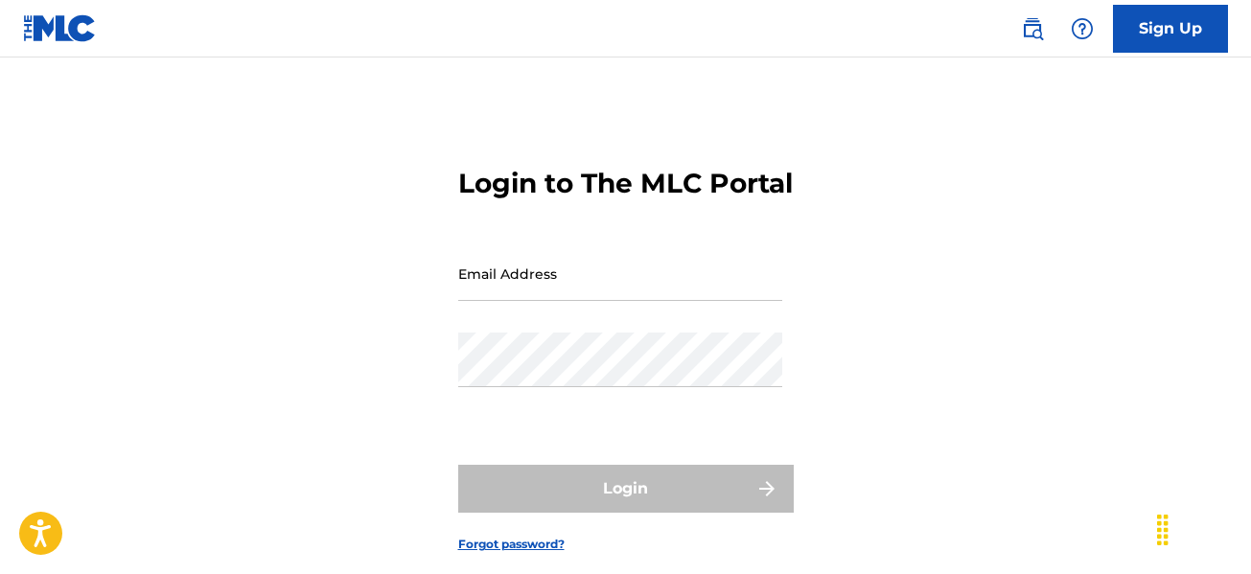
type input "ricocummins92@gmail.com"
click at [637, 497] on form "Login to The MLC Portal Email Address ricocummins92@gmail.com Password Login Fo…" at bounding box center [625, 344] width 335 height 478
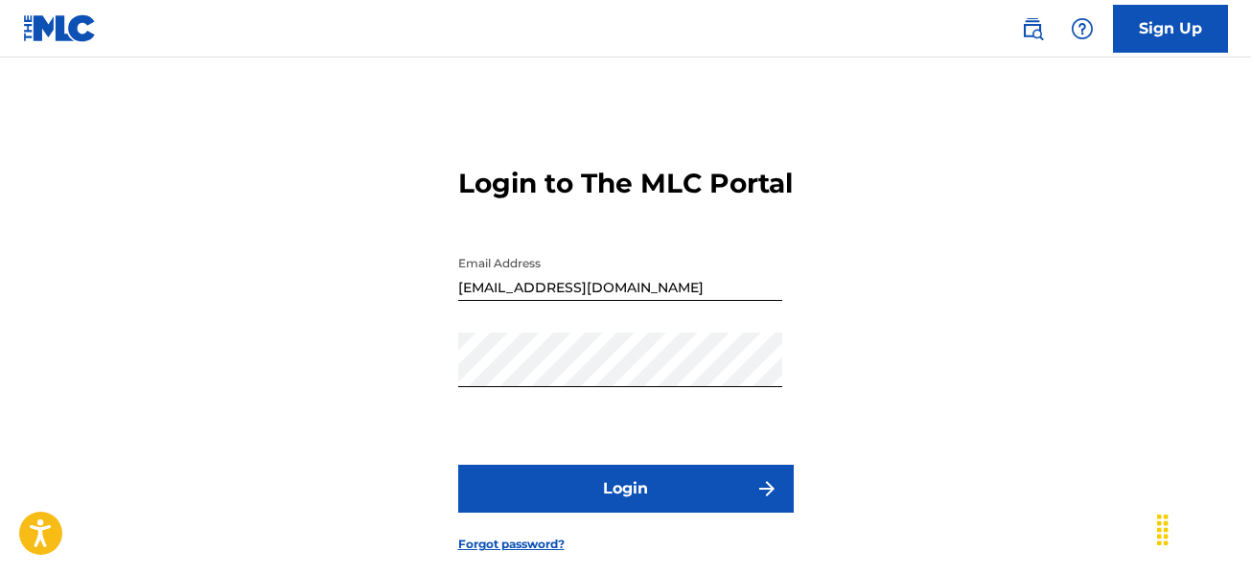
click at [632, 513] on button "Login" at bounding box center [625, 489] width 335 height 48
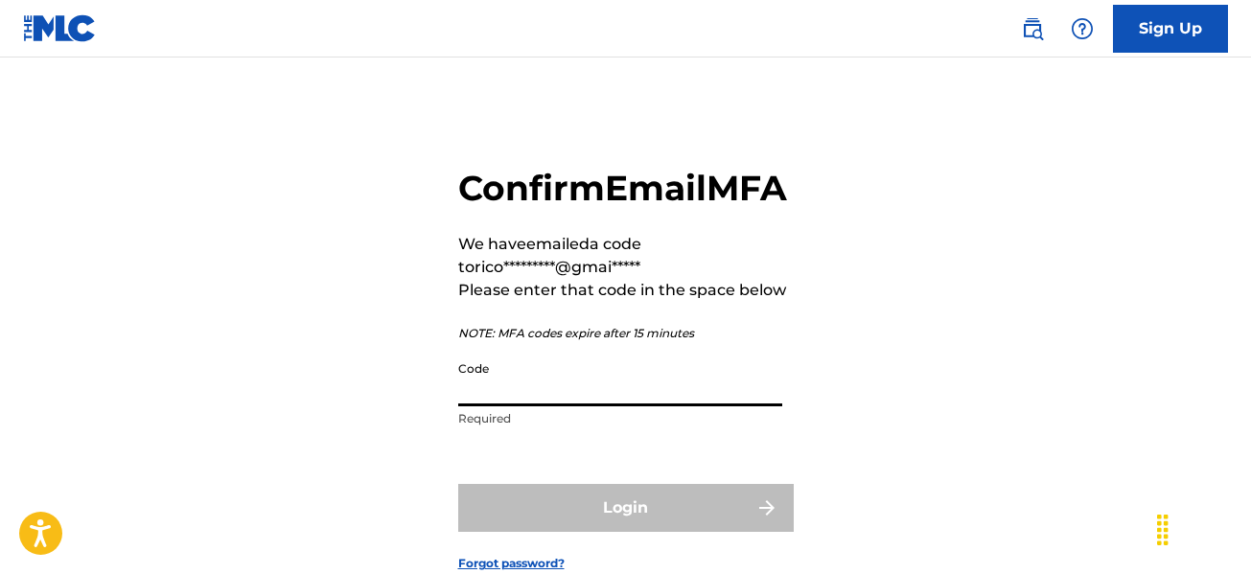
click at [521, 406] on input "Code" at bounding box center [620, 379] width 324 height 55
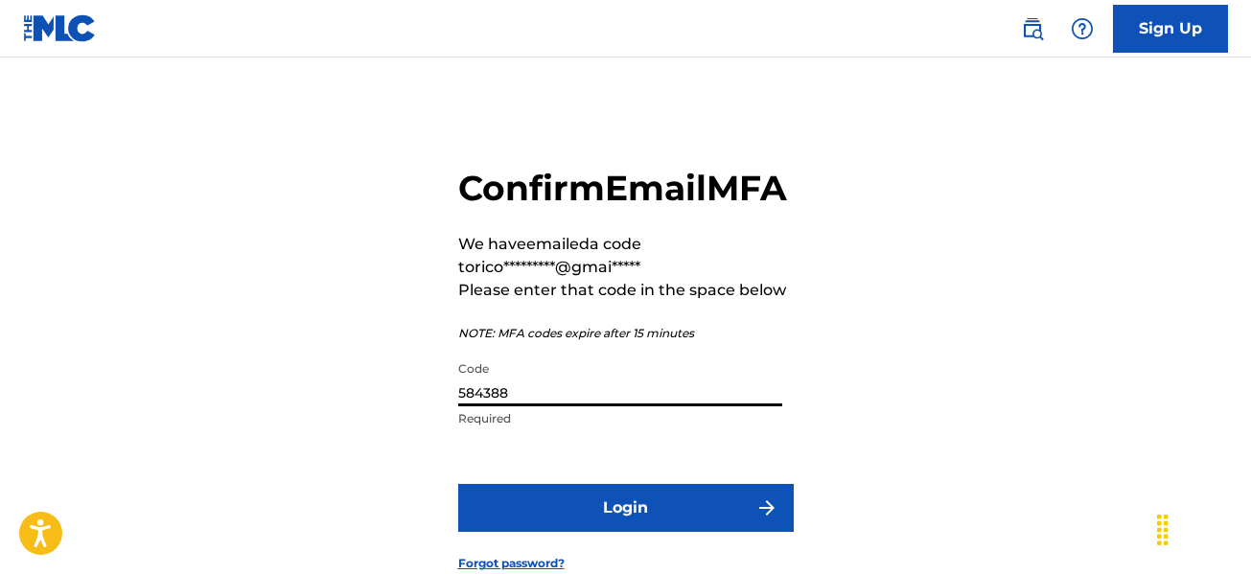
type input "584388"
click at [458, 484] on button "Login" at bounding box center [625, 508] width 335 height 48
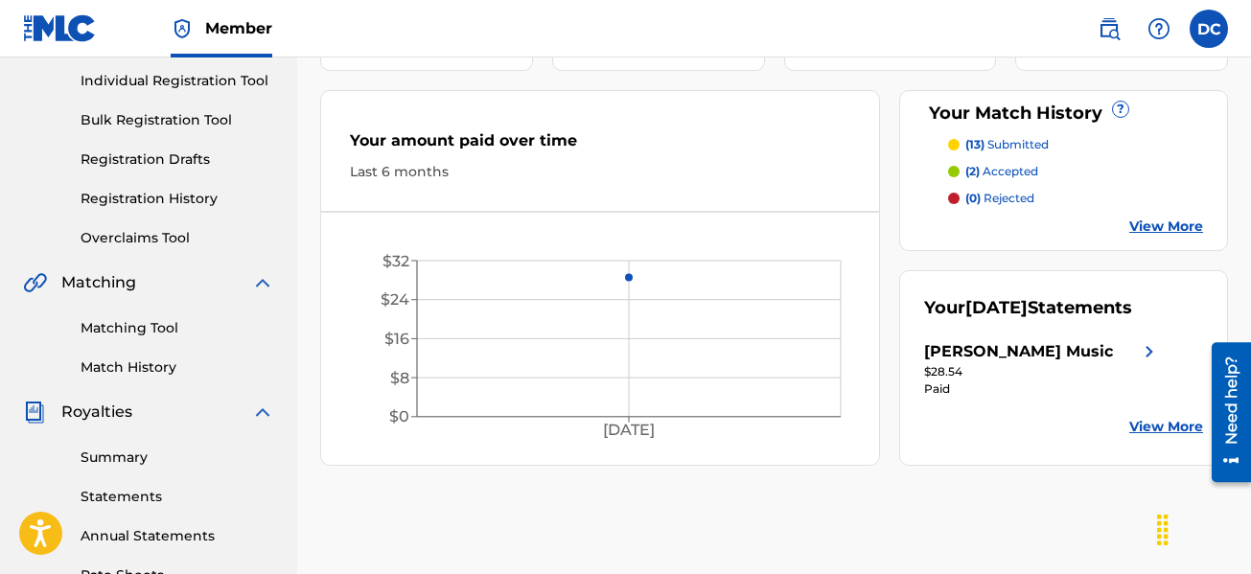
scroll to position [287, 0]
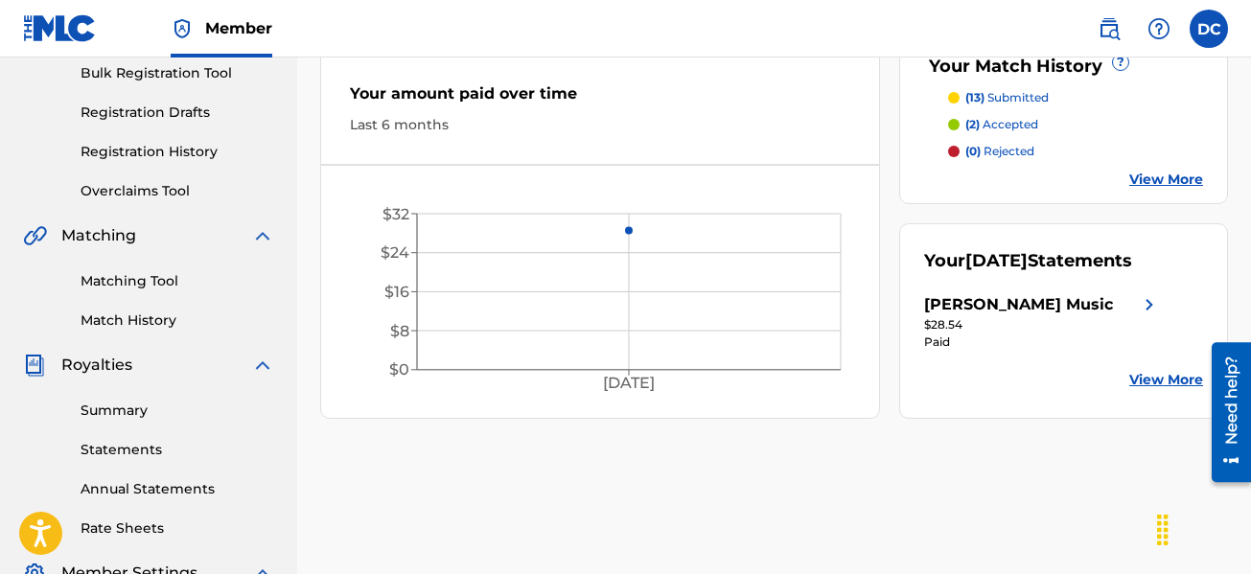
click at [1167, 373] on link "View More" at bounding box center [1166, 380] width 74 height 20
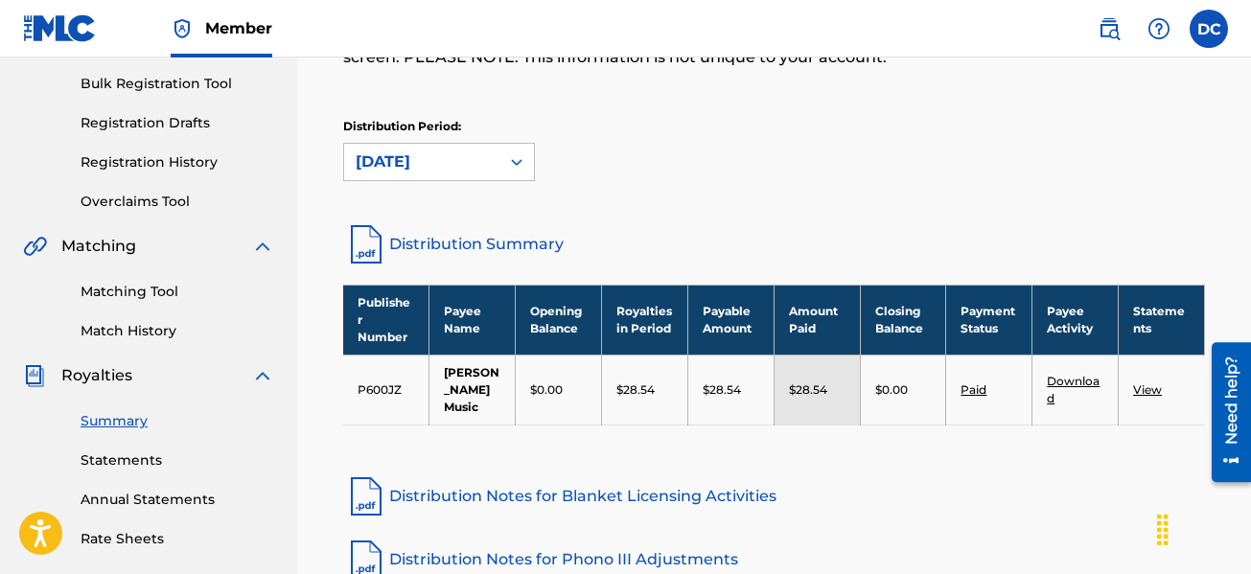
scroll to position [39, 0]
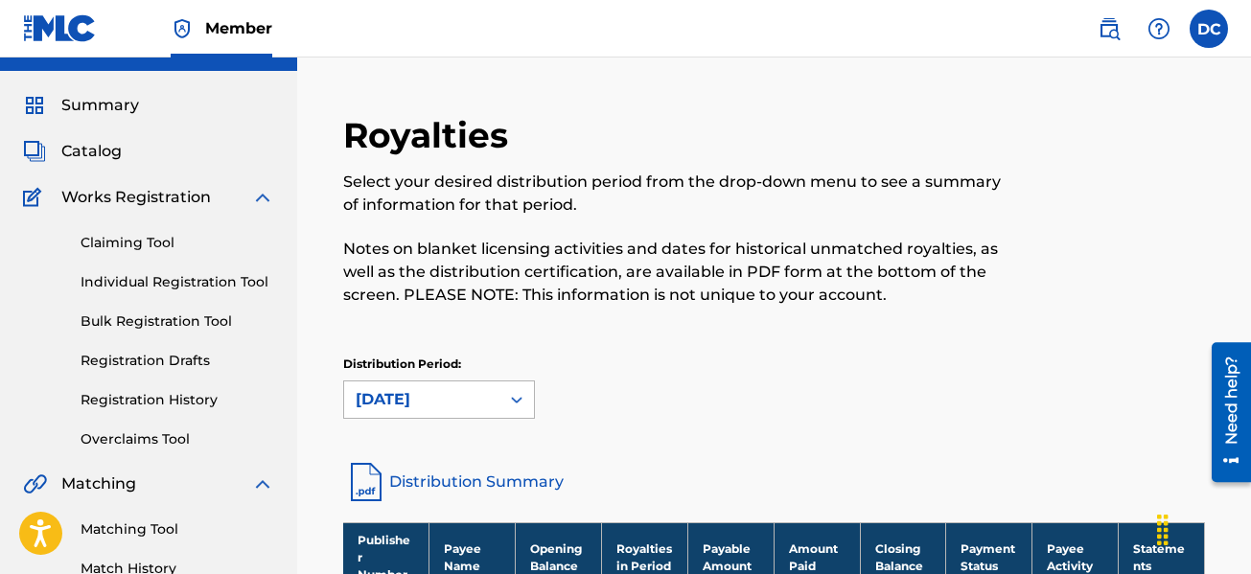
click at [496, 406] on div "July 2025" at bounding box center [421, 399] width 155 height 36
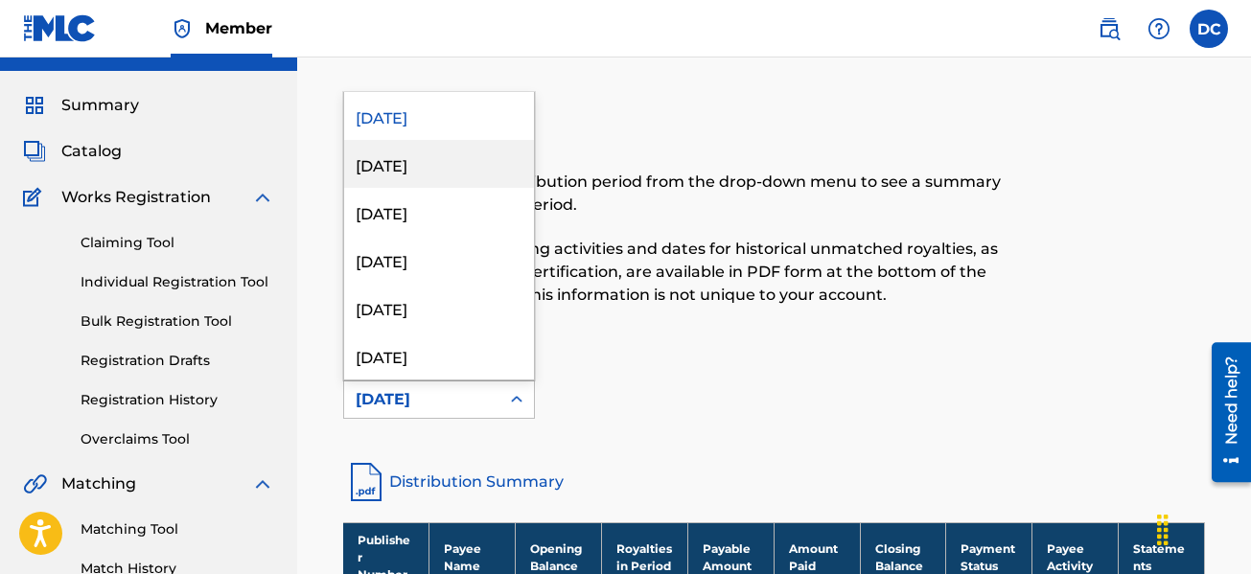
click at [454, 157] on div "June 2025" at bounding box center [439, 164] width 190 height 48
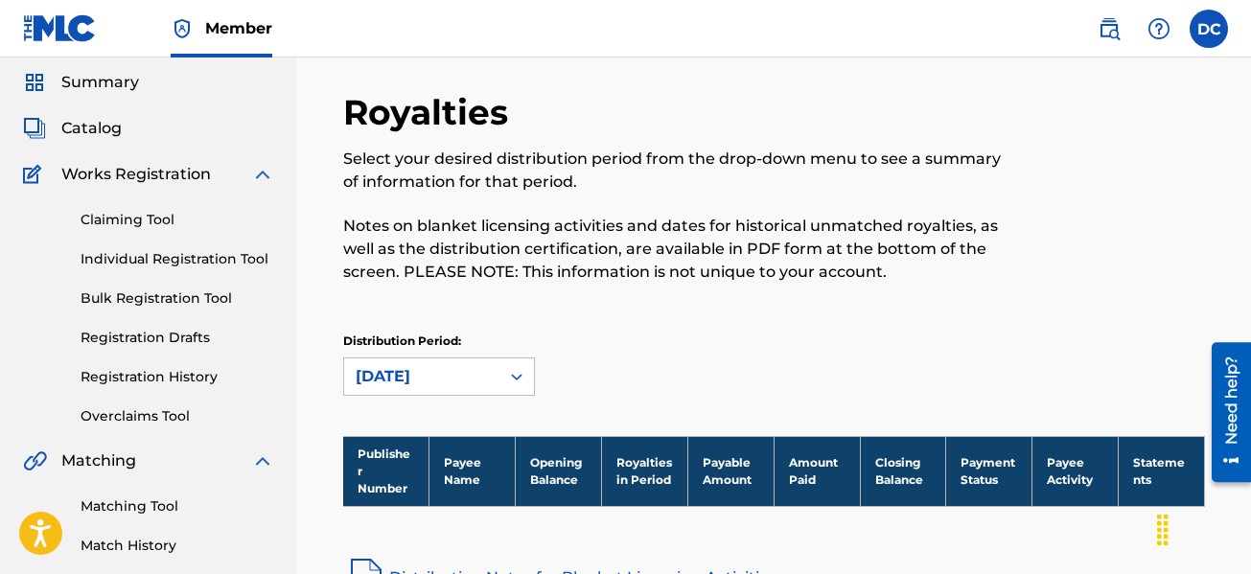
scroll to position [96, 0]
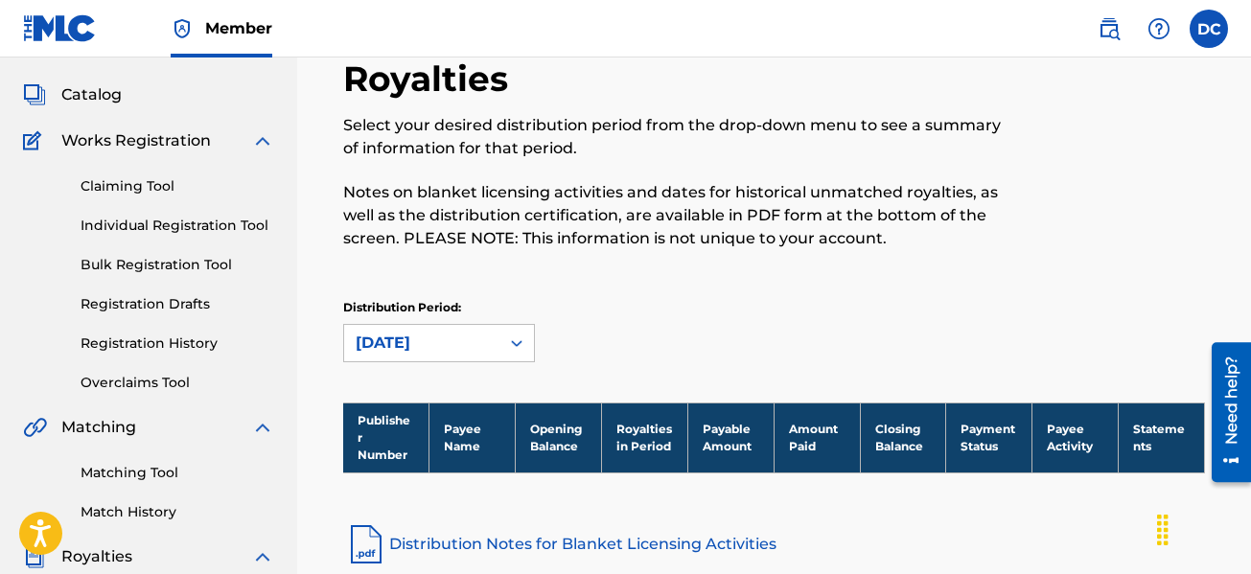
click at [463, 354] on div "June 2025" at bounding box center [422, 343] width 132 height 23
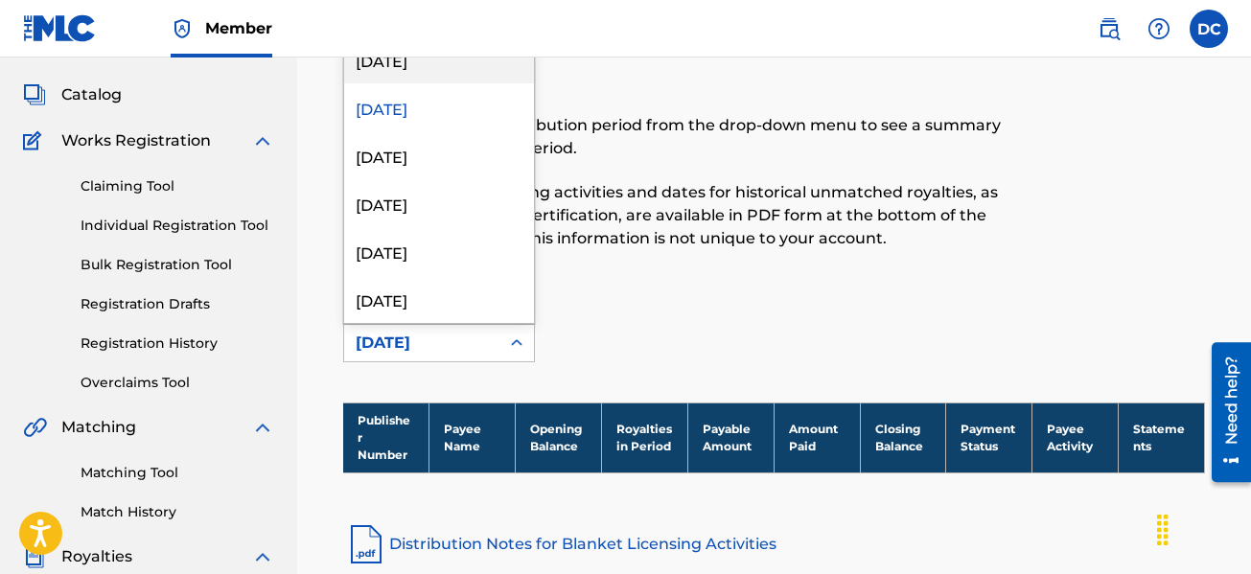
click at [407, 65] on div "July 2025" at bounding box center [439, 59] width 190 height 48
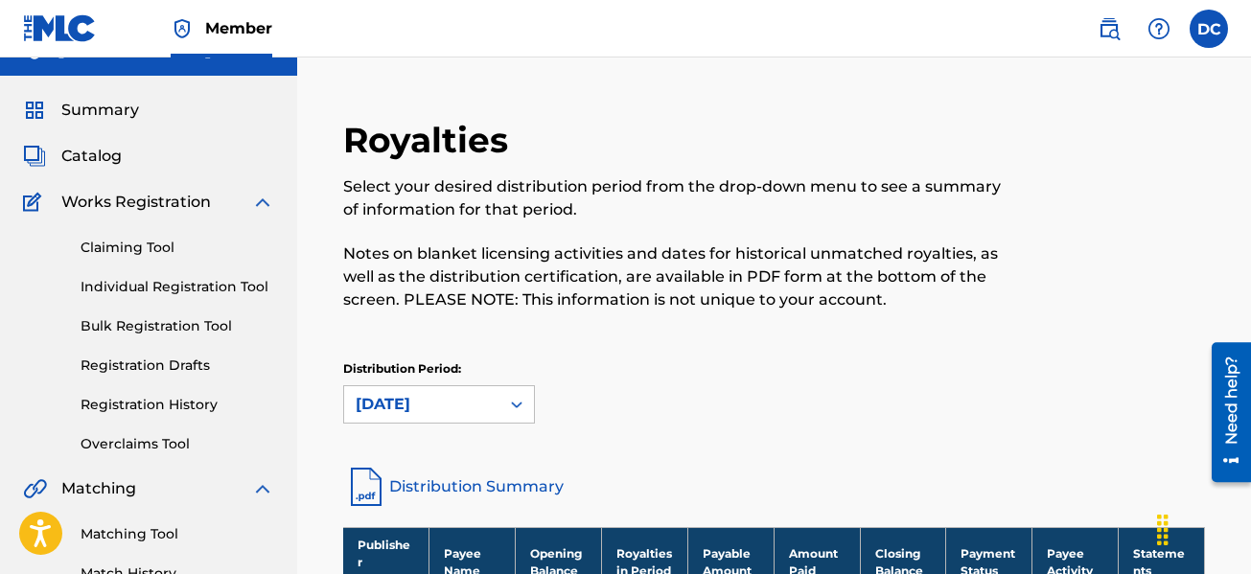
scroll to position [0, 0]
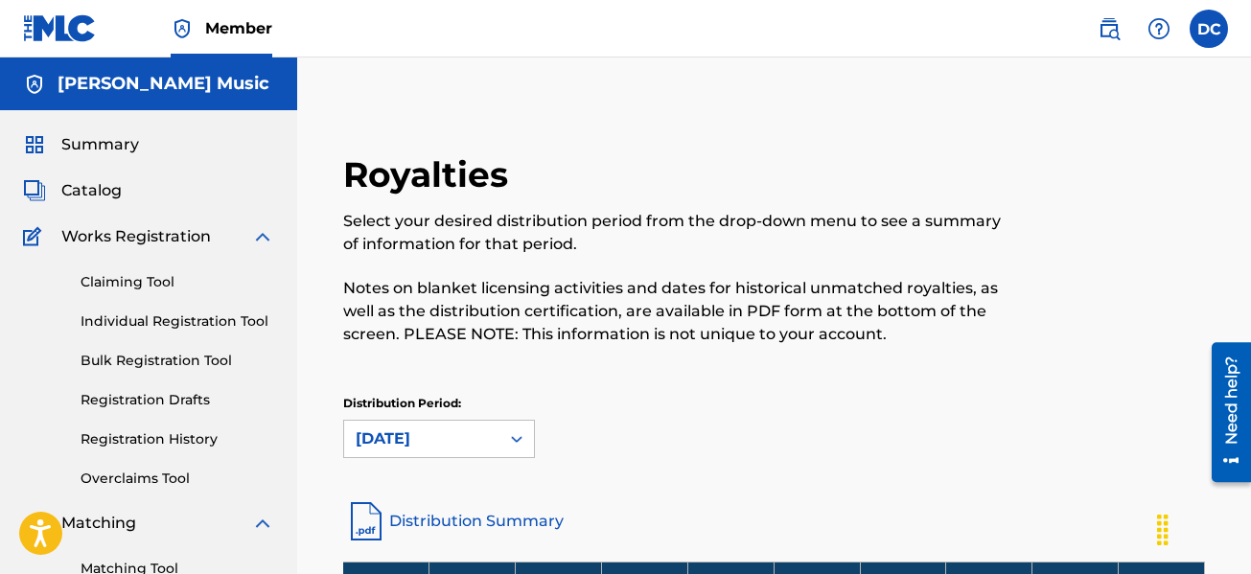
click at [130, 138] on span "Summary" at bounding box center [100, 144] width 78 height 23
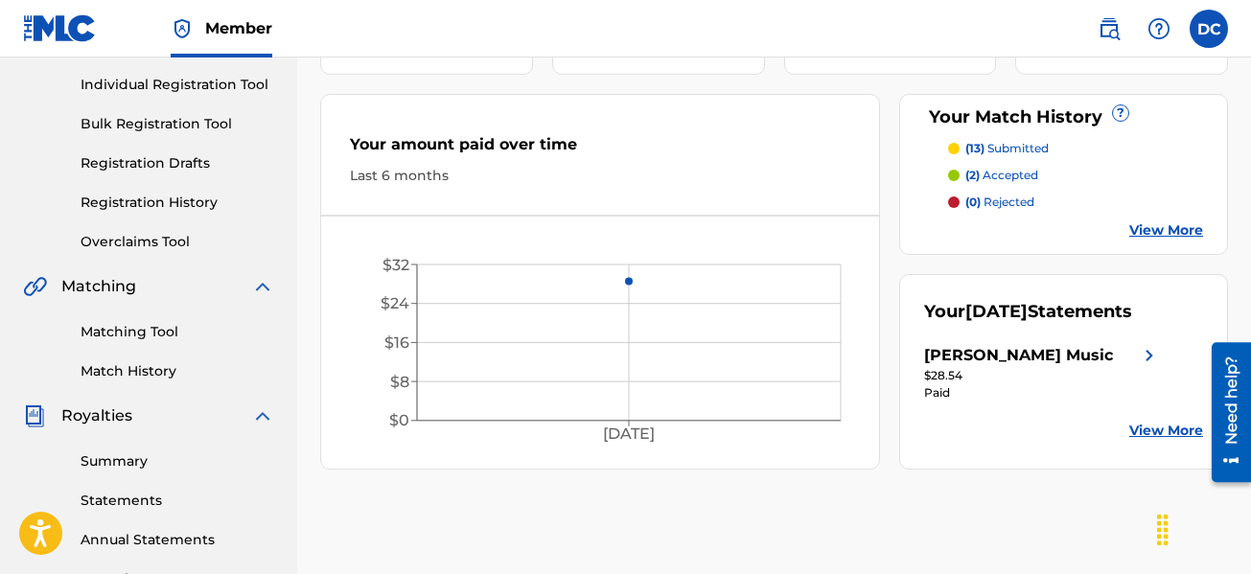
scroll to position [231, 0]
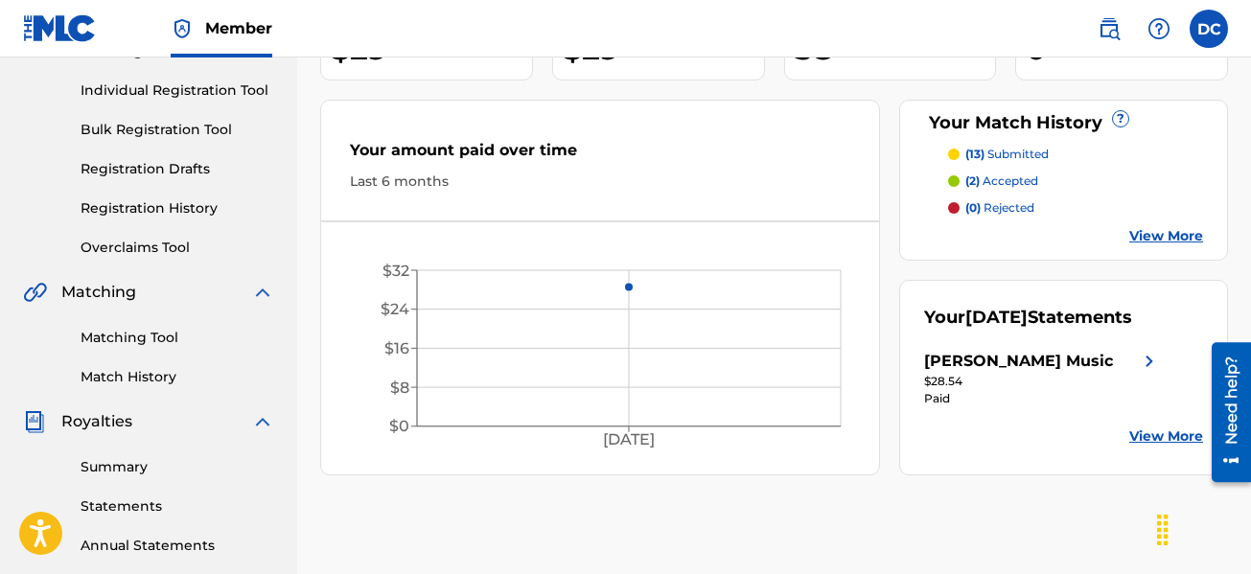
click at [145, 380] on link "Match History" at bounding box center [177, 377] width 194 height 20
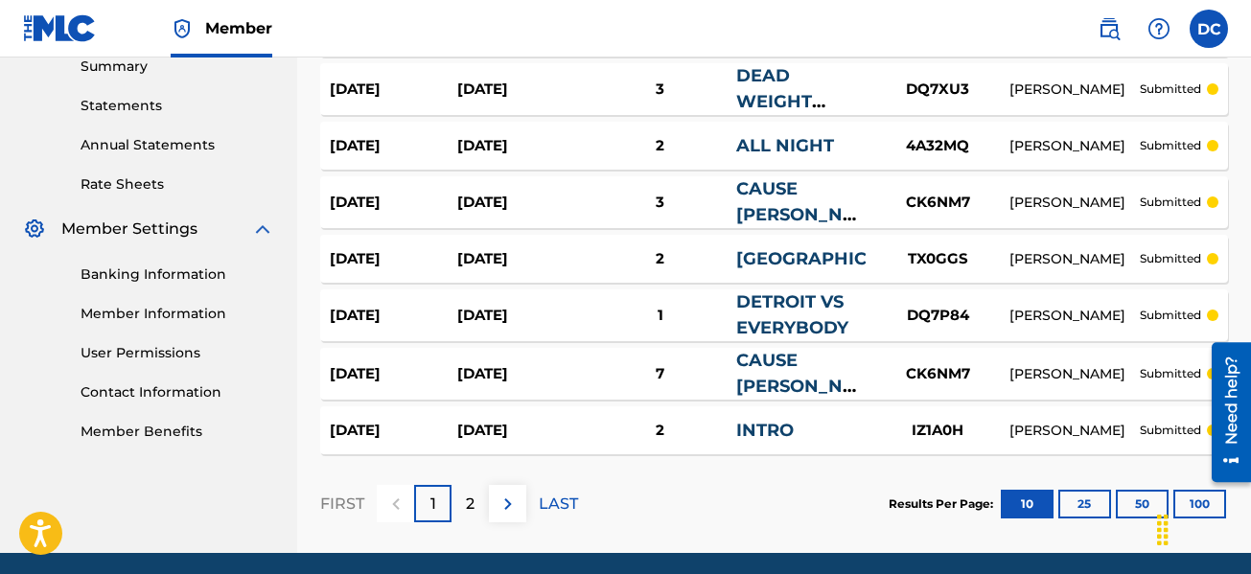
scroll to position [702, 0]
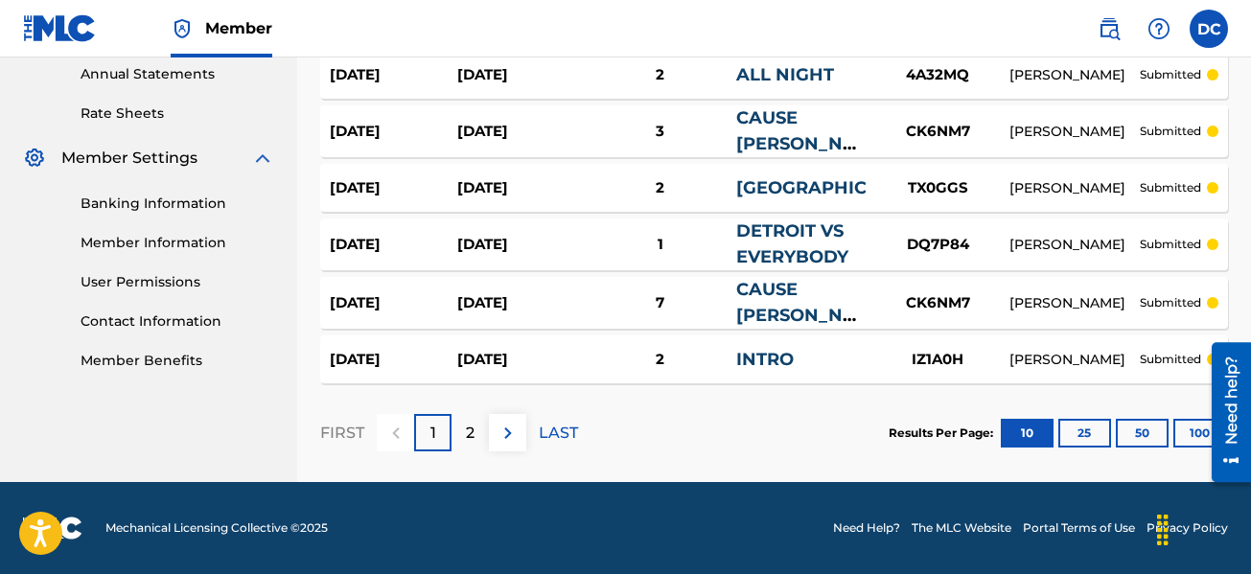
click at [477, 427] on div "2" at bounding box center [469, 432] width 37 height 37
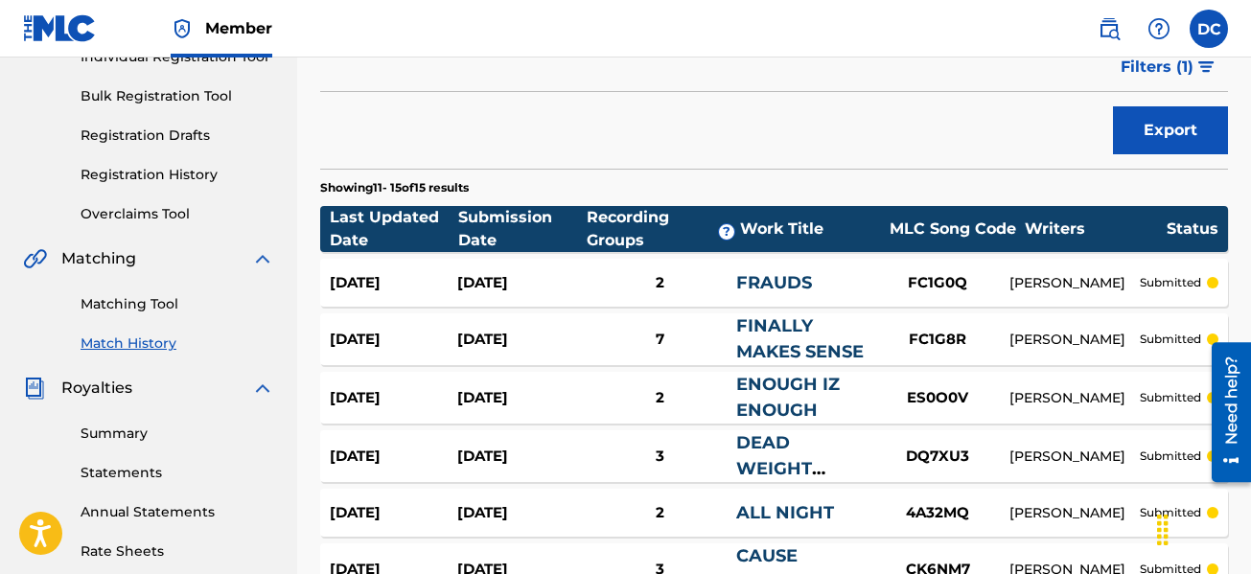
scroll to position [32, 0]
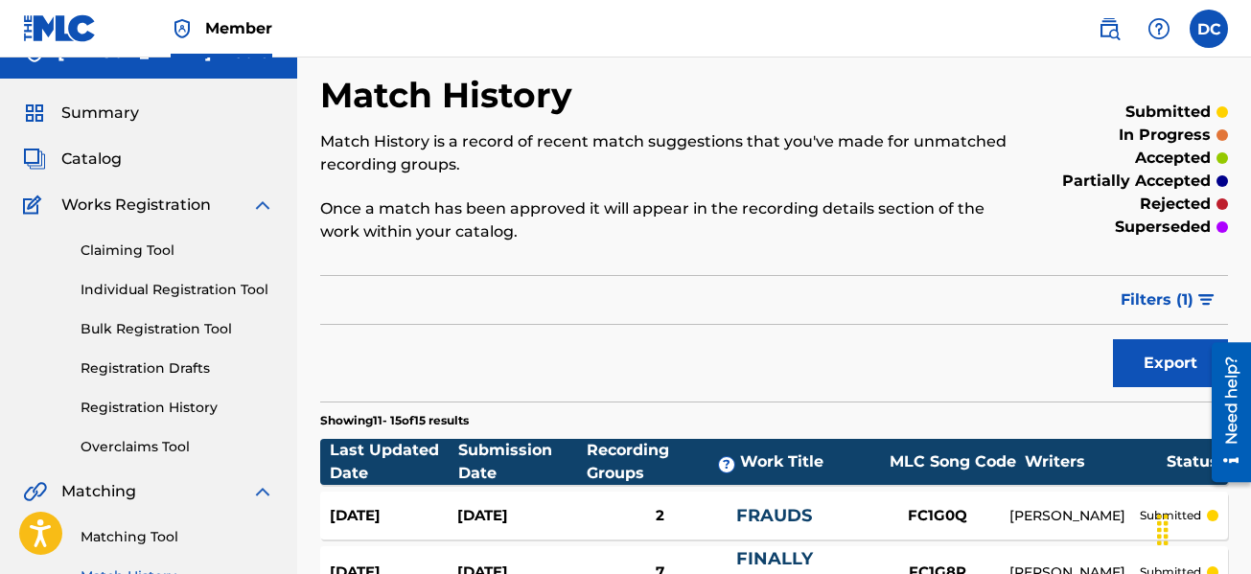
click at [99, 154] on span "Catalog" at bounding box center [91, 159] width 60 height 23
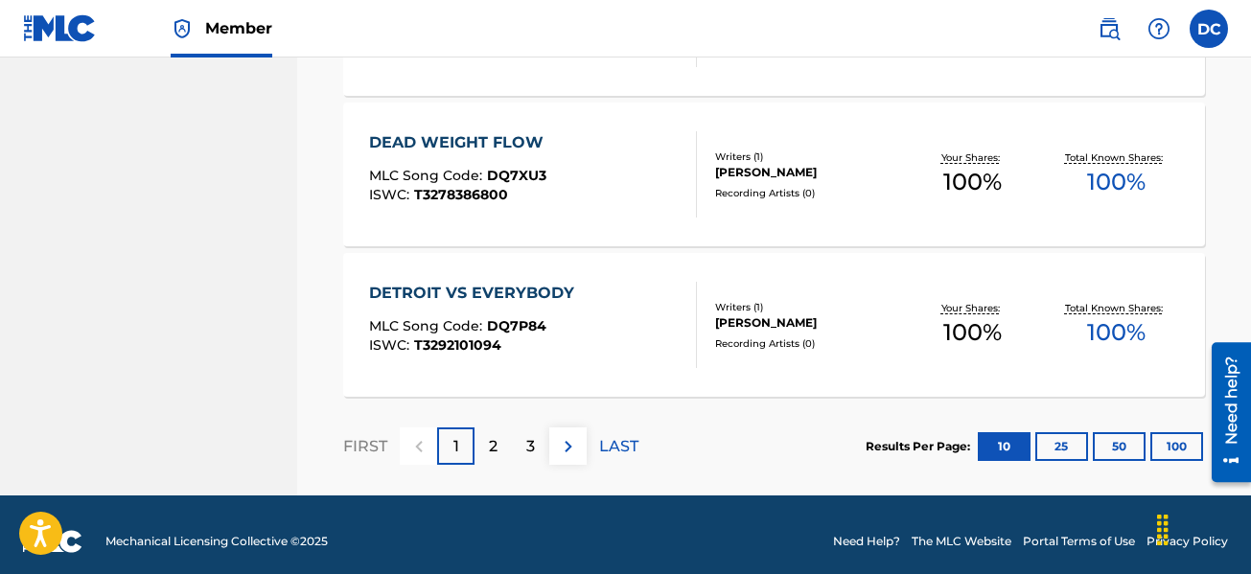
scroll to position [1667, 0]
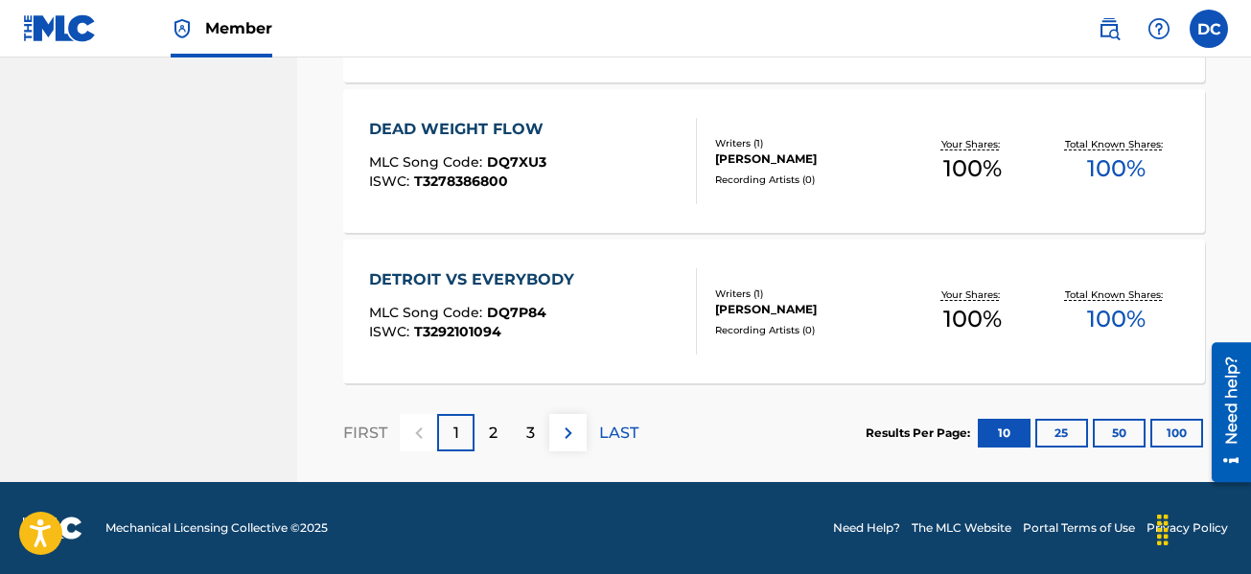
click at [489, 438] on p "2" at bounding box center [493, 433] width 9 height 23
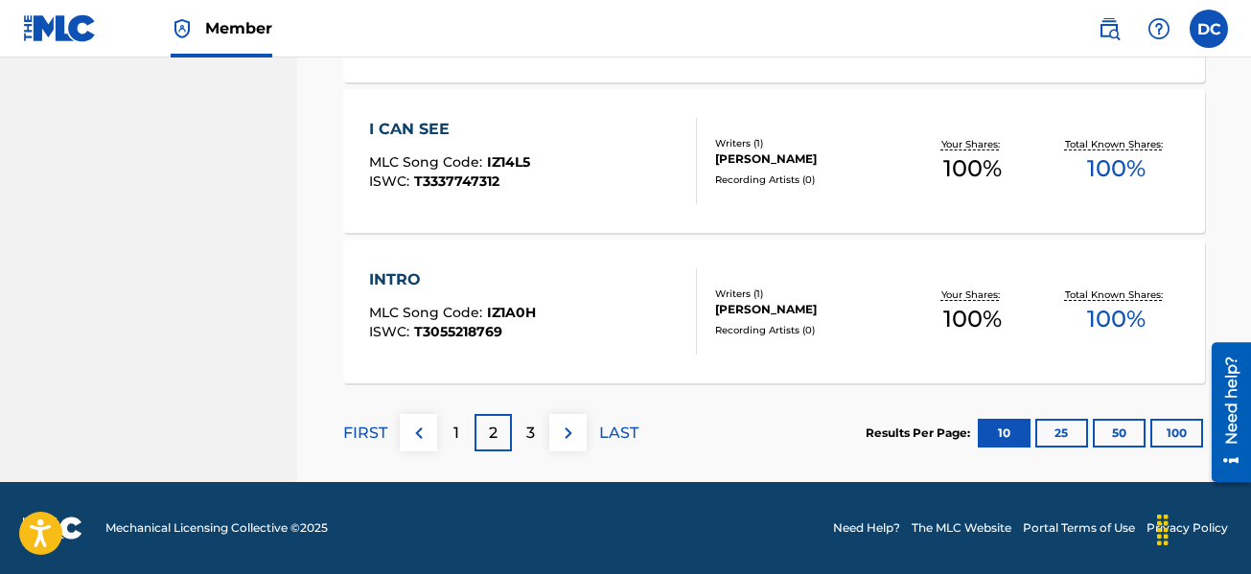
click at [535, 433] on div "3" at bounding box center [530, 432] width 37 height 37
click at [530, 433] on p "4" at bounding box center [530, 433] width 11 height 23
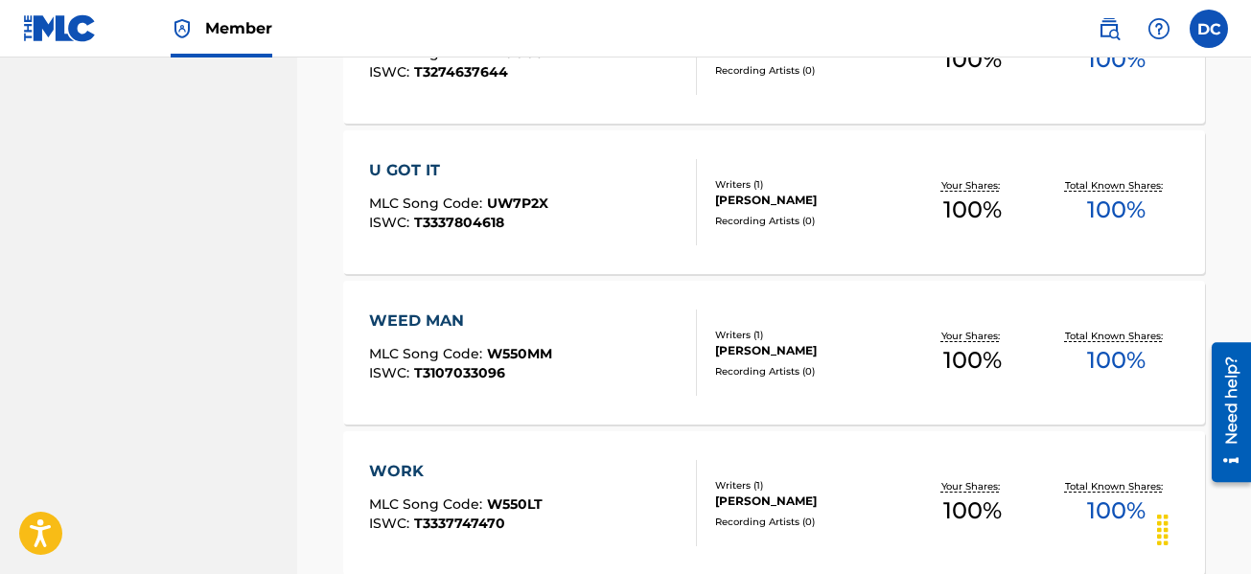
scroll to position [1366, 0]
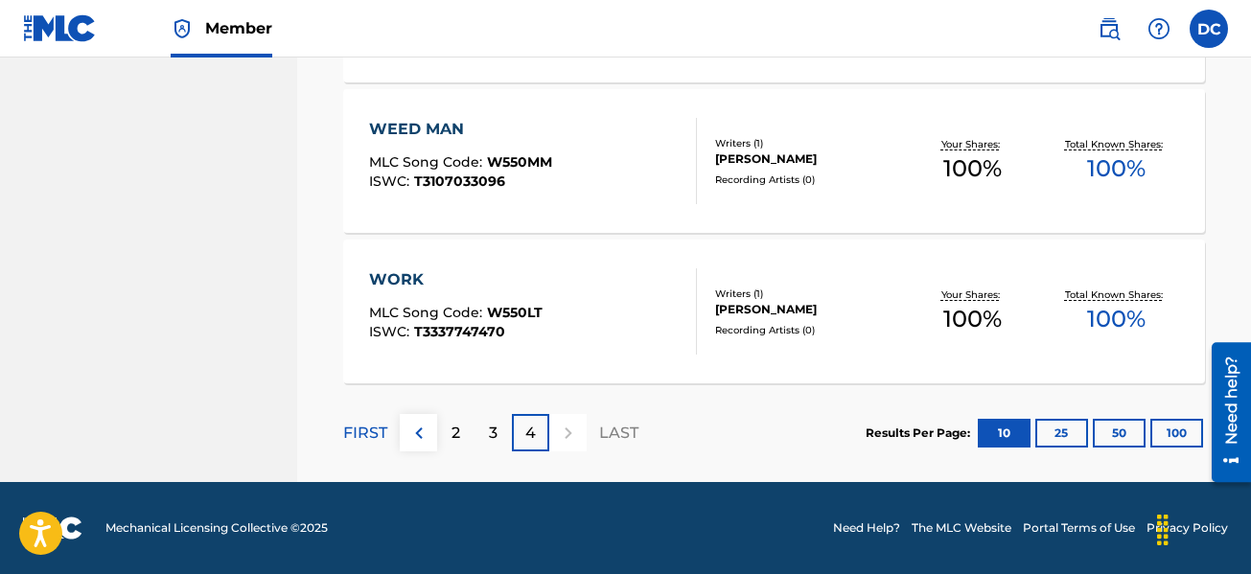
click at [1068, 432] on button "25" at bounding box center [1061, 433] width 53 height 29
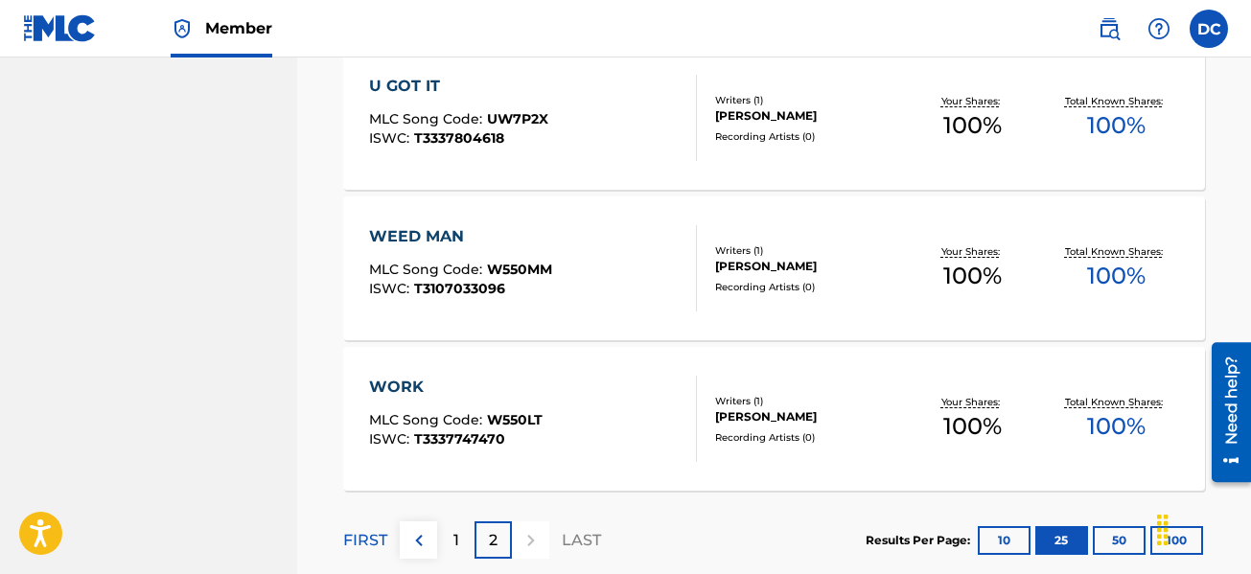
scroll to position [2119, 0]
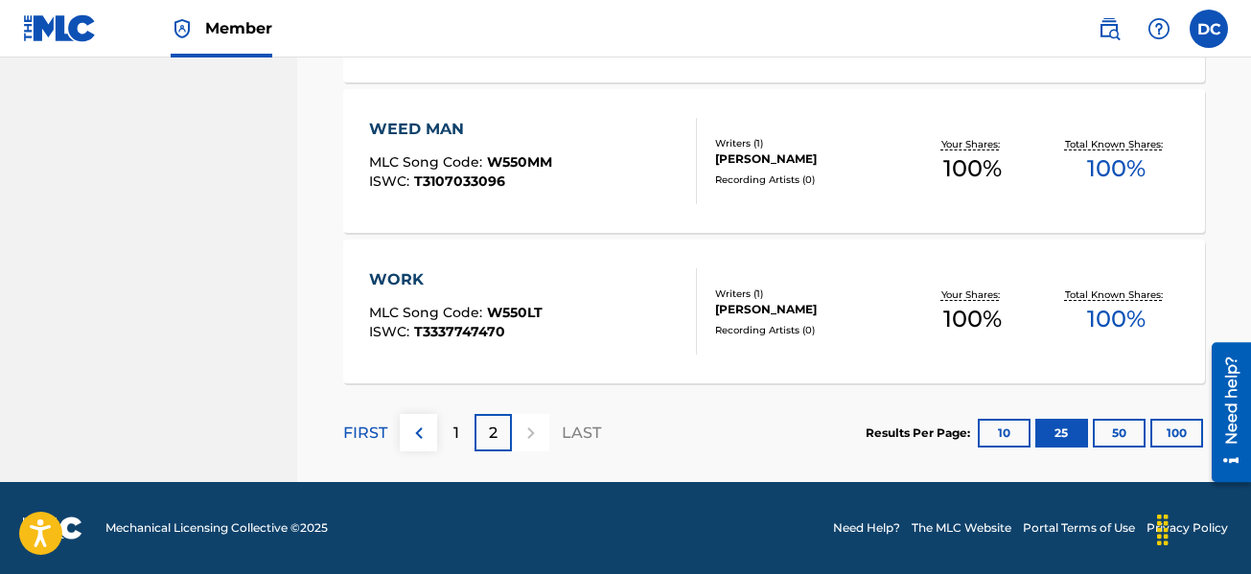
click at [1116, 428] on button "50" at bounding box center [1118, 433] width 53 height 29
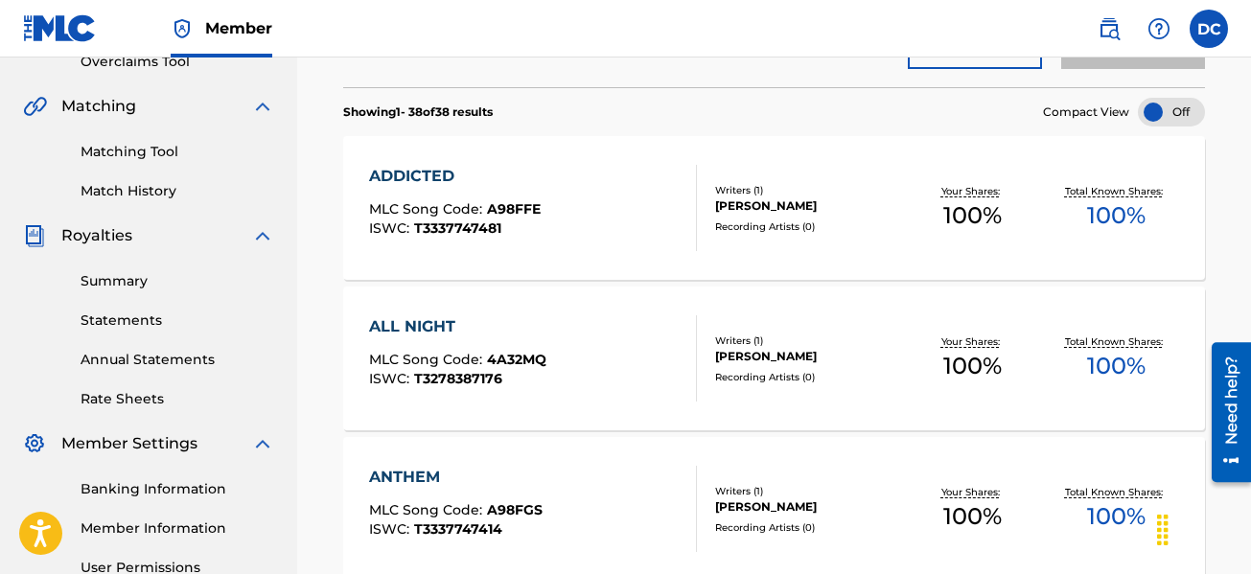
scroll to position [383, 0]
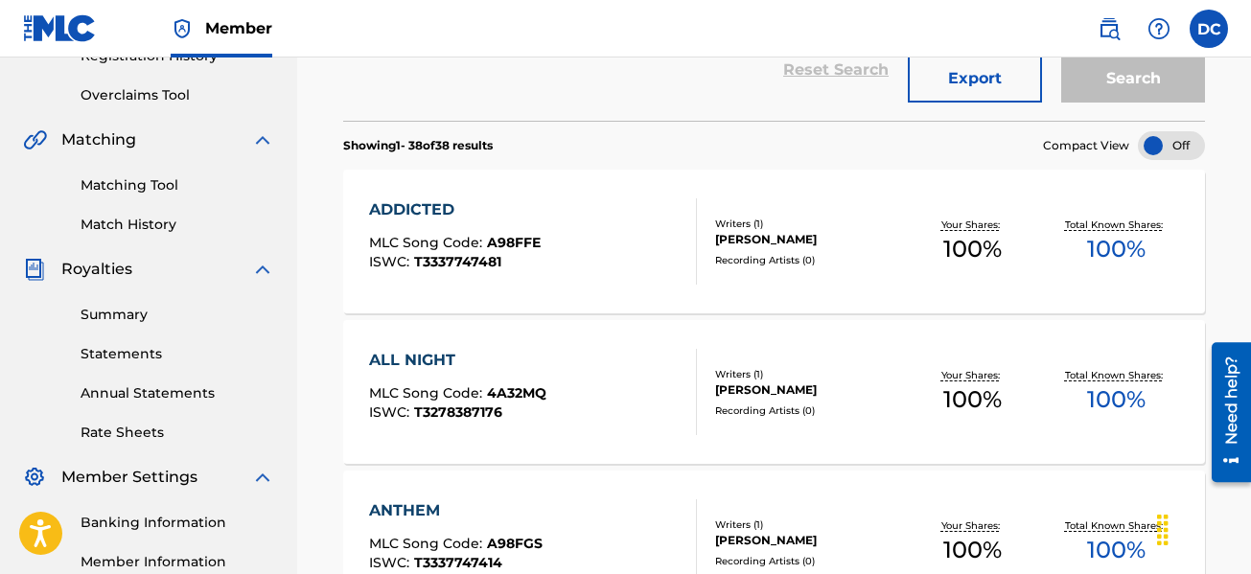
click at [155, 233] on link "Match History" at bounding box center [177, 225] width 194 height 20
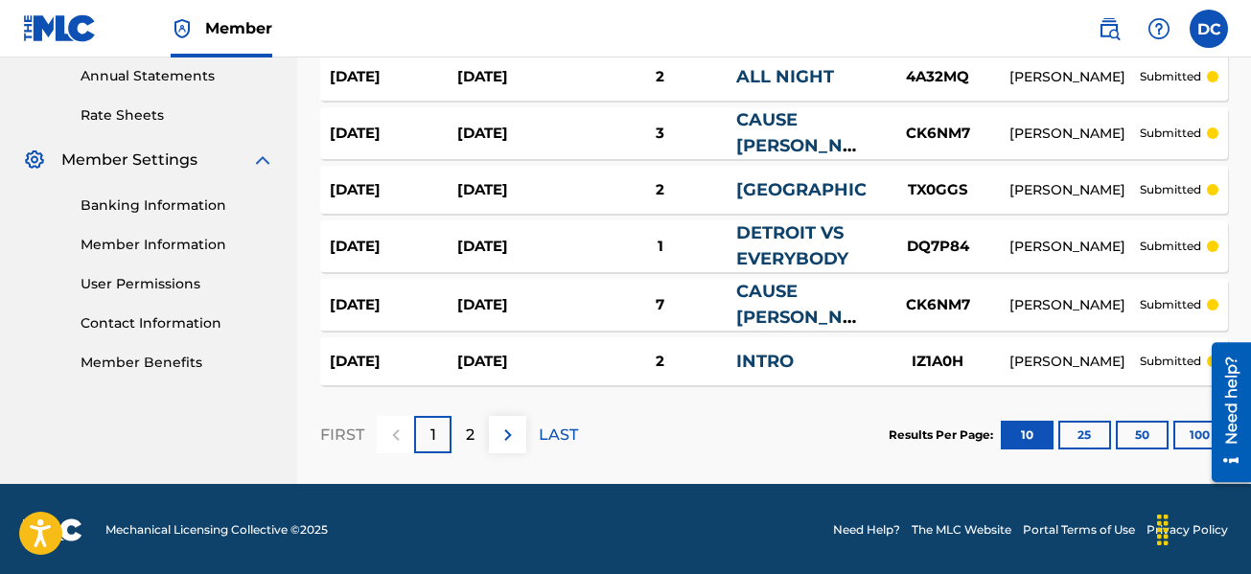
scroll to position [702, 0]
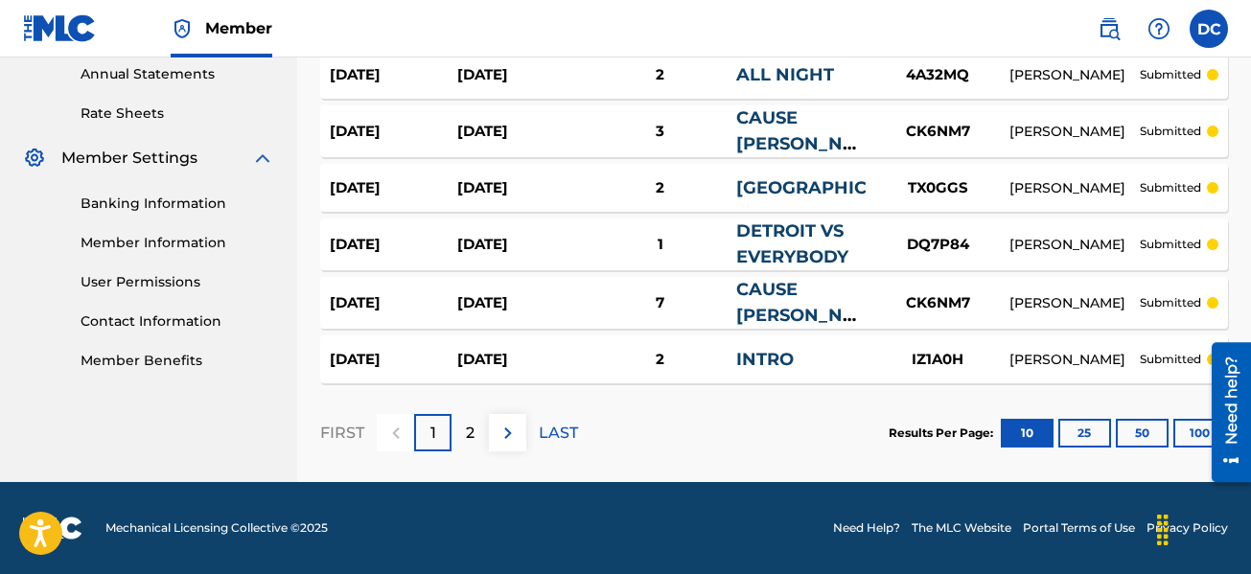
click at [1150, 441] on button "50" at bounding box center [1141, 433] width 53 height 29
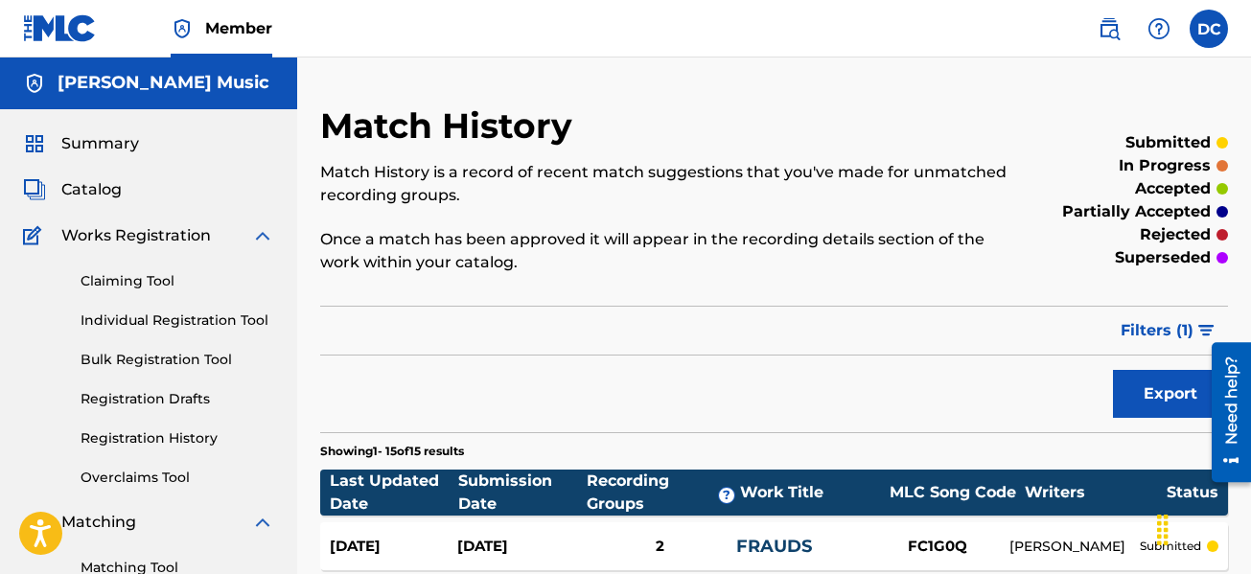
scroll to position [0, 0]
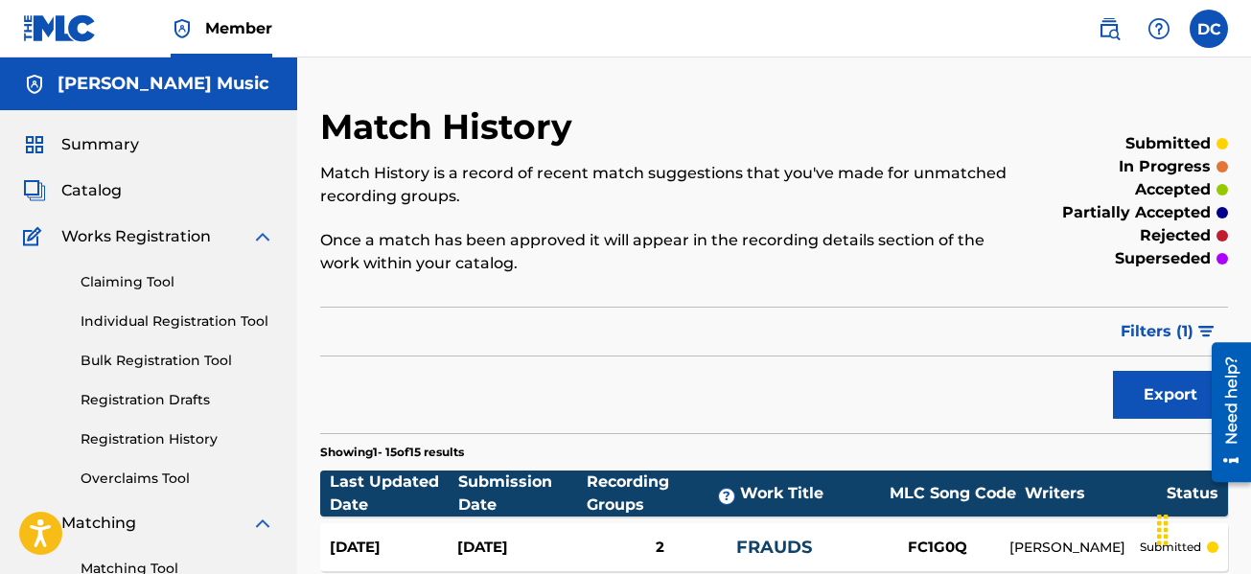
click at [104, 142] on span "Summary" at bounding box center [100, 144] width 78 height 23
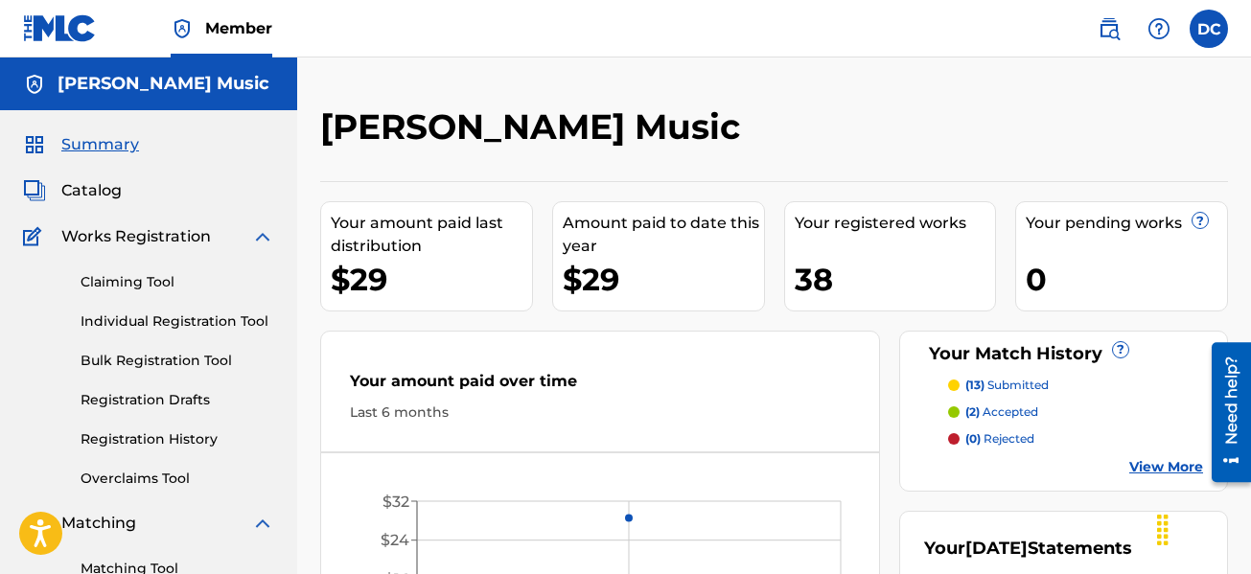
click at [1023, 386] on p "(13) submitted" at bounding box center [1006, 385] width 83 height 17
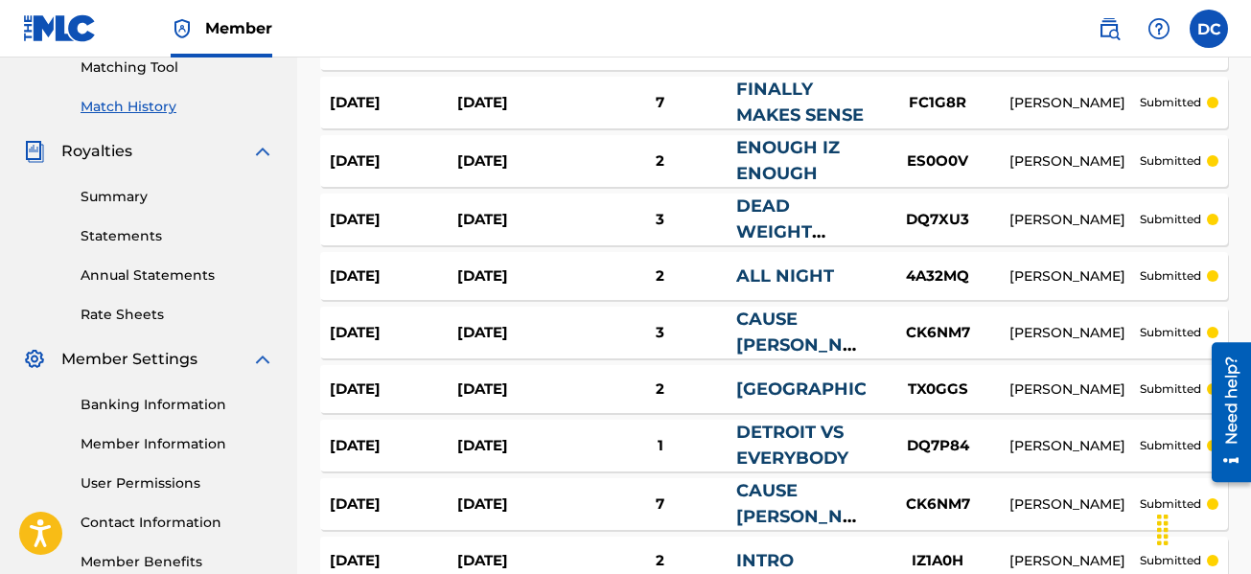
scroll to position [671, 0]
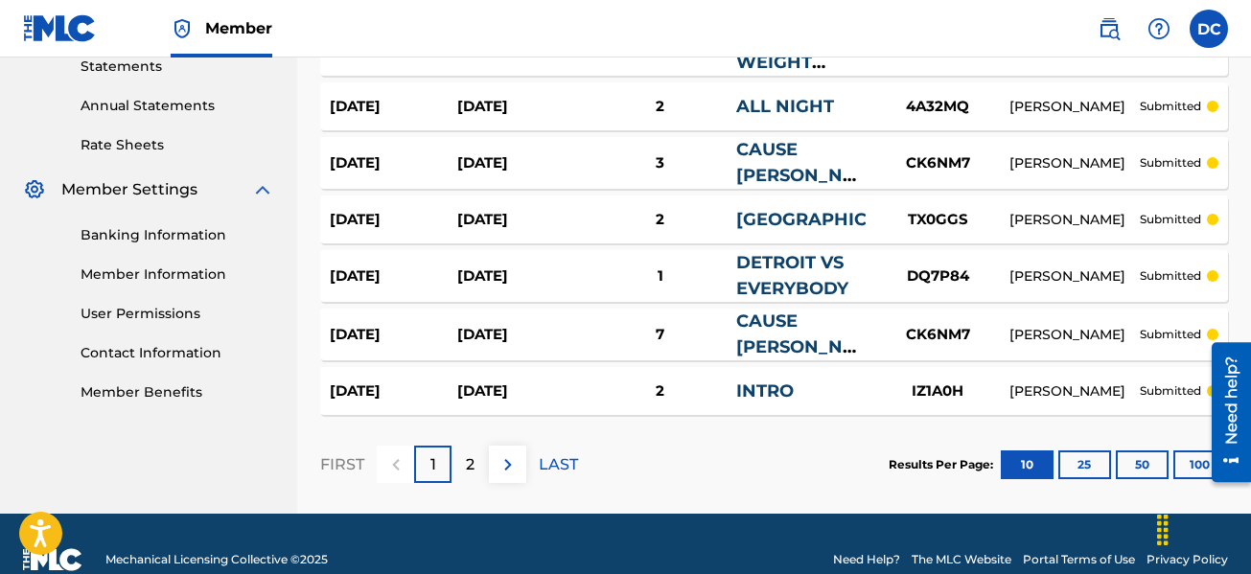
click at [1082, 460] on button "25" at bounding box center [1084, 464] width 53 height 29
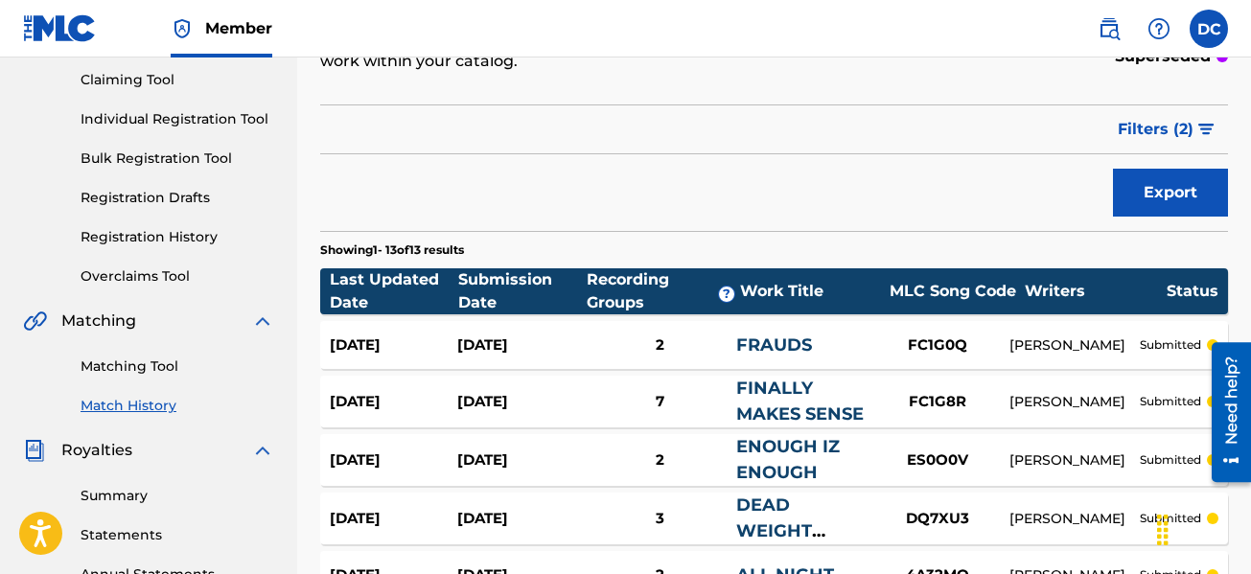
scroll to position [383, 0]
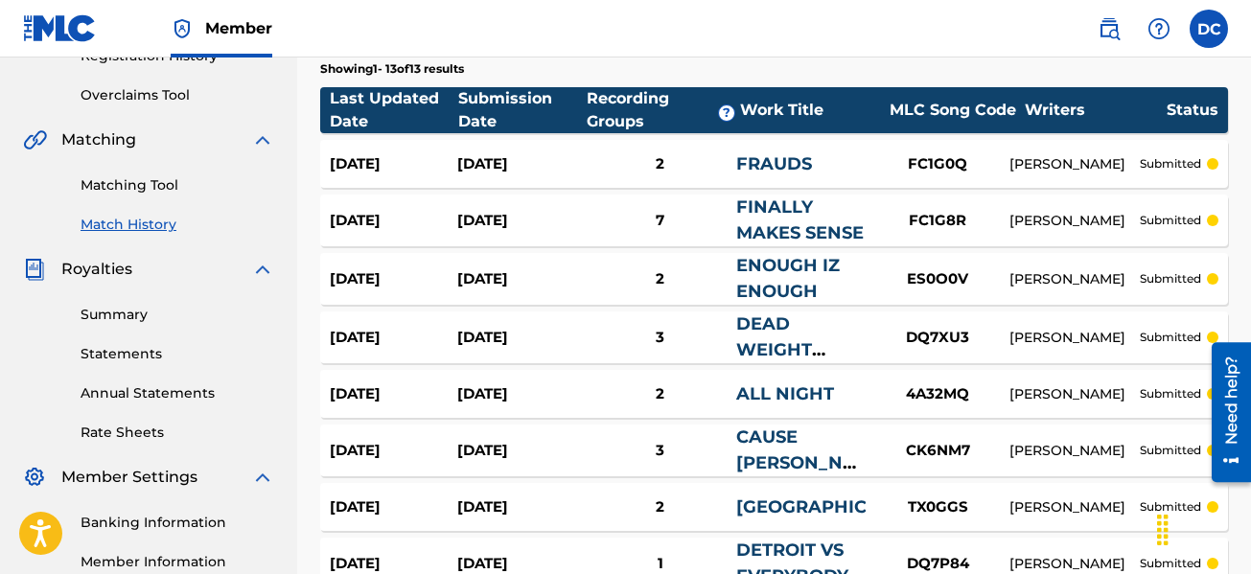
click at [142, 188] on link "Matching Tool" at bounding box center [177, 185] width 194 height 20
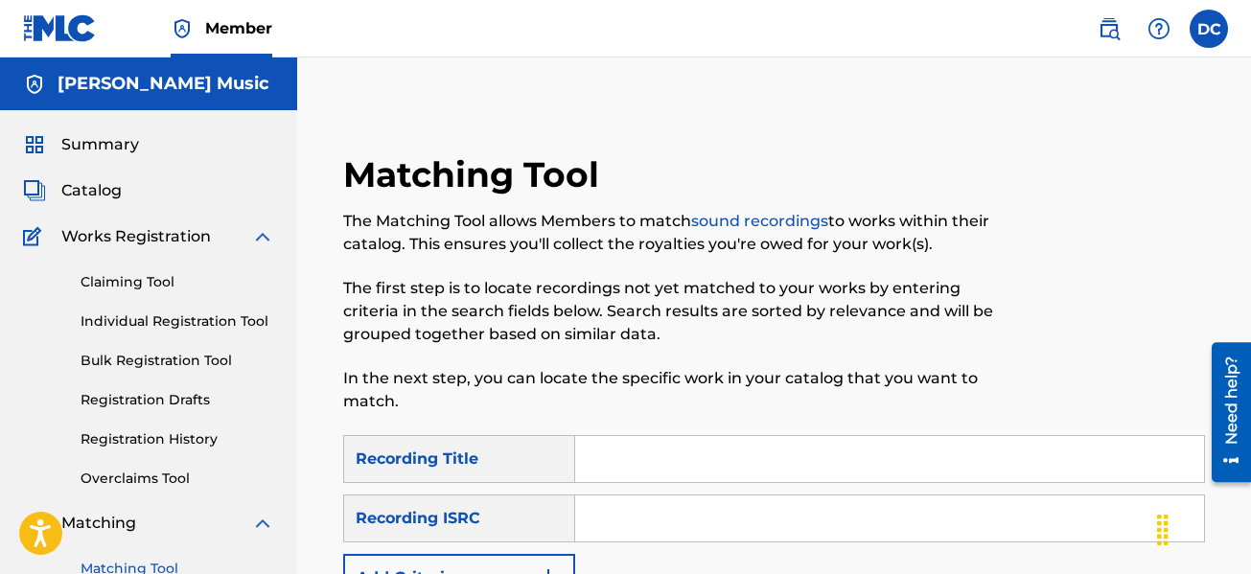
click at [731, 220] on link "sound recordings" at bounding box center [759, 221] width 137 height 18
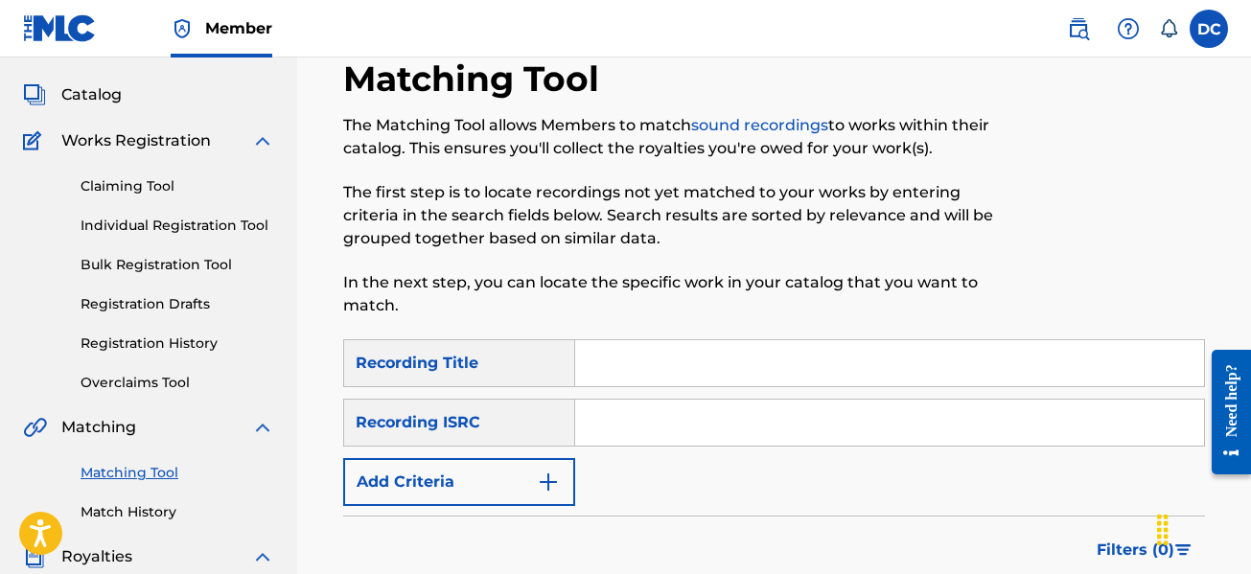
scroll to position [383, 0]
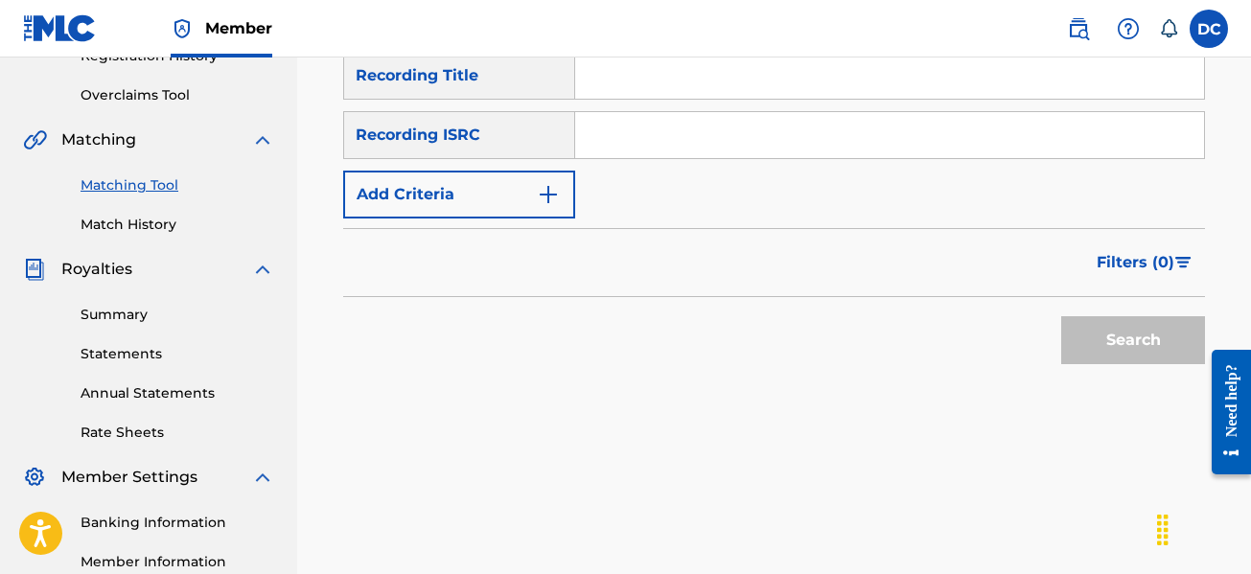
click at [504, 202] on button "Add Criteria" at bounding box center [459, 195] width 232 height 48
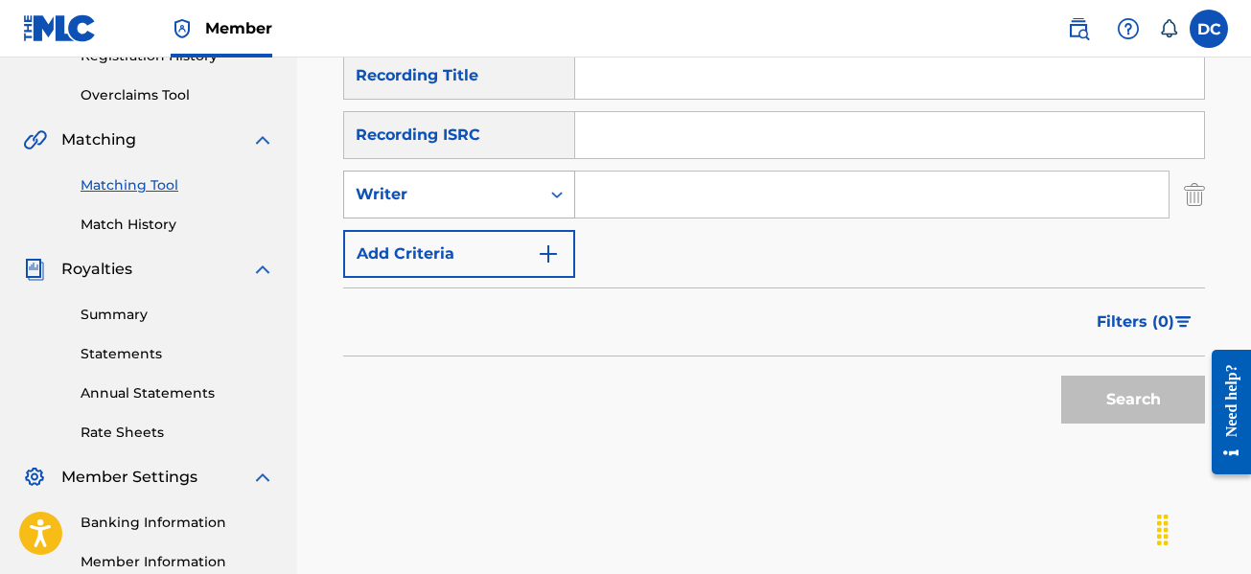
click at [473, 200] on div "Writer" at bounding box center [442, 194] width 172 height 23
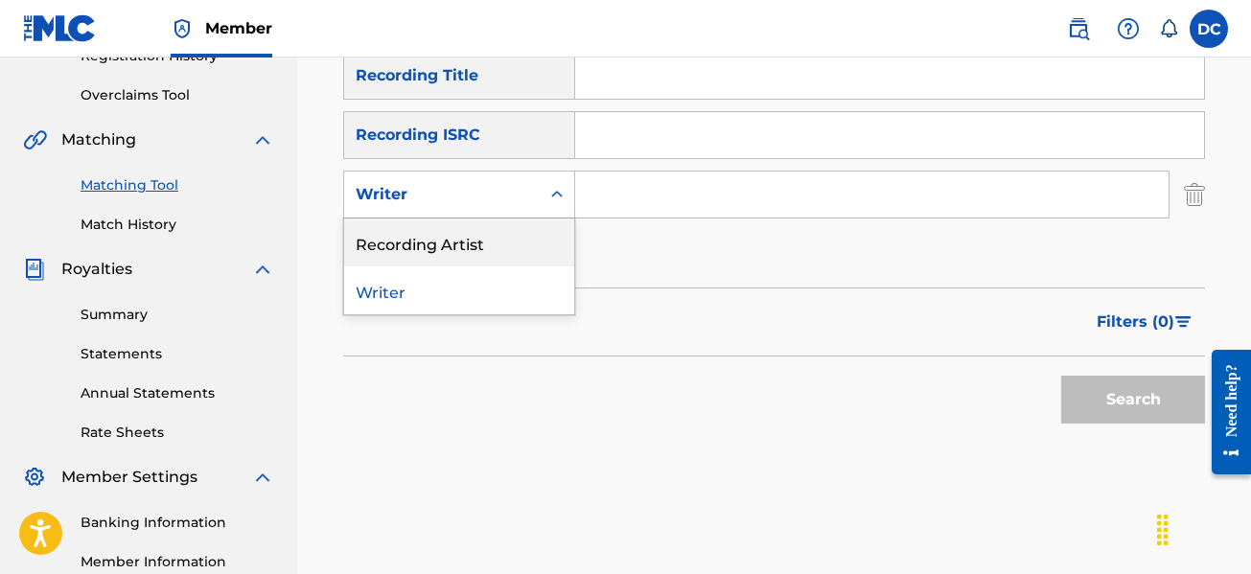
click at [453, 238] on div "Recording Artist" at bounding box center [459, 242] width 230 height 48
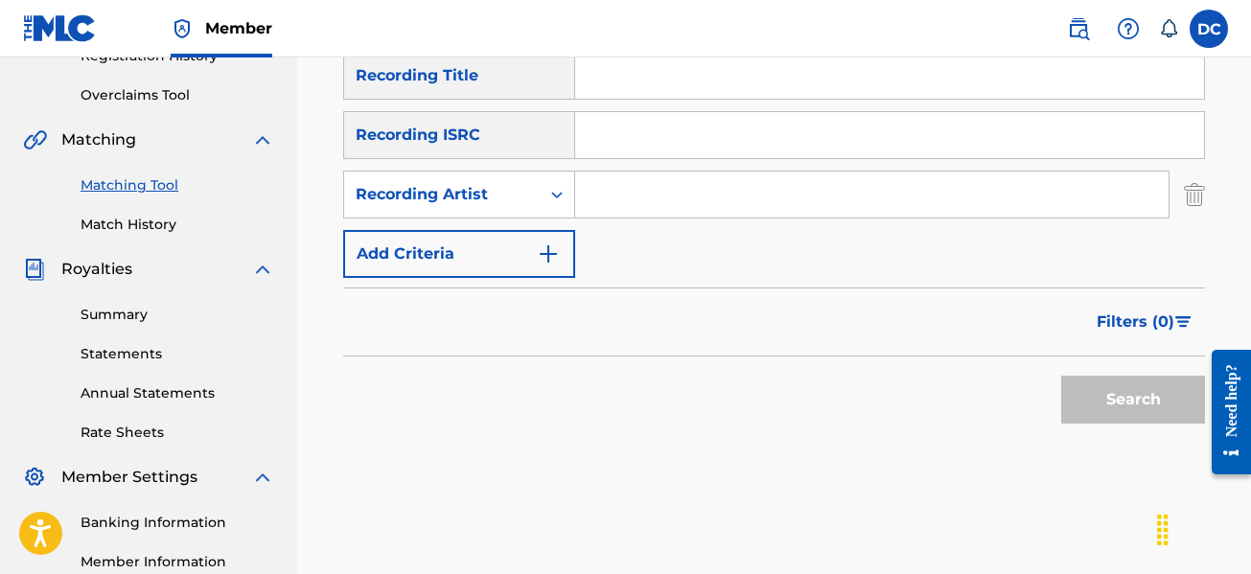
click at [663, 195] on input "Search Form" at bounding box center [871, 195] width 593 height 46
type input "Reek Da Reaper"
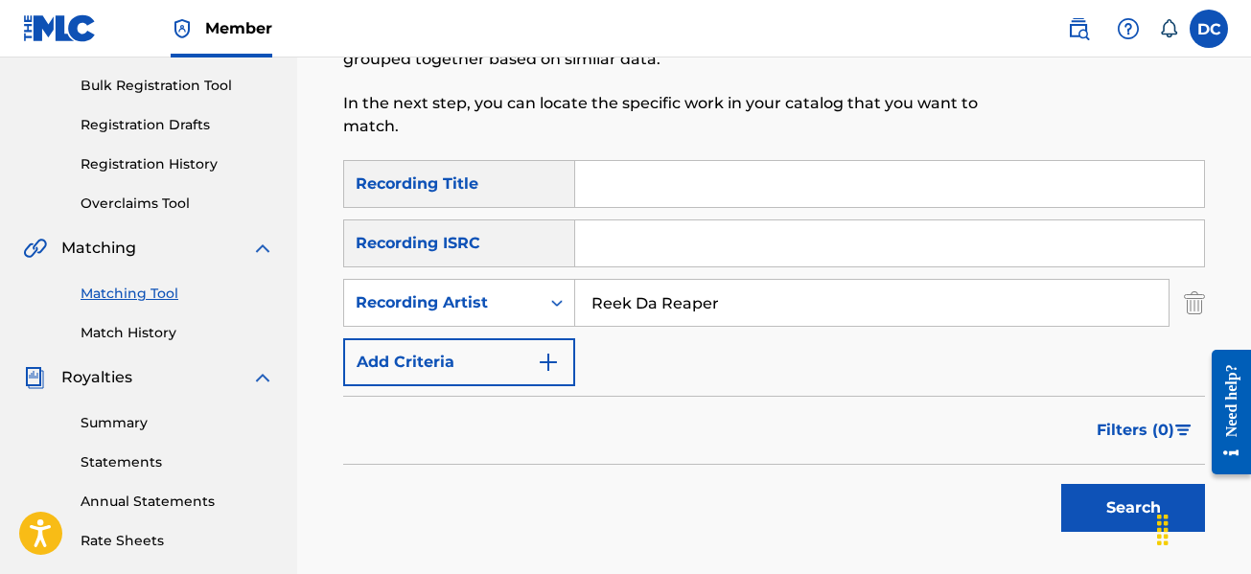
scroll to position [479, 0]
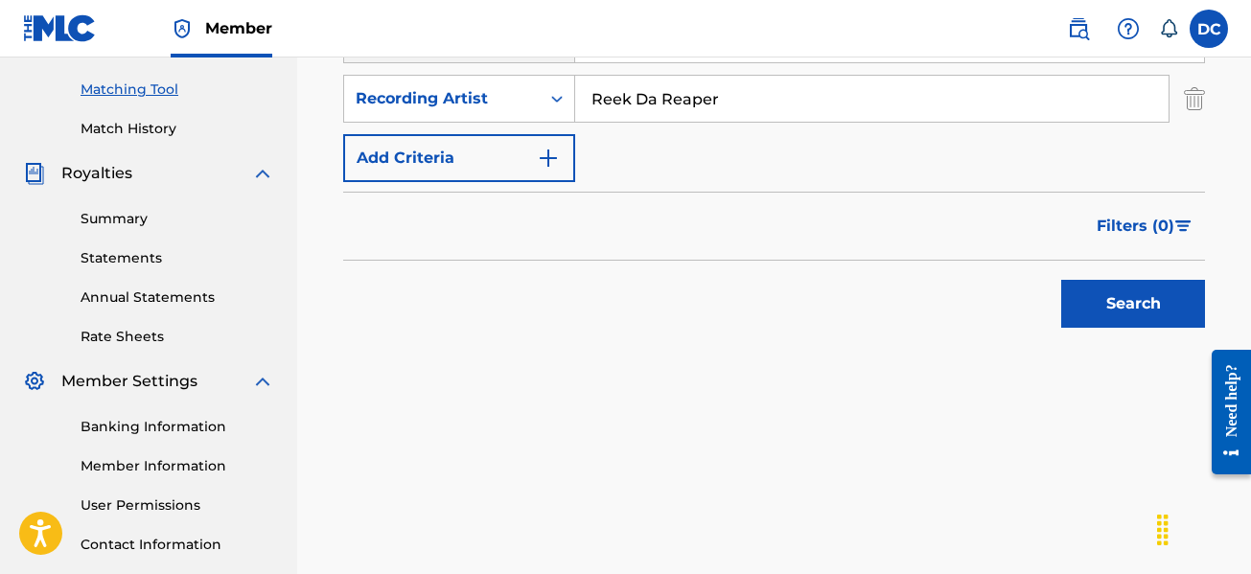
click at [1122, 321] on button "Search" at bounding box center [1133, 304] width 144 height 48
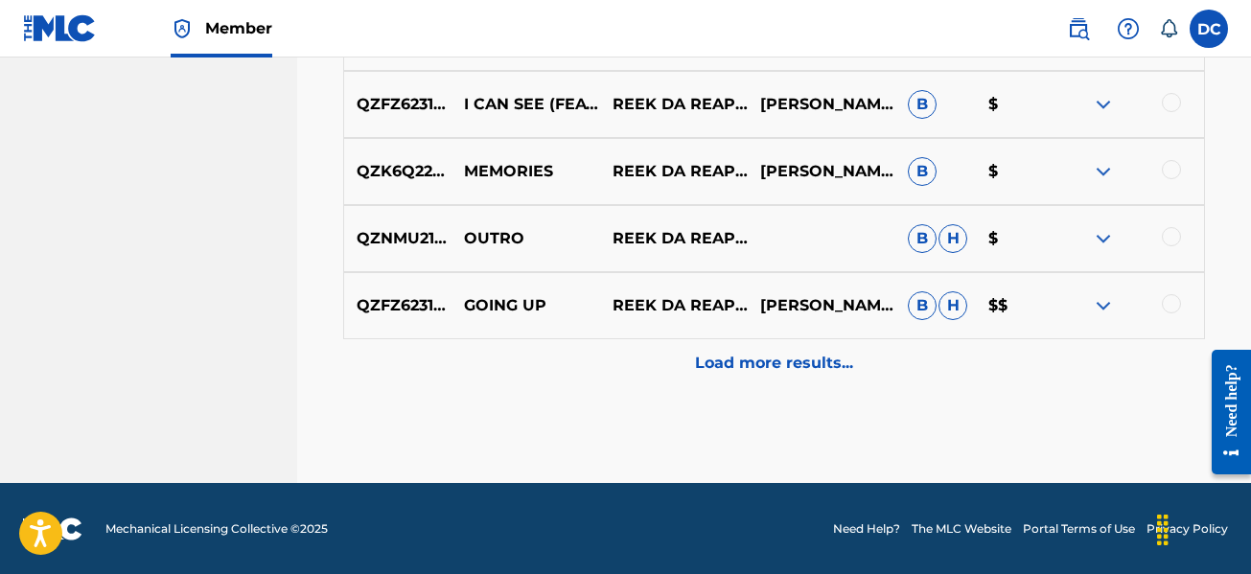
scroll to position [1224, 0]
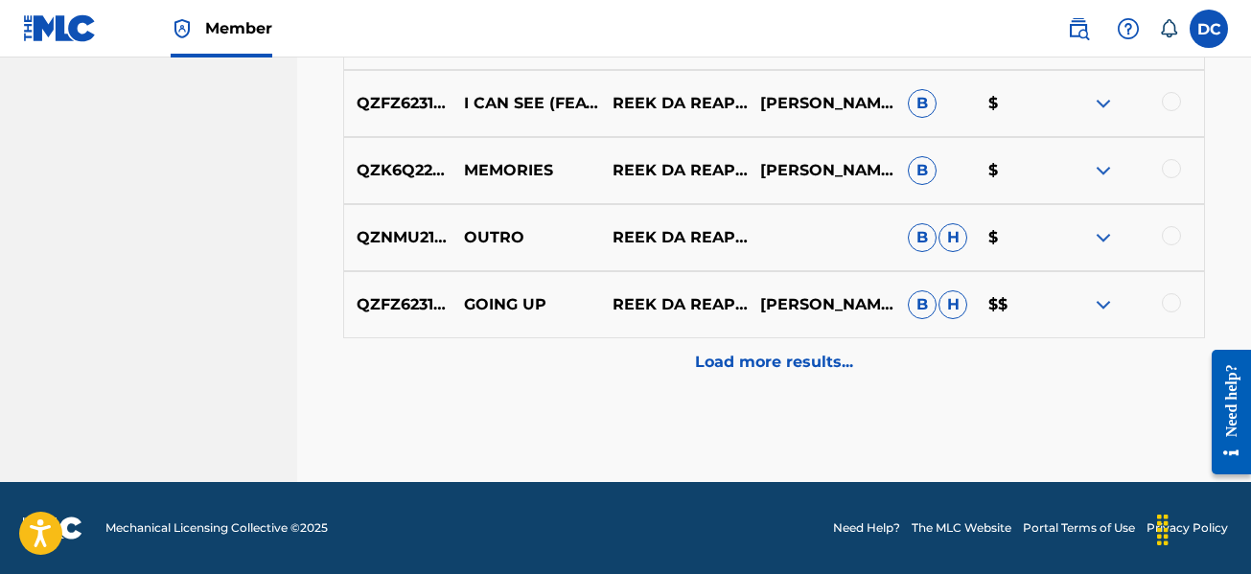
click at [847, 354] on p "Load more results..." at bounding box center [774, 362] width 158 height 23
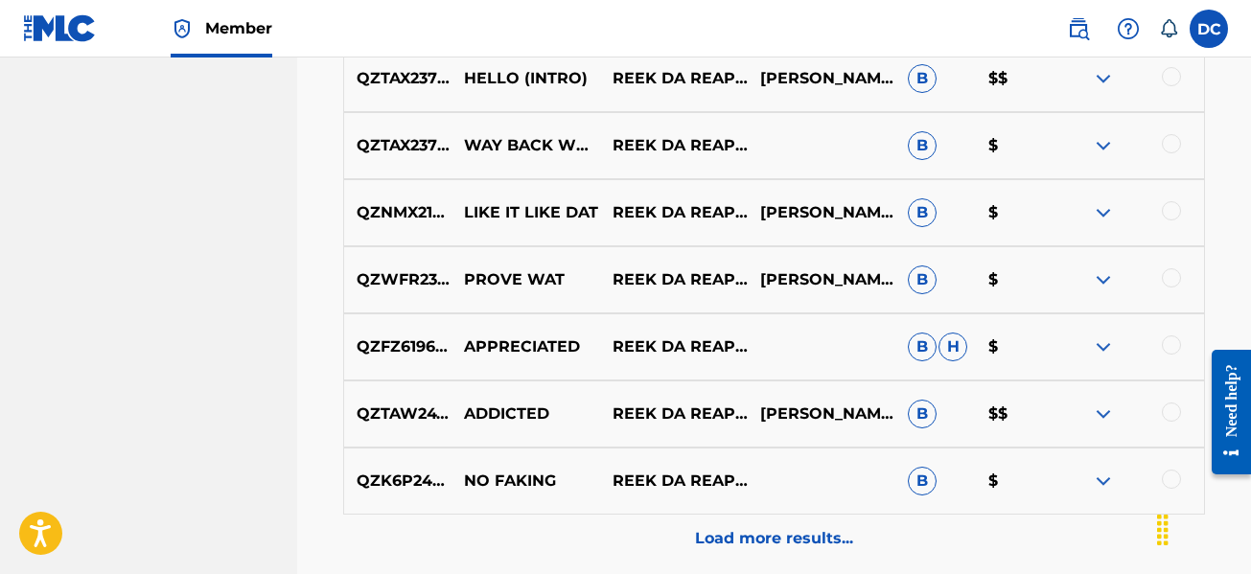
scroll to position [1894, 0]
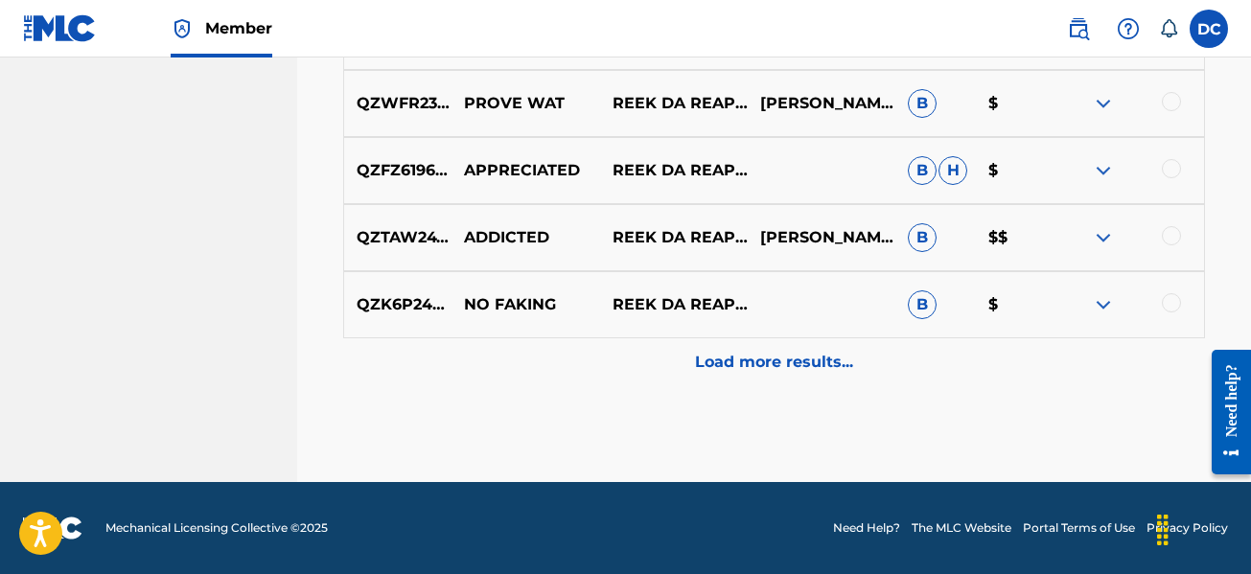
click at [830, 354] on p "Load more results..." at bounding box center [774, 362] width 158 height 23
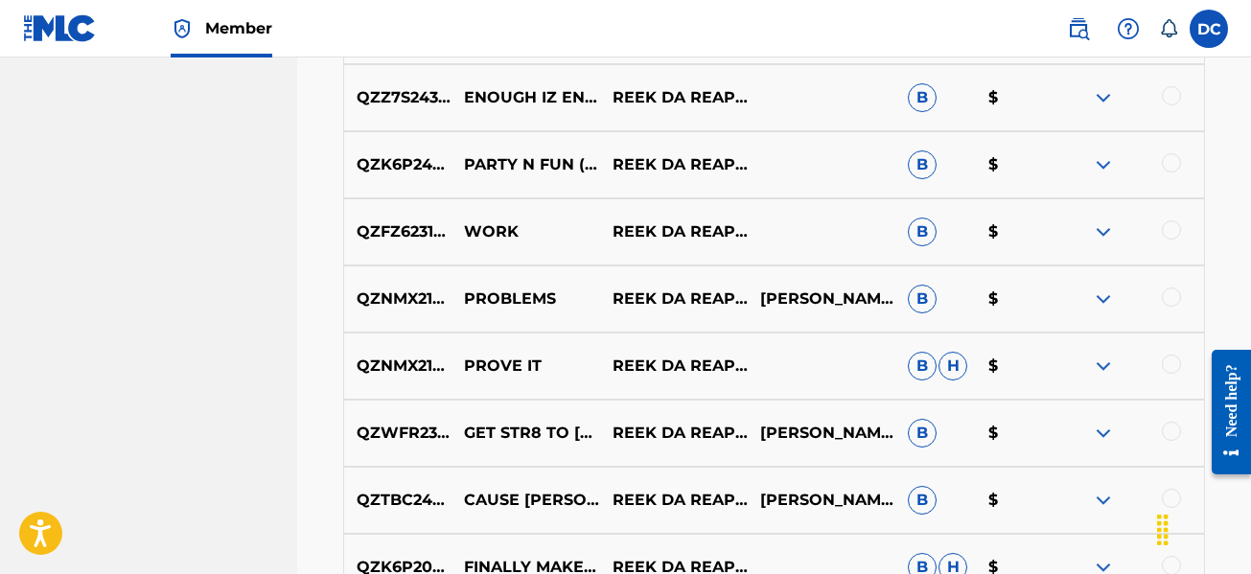
scroll to position [2278, 0]
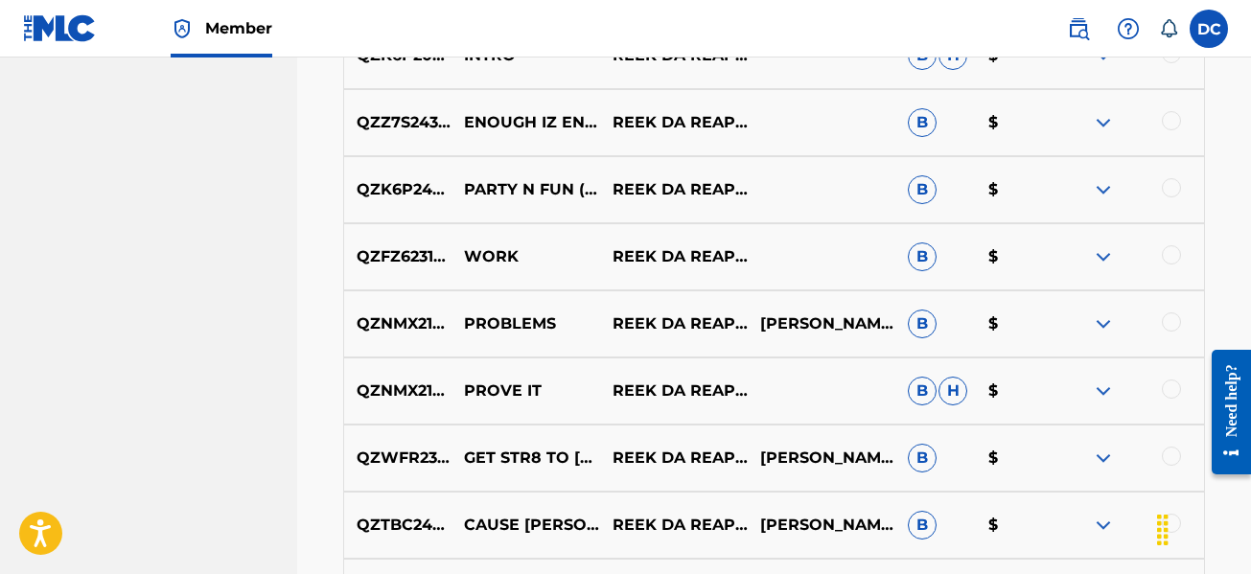
click at [1171, 260] on div at bounding box center [1170, 254] width 19 height 19
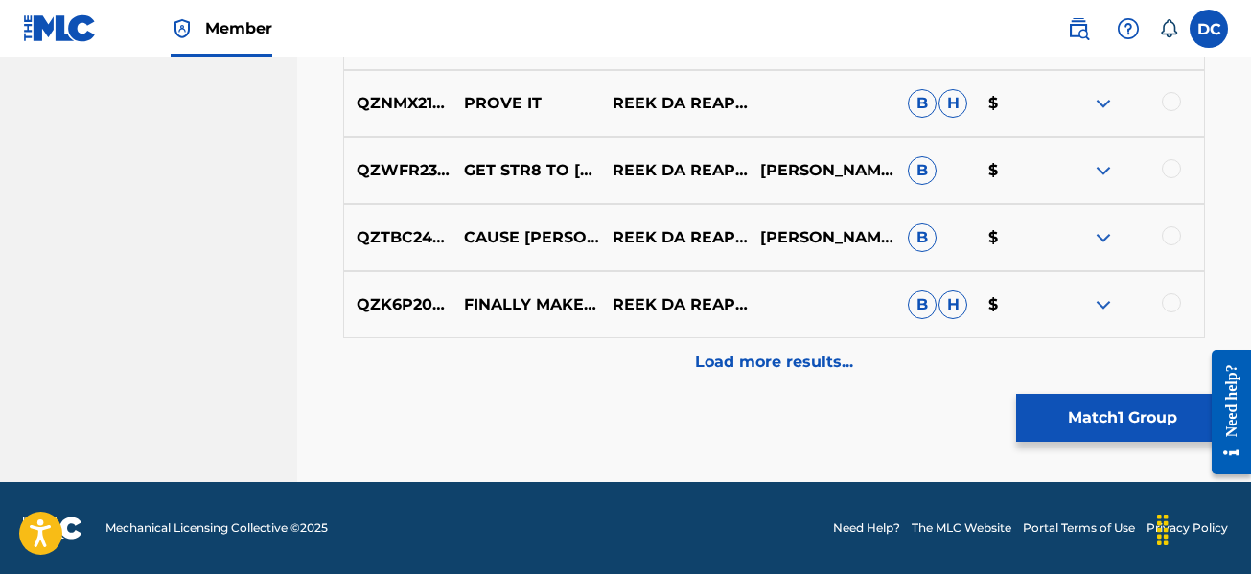
click at [811, 358] on p "Load more results..." at bounding box center [774, 362] width 158 height 23
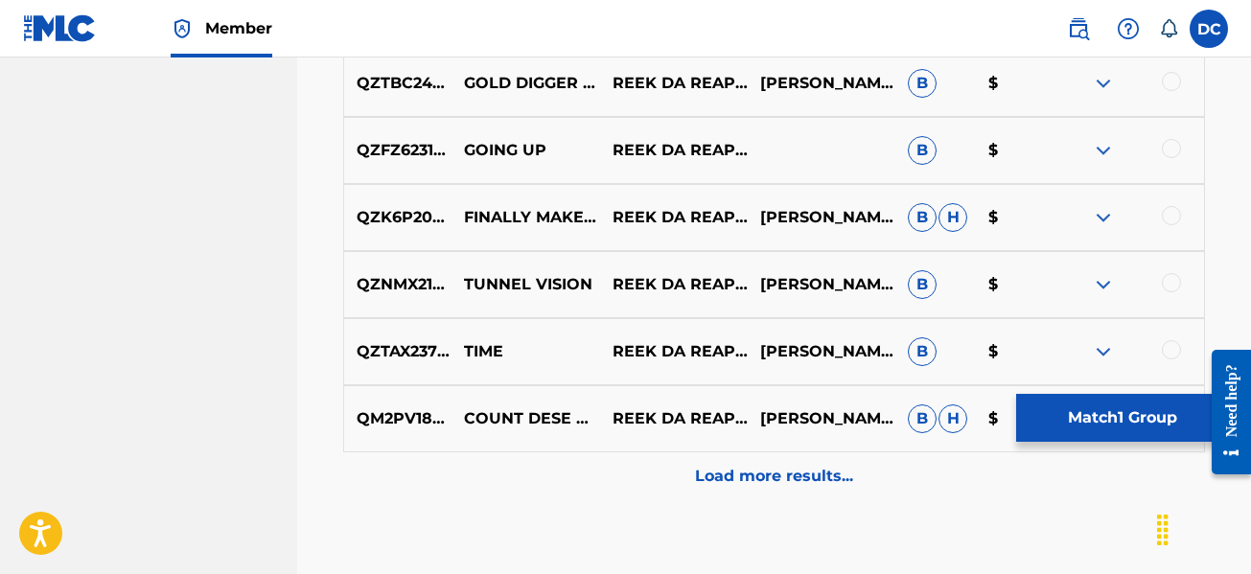
scroll to position [3236, 0]
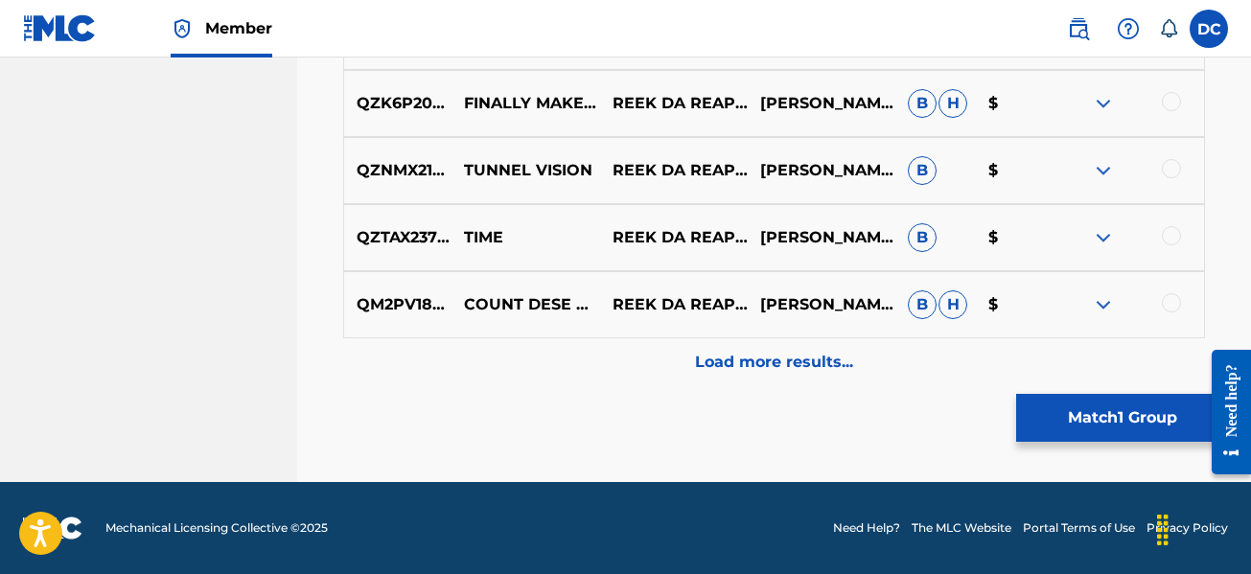
click at [802, 355] on p "Load more results..." at bounding box center [774, 362] width 158 height 23
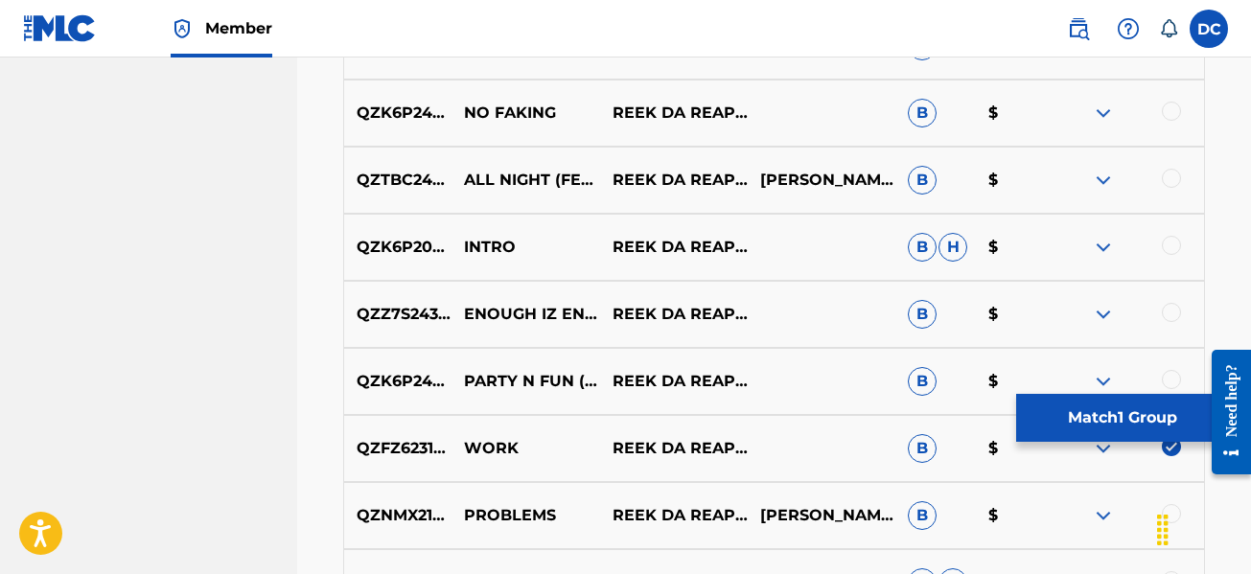
scroll to position [1894, 0]
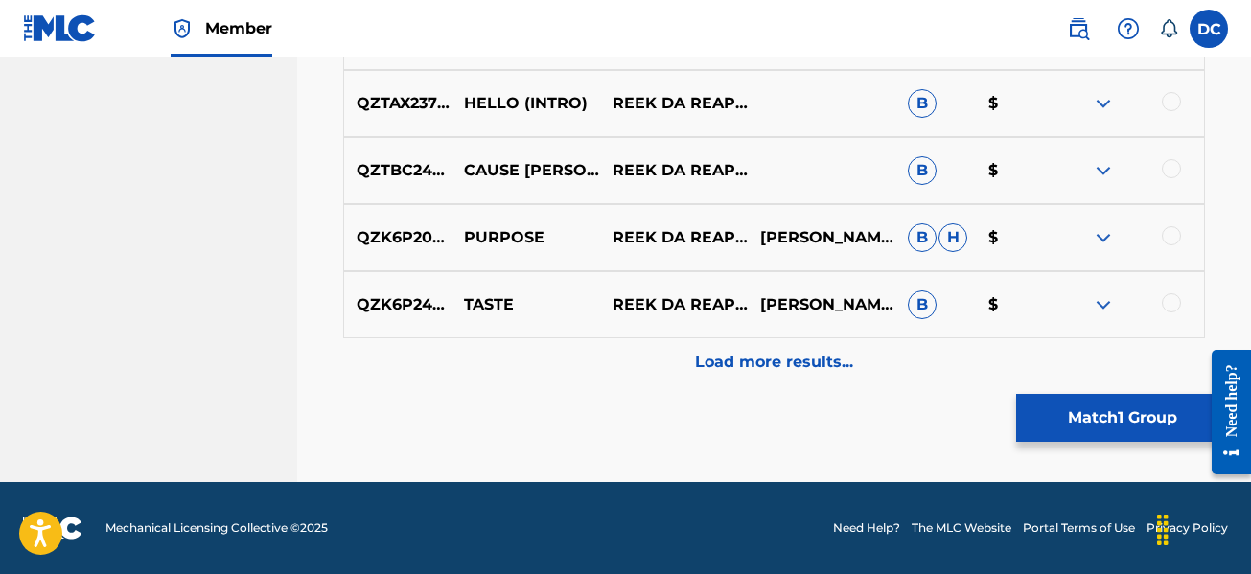
click at [799, 354] on p "Load more results..." at bounding box center [774, 362] width 158 height 23
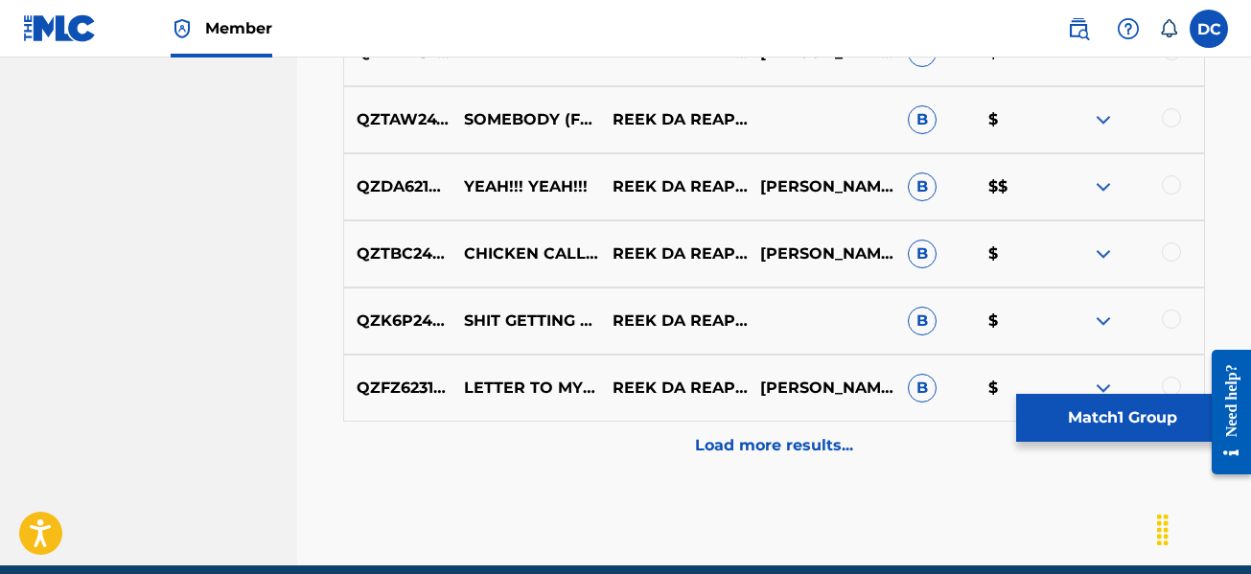
scroll to position [4578, 0]
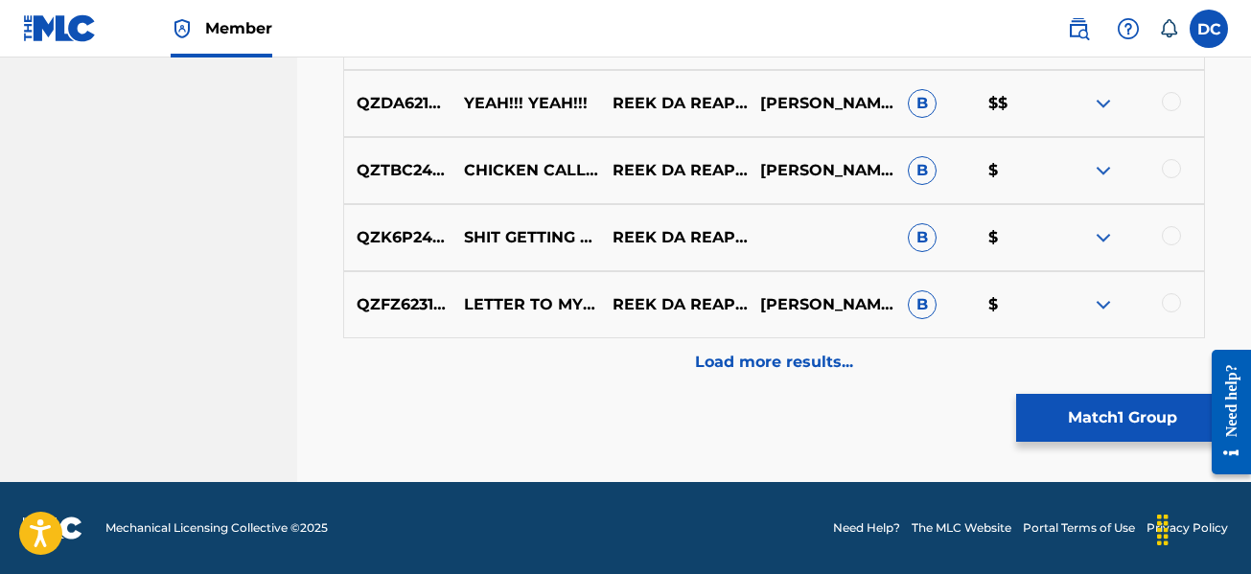
click at [770, 367] on p "Load more results..." at bounding box center [774, 362] width 158 height 23
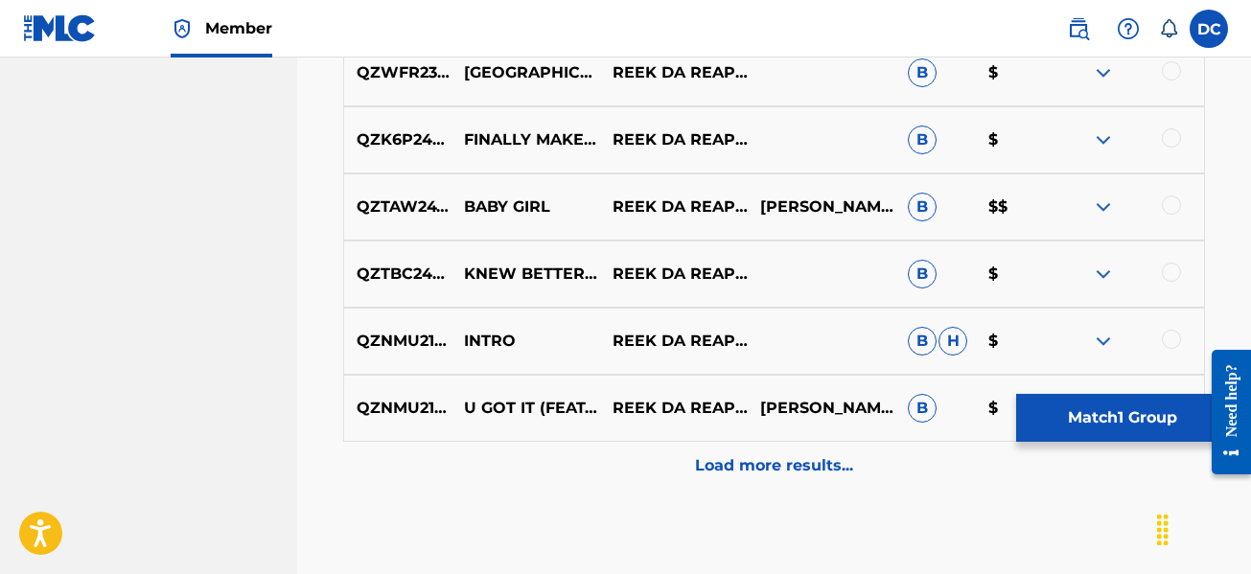
scroll to position [5152, 0]
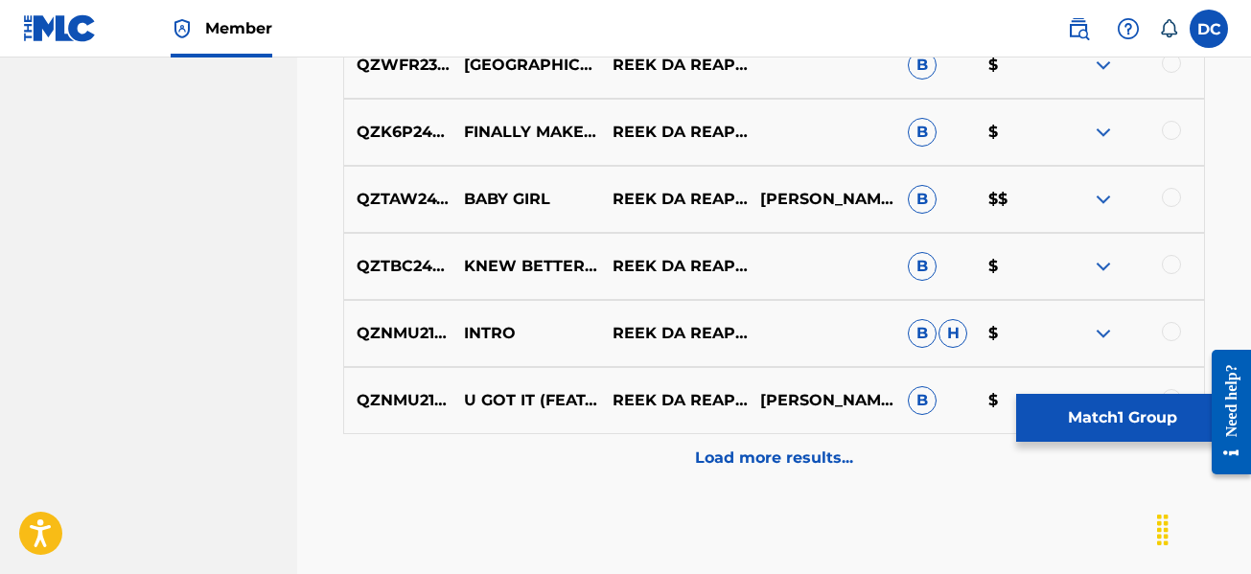
click at [733, 462] on p "Load more results..." at bounding box center [774, 458] width 158 height 23
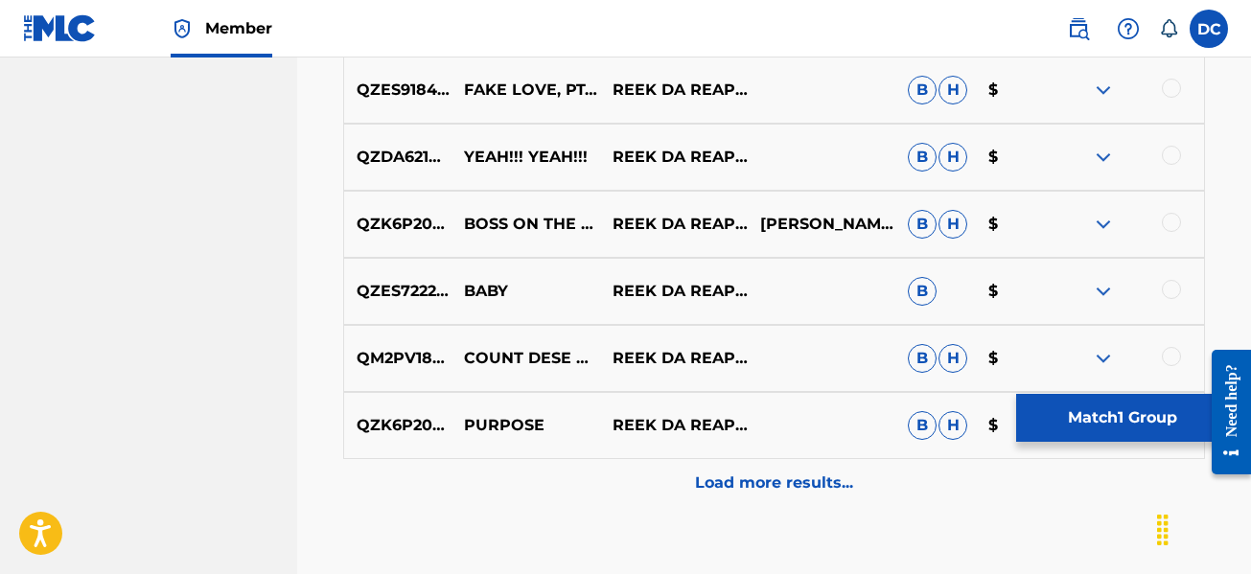
scroll to position [5919, 0]
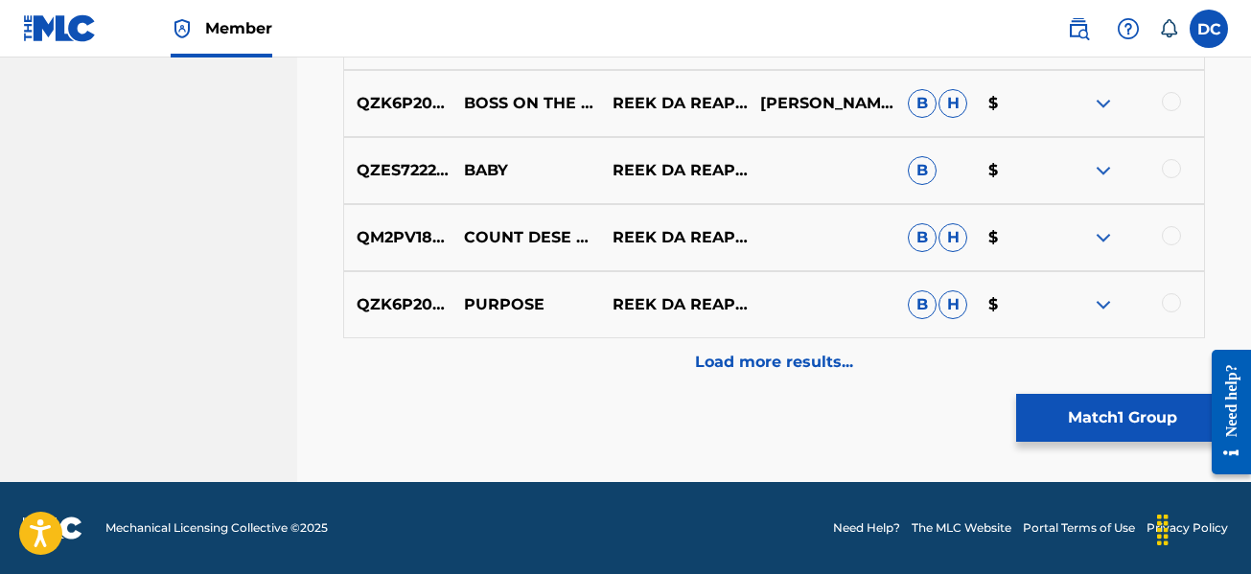
click at [781, 367] on p "Load more results..." at bounding box center [774, 362] width 158 height 23
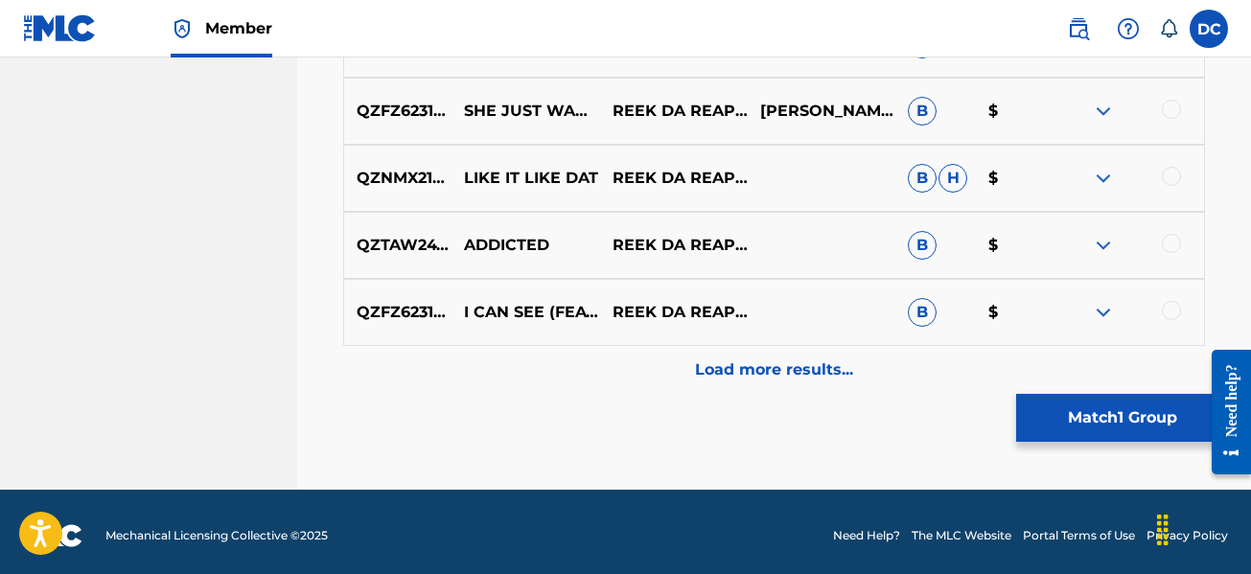
scroll to position [6590, 0]
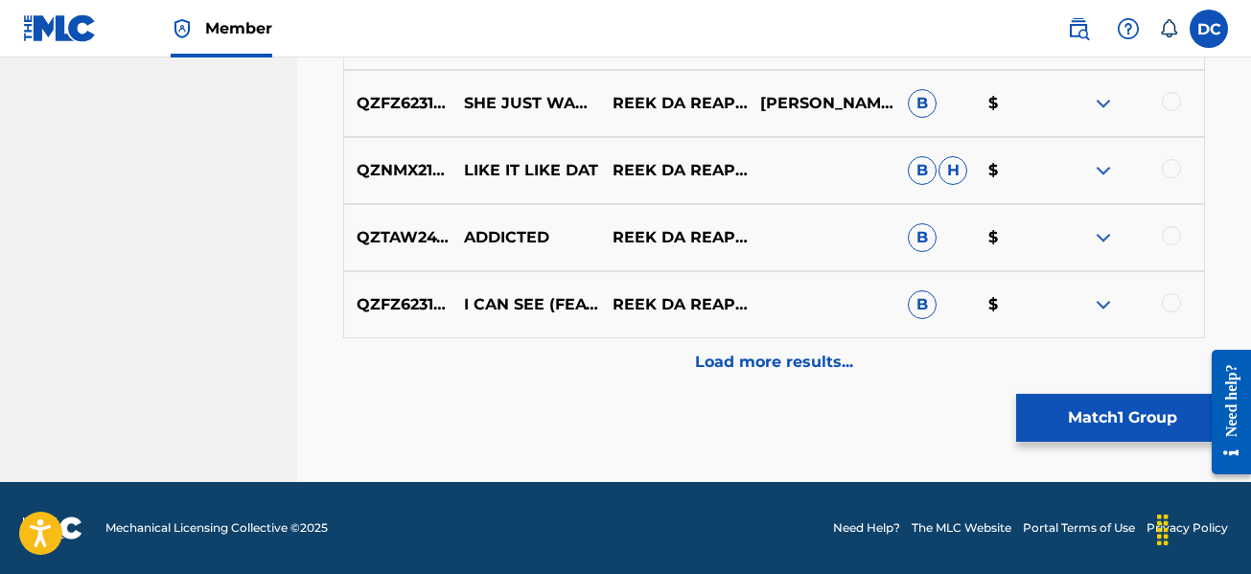
click at [775, 369] on p "Load more results..." at bounding box center [774, 362] width 158 height 23
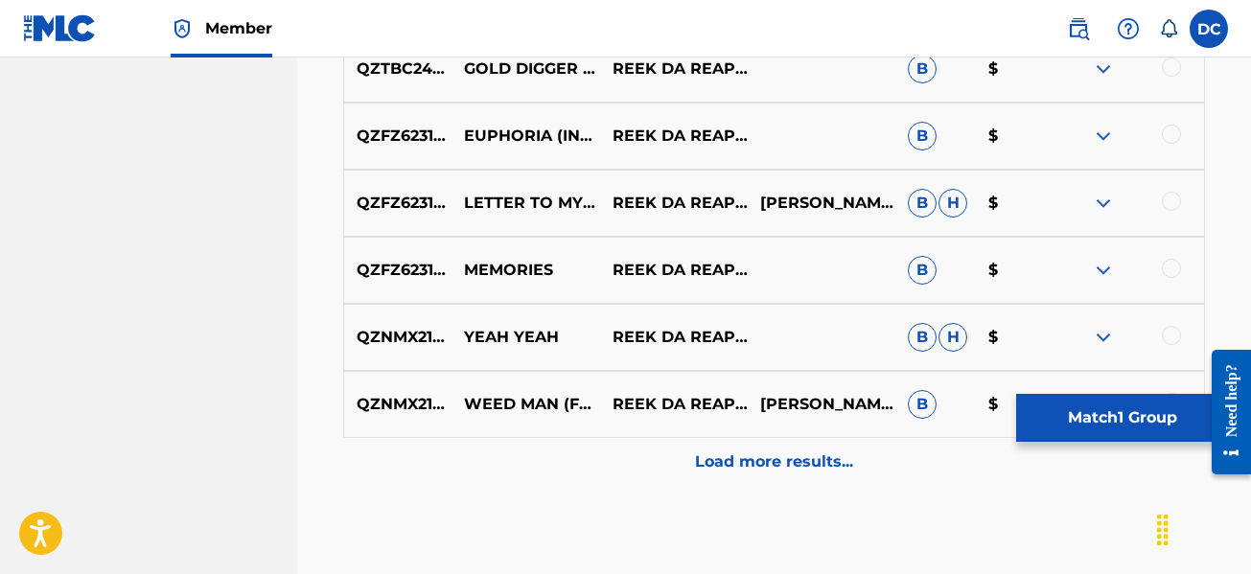
scroll to position [7261, 0]
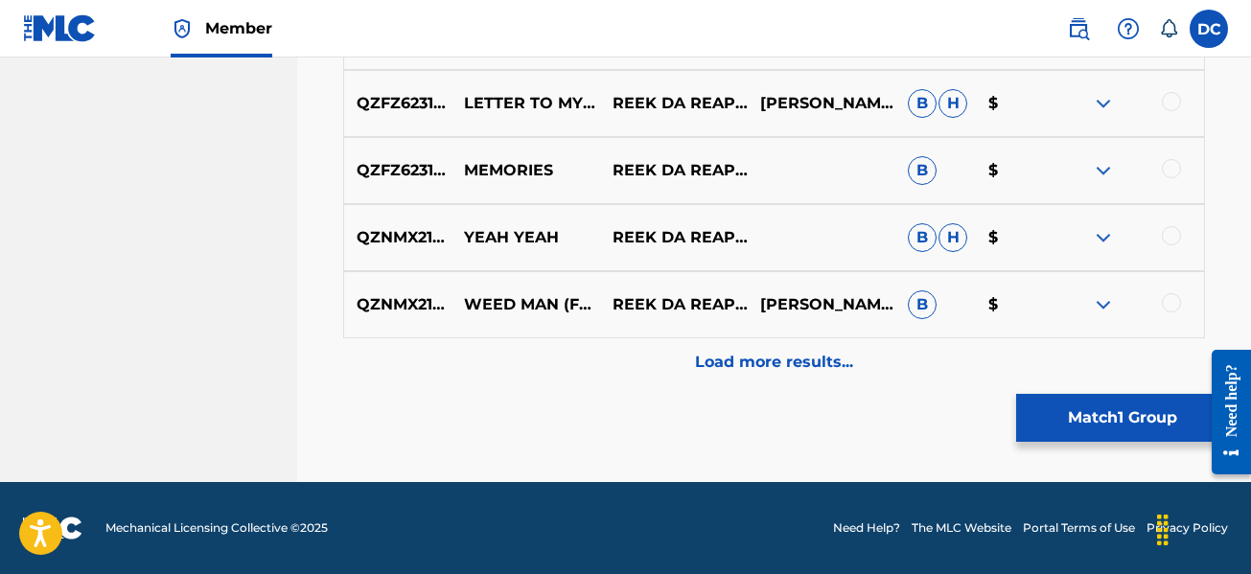
click at [775, 363] on p "Load more results..." at bounding box center [774, 362] width 158 height 23
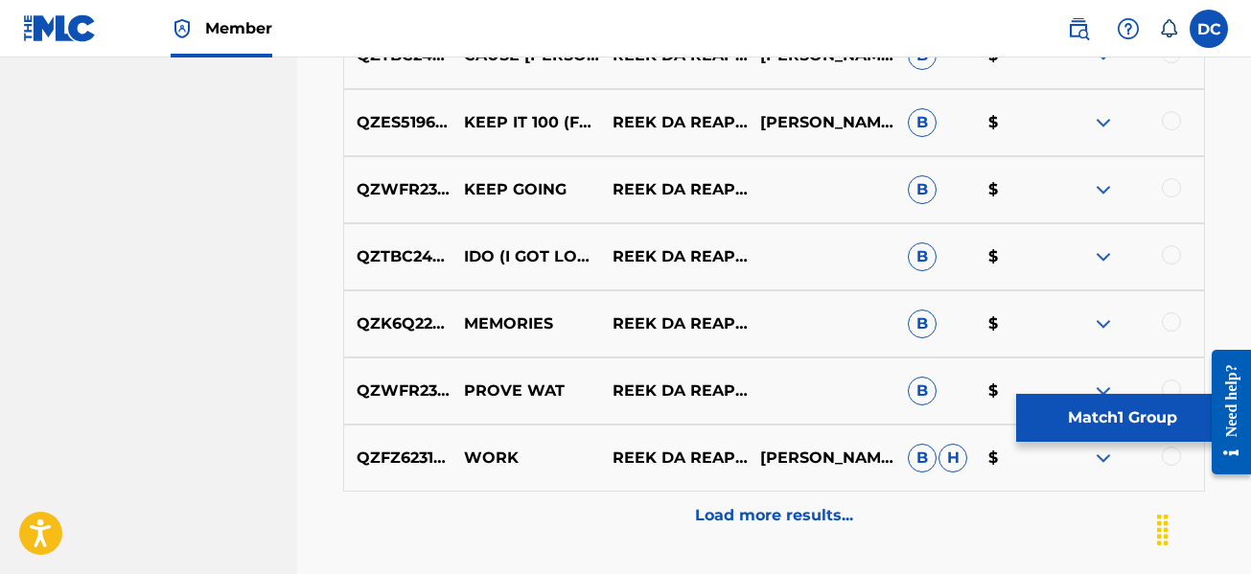
scroll to position [7931, 0]
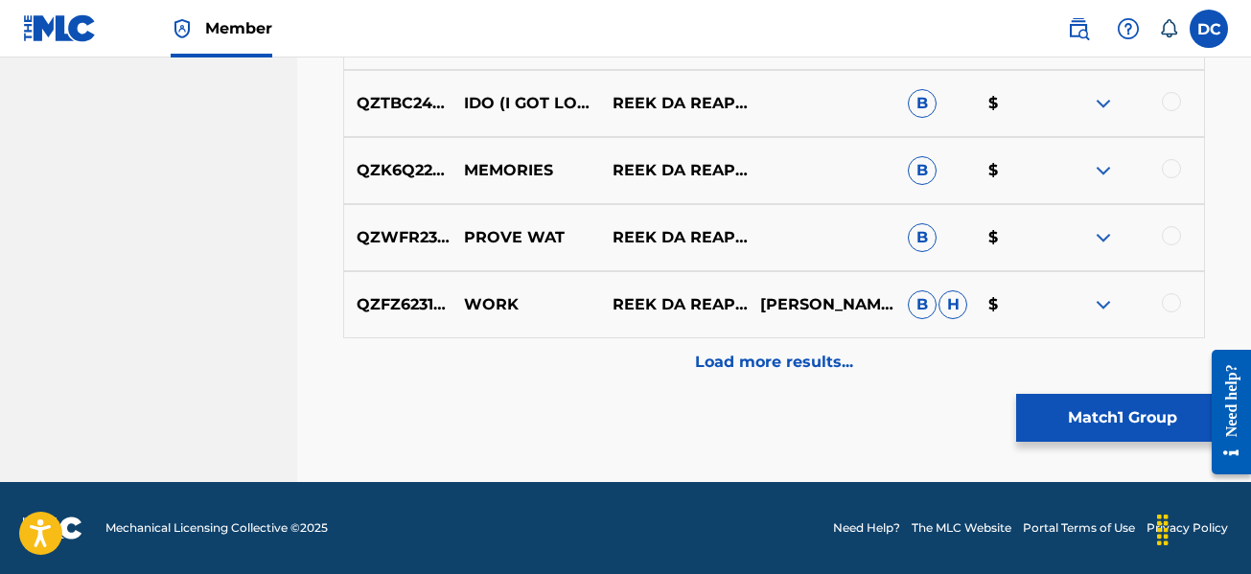
click at [1168, 308] on div at bounding box center [1170, 302] width 19 height 19
click at [758, 370] on p "Load more results..." at bounding box center [774, 362] width 158 height 23
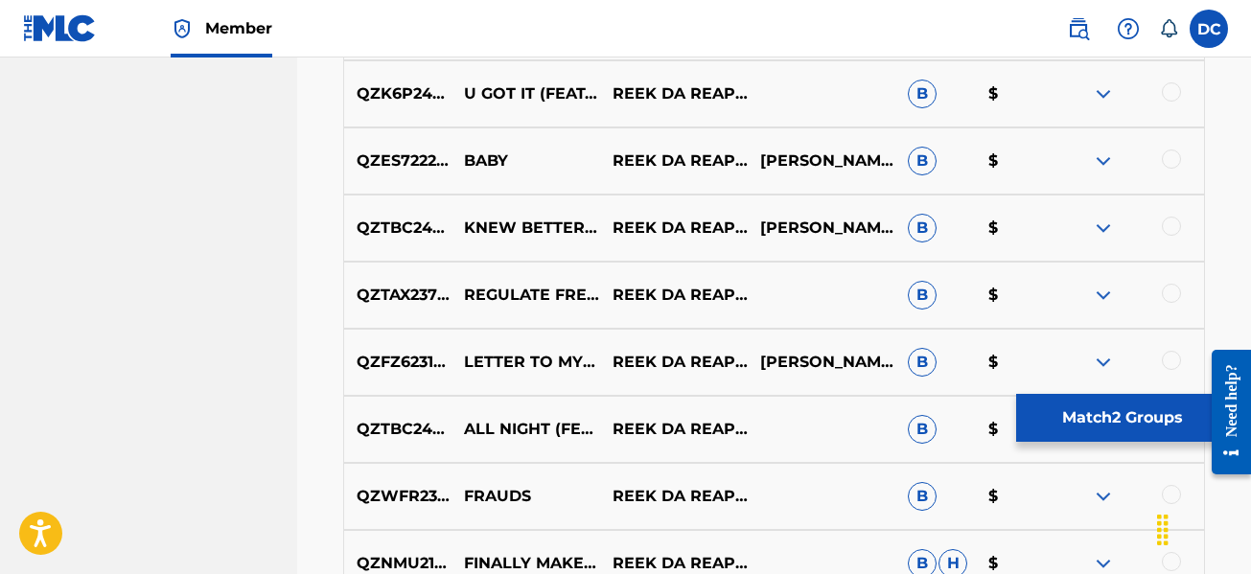
scroll to position [8506, 0]
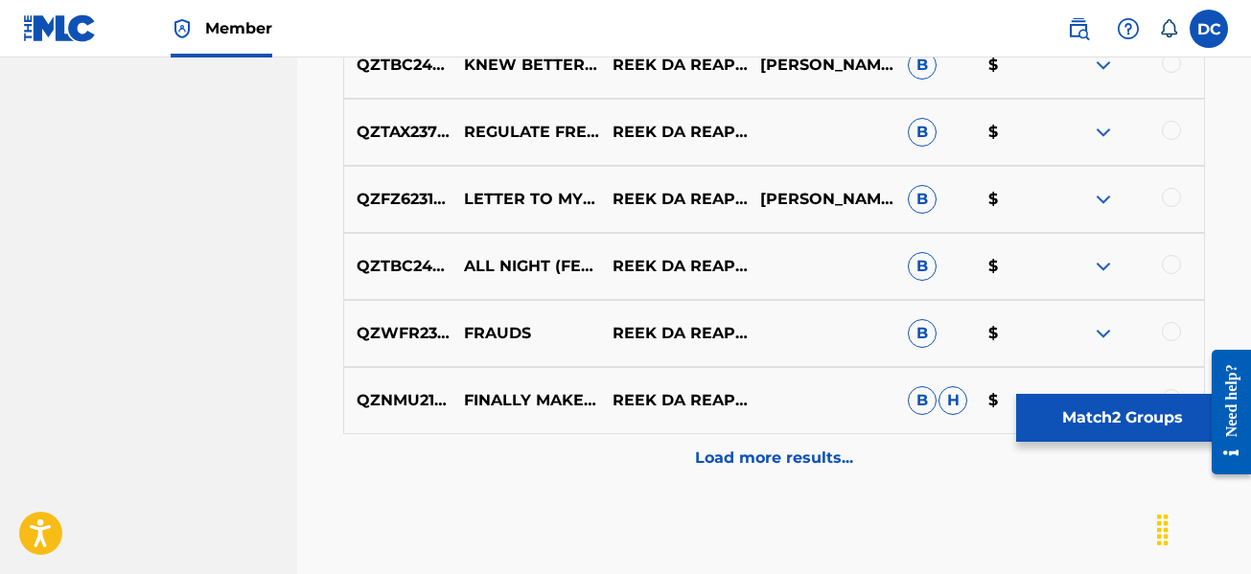
click at [722, 455] on p "Load more results..." at bounding box center [774, 458] width 158 height 23
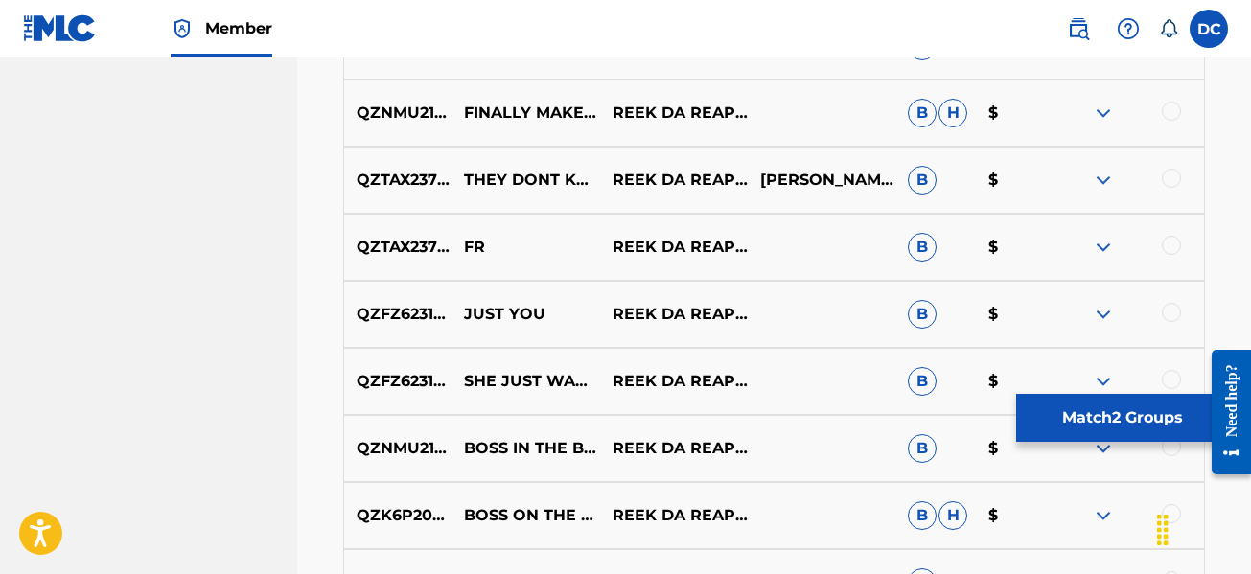
scroll to position [9177, 0]
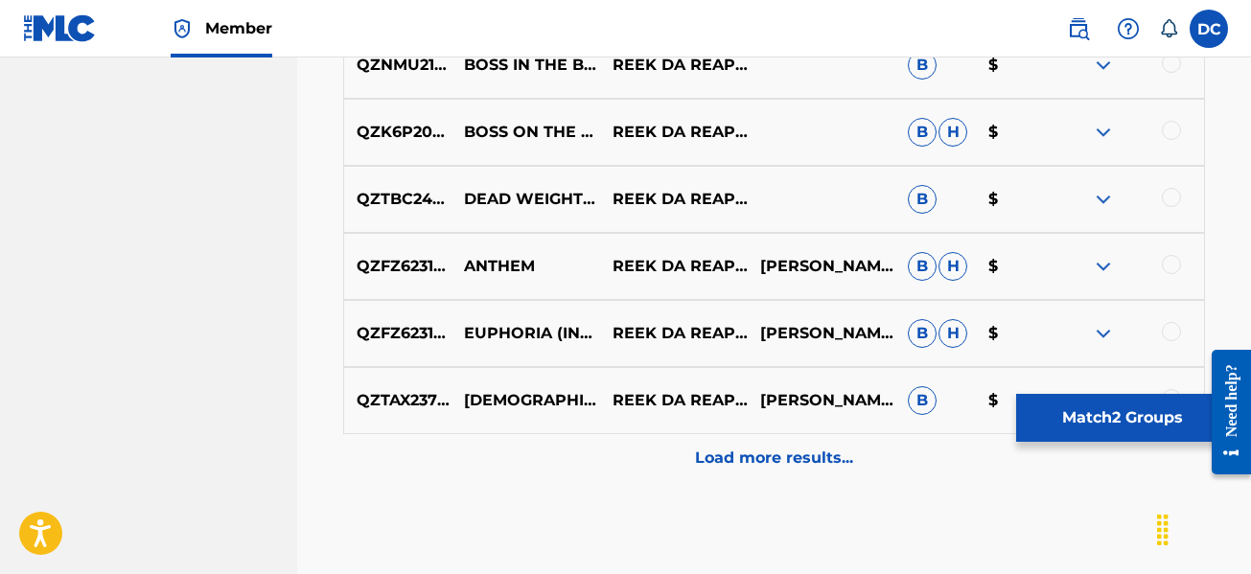
click at [700, 454] on p "Load more results..." at bounding box center [774, 458] width 158 height 23
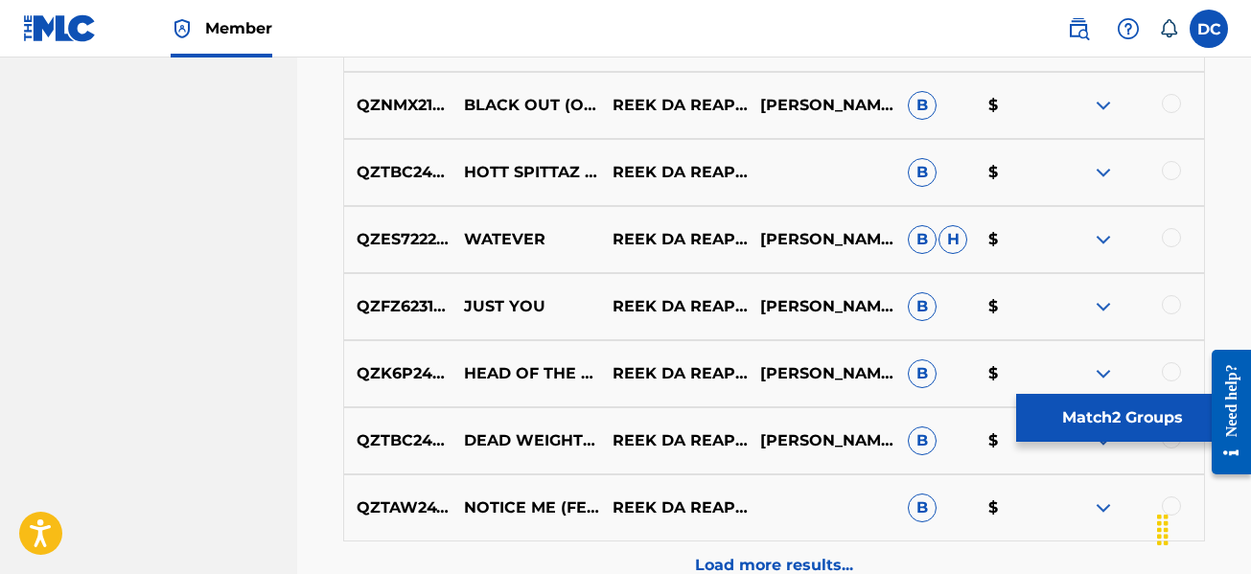
scroll to position [9848, 0]
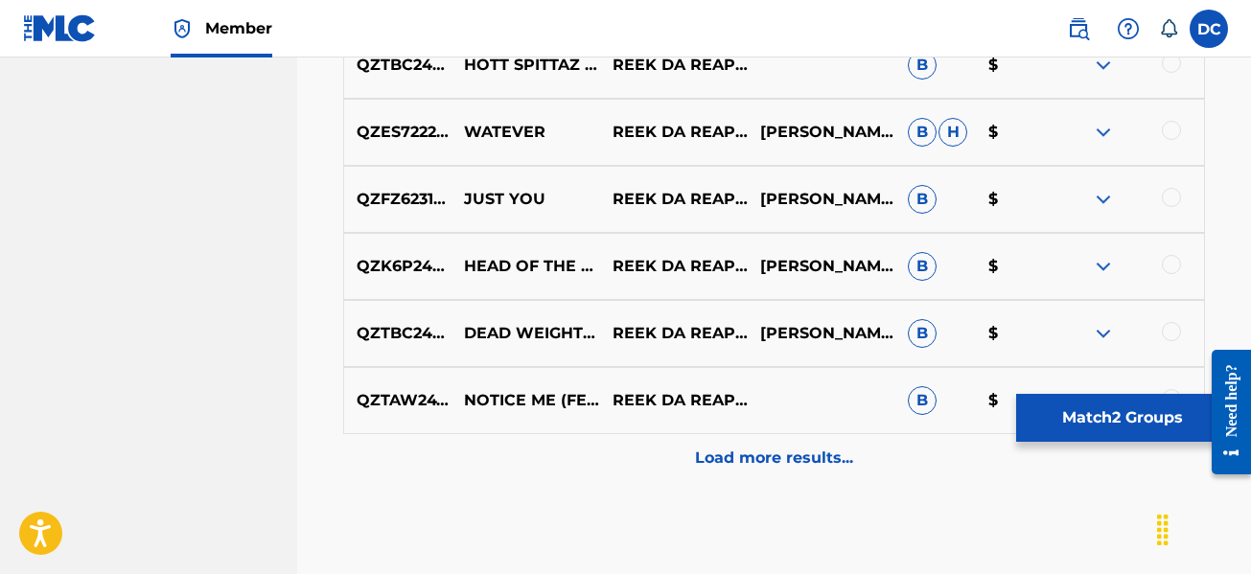
click at [700, 454] on p "Load more results..." at bounding box center [774, 458] width 158 height 23
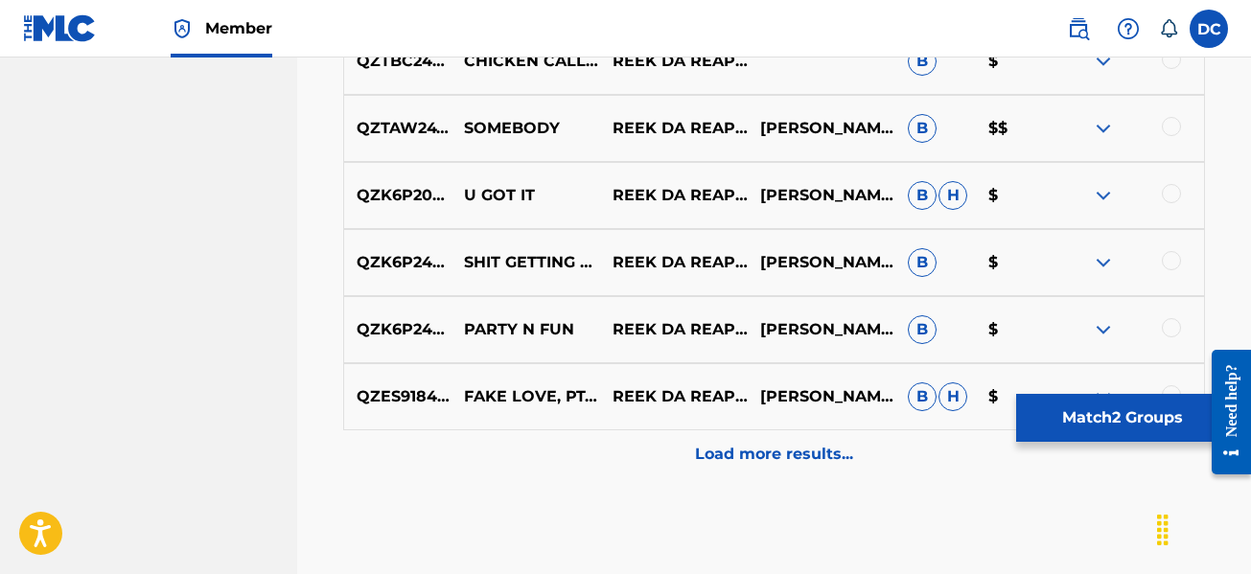
scroll to position [10614, 0]
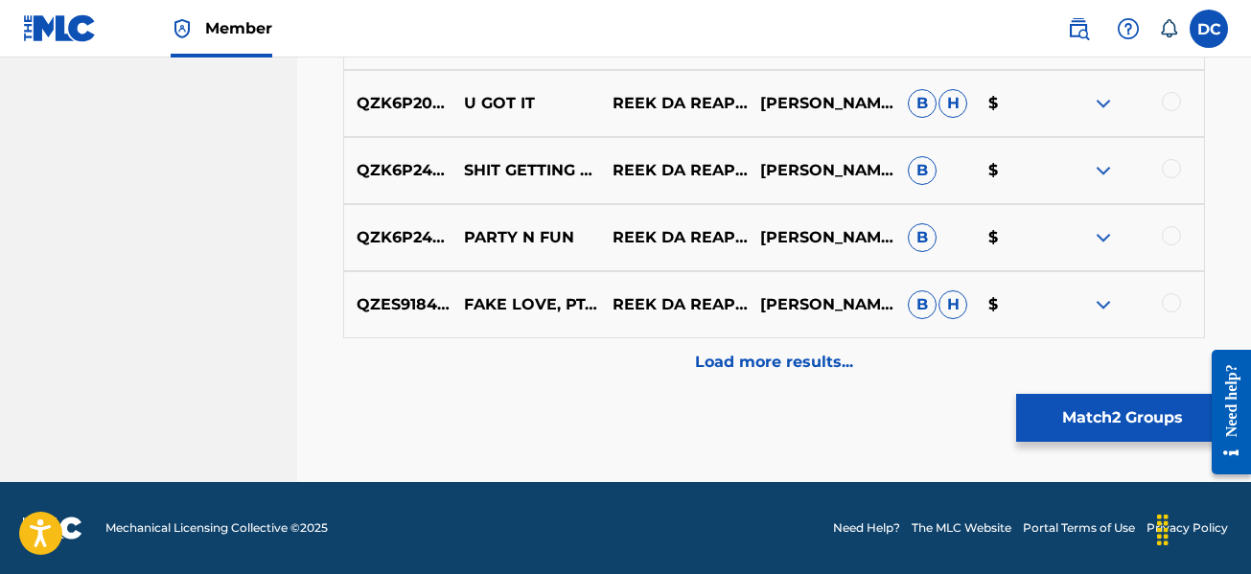
click at [749, 362] on p "Load more results..." at bounding box center [774, 362] width 158 height 23
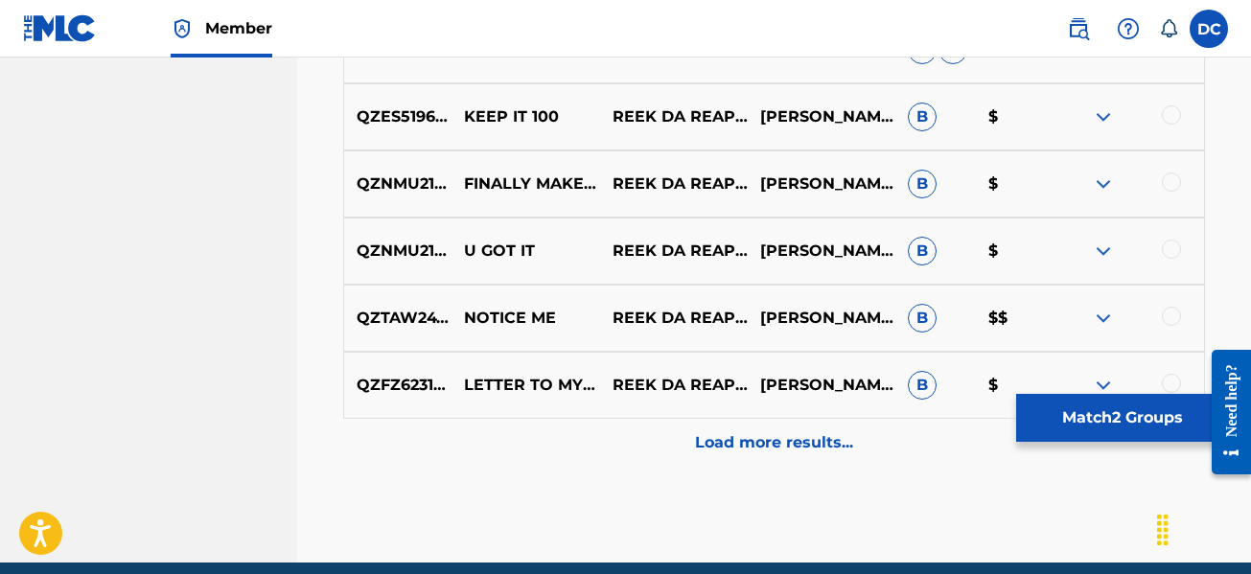
scroll to position [11285, 0]
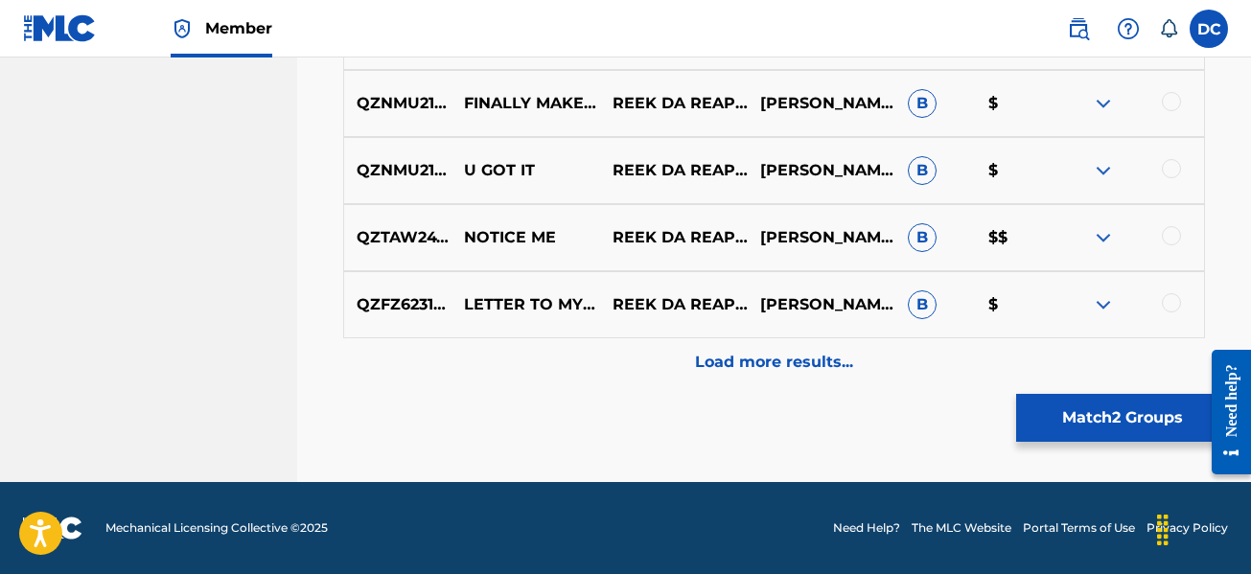
click at [789, 368] on p "Load more results..." at bounding box center [774, 362] width 158 height 23
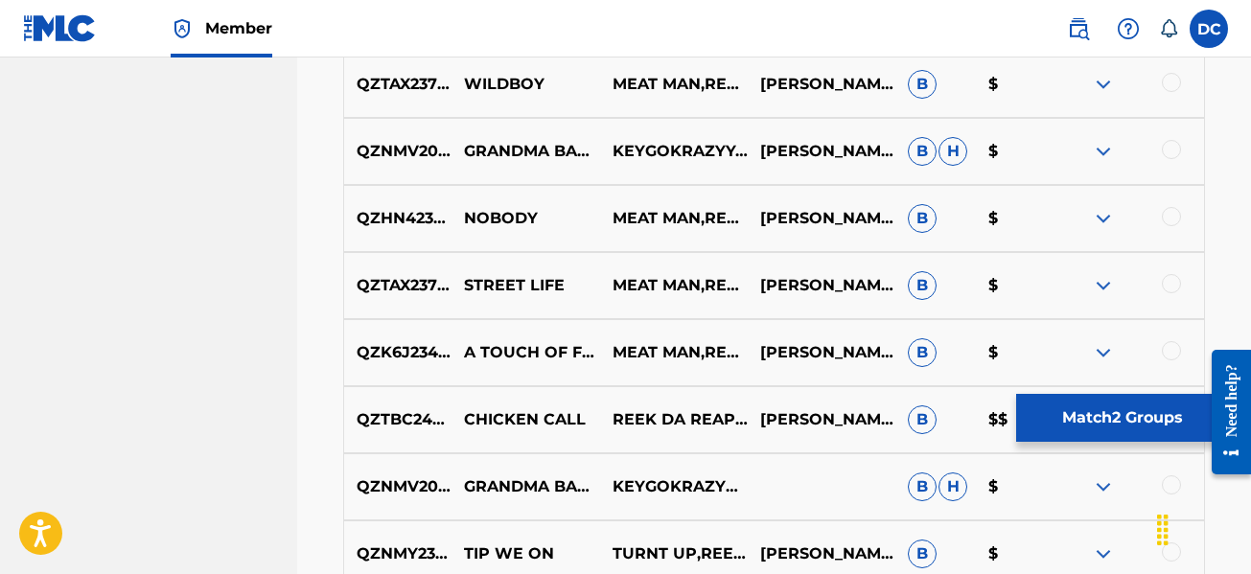
scroll to position [11860, 0]
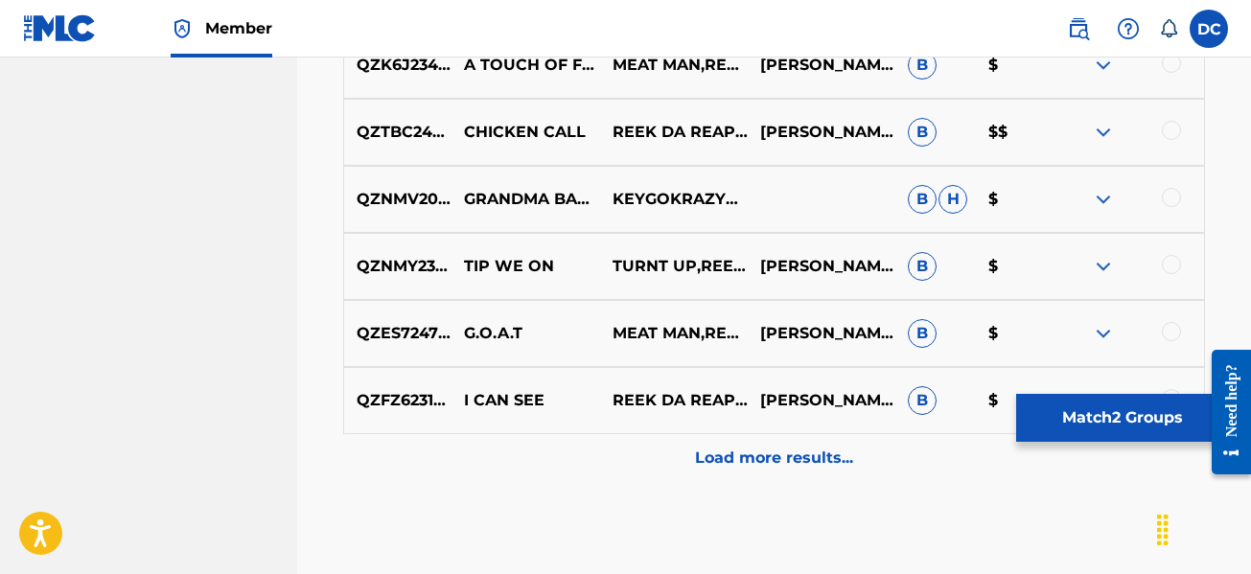
click at [717, 455] on p "Load more results..." at bounding box center [774, 458] width 158 height 23
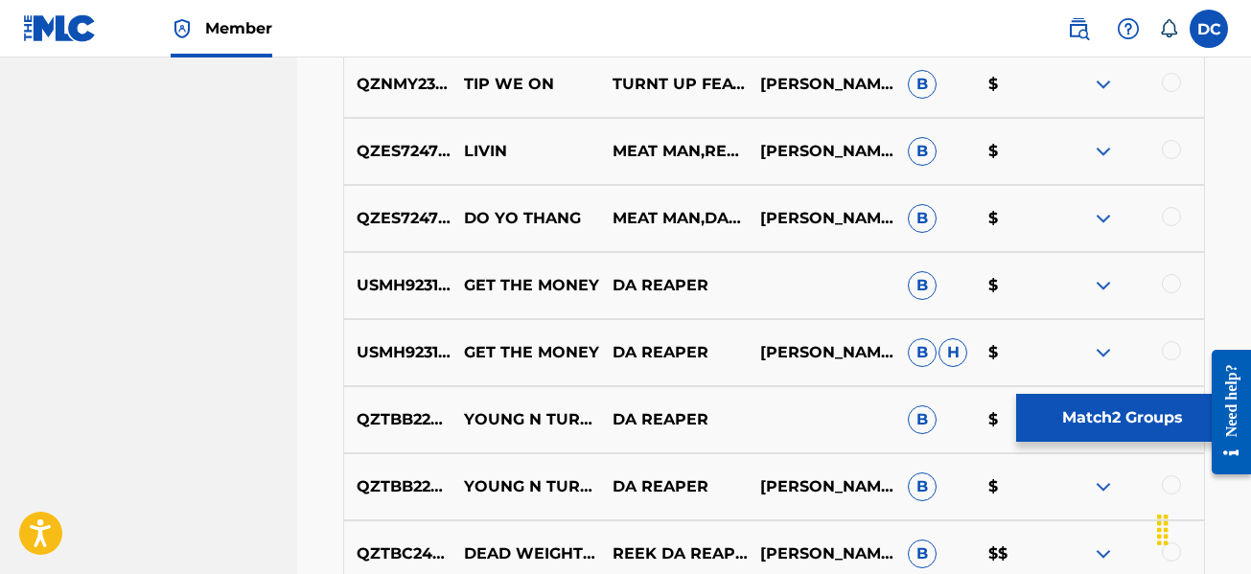
scroll to position [12627, 0]
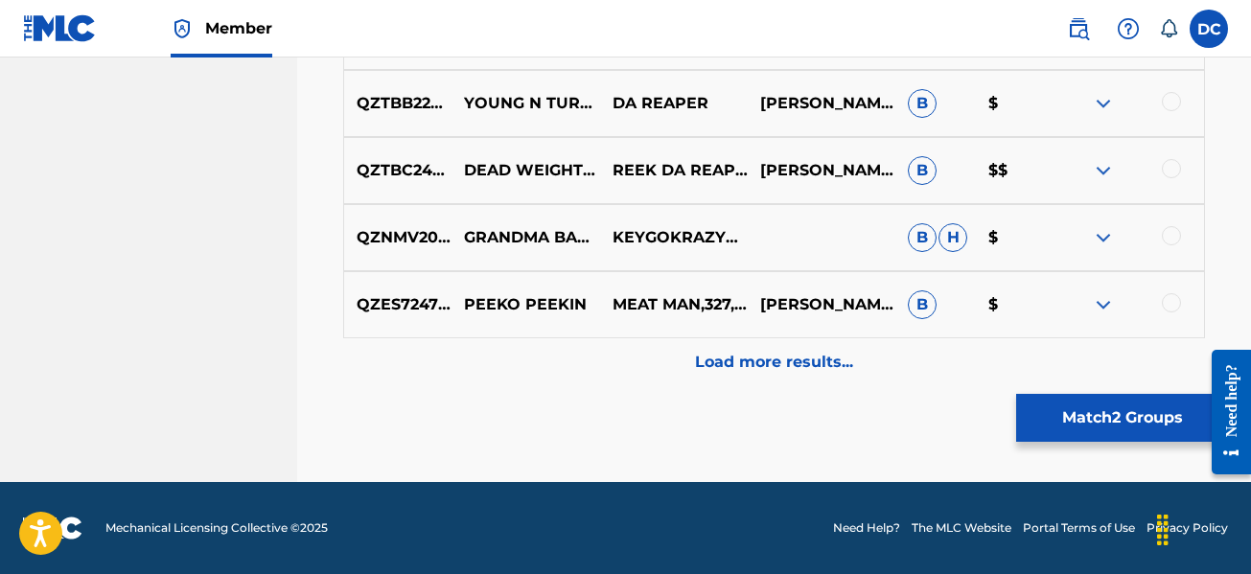
click at [754, 365] on p "Load more results..." at bounding box center [774, 362] width 158 height 23
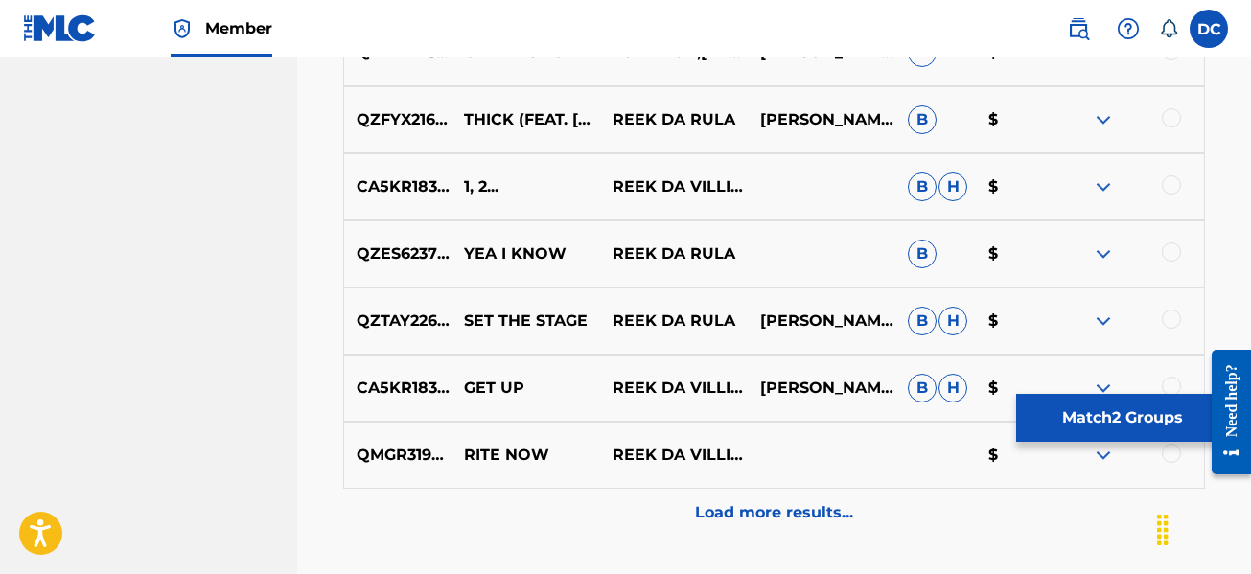
scroll to position [13297, 0]
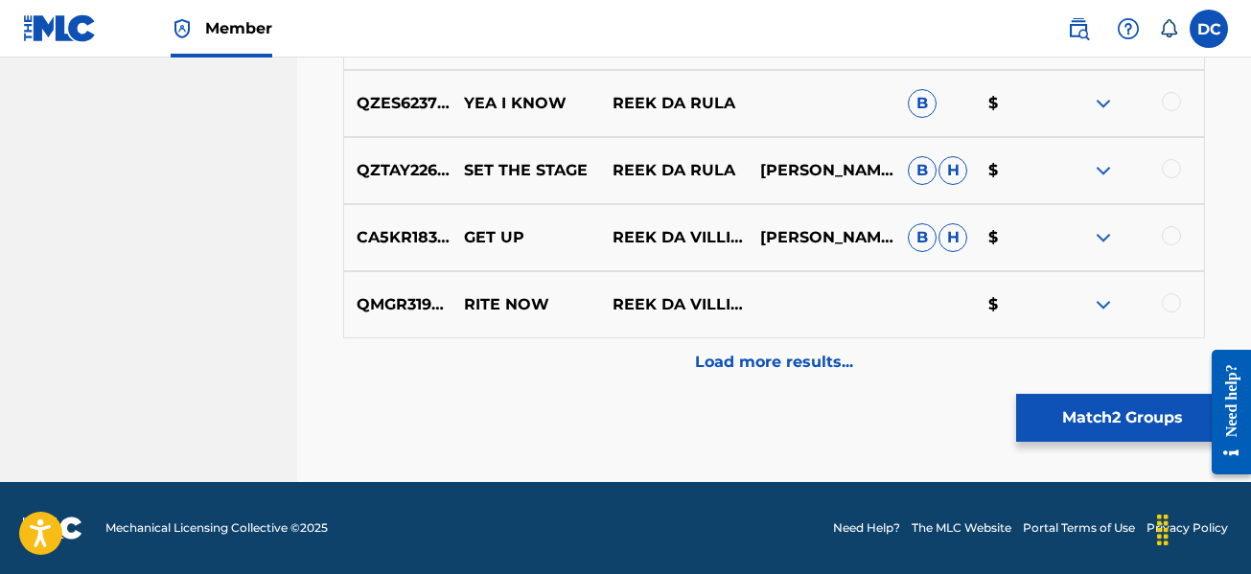
click at [704, 353] on p "Load more results..." at bounding box center [774, 362] width 158 height 23
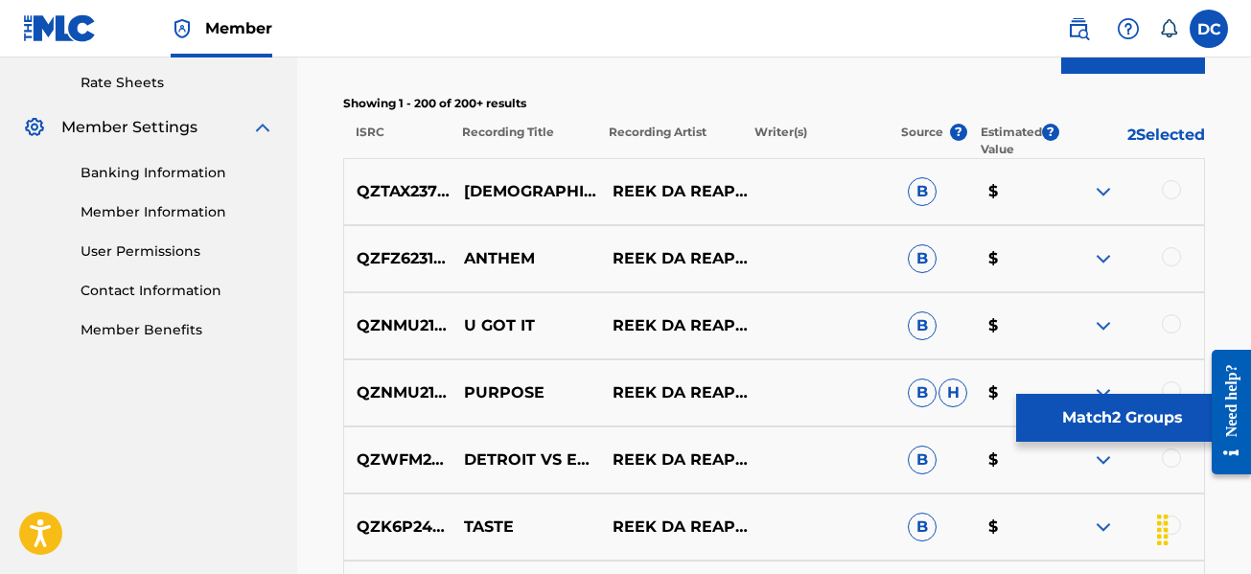
scroll to position [767, 0]
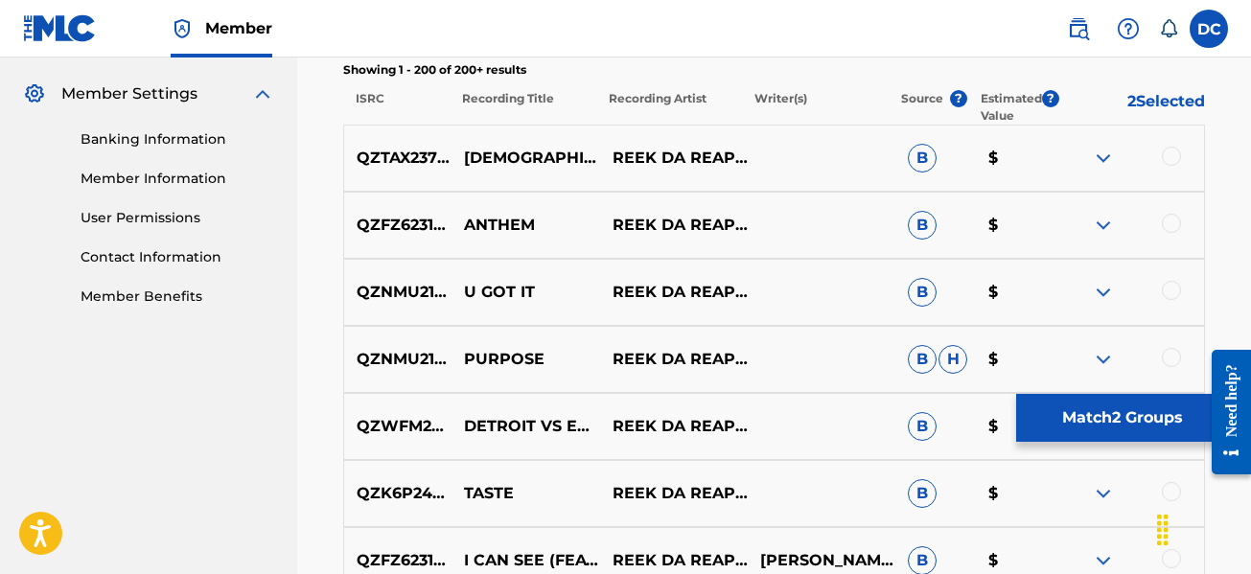
click at [1178, 409] on button "Match 2 Groups" at bounding box center [1122, 418] width 212 height 48
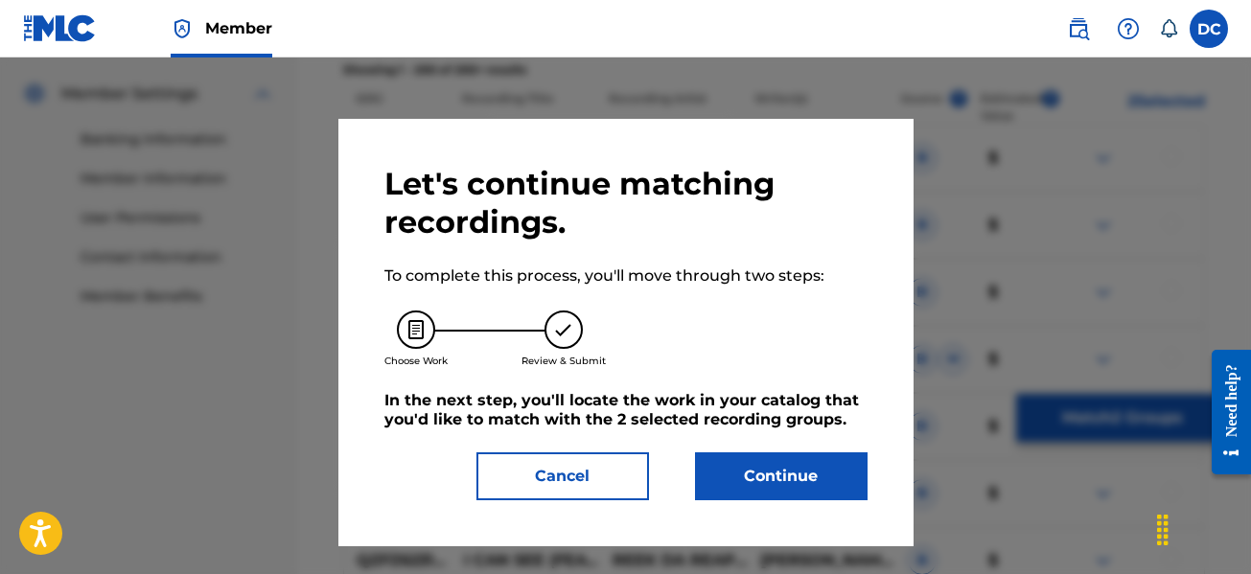
click at [835, 472] on button "Continue" at bounding box center [781, 476] width 172 height 48
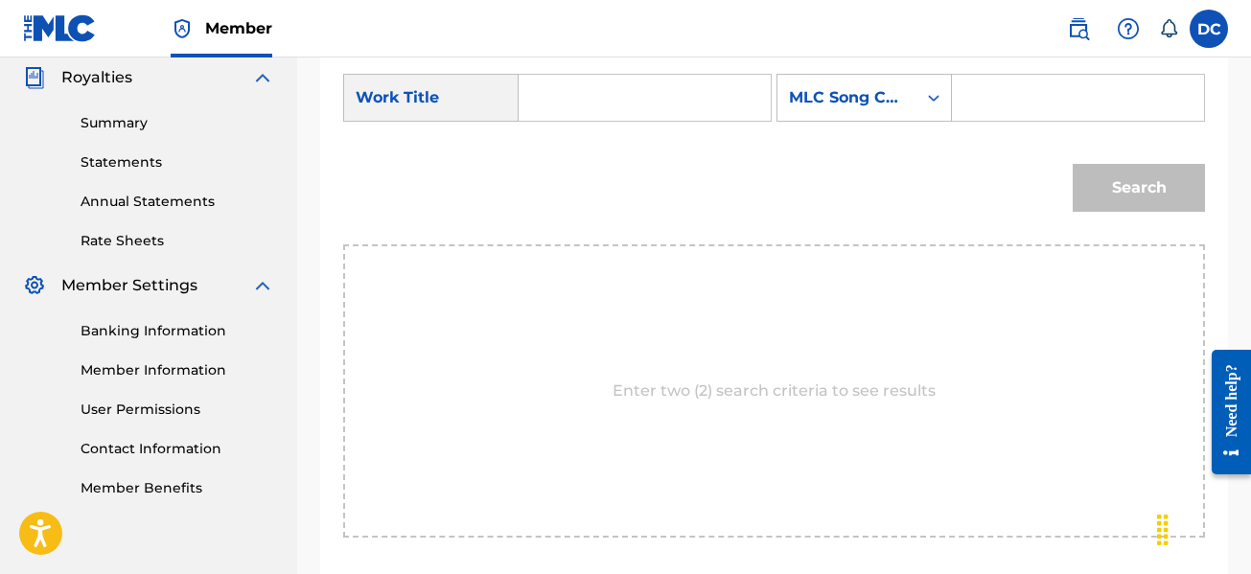
scroll to position [365, 0]
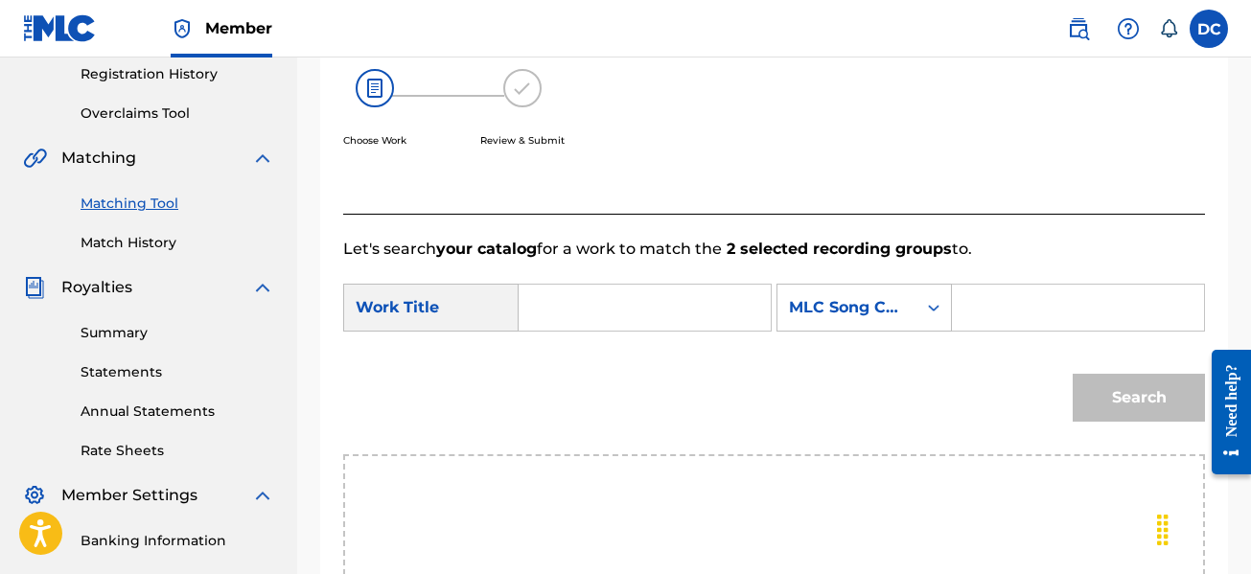
click at [622, 311] on input "Search Form" at bounding box center [644, 308] width 219 height 46
type input "work"
click at [589, 348] on strong "work" at bounding box center [571, 350] width 40 height 18
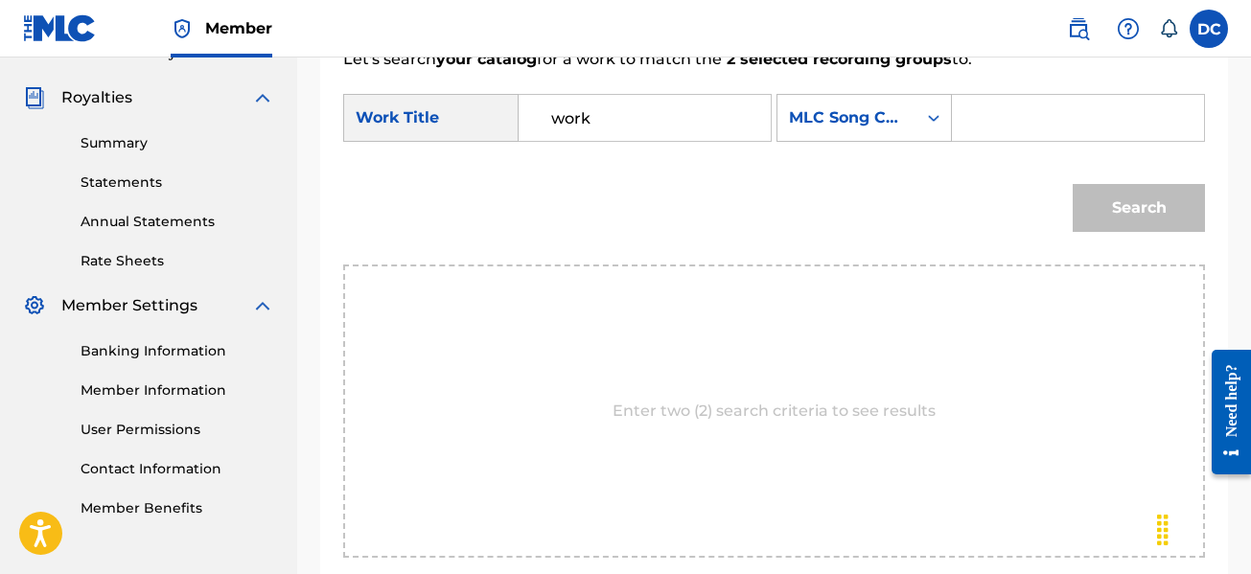
scroll to position [557, 0]
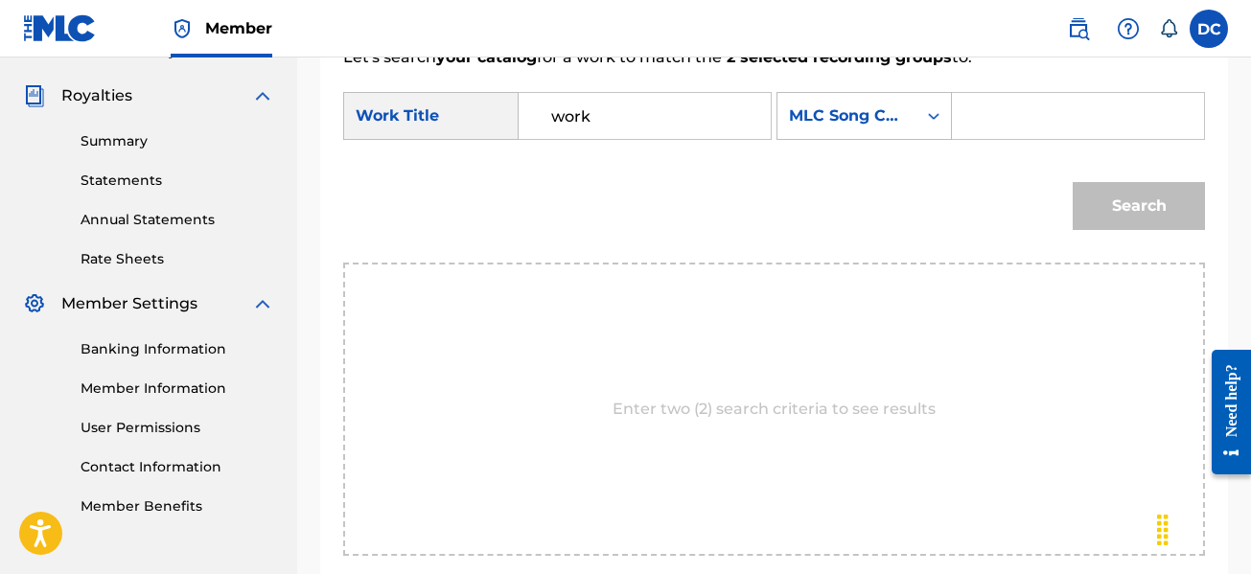
click at [1022, 115] on input "Search Form" at bounding box center [1077, 116] width 219 height 46
click at [927, 117] on icon "Search Form" at bounding box center [933, 115] width 19 height 19
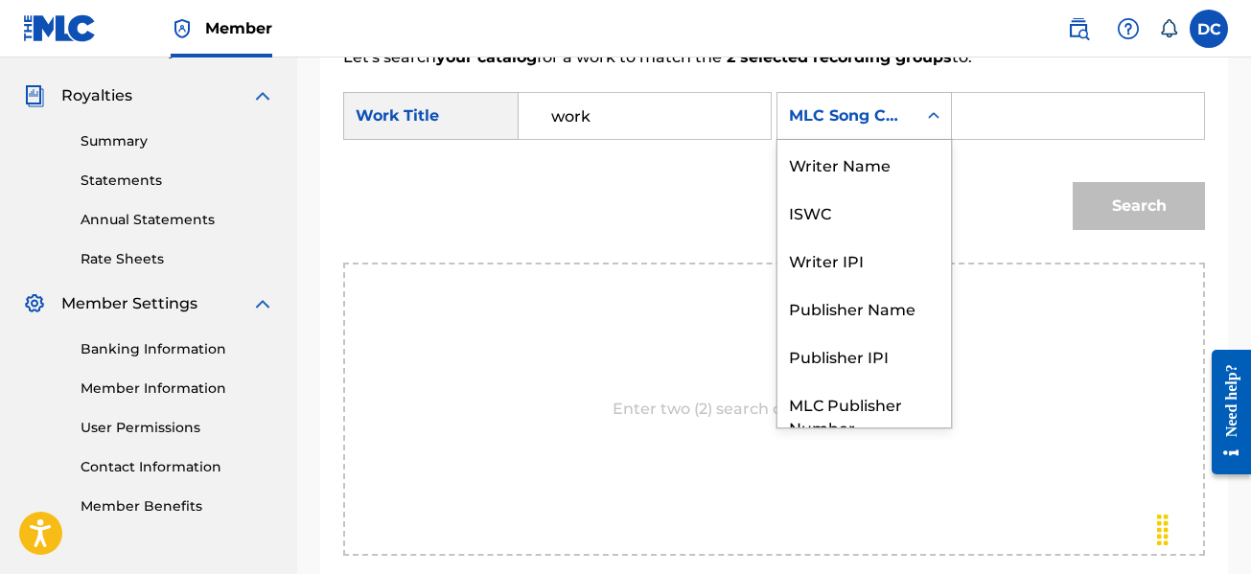
scroll to position [71, 0]
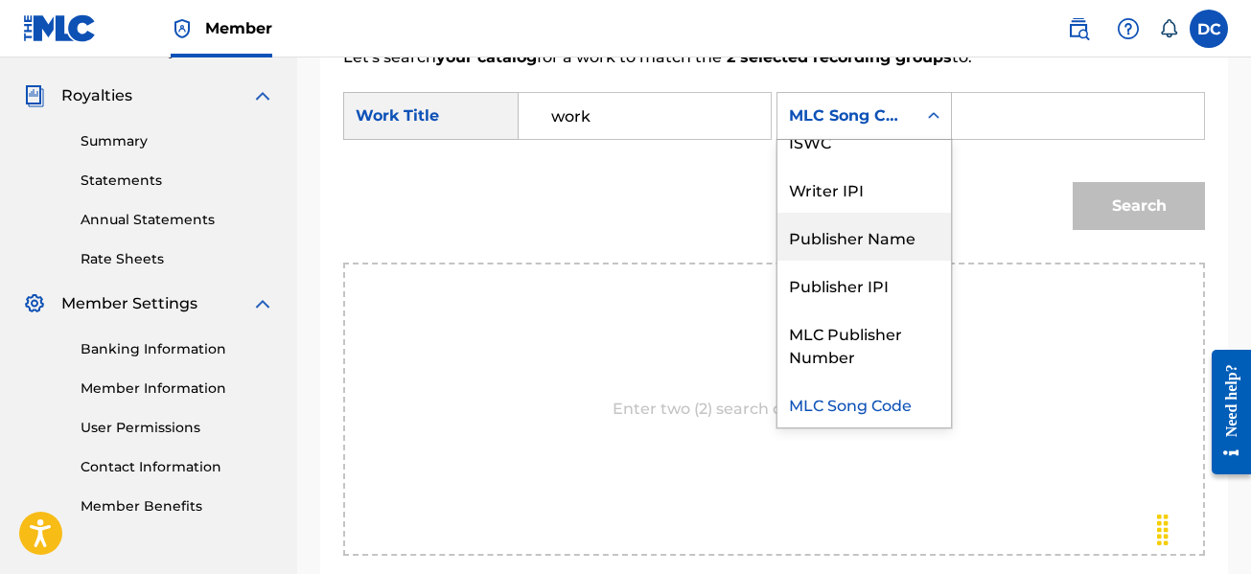
click at [867, 236] on div "Publisher Name" at bounding box center [863, 237] width 173 height 48
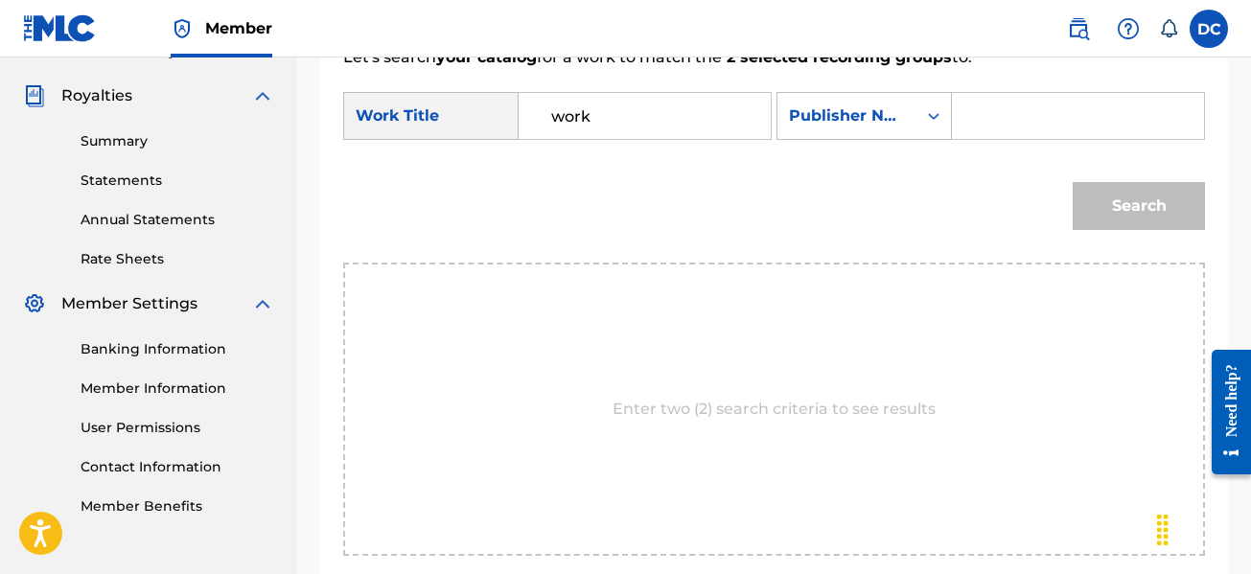
click at [1006, 123] on input "Search Form" at bounding box center [1077, 116] width 219 height 46
type input "Delrico Cummings"
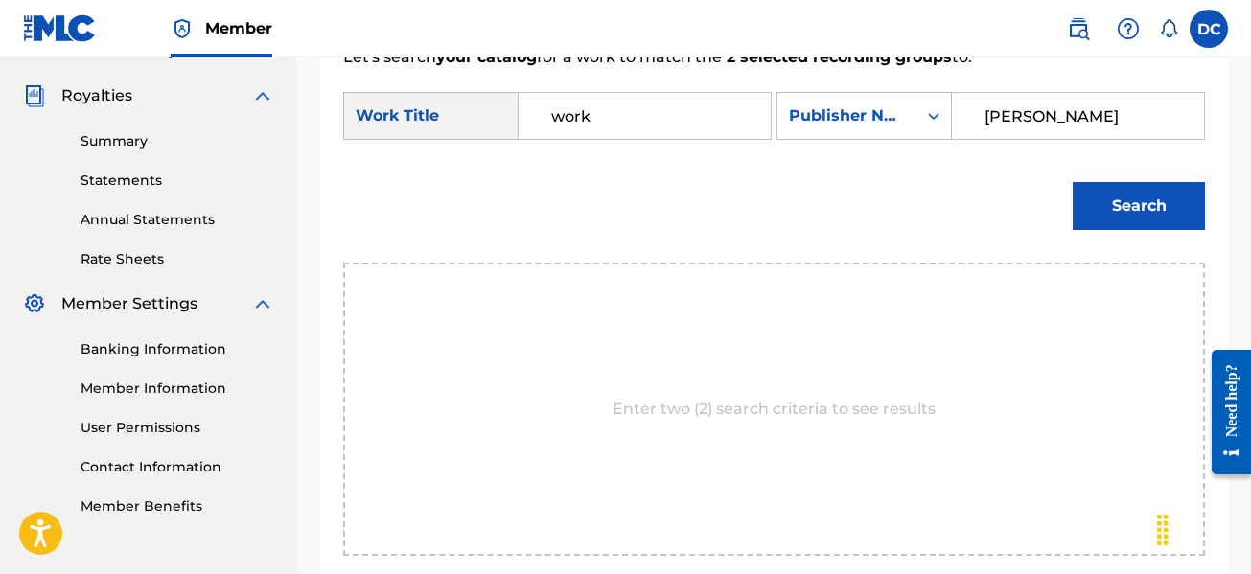
click at [1106, 200] on button "Search" at bounding box center [1138, 206] width 132 height 48
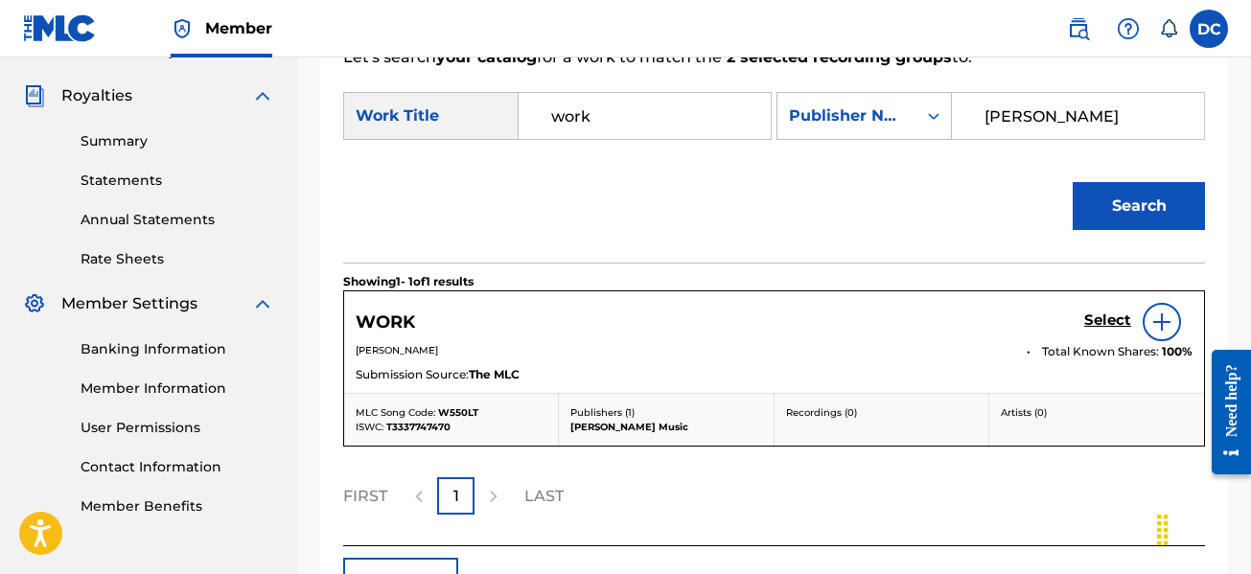
scroll to position [653, 0]
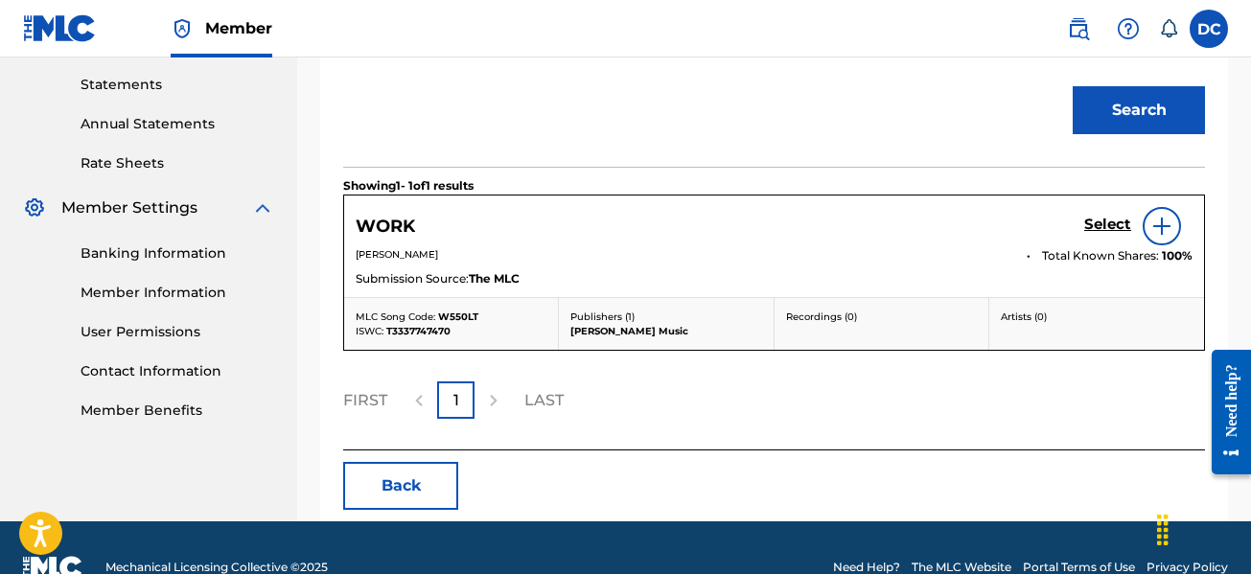
click at [1159, 226] on img at bounding box center [1161, 226] width 23 height 23
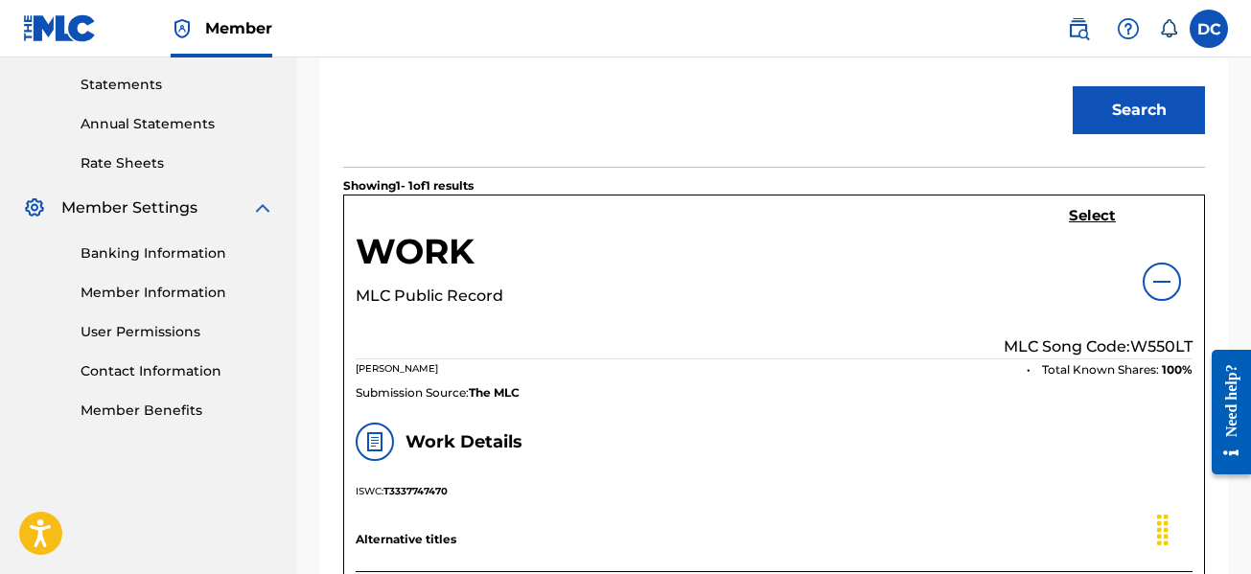
click at [1170, 280] on img at bounding box center [1161, 281] width 23 height 23
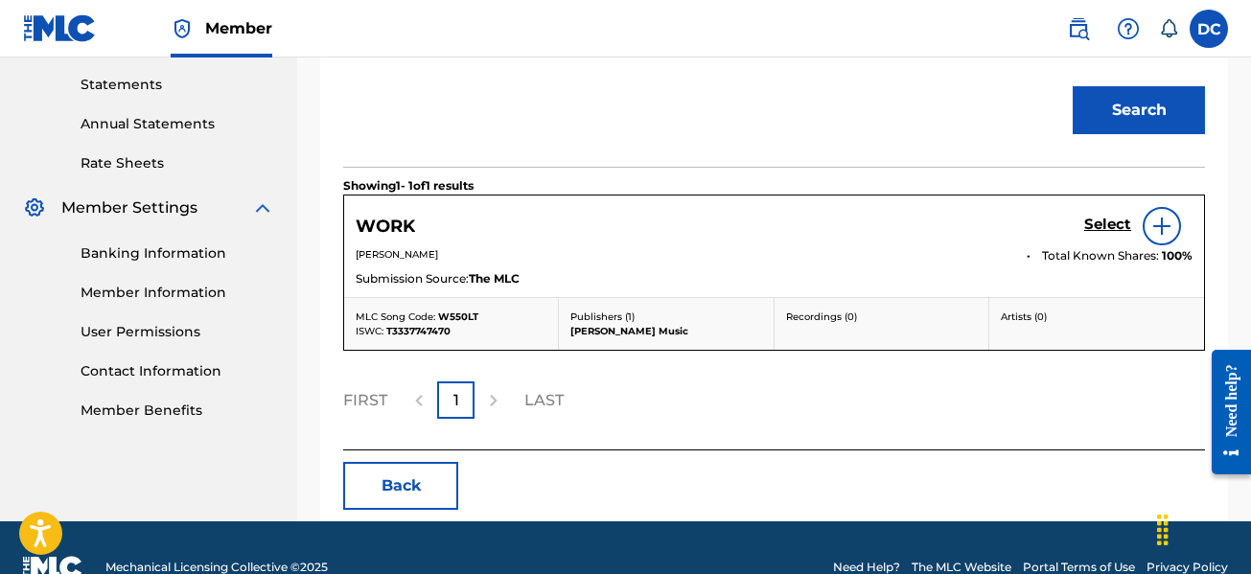
click at [1098, 230] on h5 "Select" at bounding box center [1107, 225] width 47 height 18
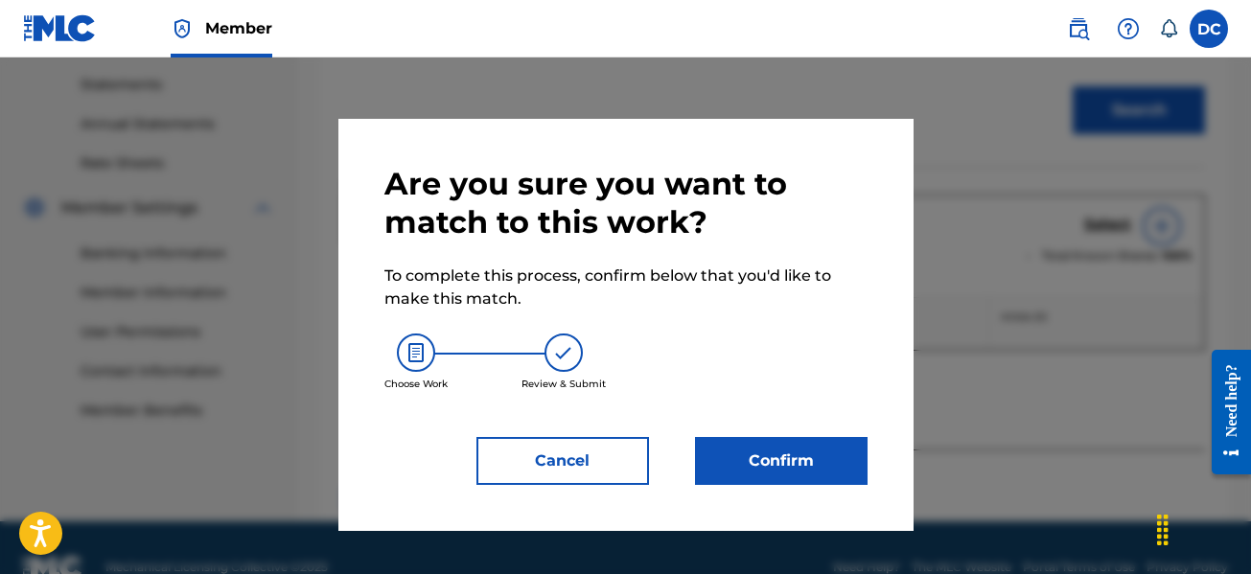
click at [782, 451] on button "Confirm" at bounding box center [781, 461] width 172 height 48
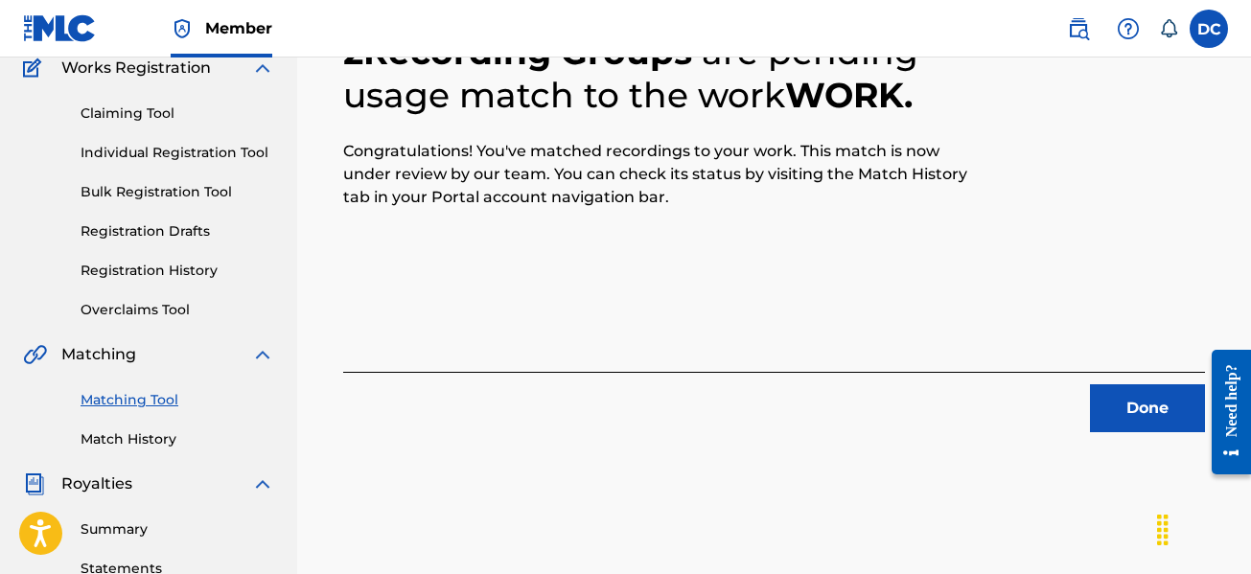
scroll to position [135, 0]
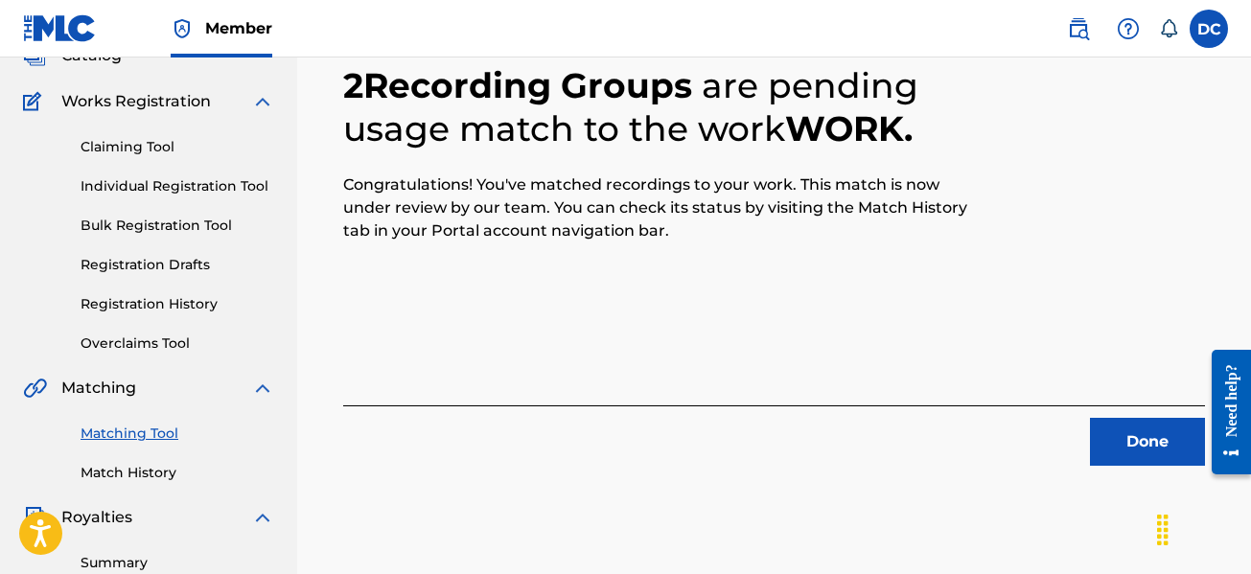
click at [1136, 432] on button "Done" at bounding box center [1147, 442] width 115 height 48
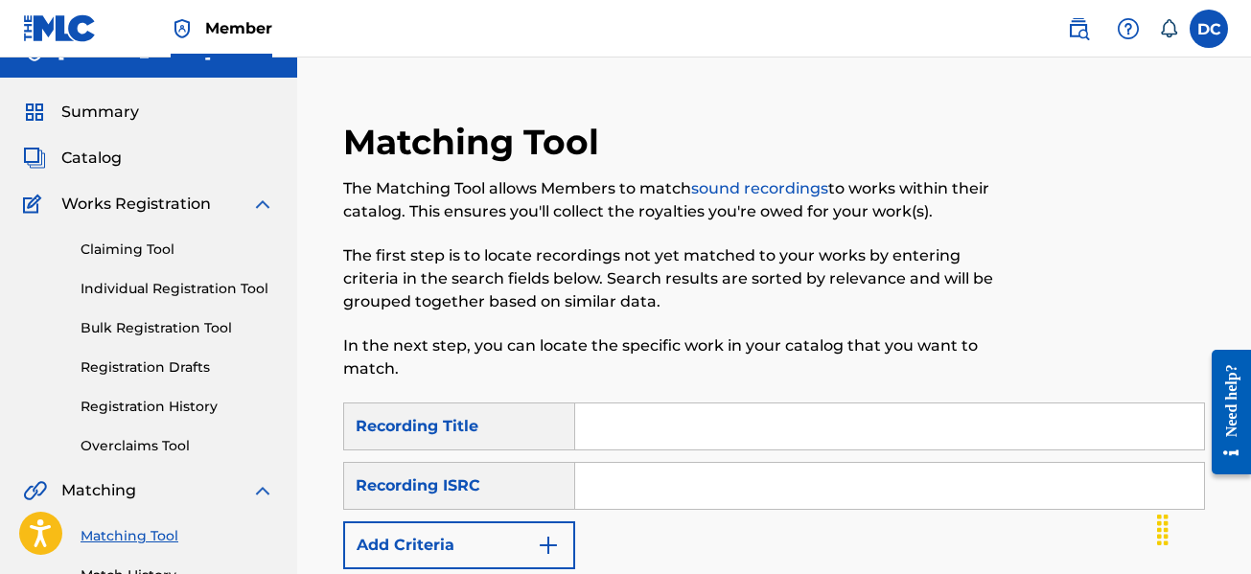
scroll to position [0, 0]
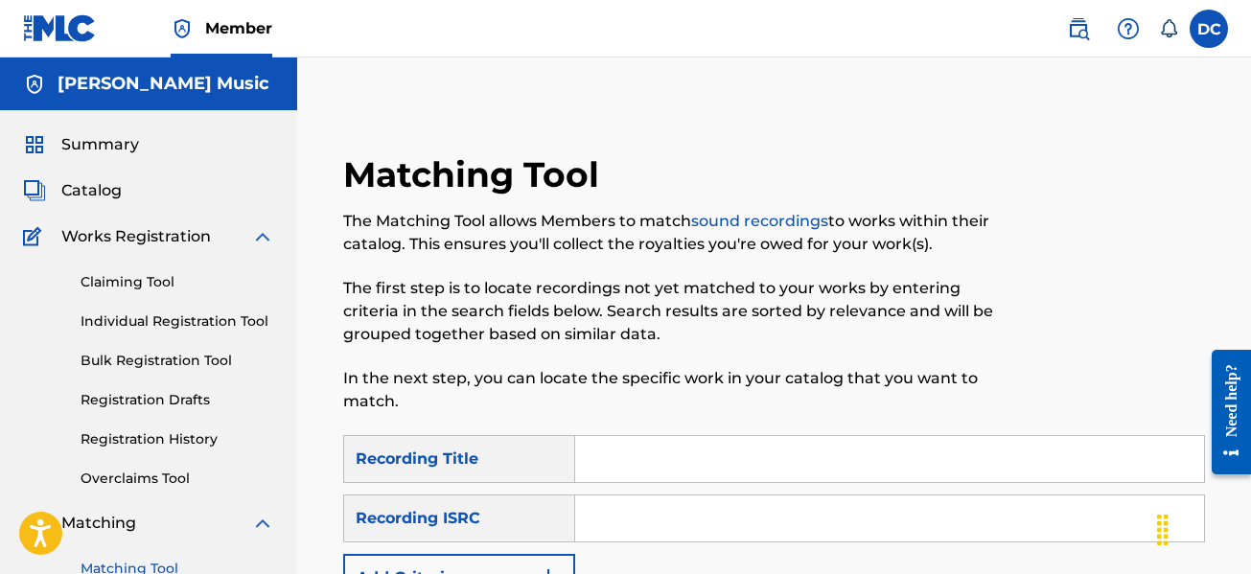
click at [118, 191] on span "Catalog" at bounding box center [91, 190] width 60 height 23
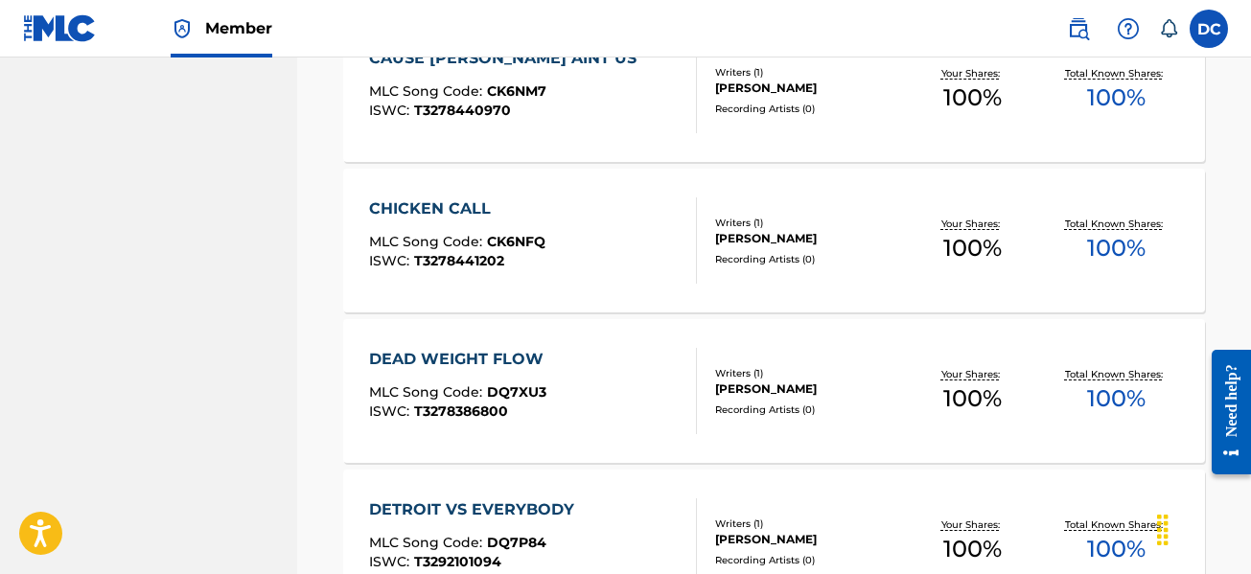
scroll to position [1667, 0]
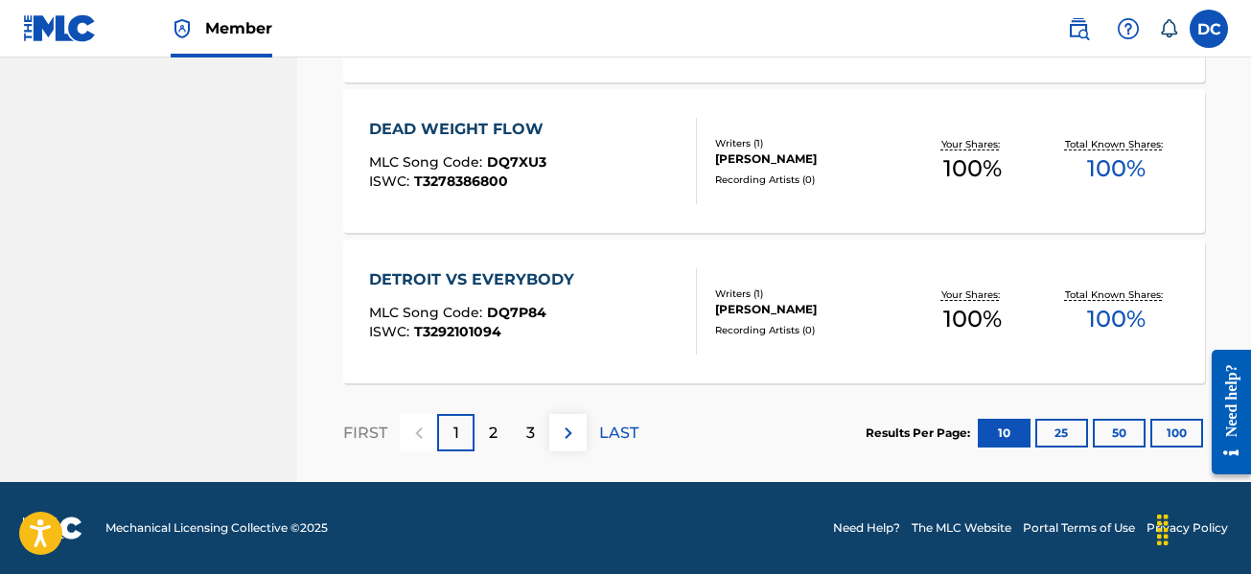
click at [1138, 434] on button "50" at bounding box center [1118, 433] width 53 height 29
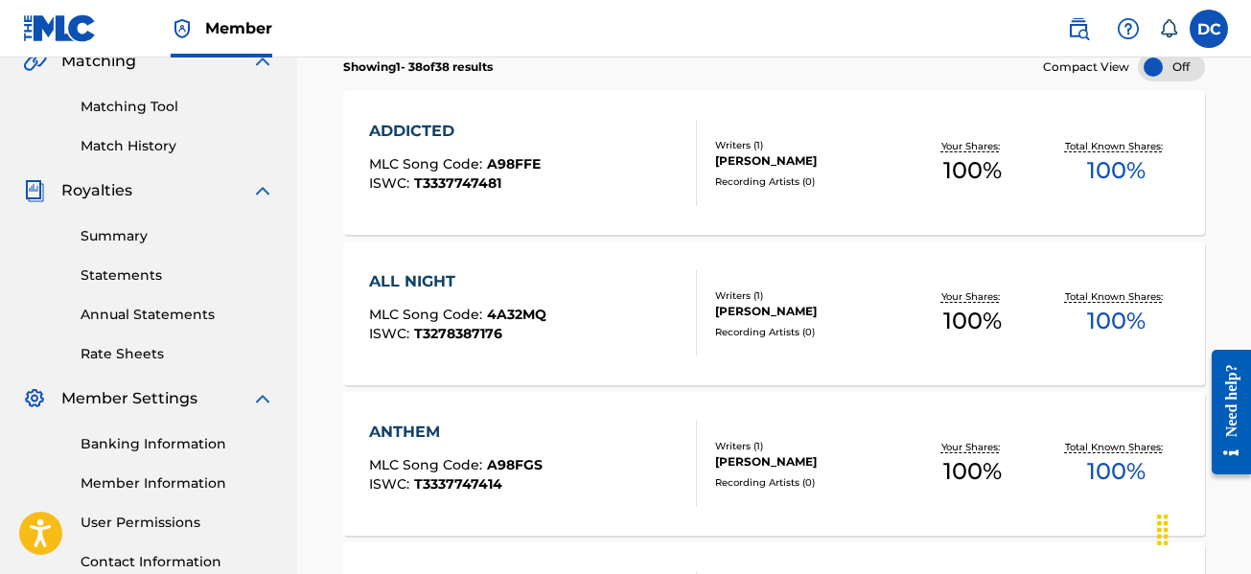
scroll to position [230, 0]
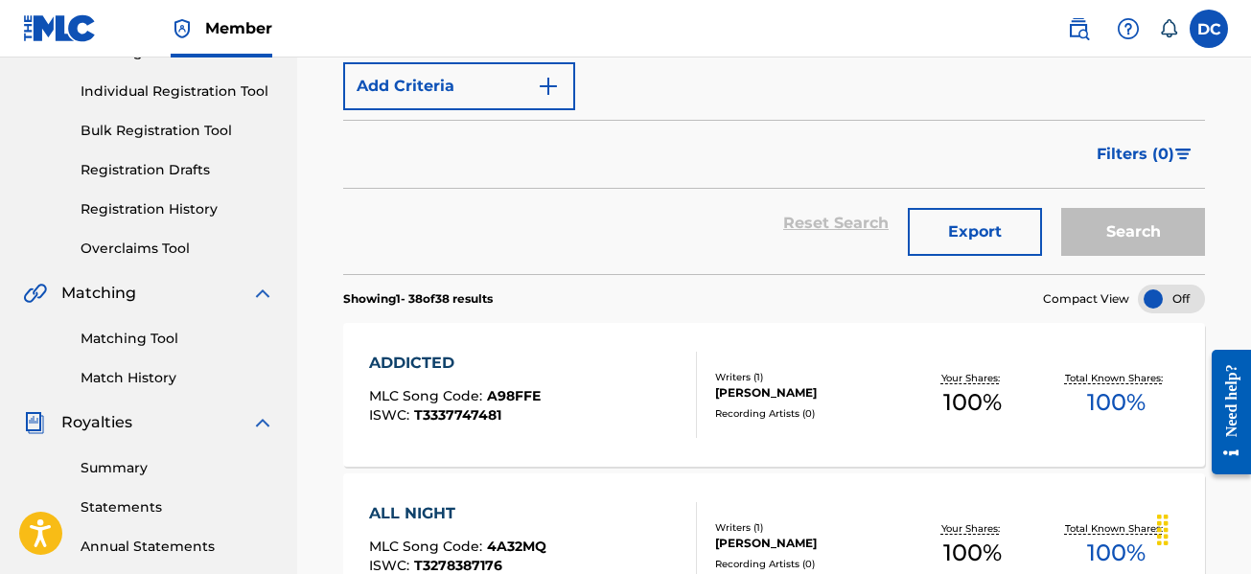
click at [128, 385] on link "Match History" at bounding box center [177, 378] width 194 height 20
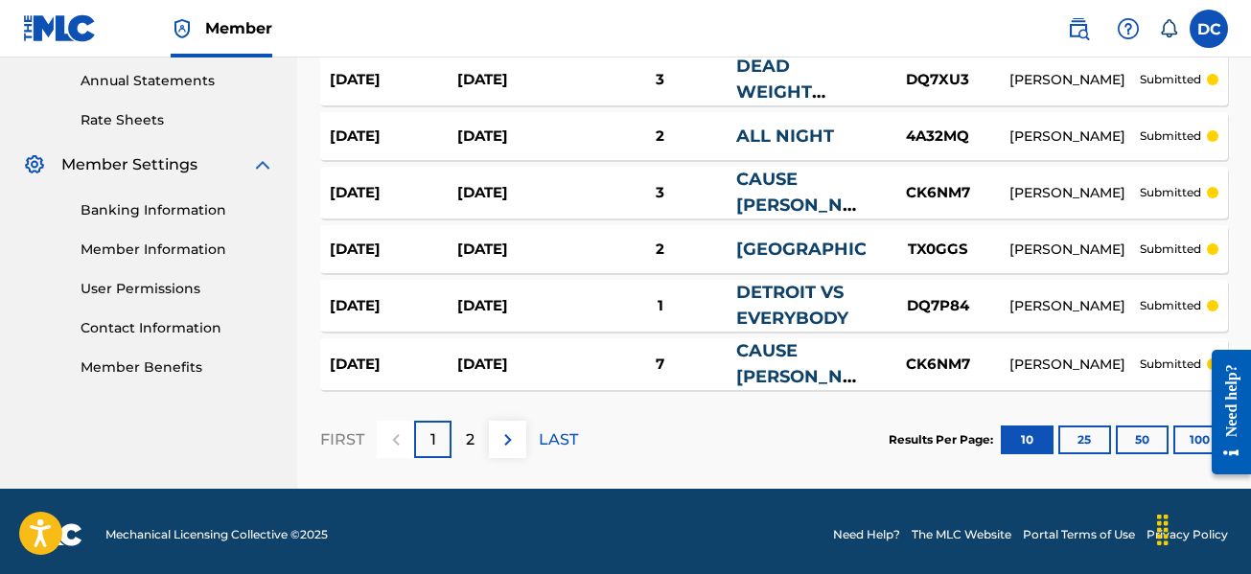
scroll to position [702, 0]
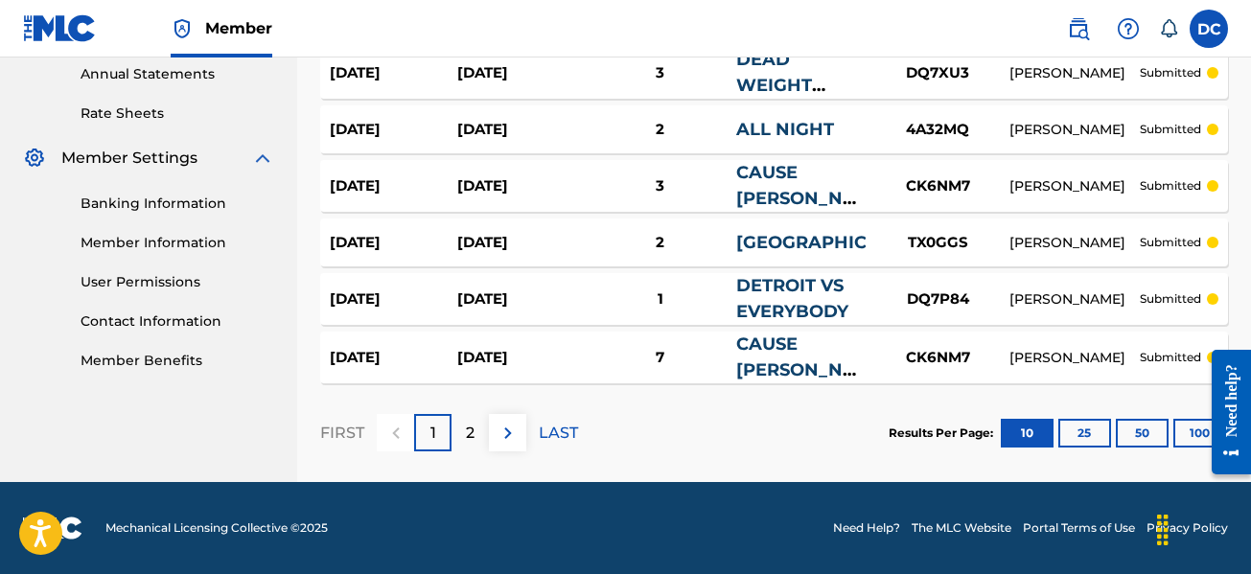
click at [1141, 434] on button "50" at bounding box center [1141, 433] width 53 height 29
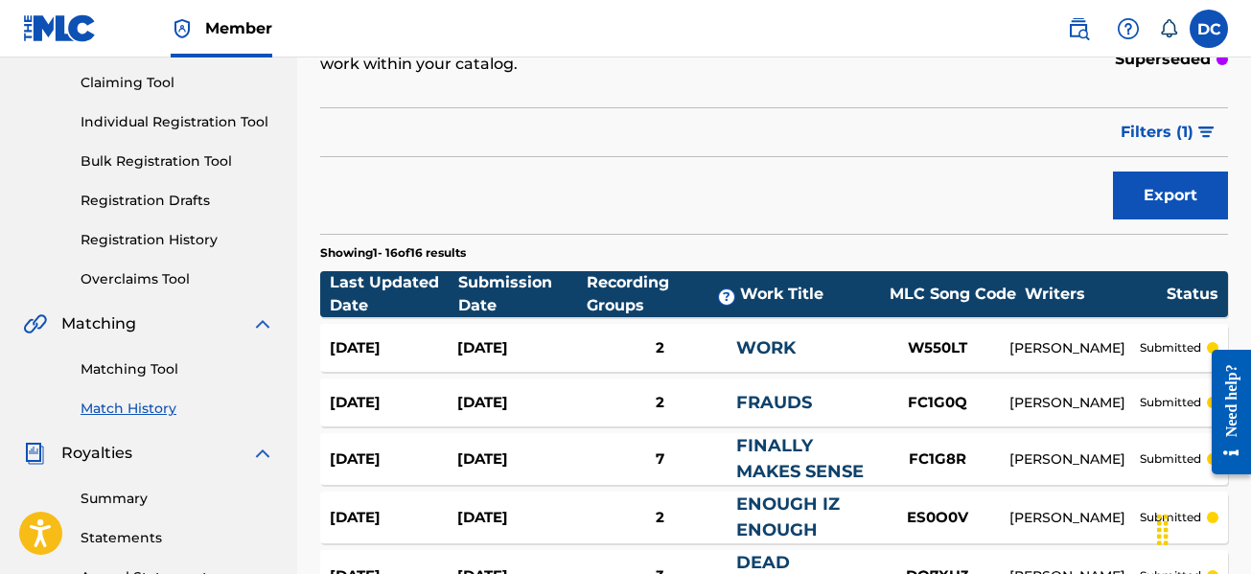
scroll to position [0, 0]
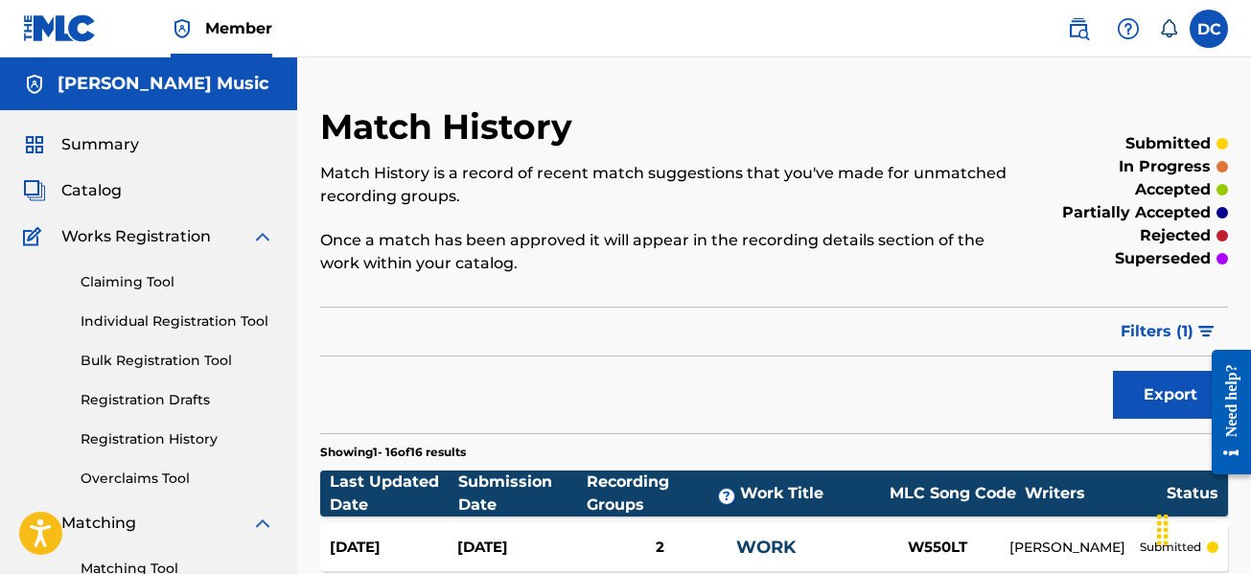
click at [108, 190] on span "Catalog" at bounding box center [91, 190] width 60 height 23
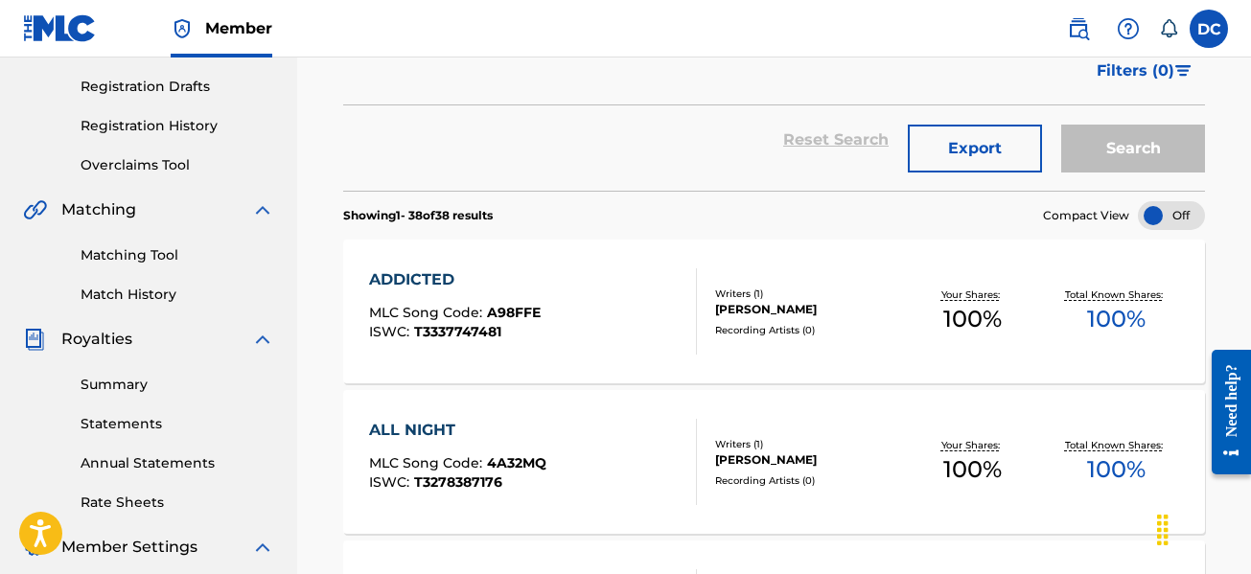
scroll to position [287, 0]
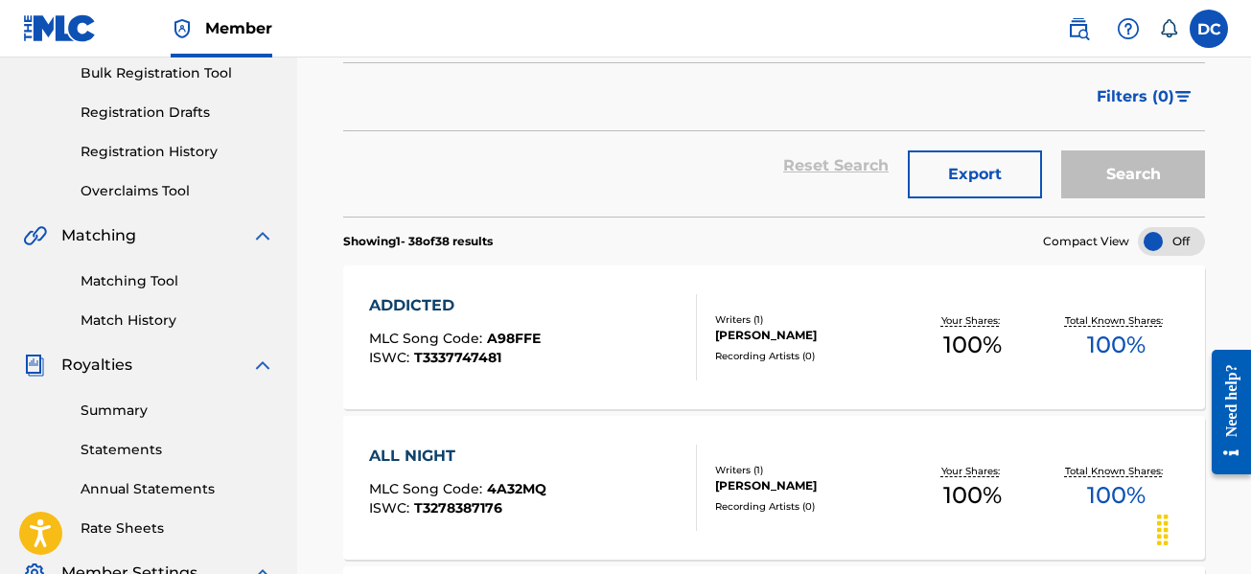
click at [120, 275] on link "Matching Tool" at bounding box center [177, 281] width 194 height 20
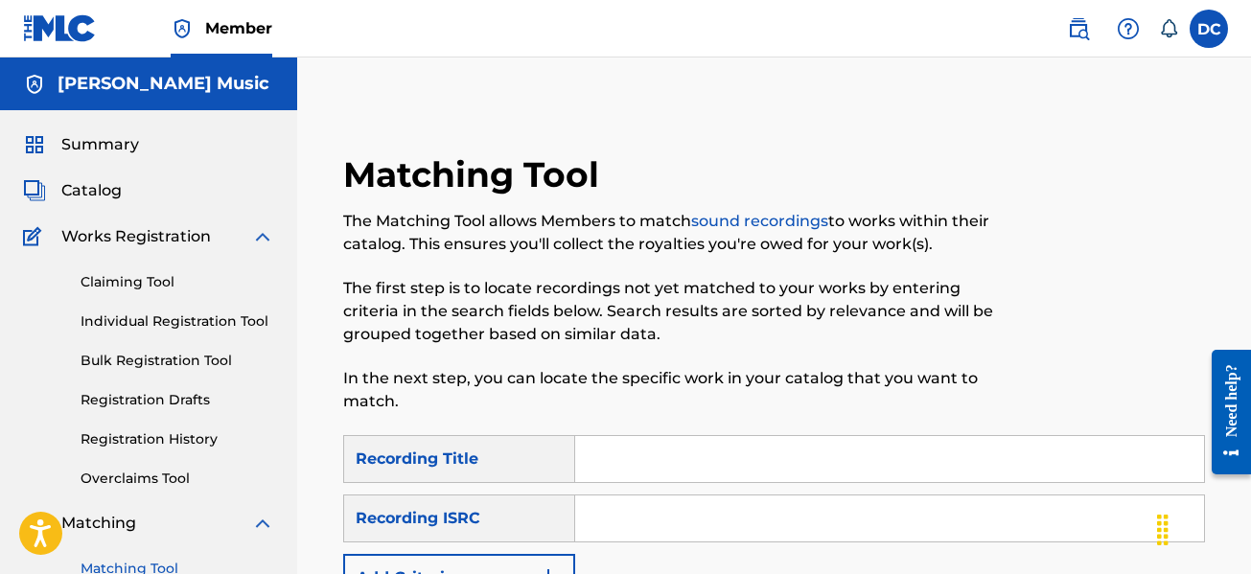
scroll to position [192, 0]
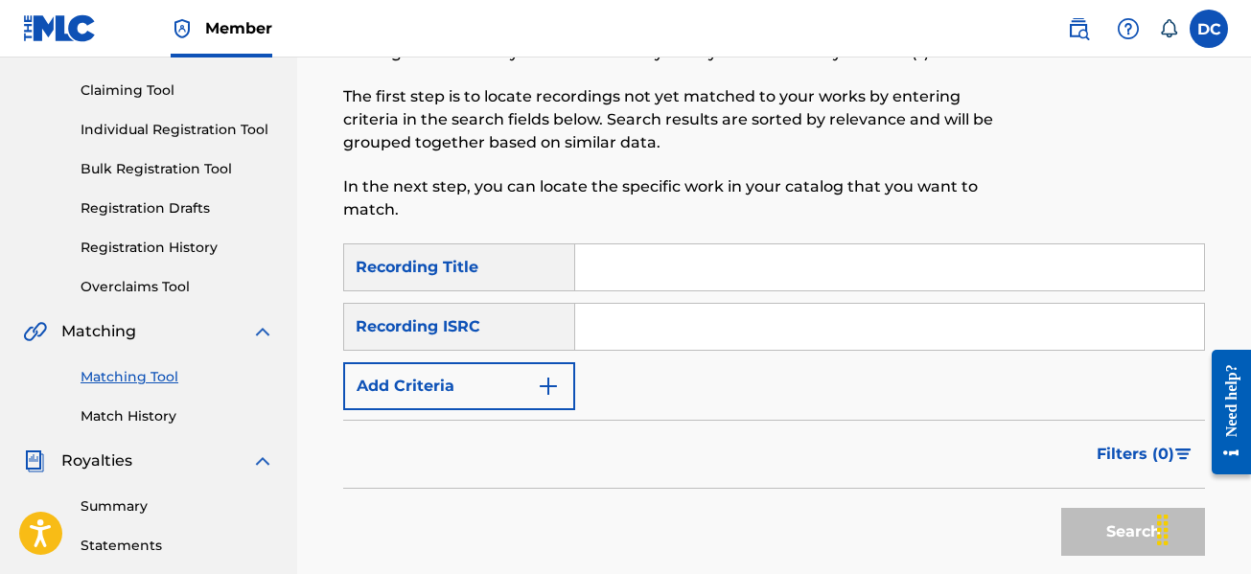
click at [562, 395] on button "Add Criteria" at bounding box center [459, 386] width 232 height 48
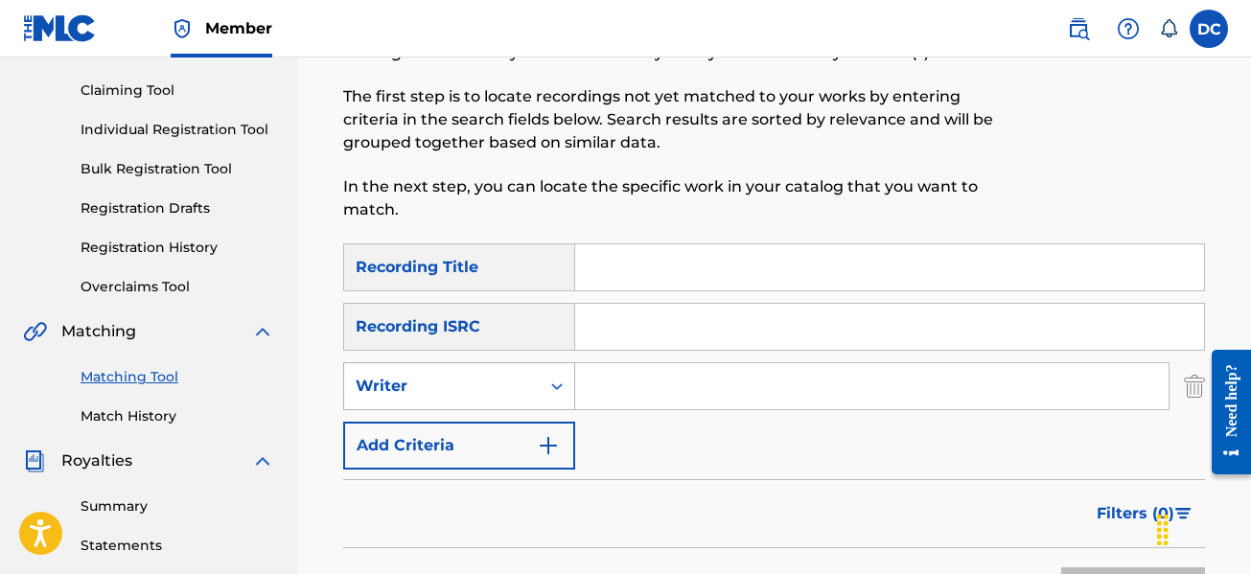
click at [499, 375] on div "Writer" at bounding box center [442, 386] width 172 height 23
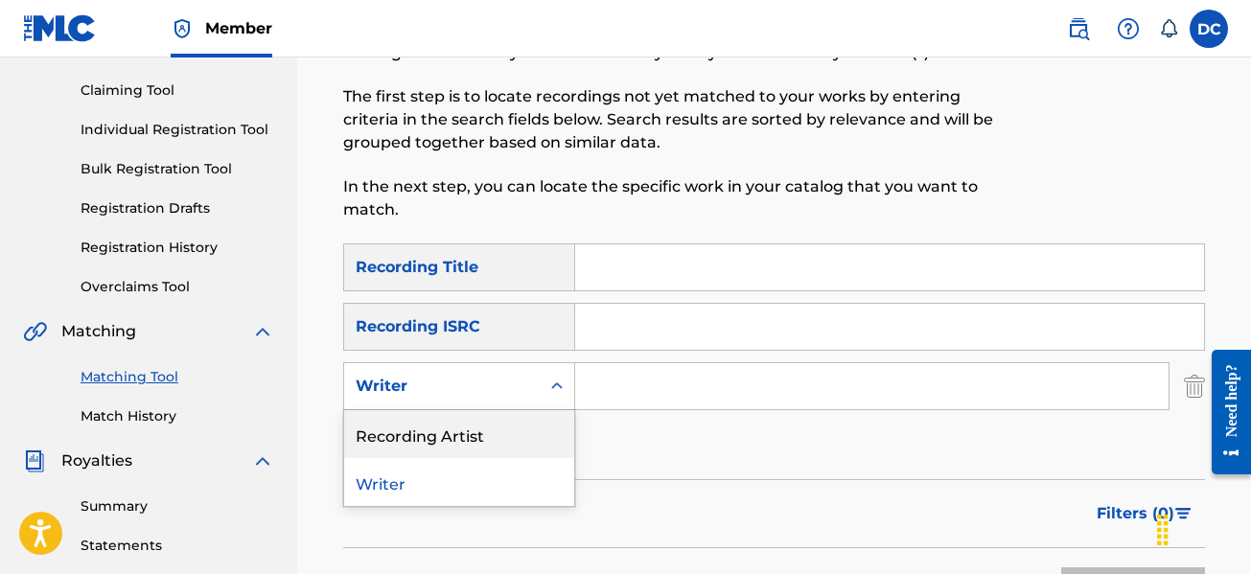
click at [425, 432] on div "Recording Artist" at bounding box center [459, 434] width 230 height 48
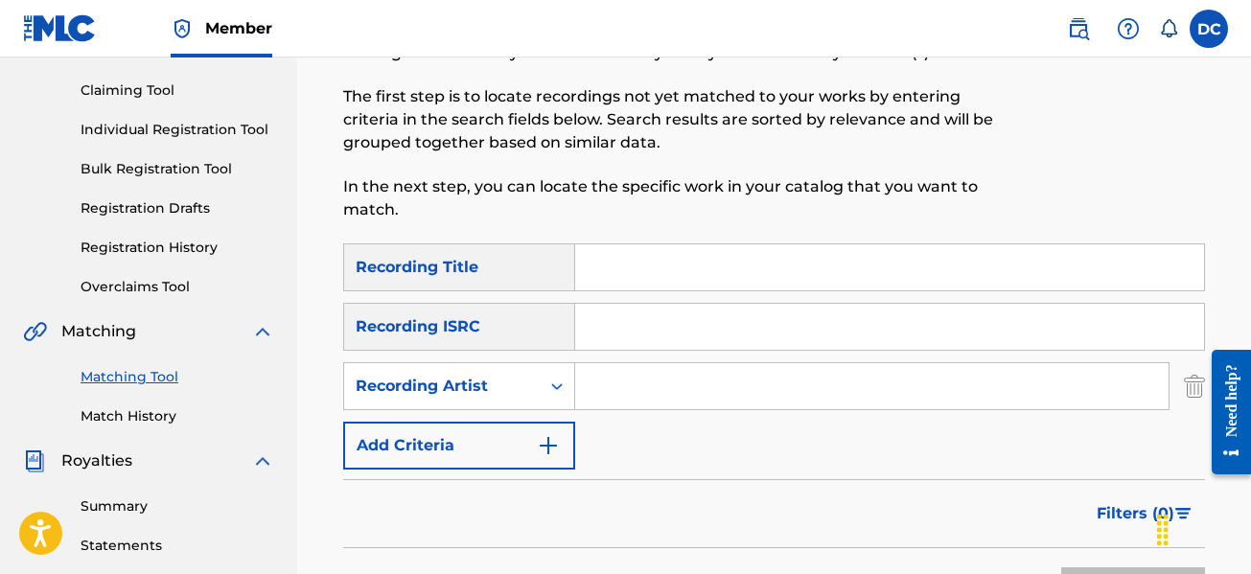
click at [647, 392] on input "Search Form" at bounding box center [871, 386] width 593 height 46
type input "Reek Da Reaper"
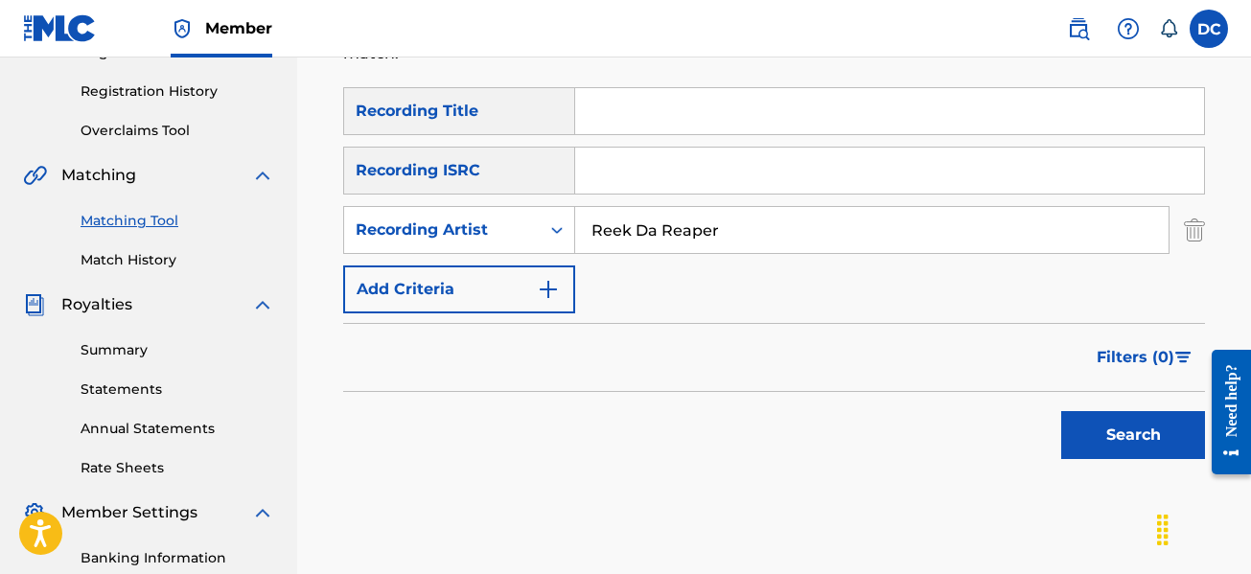
scroll to position [479, 0]
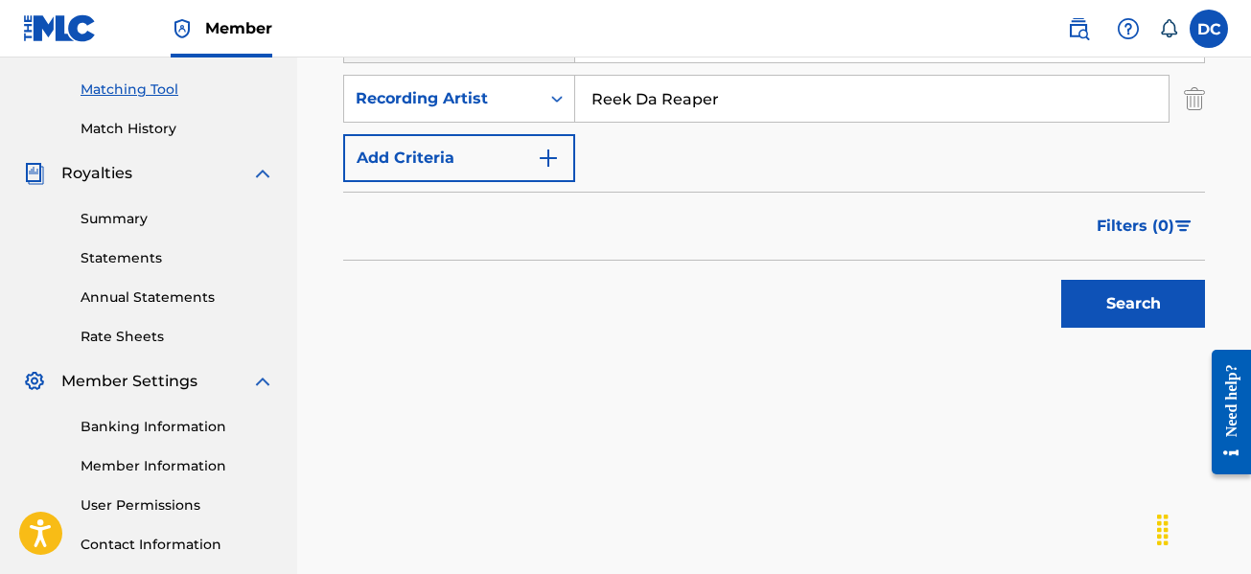
click at [1106, 299] on button "Search" at bounding box center [1133, 304] width 144 height 48
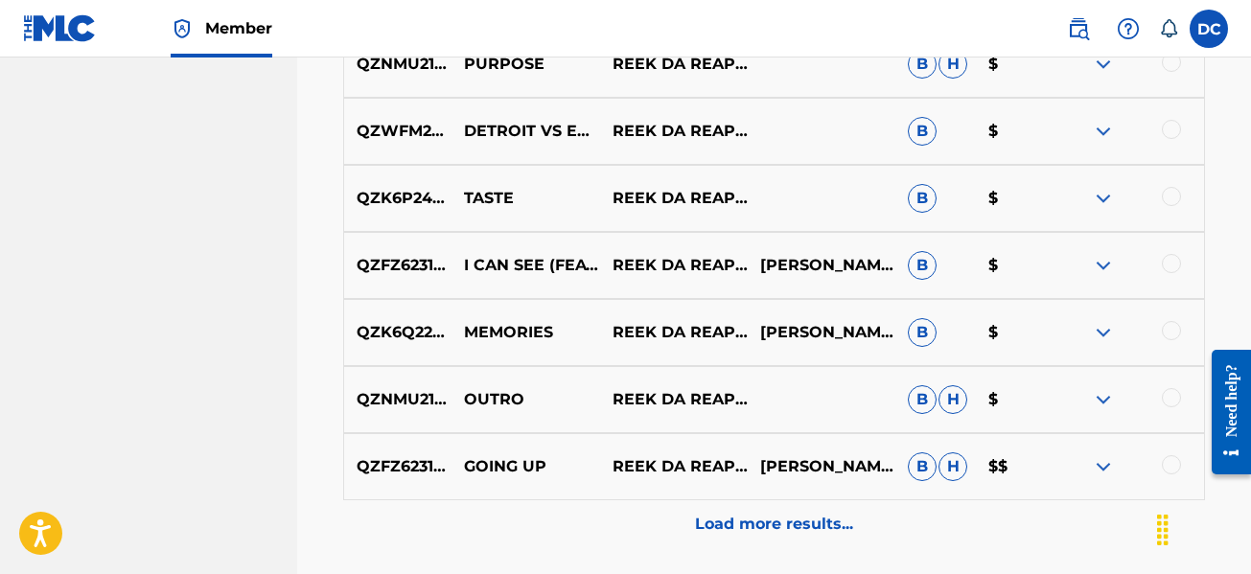
scroll to position [1150, 0]
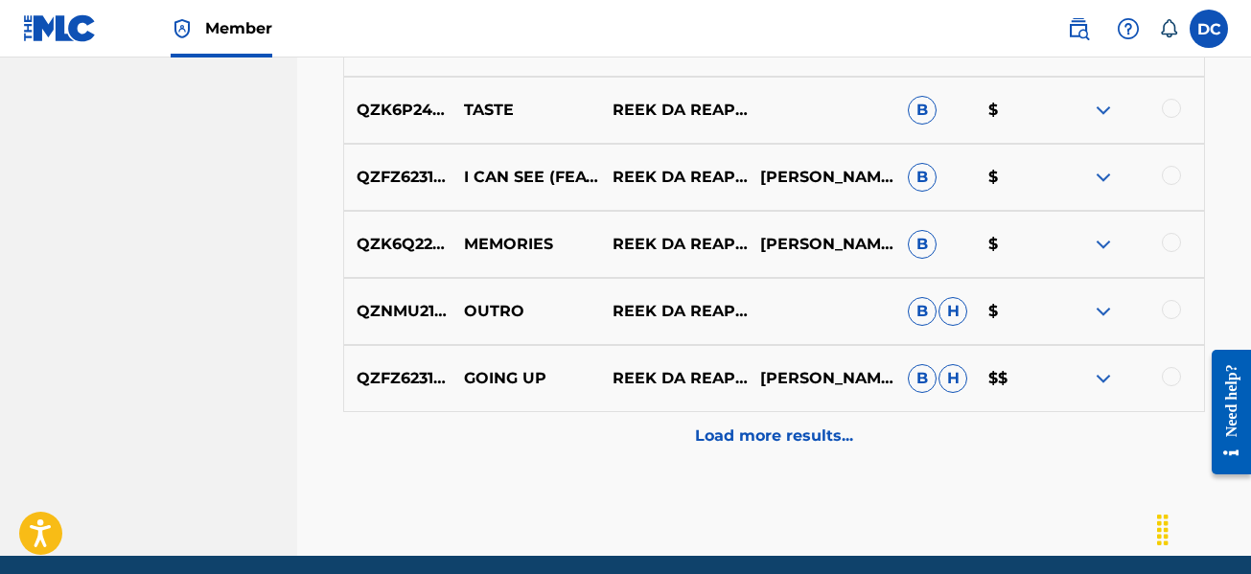
click at [770, 445] on p "Load more results..." at bounding box center [774, 436] width 158 height 23
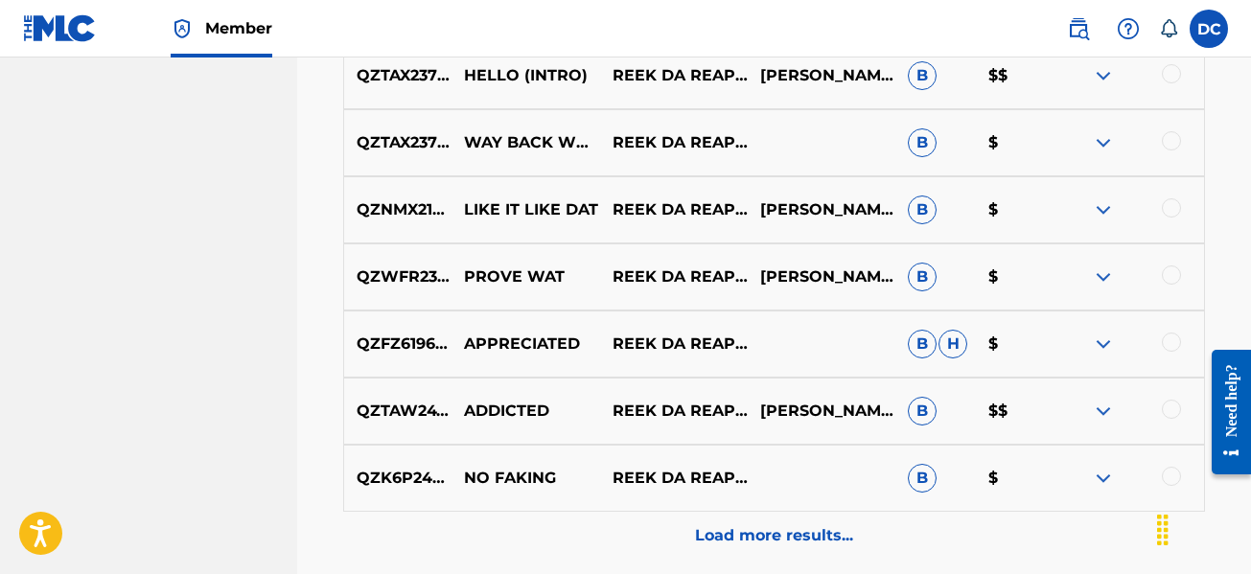
scroll to position [1725, 0]
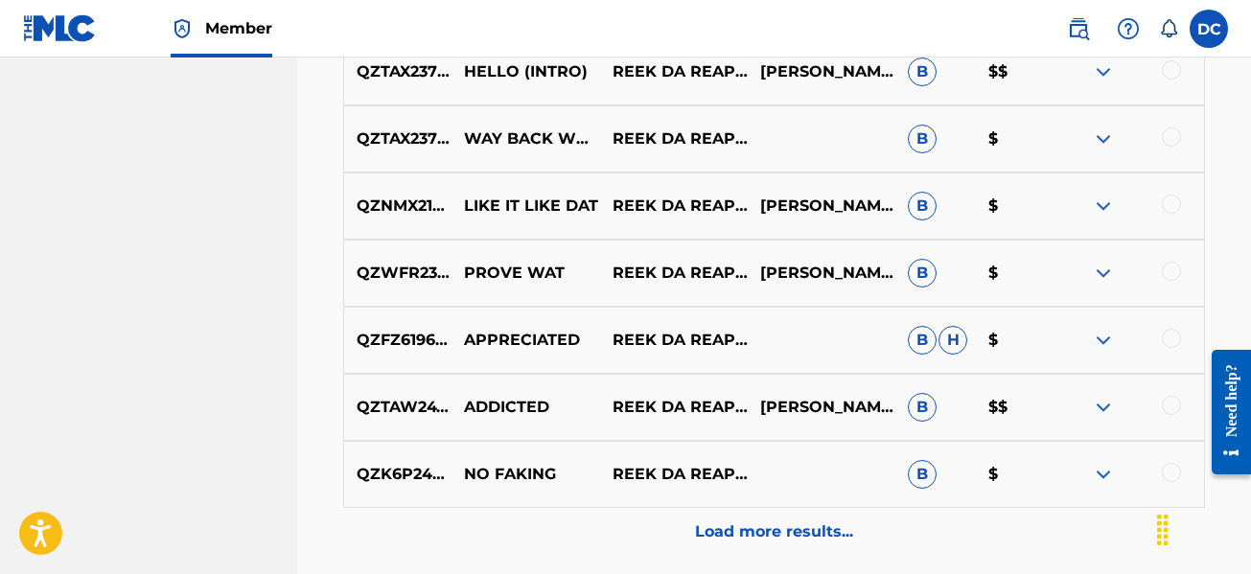
click at [734, 529] on p "Load more results..." at bounding box center [774, 531] width 158 height 23
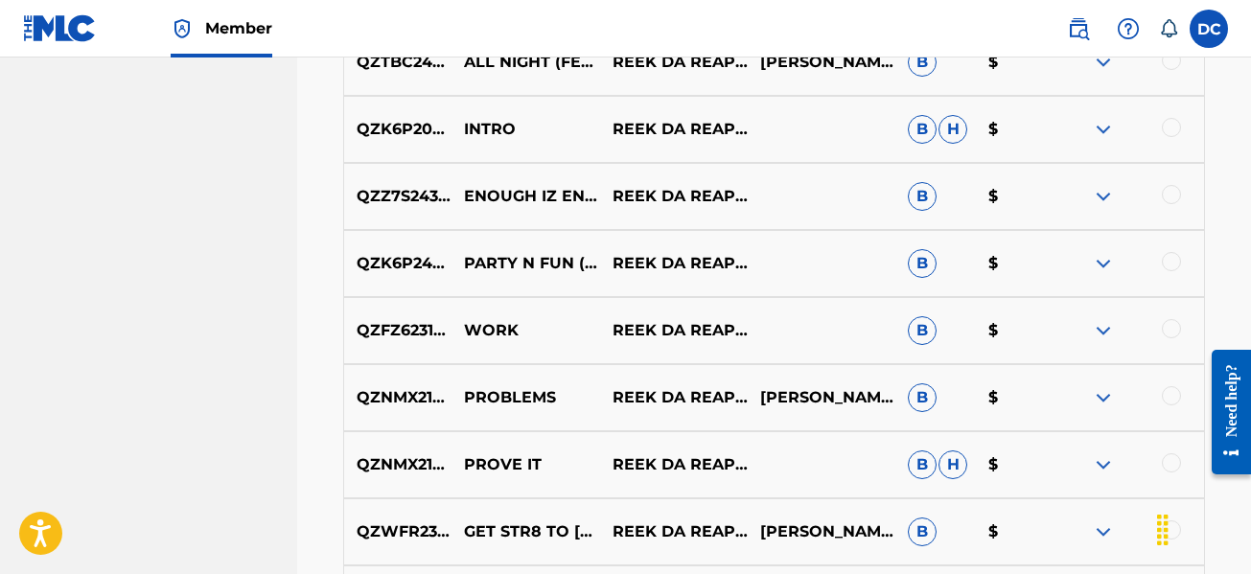
scroll to position [2565, 0]
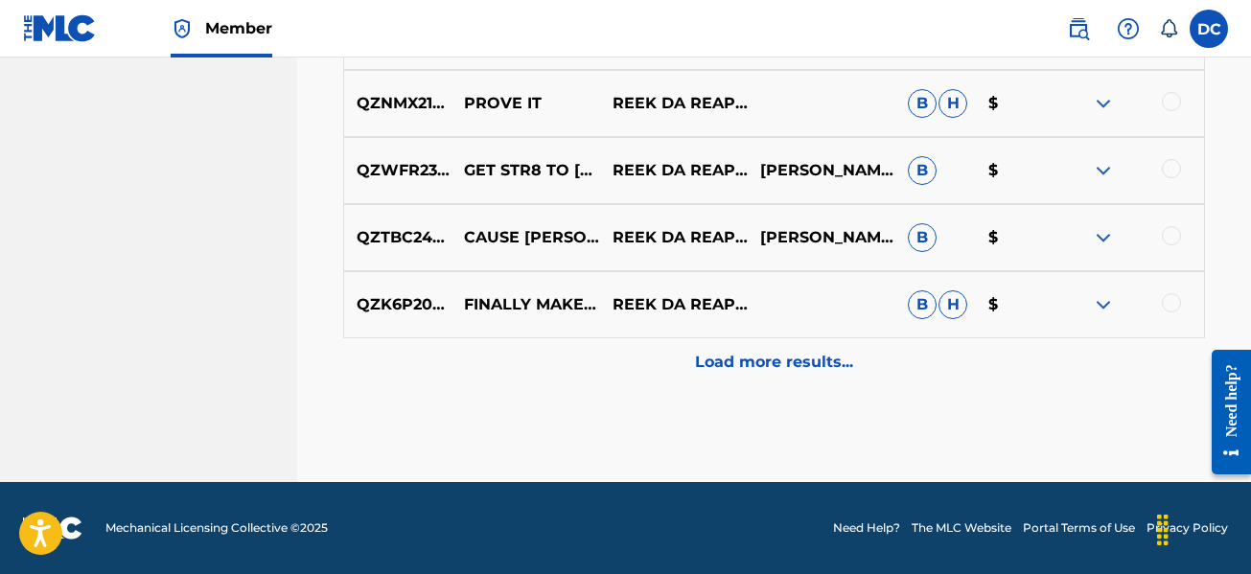
click at [722, 372] on p "Load more results..." at bounding box center [774, 362] width 158 height 23
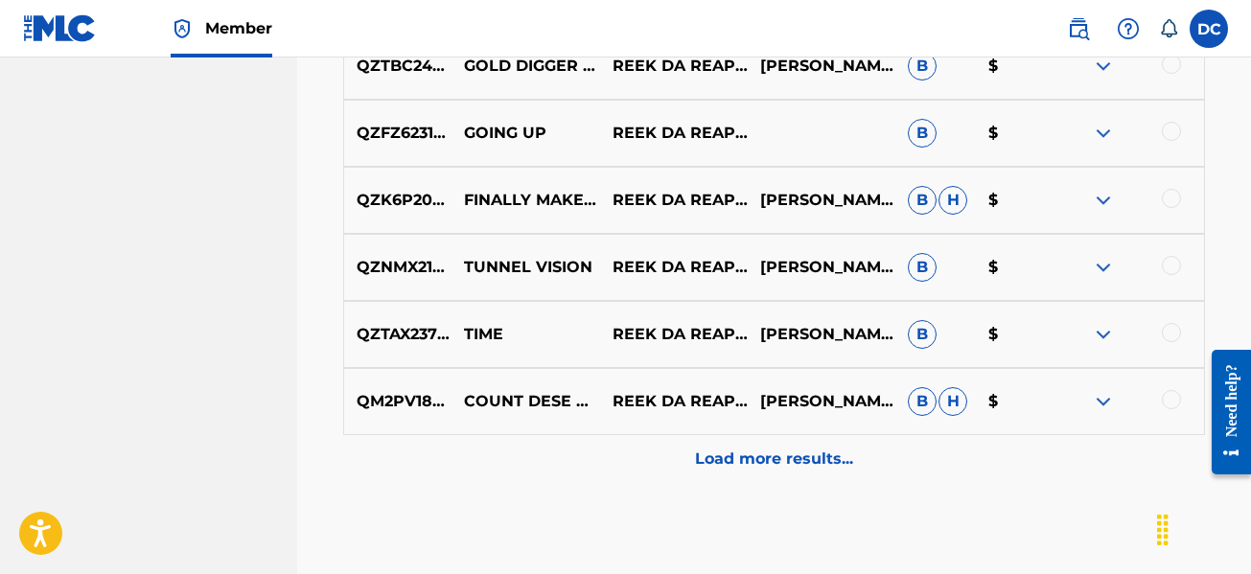
scroll to position [3140, 0]
click at [702, 439] on div "Load more results..." at bounding box center [773, 458] width 861 height 48
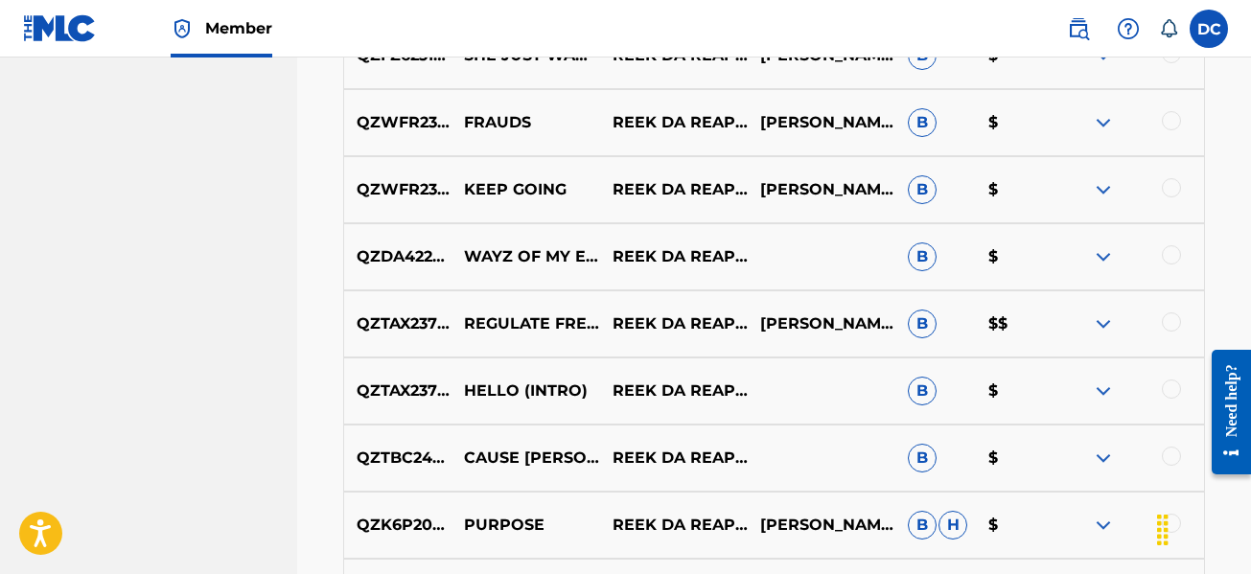
scroll to position [3907, 0]
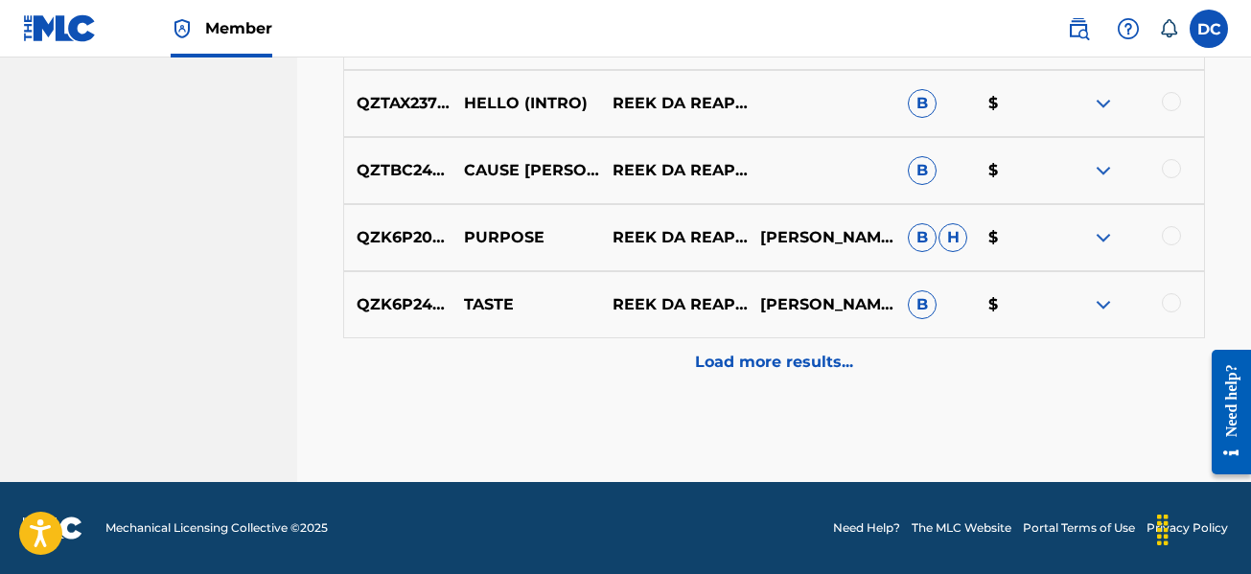
click at [745, 367] on p "Load more results..." at bounding box center [774, 362] width 158 height 23
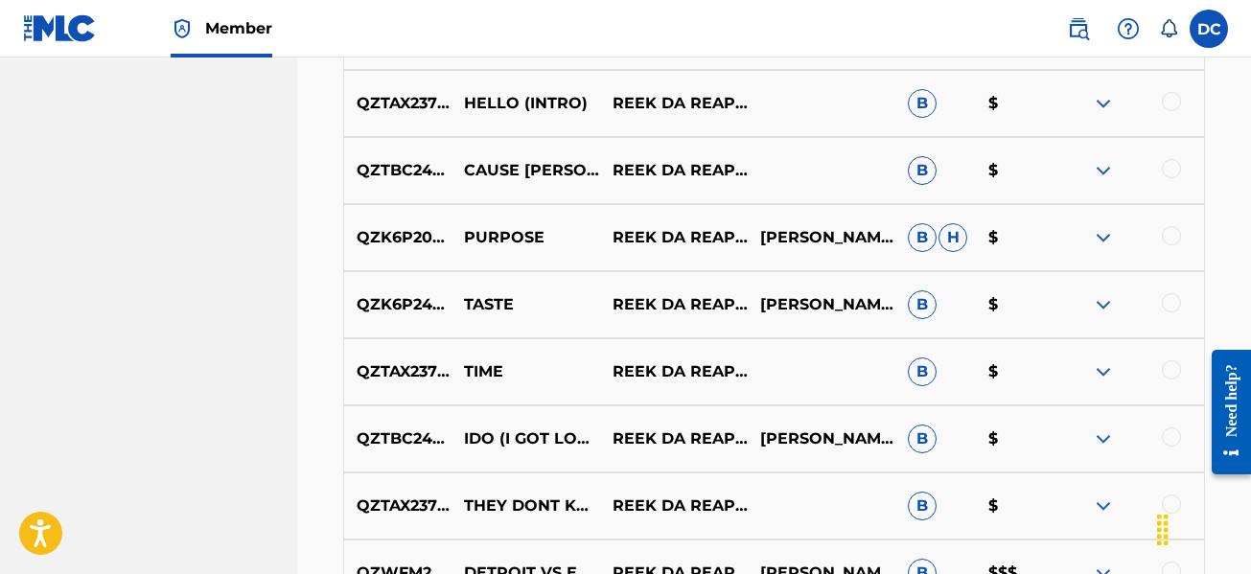
scroll to position [4194, 0]
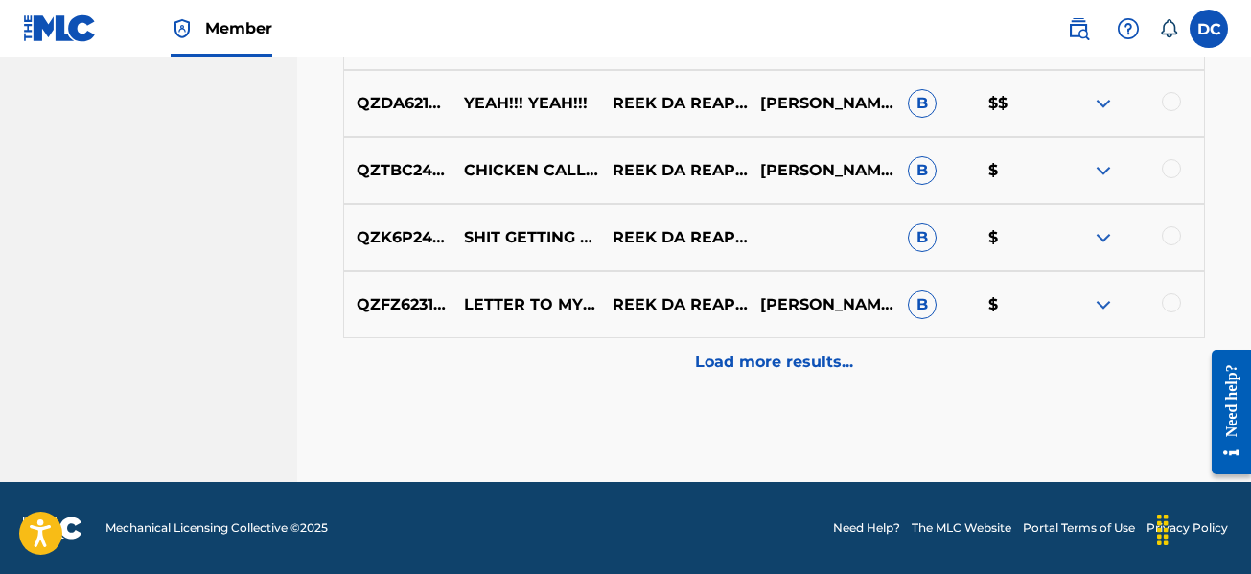
click at [745, 367] on p "Load more results..." at bounding box center [774, 362] width 158 height 23
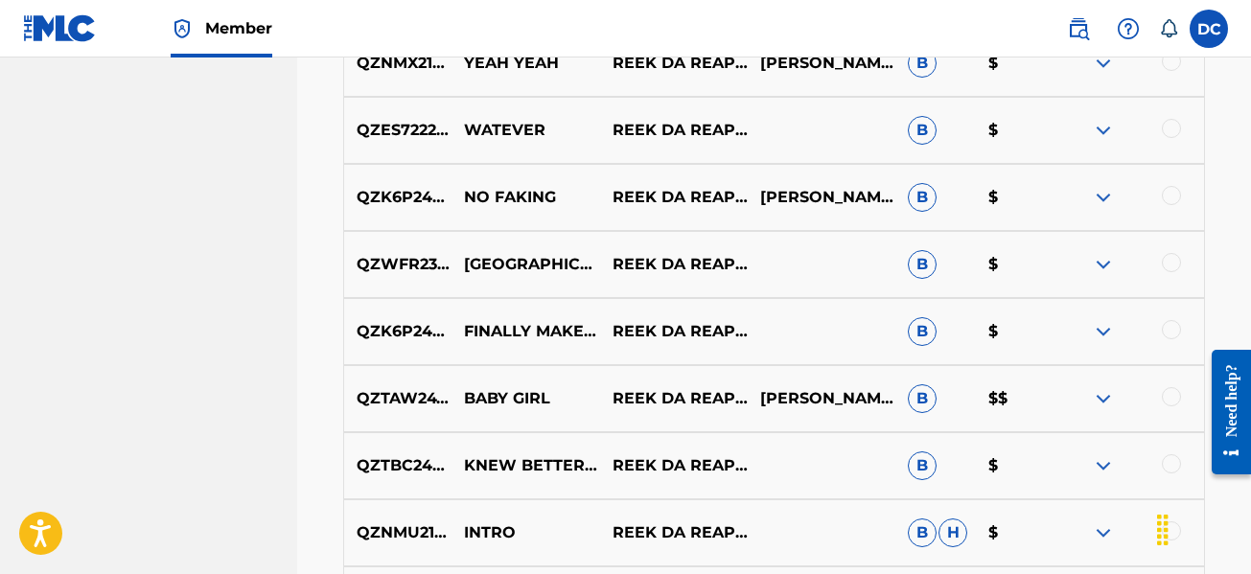
scroll to position [5057, 0]
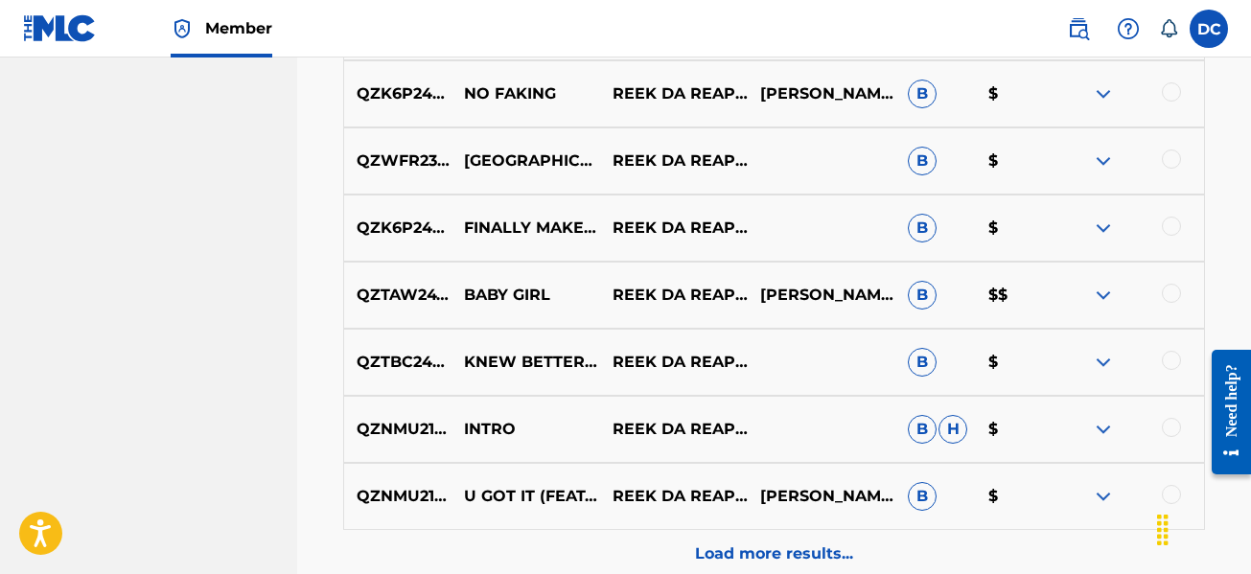
click at [722, 544] on p "Load more results..." at bounding box center [774, 553] width 158 height 23
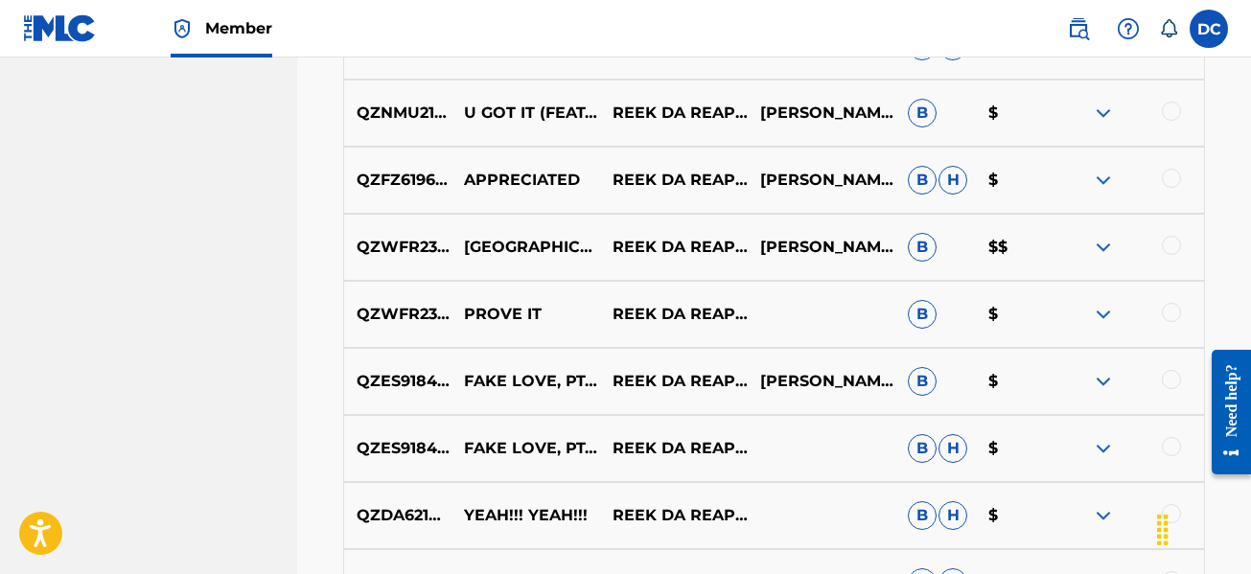
scroll to position [5823, 0]
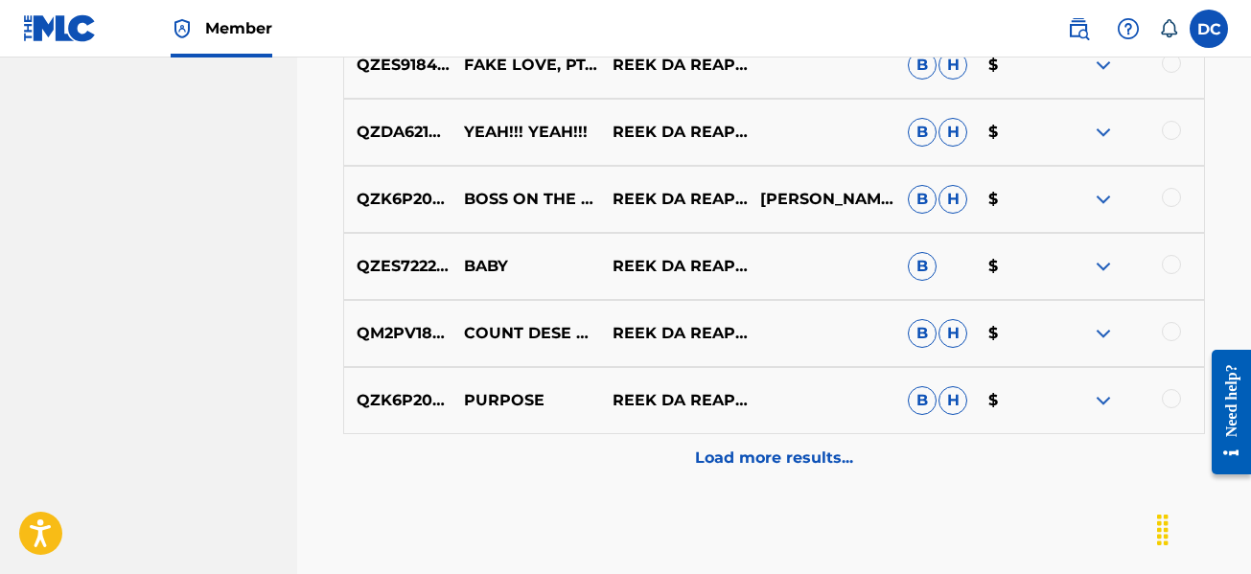
click at [714, 465] on p "Load more results..." at bounding box center [774, 458] width 158 height 23
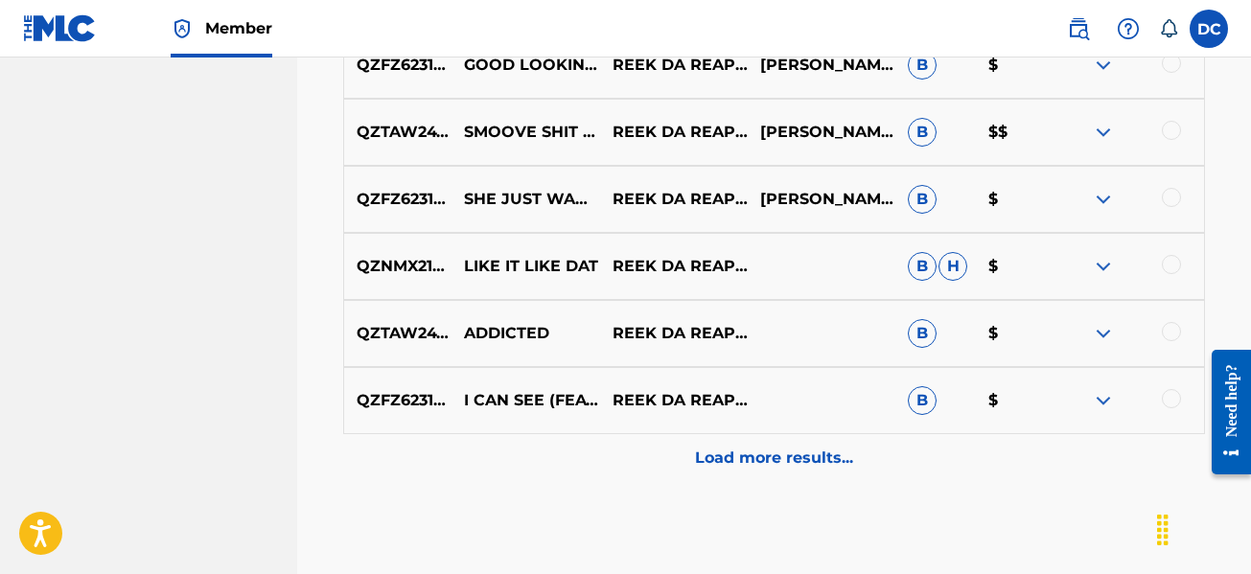
click at [714, 465] on p "Load more results..." at bounding box center [774, 458] width 158 height 23
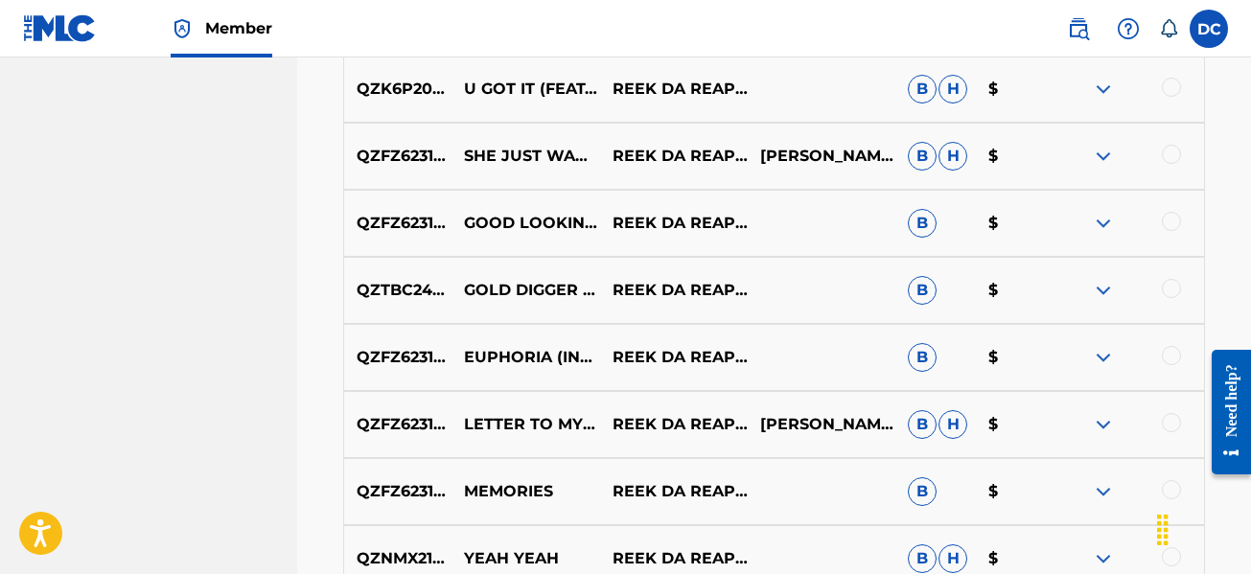
scroll to position [7165, 0]
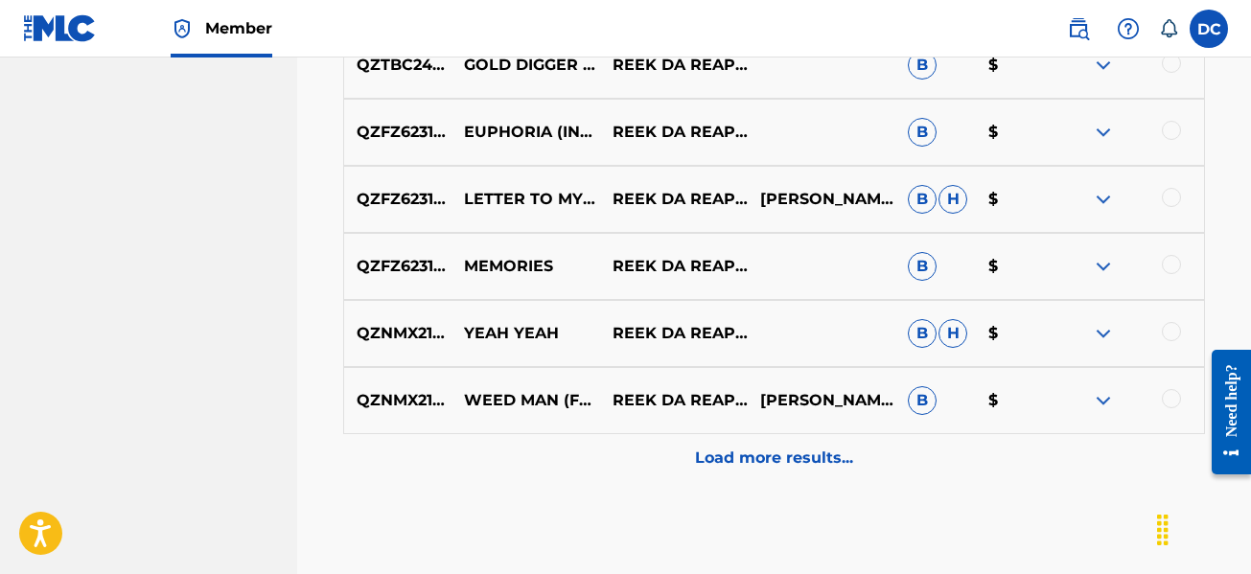
click at [714, 465] on p "Load more results..." at bounding box center [774, 458] width 158 height 23
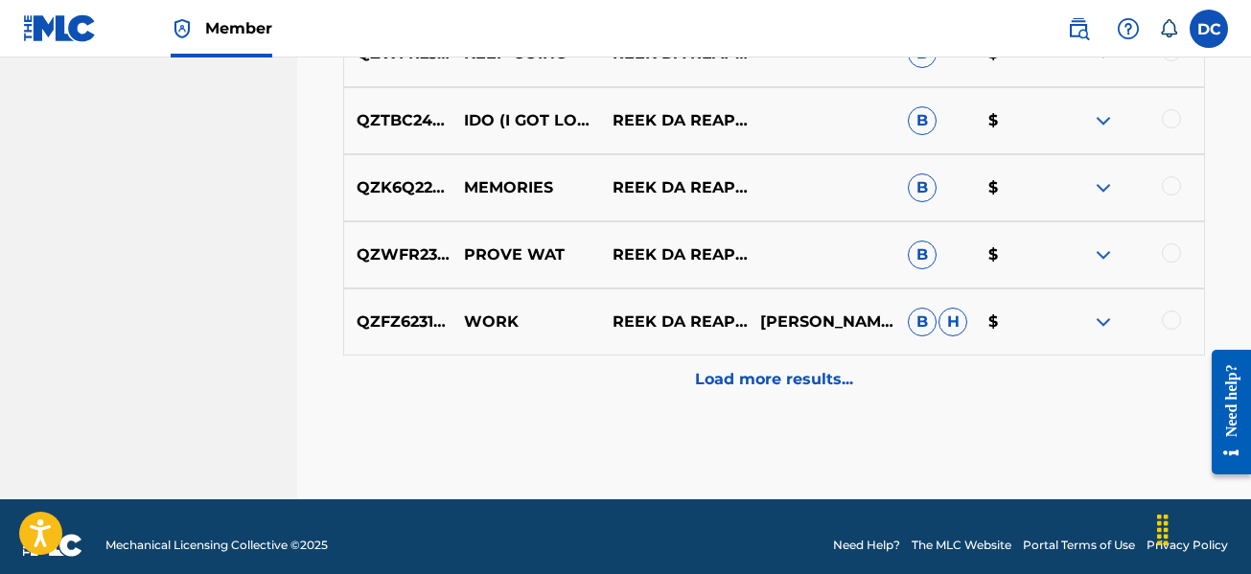
scroll to position [7931, 0]
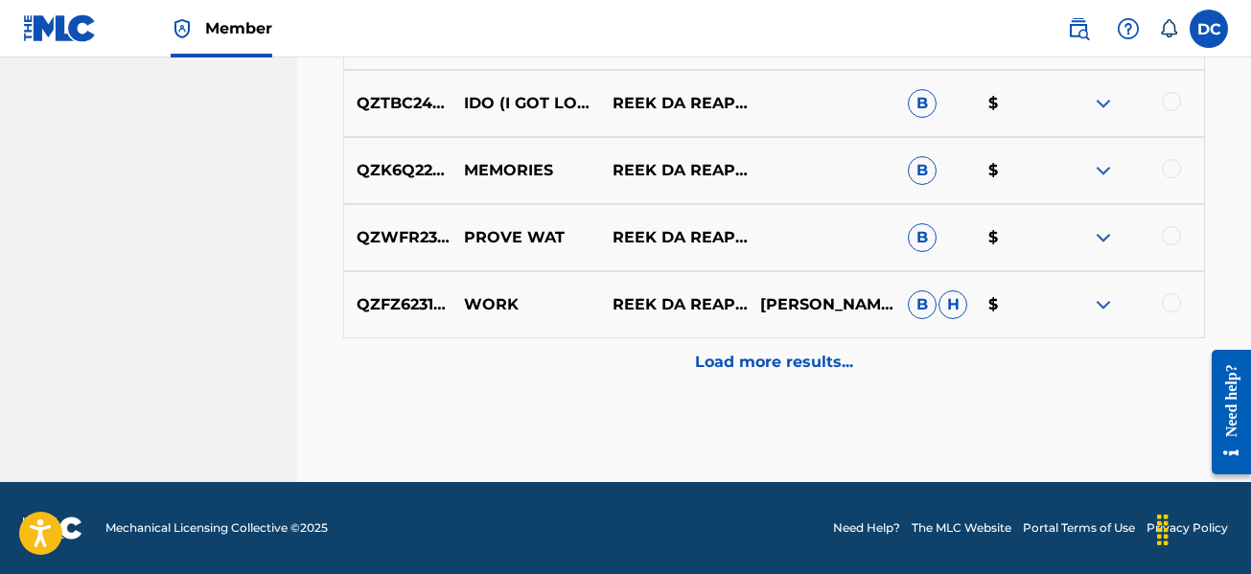
click at [770, 365] on p "Load more results..." at bounding box center [774, 362] width 158 height 23
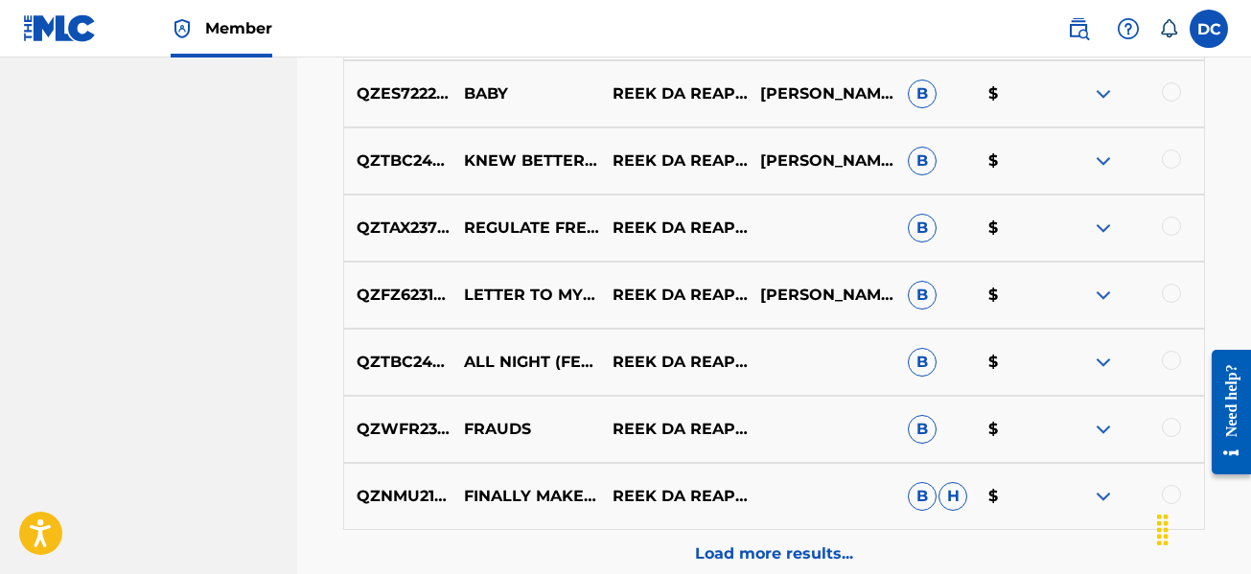
scroll to position [8602, 0]
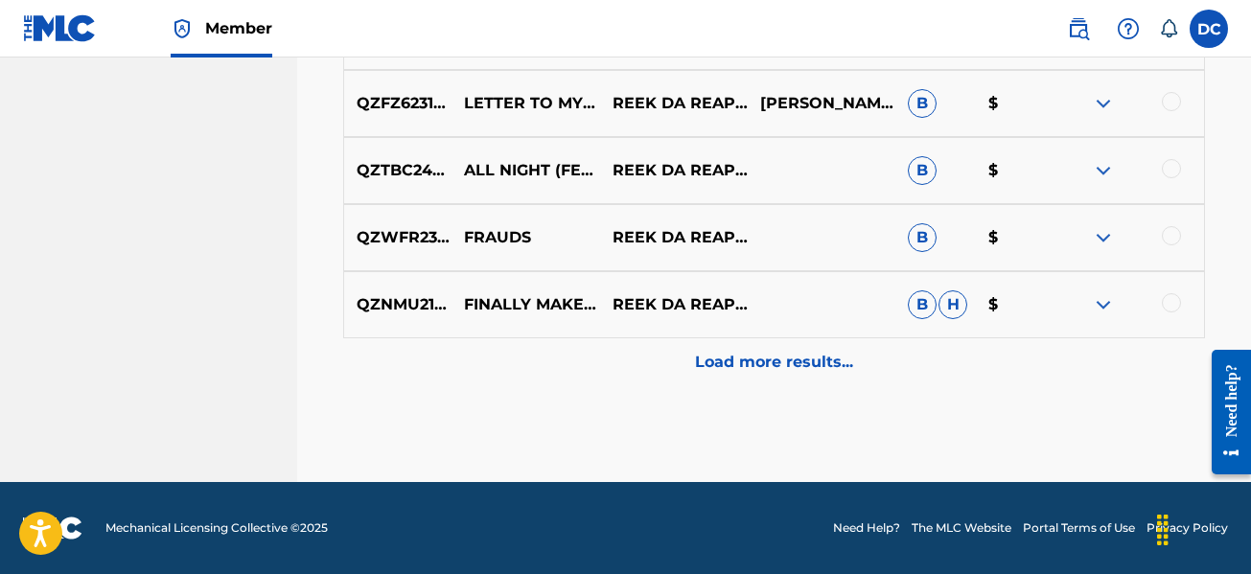
click at [700, 376] on div "Load more results..." at bounding box center [773, 362] width 861 height 48
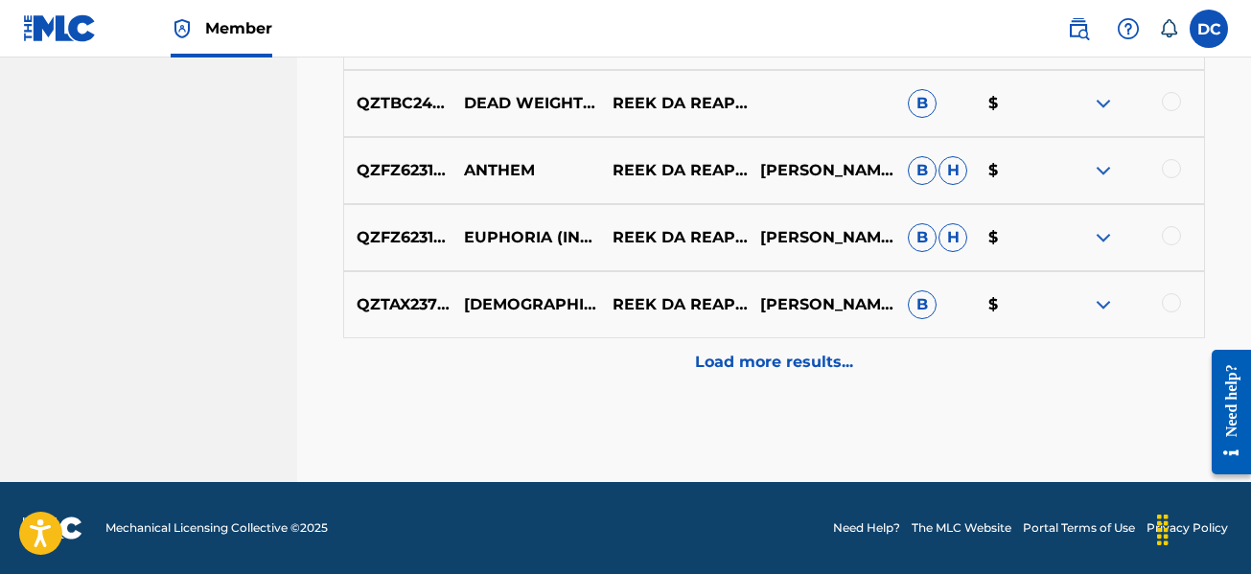
click at [706, 370] on p "Load more results..." at bounding box center [774, 362] width 158 height 23
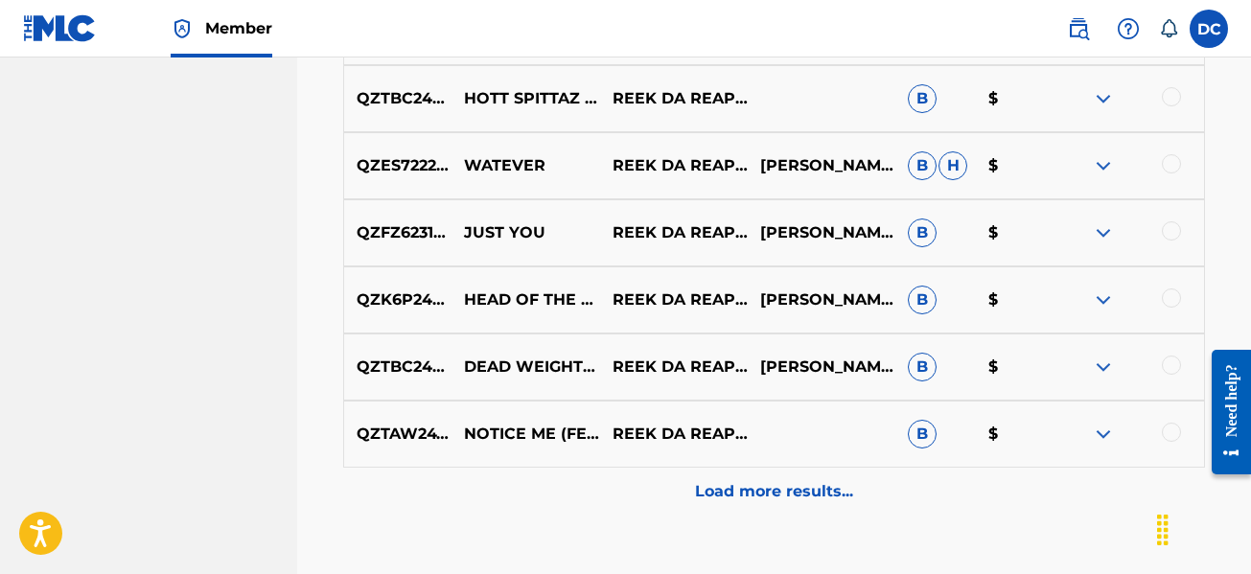
scroll to position [9848, 0]
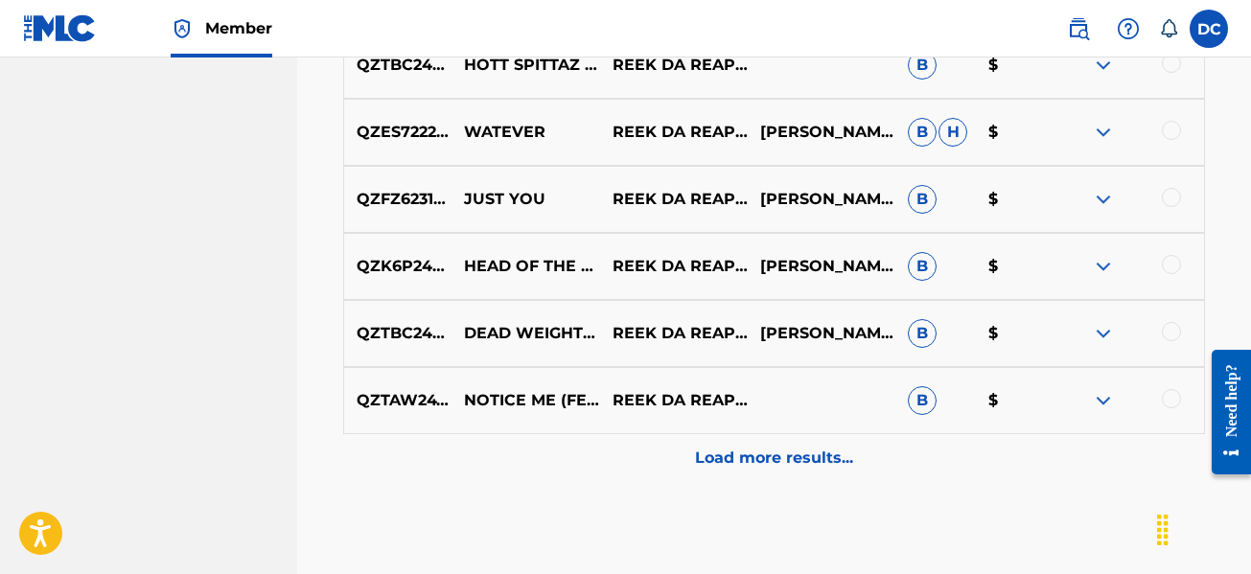
click at [1160, 396] on div at bounding box center [1130, 400] width 148 height 23
click at [1167, 398] on div at bounding box center [1170, 398] width 19 height 19
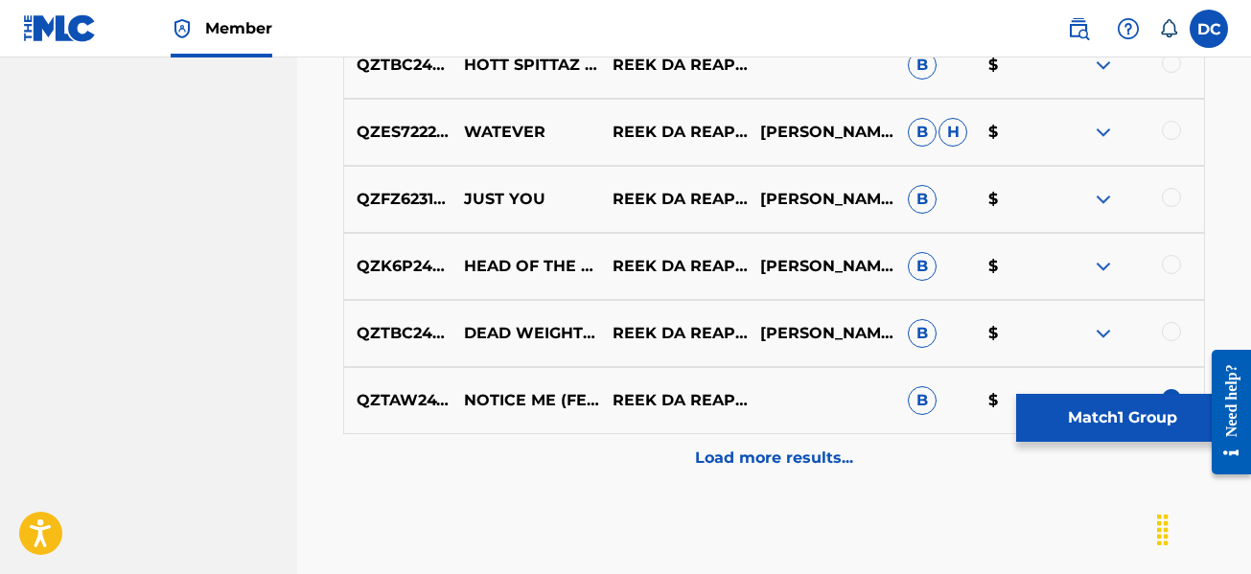
click at [740, 459] on p "Load more results..." at bounding box center [774, 458] width 158 height 23
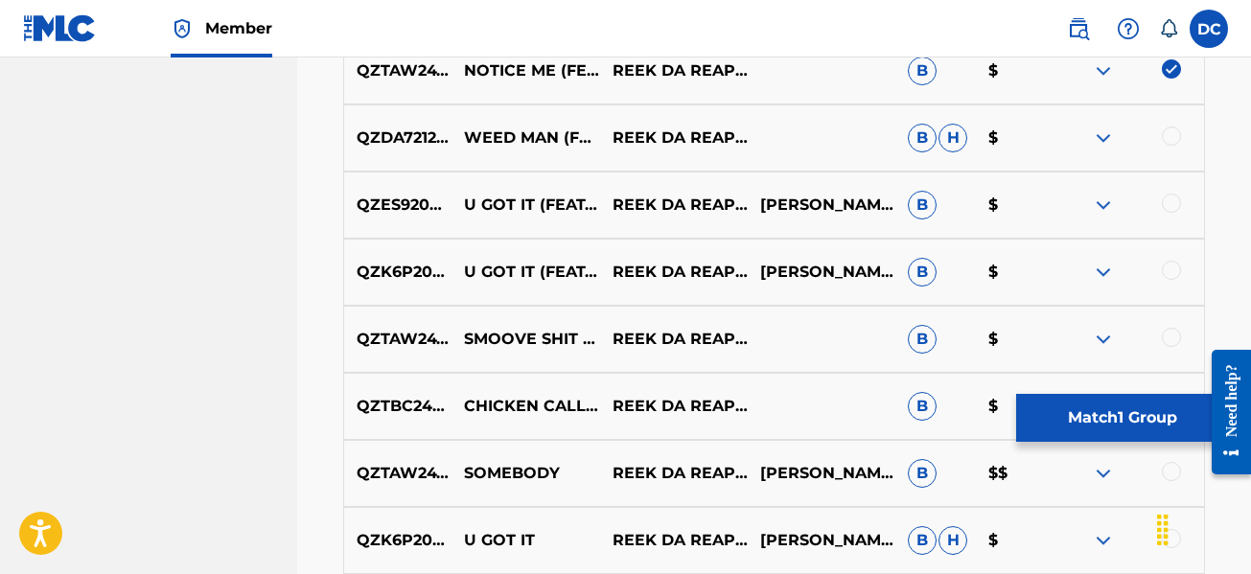
scroll to position [10135, 0]
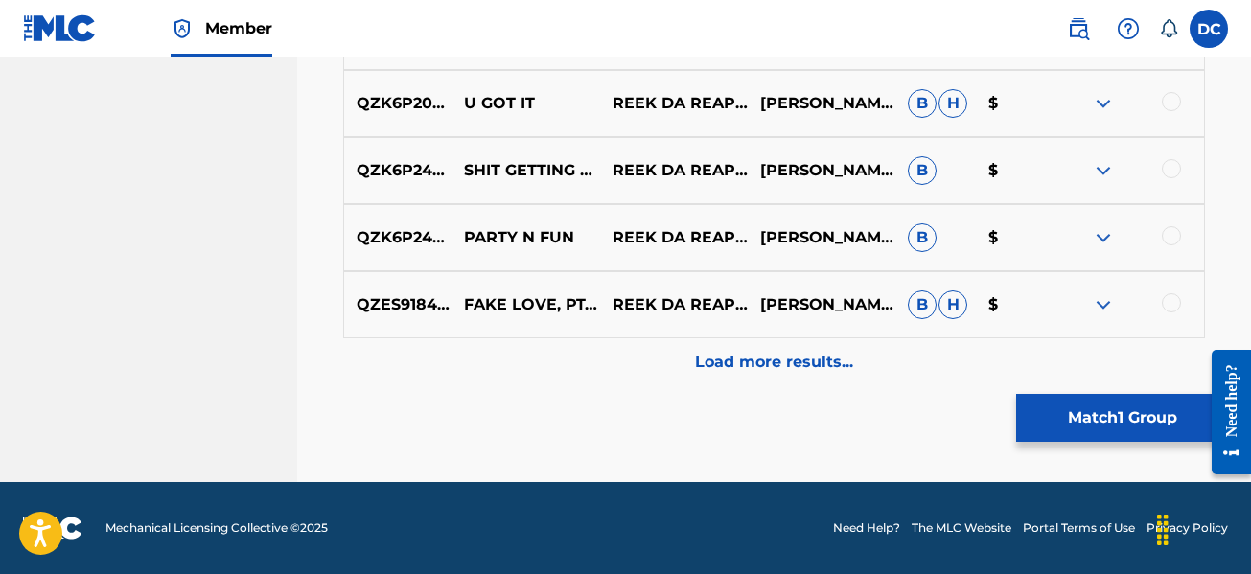
click at [780, 373] on p "Load more results..." at bounding box center [774, 362] width 158 height 23
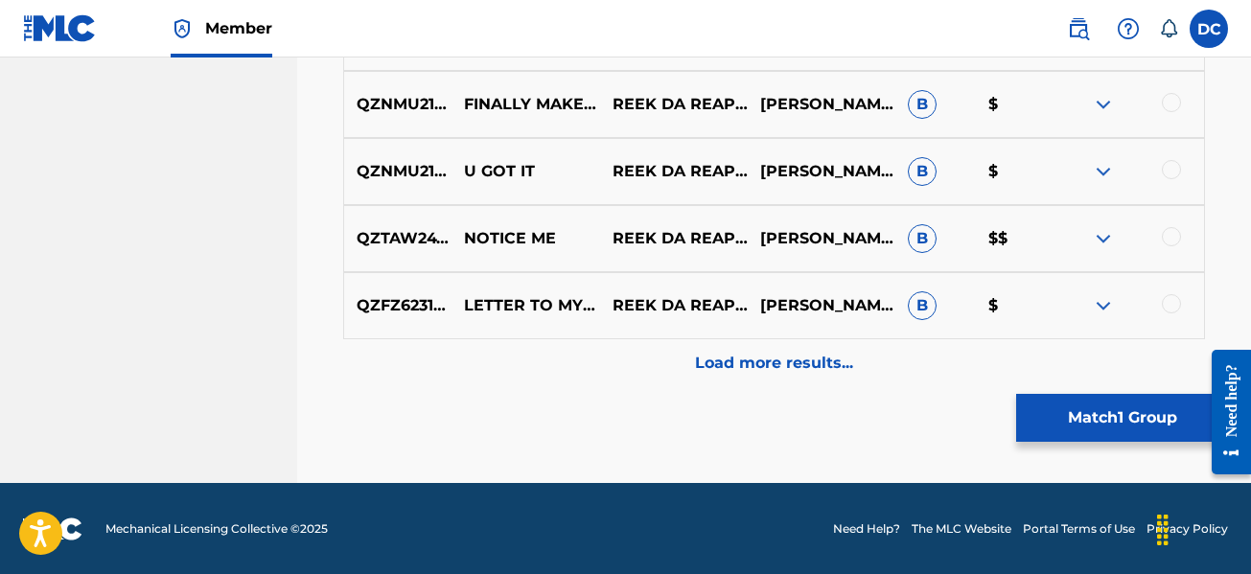
scroll to position [11285, 0]
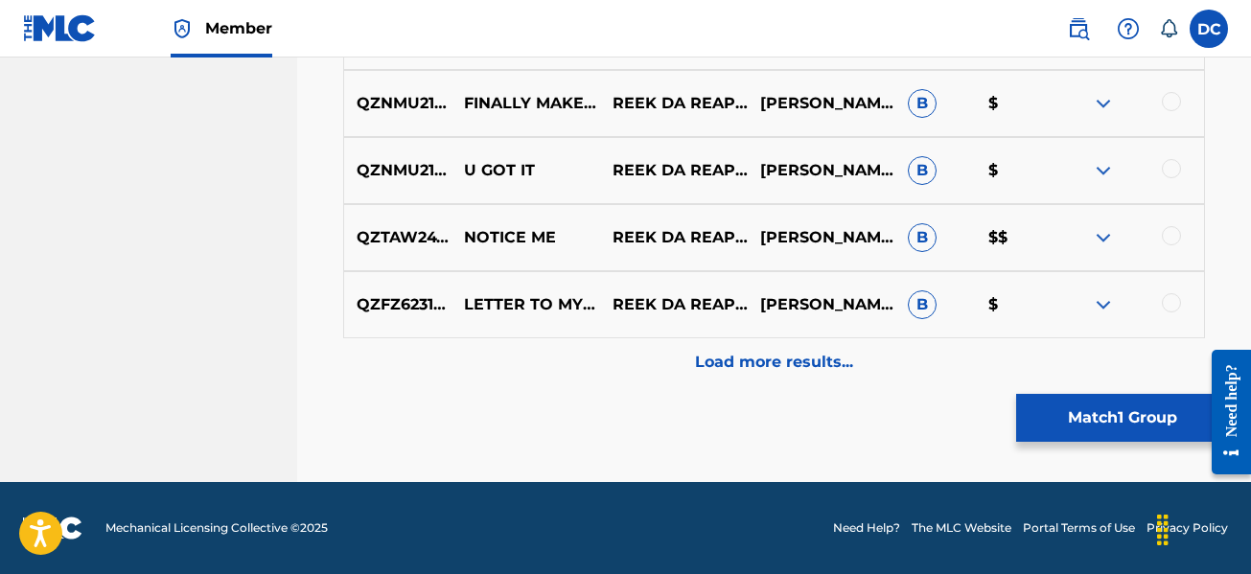
click at [1168, 241] on div at bounding box center [1170, 235] width 19 height 19
click at [736, 362] on p "Load more results..." at bounding box center [774, 362] width 158 height 23
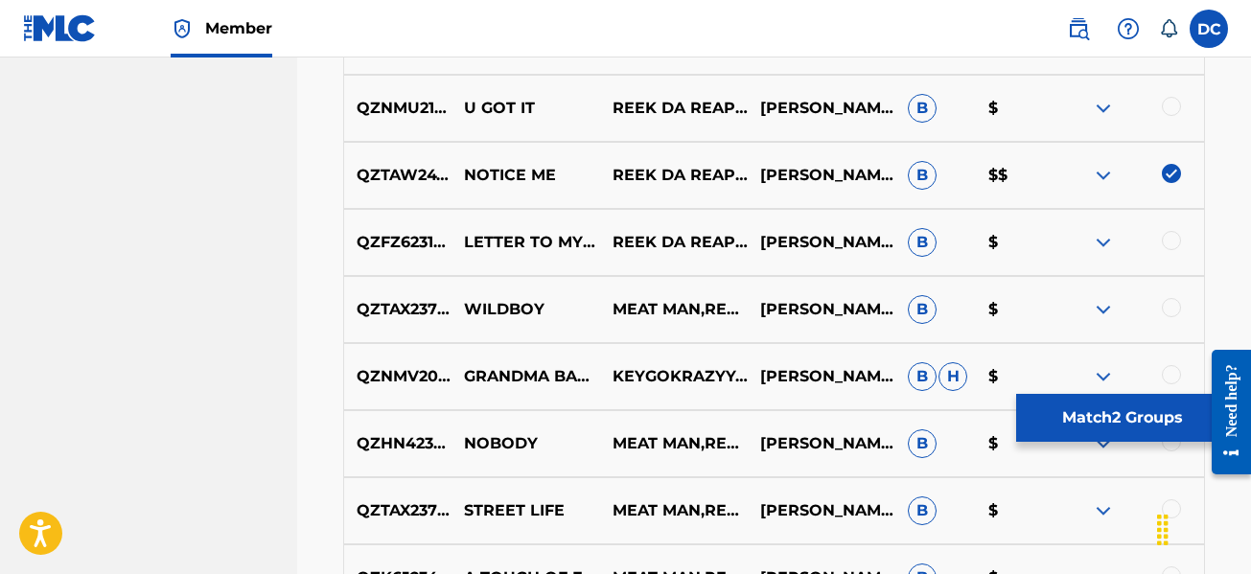
scroll to position [11381, 0]
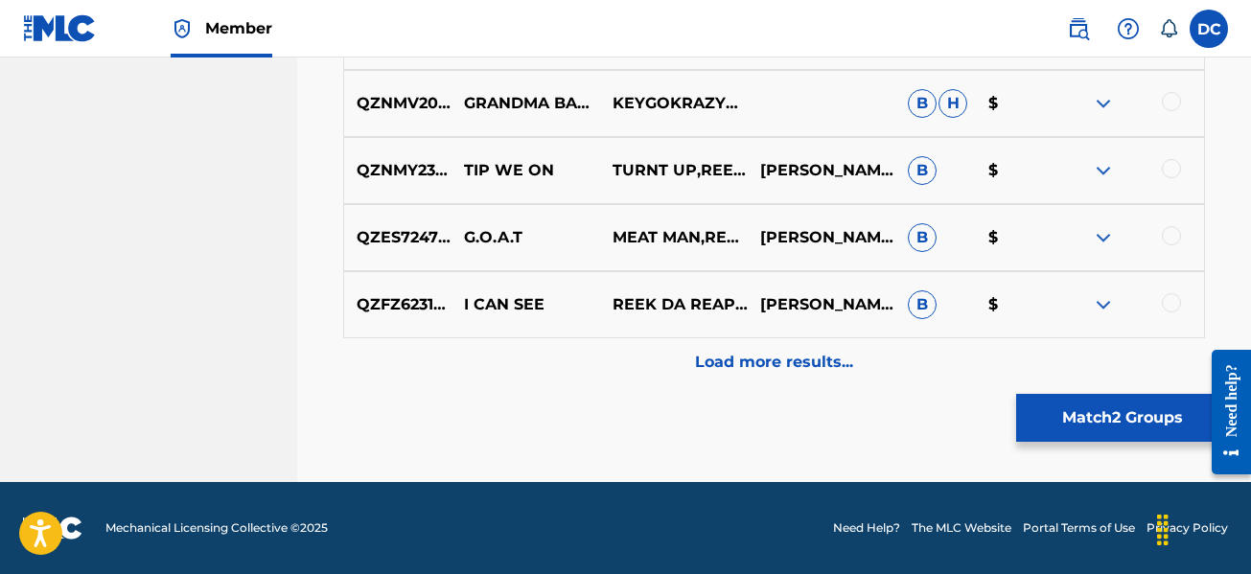
click at [740, 367] on p "Load more results..." at bounding box center [774, 362] width 158 height 23
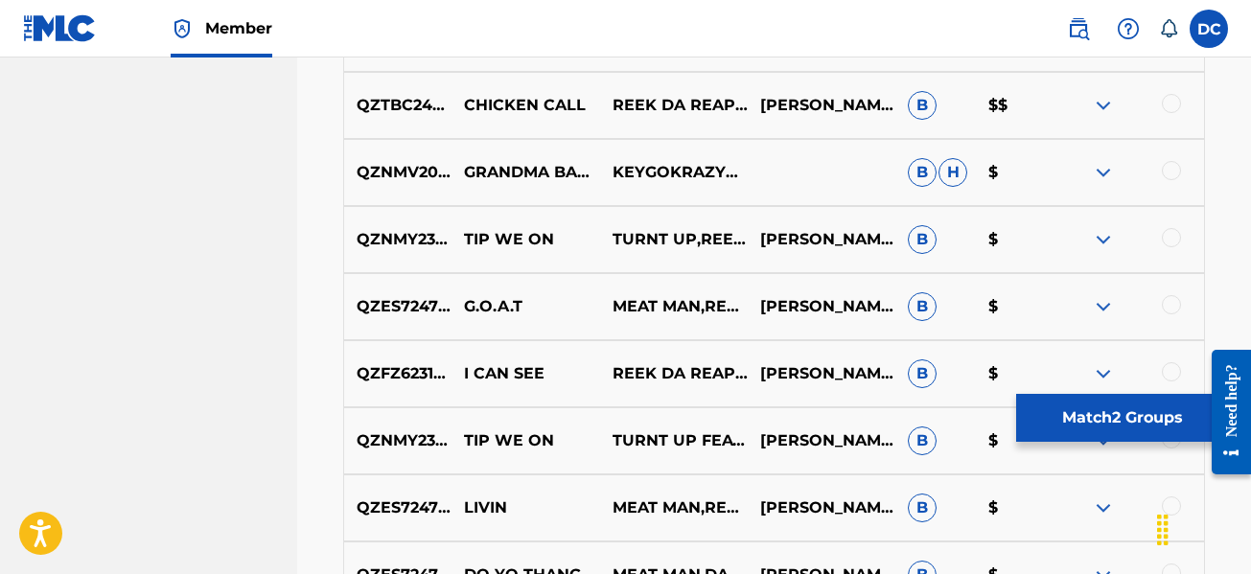
scroll to position [11860, 0]
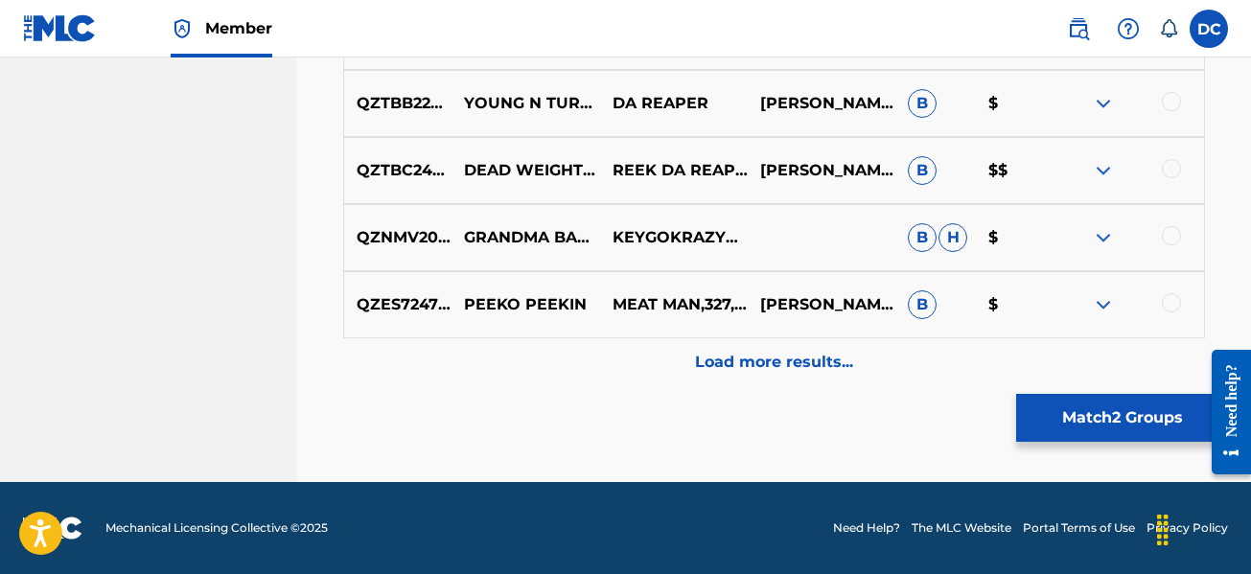
click at [792, 366] on p "Load more results..." at bounding box center [774, 362] width 158 height 23
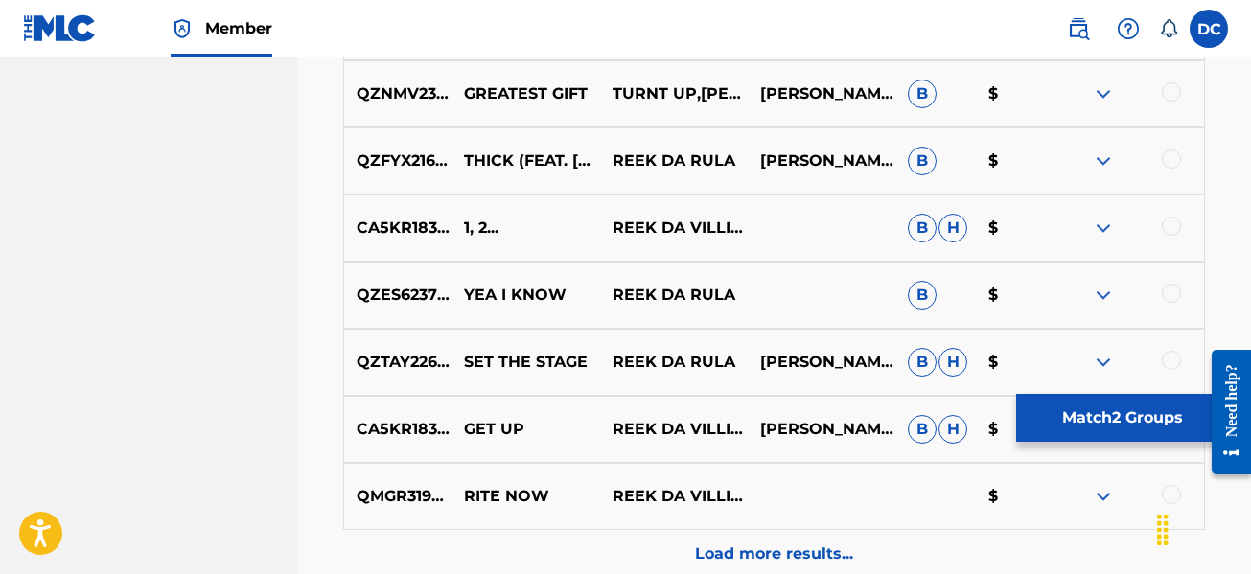
scroll to position [13297, 0]
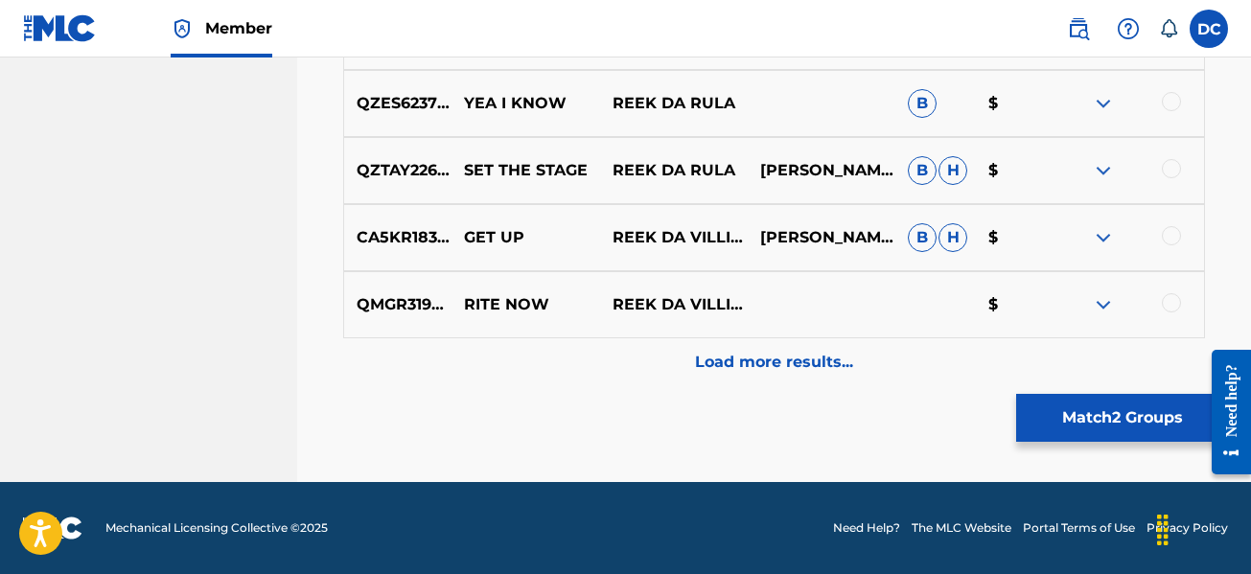
click at [767, 374] on div "Load more results..." at bounding box center [773, 362] width 861 height 48
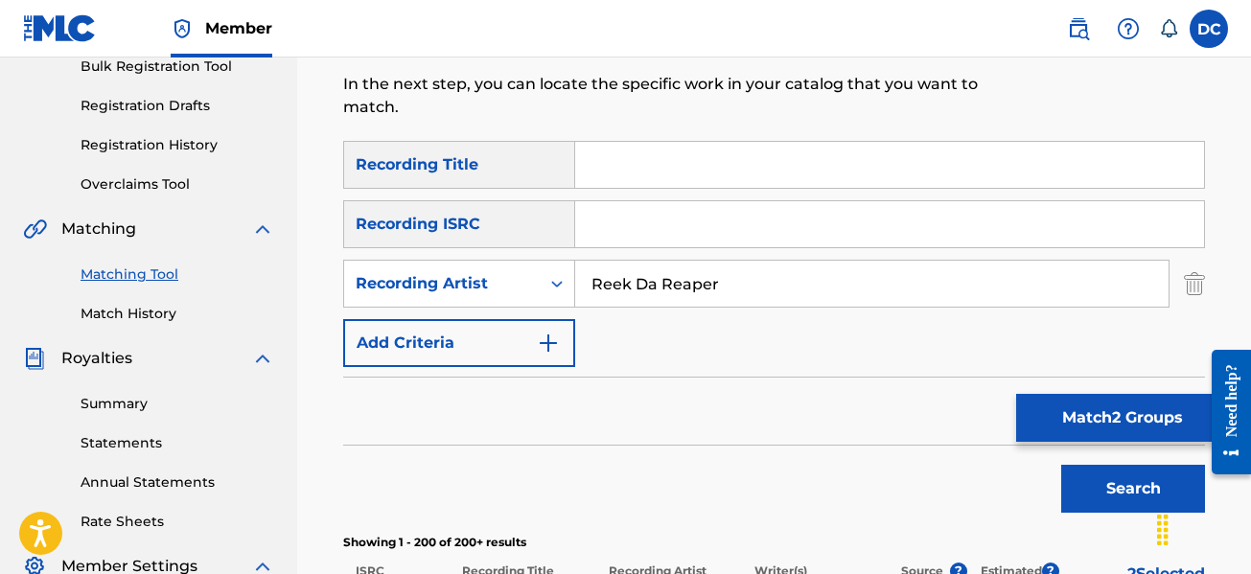
scroll to position [409, 0]
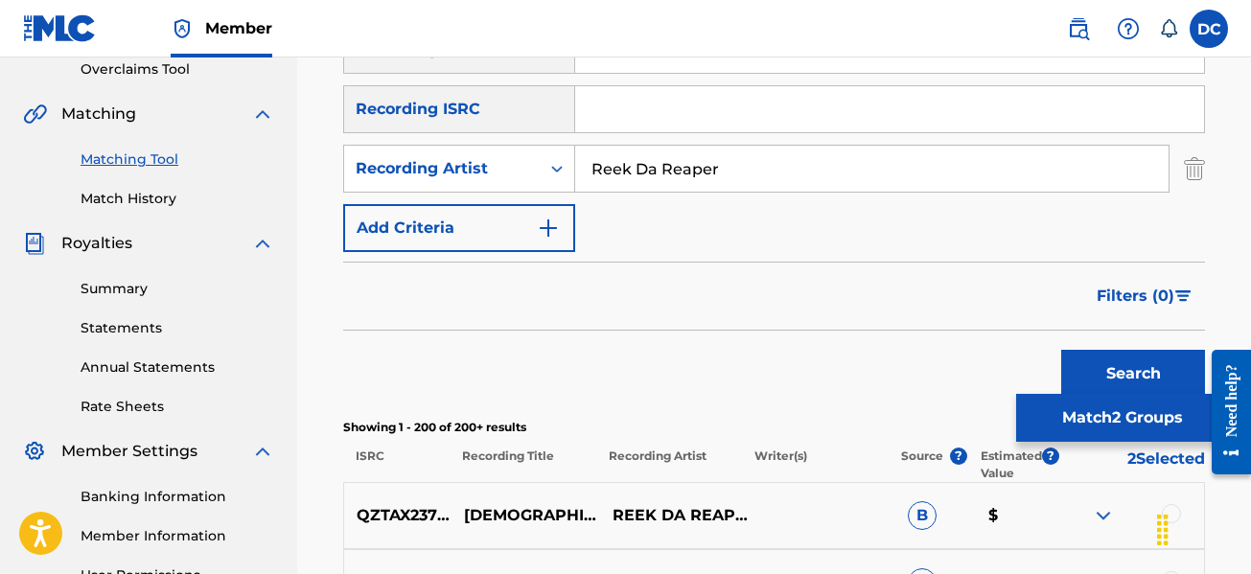
click at [1079, 422] on button "Match 2 Groups" at bounding box center [1122, 418] width 212 height 48
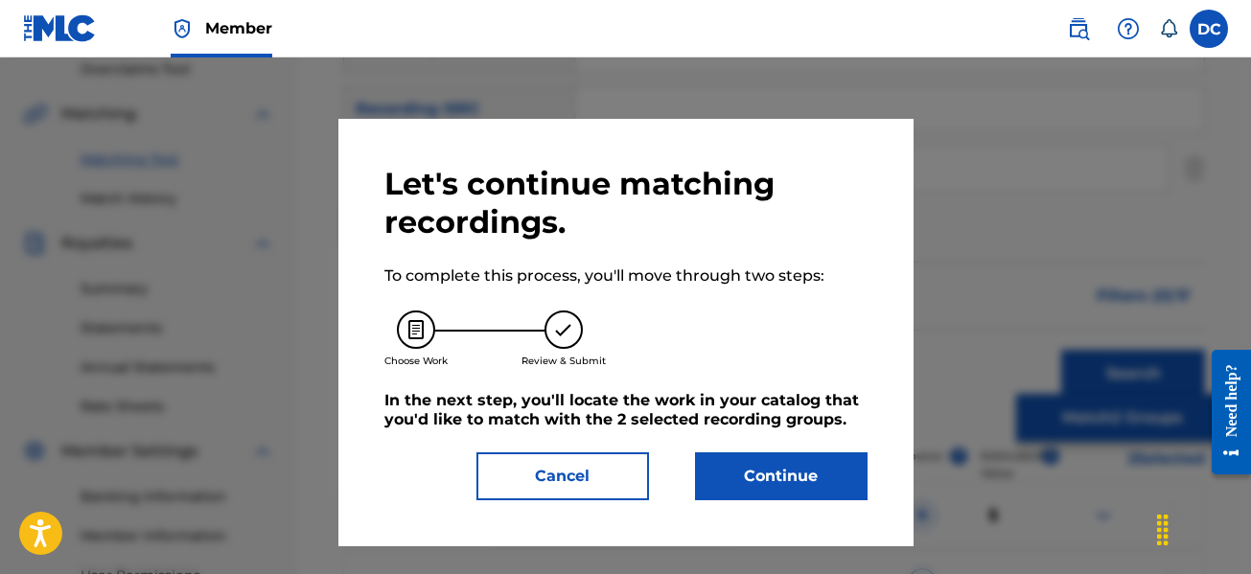
click at [769, 465] on button "Continue" at bounding box center [781, 476] width 172 height 48
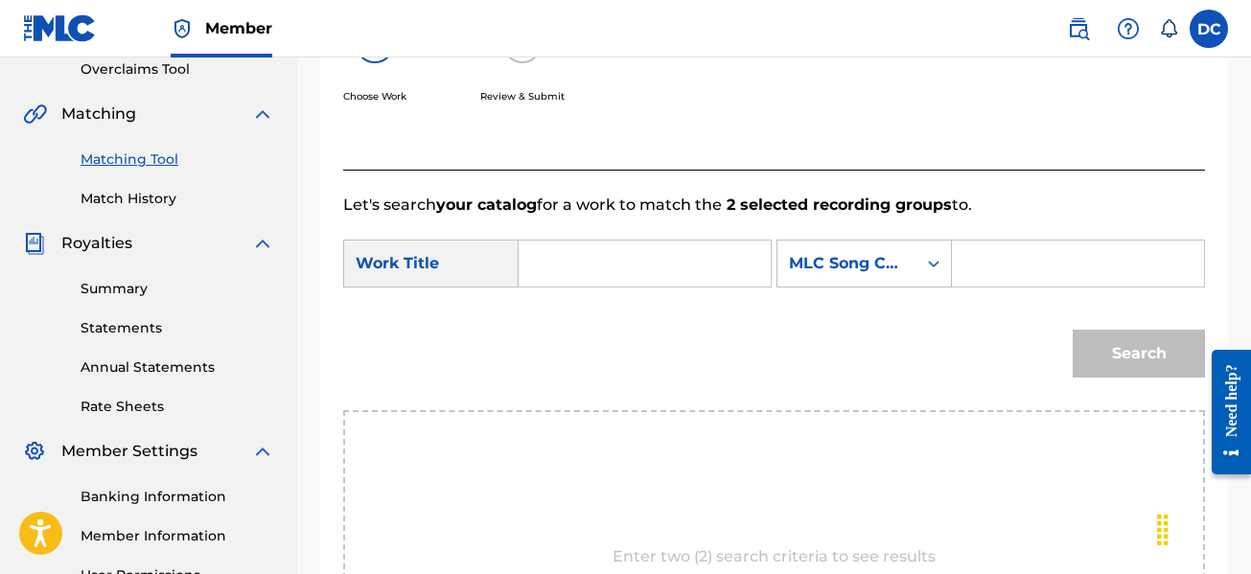
click at [578, 272] on input "Search Form" at bounding box center [644, 264] width 219 height 46
click at [598, 298] on strong "notice" at bounding box center [576, 306] width 50 height 18
type input "notice me"
click at [1008, 267] on input "Search Form" at bounding box center [1077, 264] width 219 height 46
click at [901, 260] on div "MLC Song Code" at bounding box center [847, 263] width 116 height 23
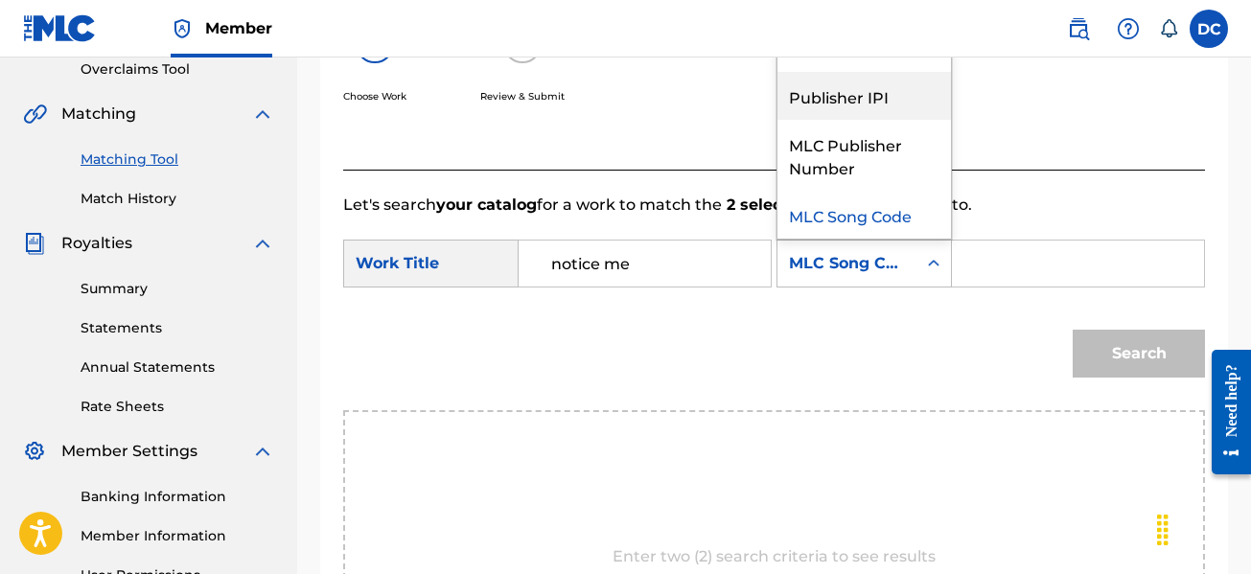
scroll to position [0, 0]
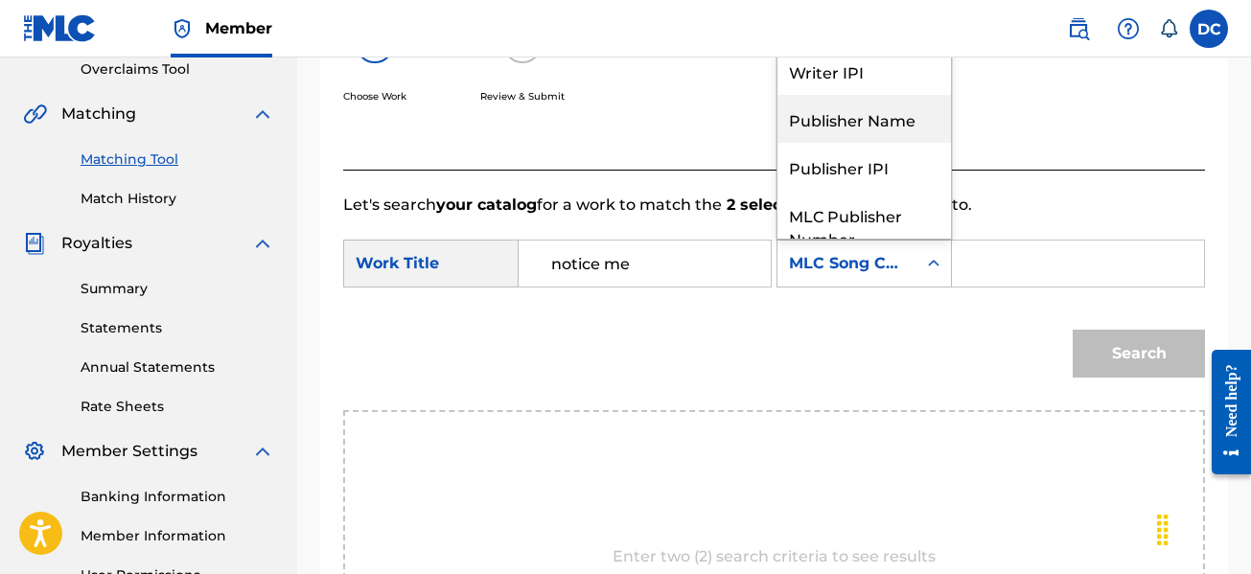
click at [872, 128] on div "Publisher Name" at bounding box center [863, 119] width 173 height 48
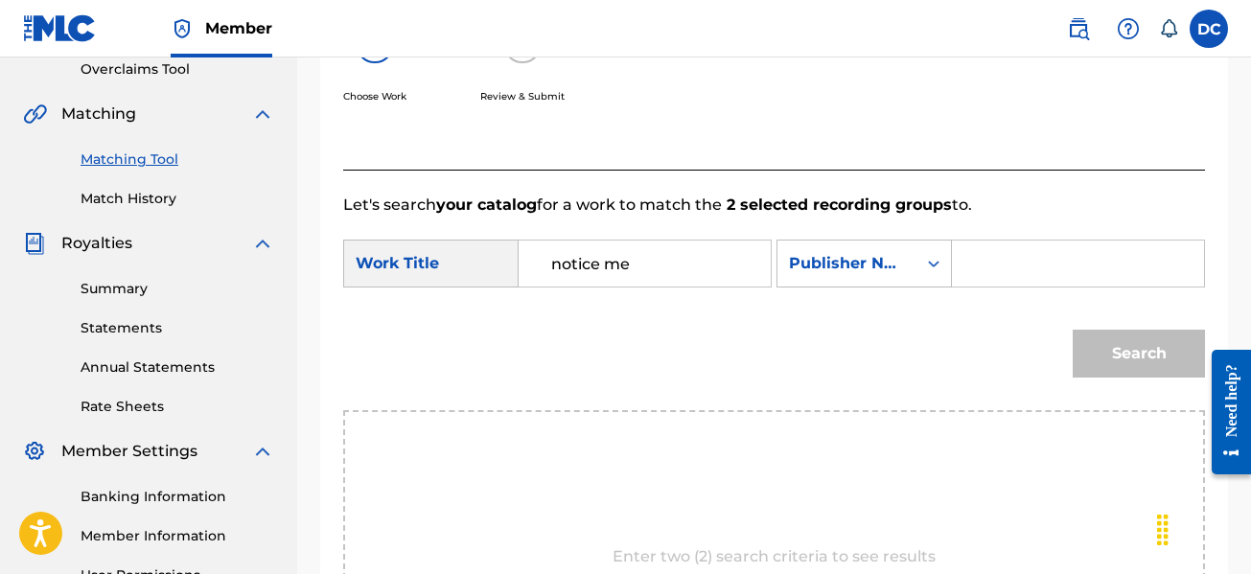
click at [1000, 242] on input "Search Form" at bounding box center [1077, 264] width 219 height 46
type input "Delrico Cummings"
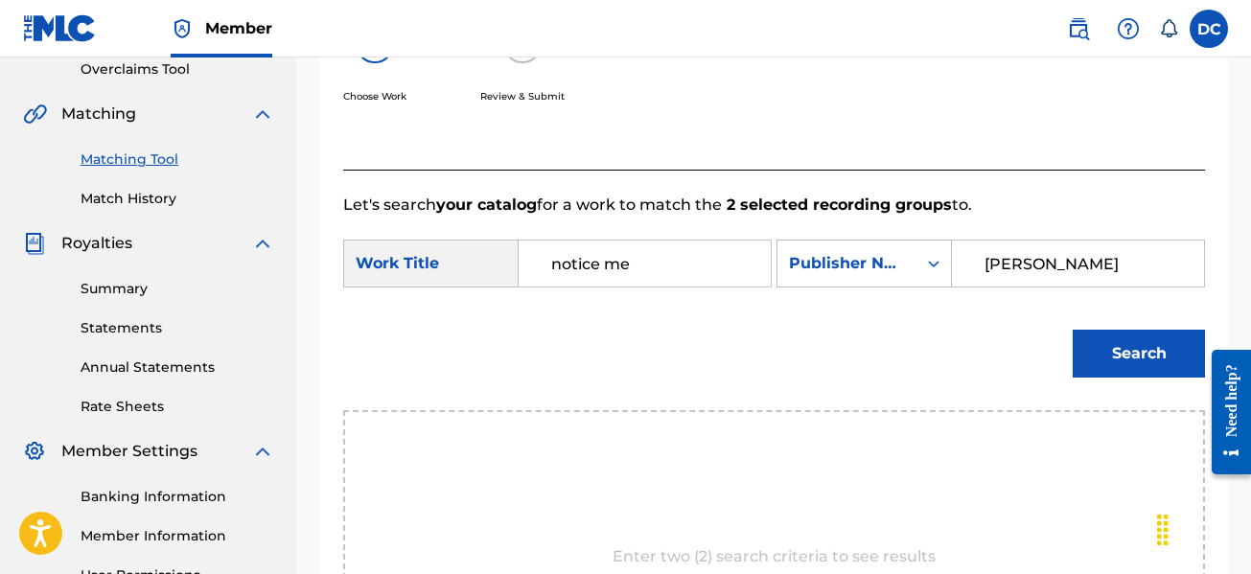
click at [1098, 340] on button "Search" at bounding box center [1138, 354] width 132 height 48
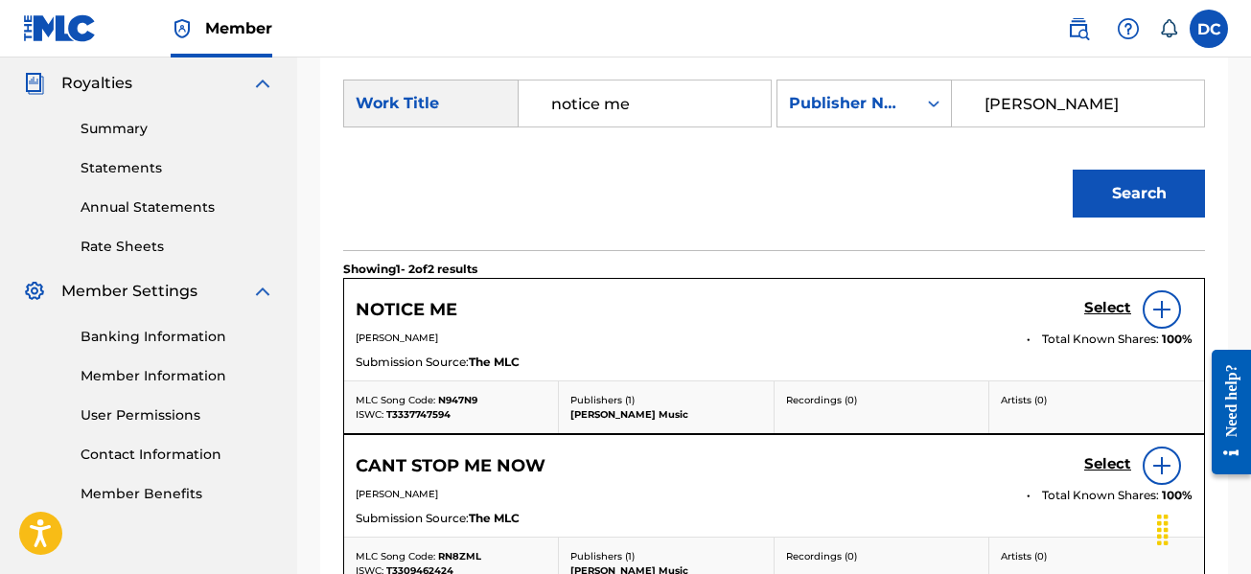
scroll to position [697, 0]
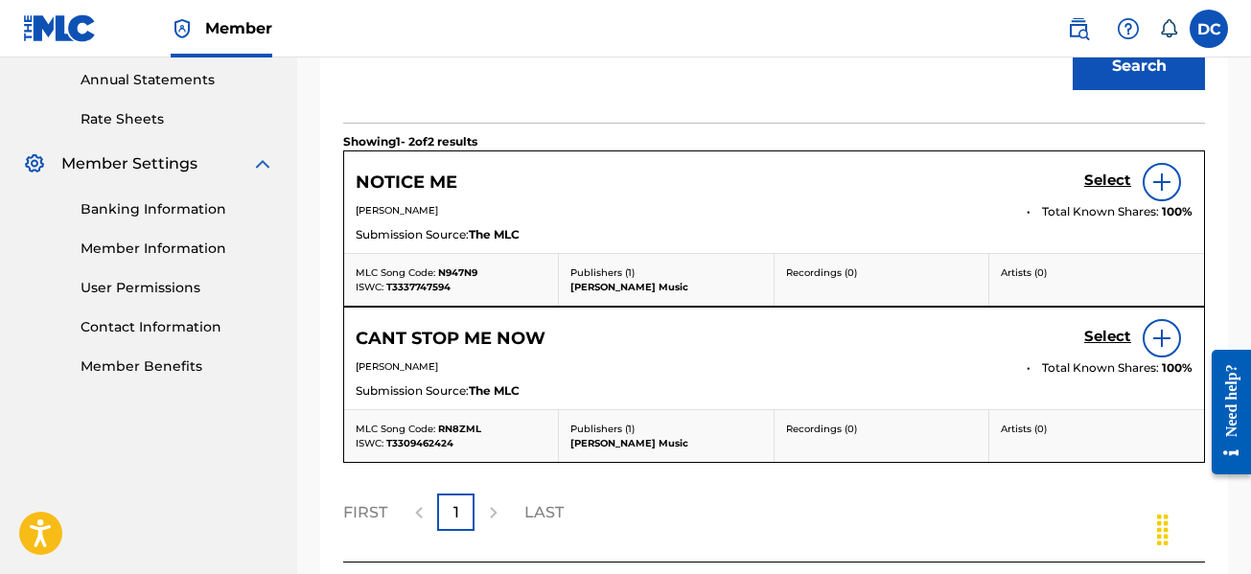
click at [1097, 183] on h5 "Select" at bounding box center [1107, 181] width 47 height 18
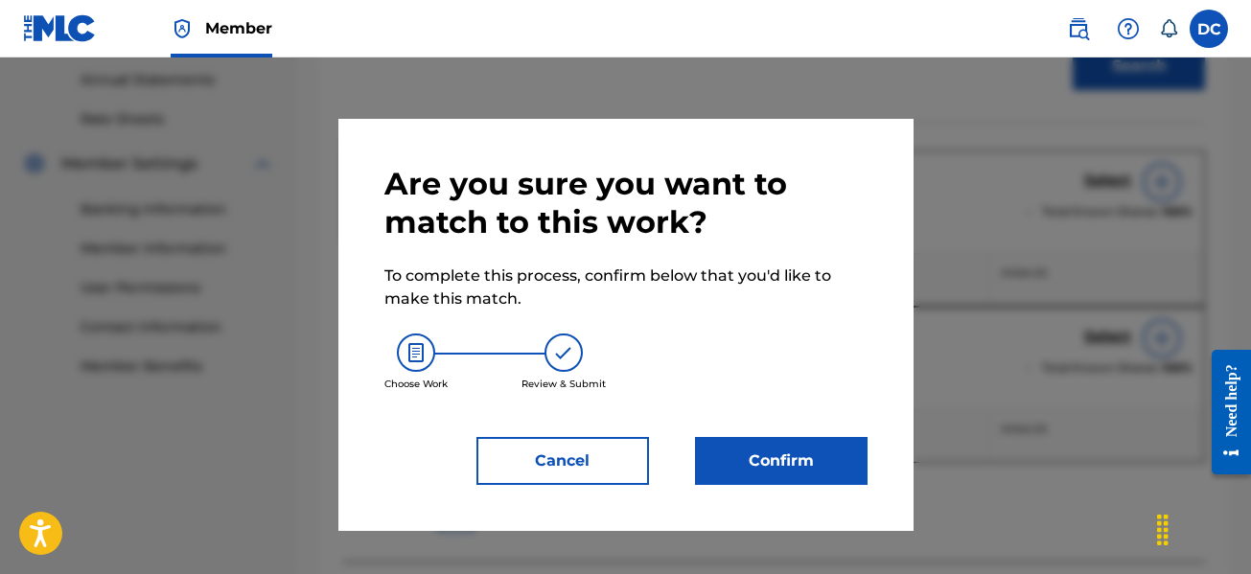
click at [782, 442] on button "Confirm" at bounding box center [781, 461] width 172 height 48
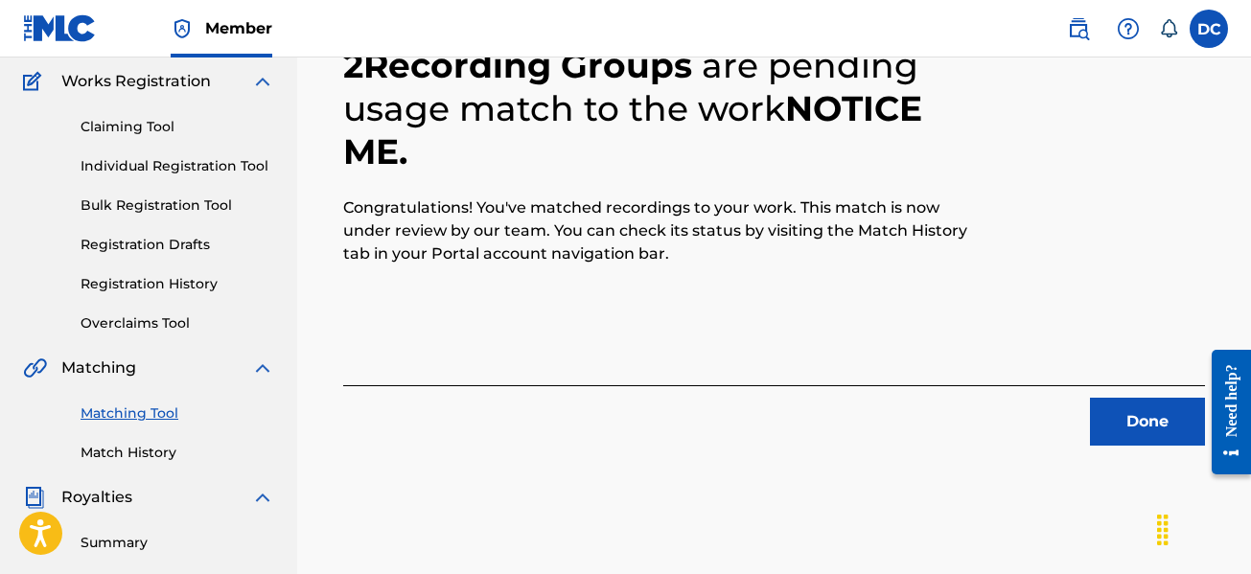
scroll to position [39, 0]
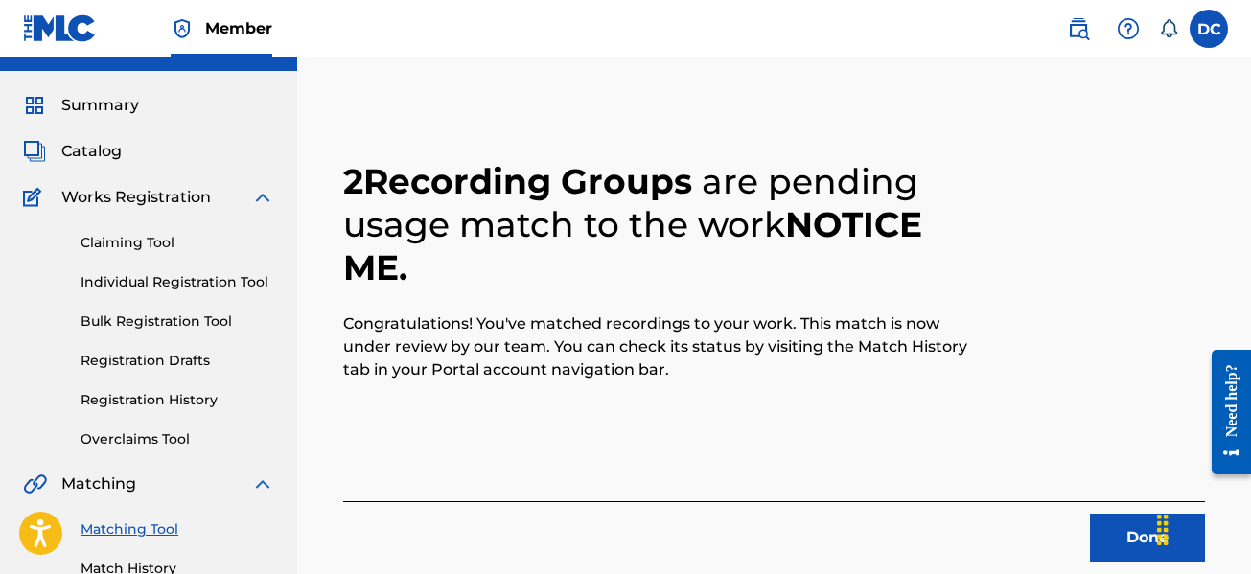
click at [1114, 530] on button "Done" at bounding box center [1147, 538] width 115 height 48
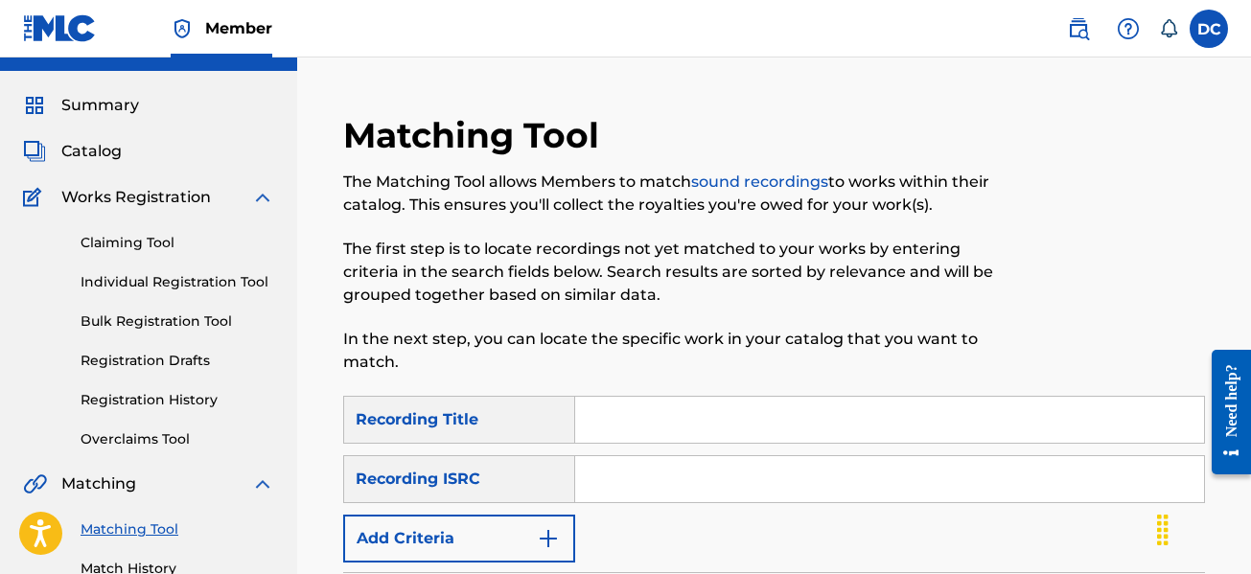
click at [126, 147] on div "Catalog" at bounding box center [148, 151] width 251 height 23
click at [112, 149] on span "Catalog" at bounding box center [91, 151] width 60 height 23
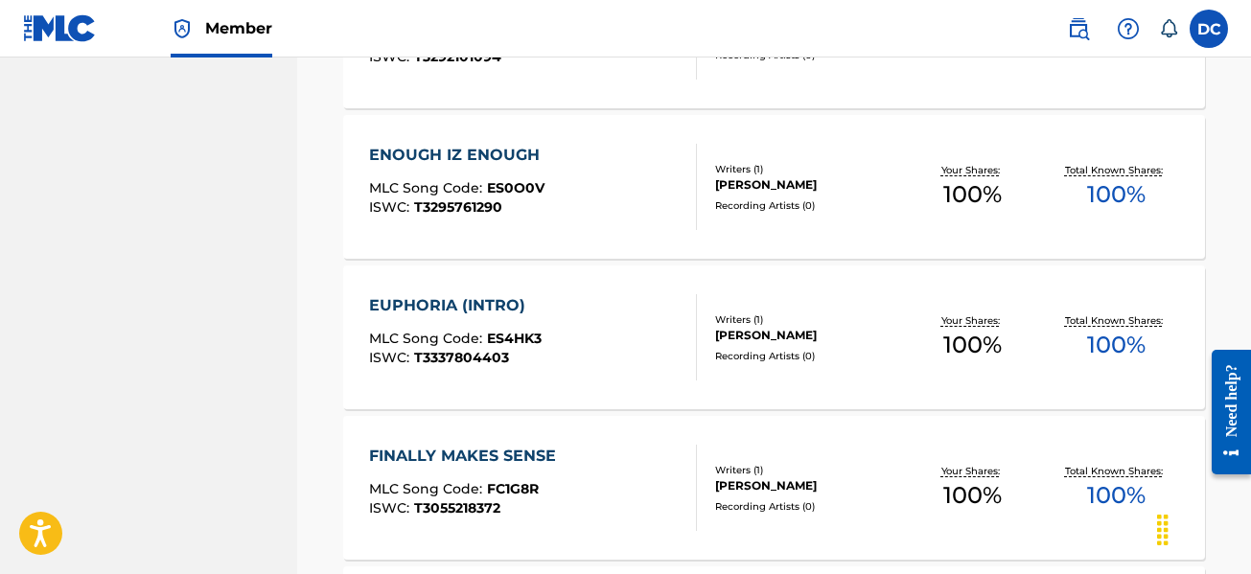
scroll to position [1559, 0]
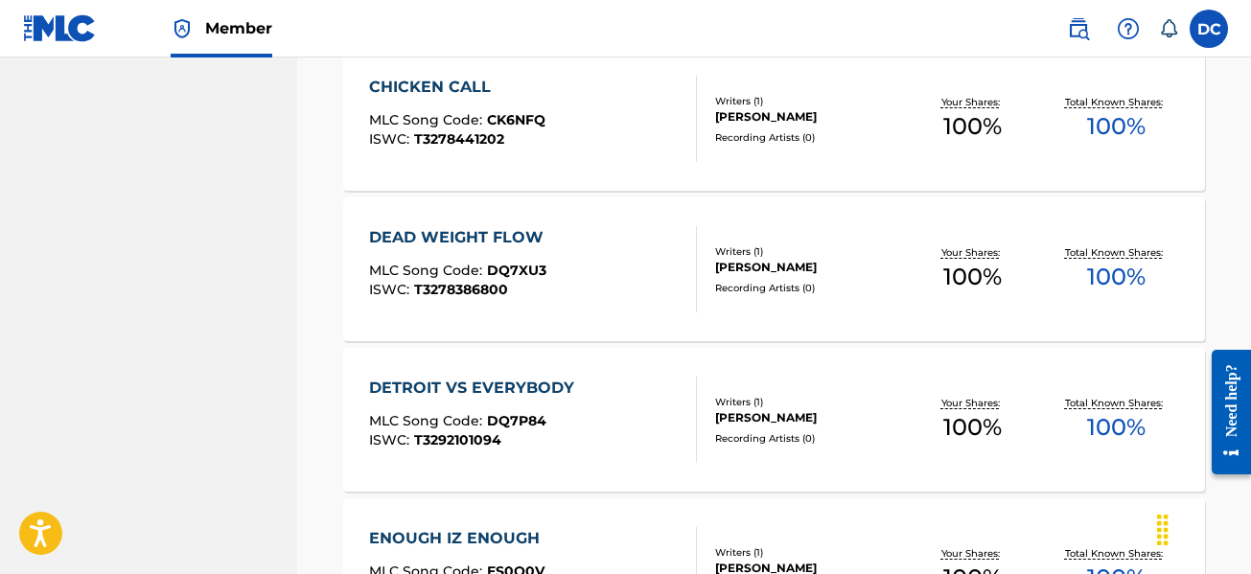
click at [476, 375] on div "DETROIT VS EVERYBODY MLC Song Code : DQ7P84 ISWC : T3292101094 Writers ( 1 ) DE…" at bounding box center [773, 420] width 861 height 144
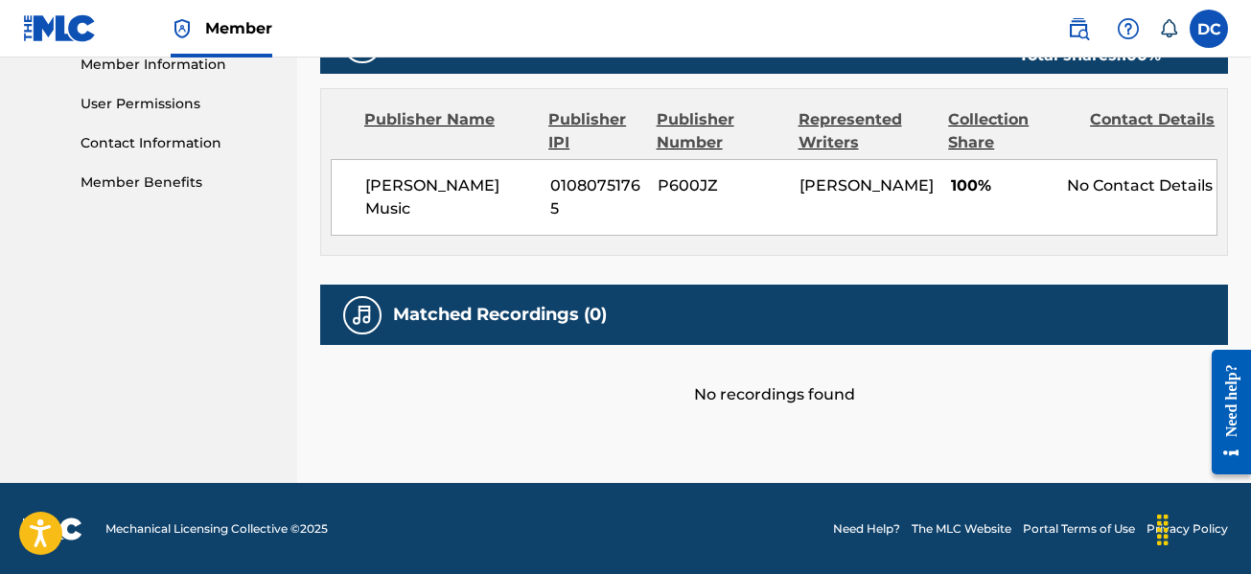
scroll to position [882, 0]
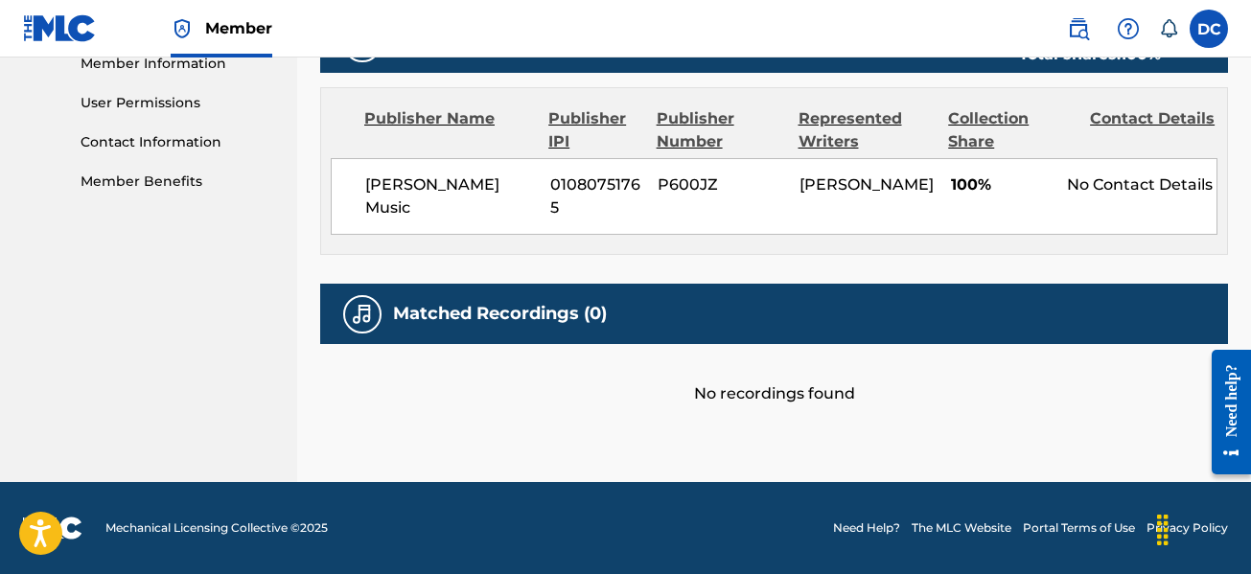
click at [516, 319] on h5 "Matched Recordings (0)" at bounding box center [500, 314] width 214 height 22
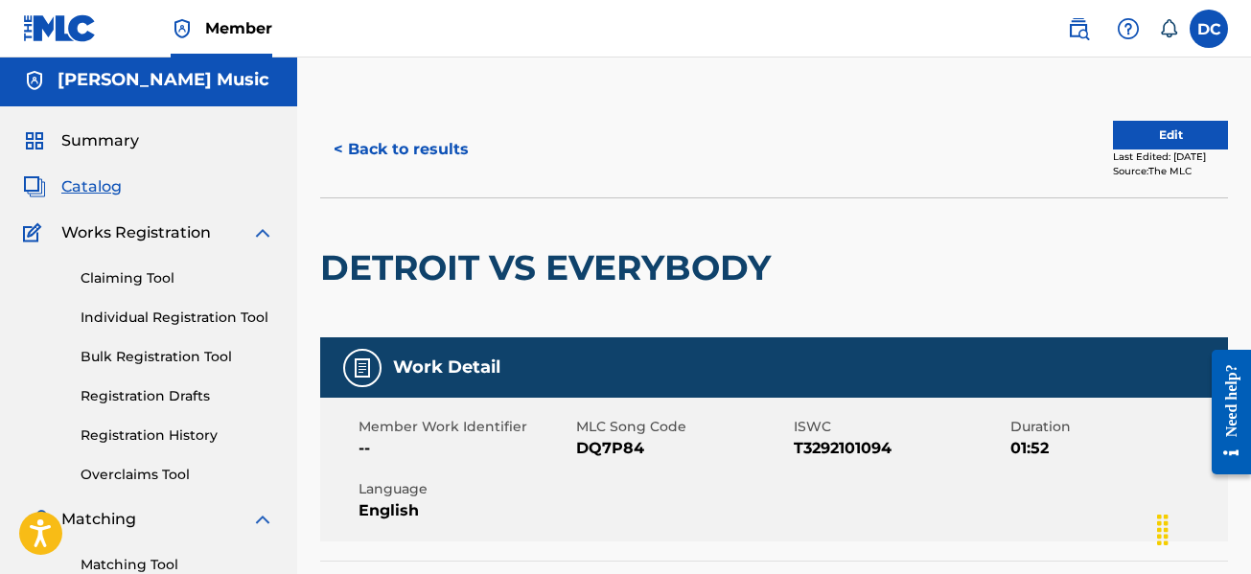
scroll to position [0, 0]
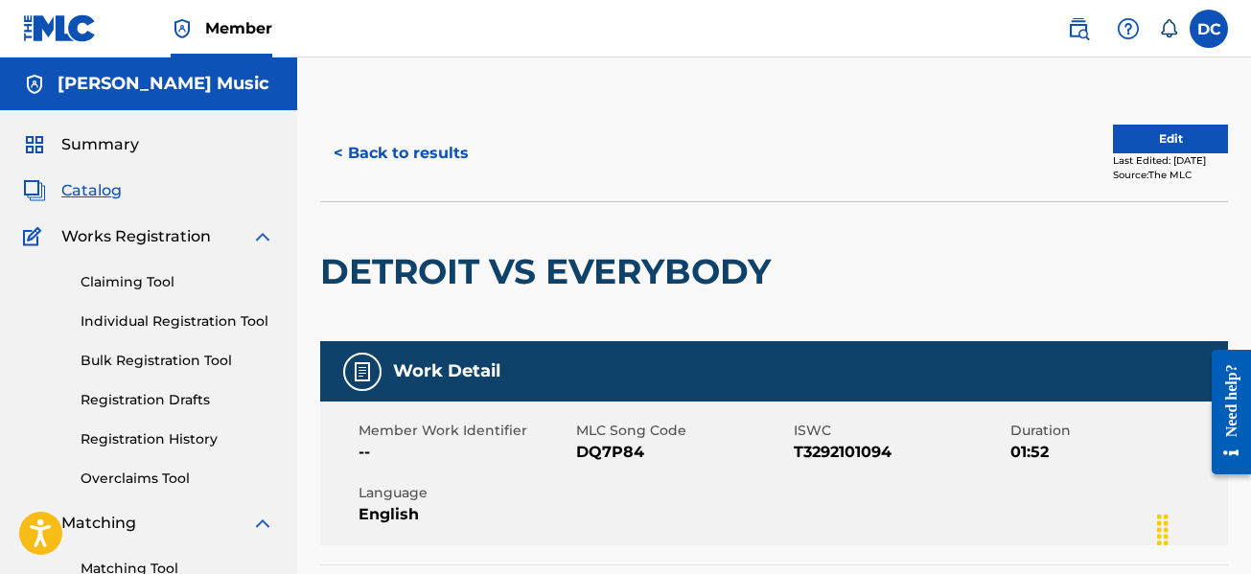
click at [95, 149] on span "Summary" at bounding box center [100, 144] width 78 height 23
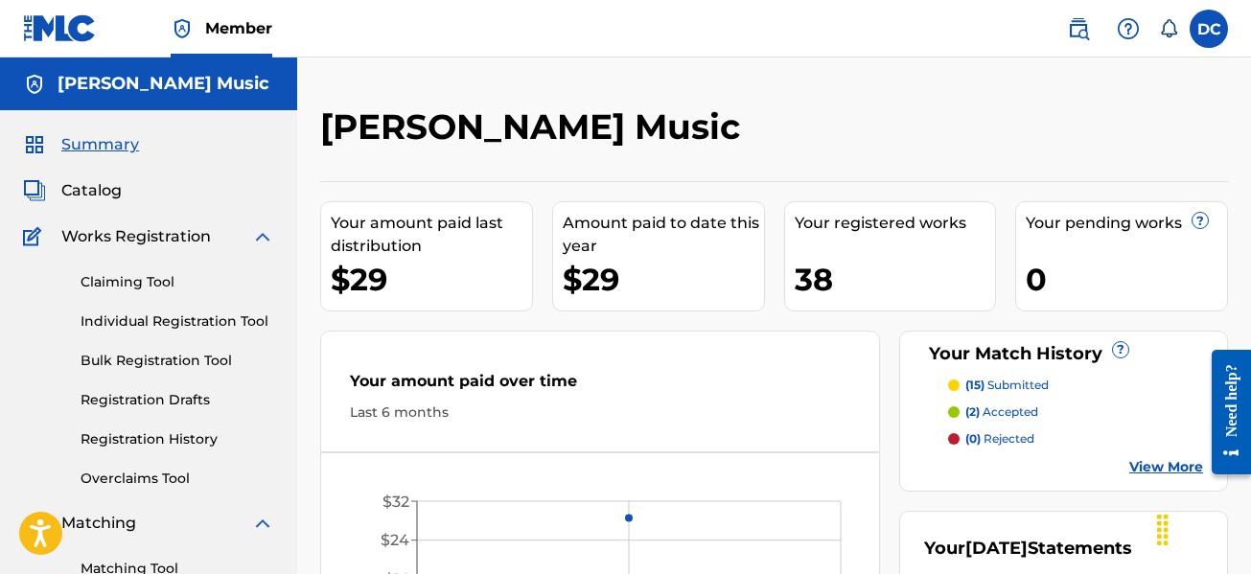
click at [1024, 410] on p "(2) accepted" at bounding box center [1001, 411] width 73 height 17
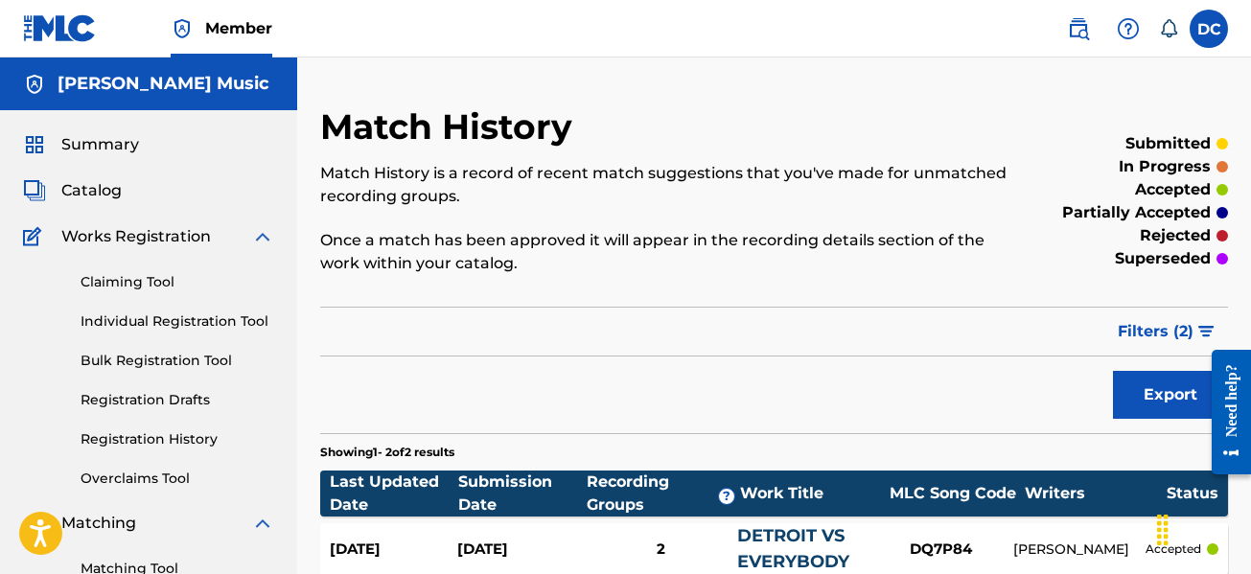
click at [123, 196] on div "Catalog" at bounding box center [148, 190] width 251 height 23
click at [115, 195] on span "Catalog" at bounding box center [91, 190] width 60 height 23
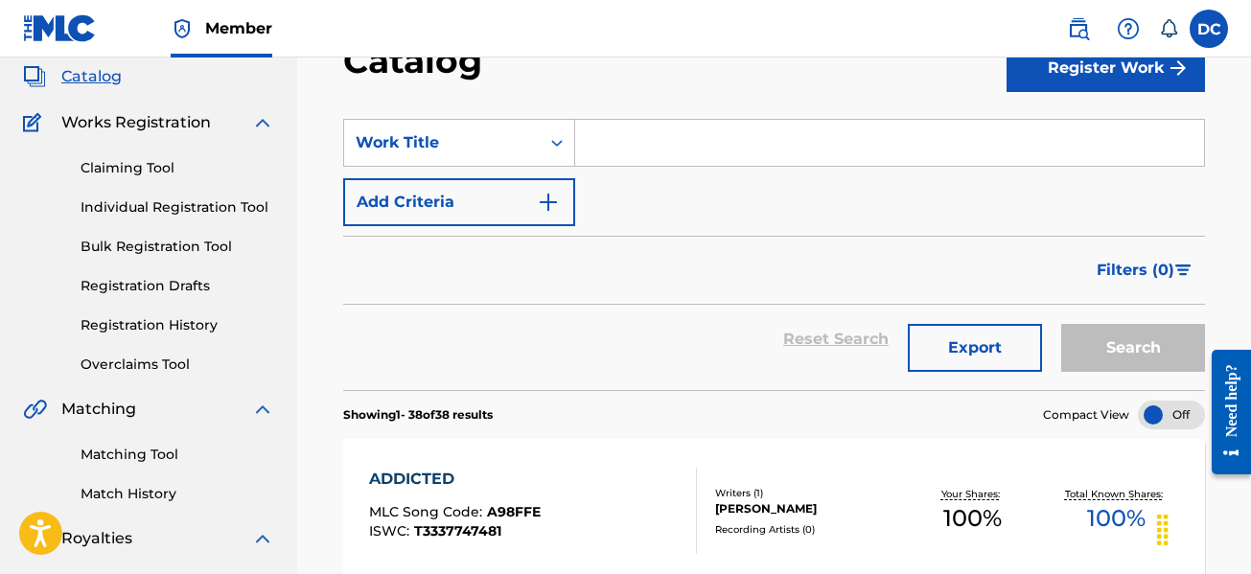
scroll to position [287, 0]
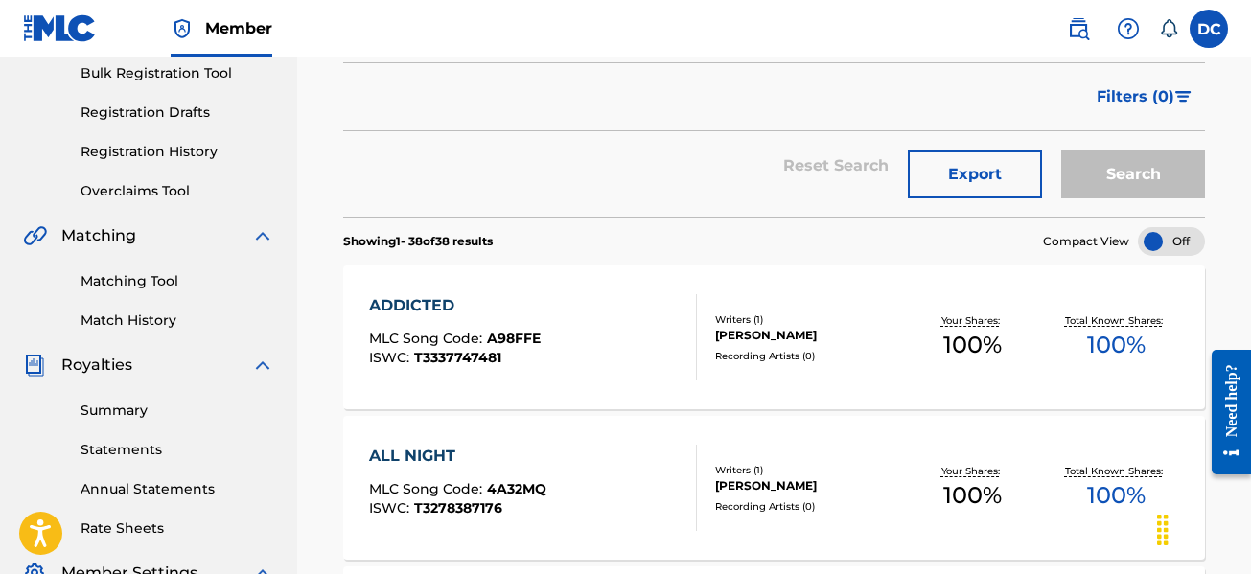
click at [123, 294] on div "Matching Tool Match History" at bounding box center [148, 288] width 251 height 83
click at [125, 288] on link "Matching Tool" at bounding box center [177, 281] width 194 height 20
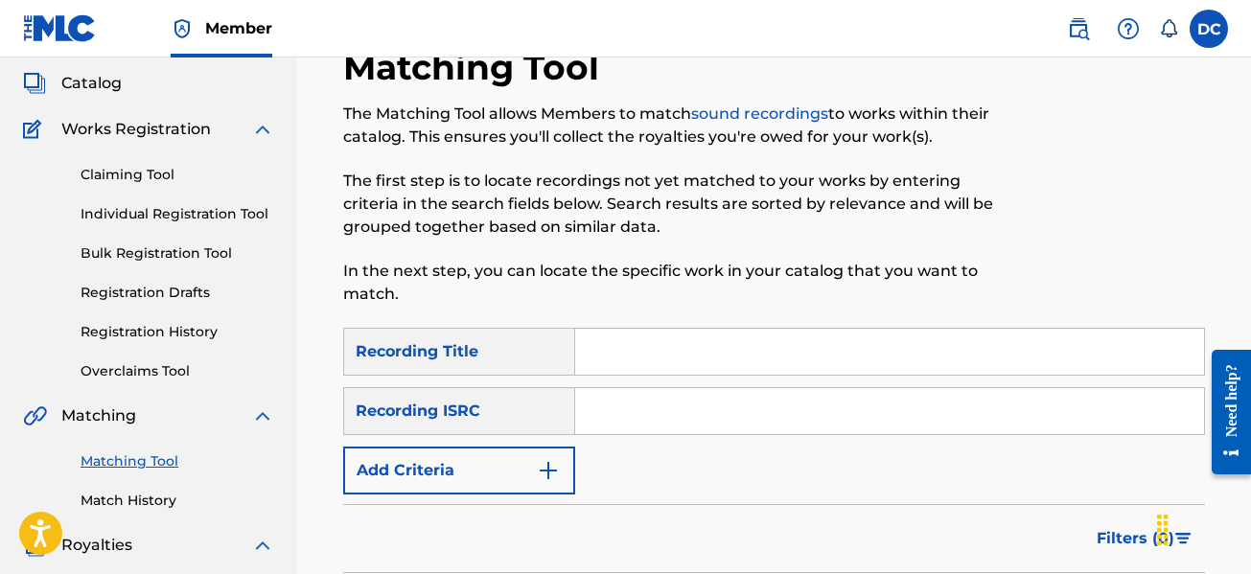
scroll to position [287, 0]
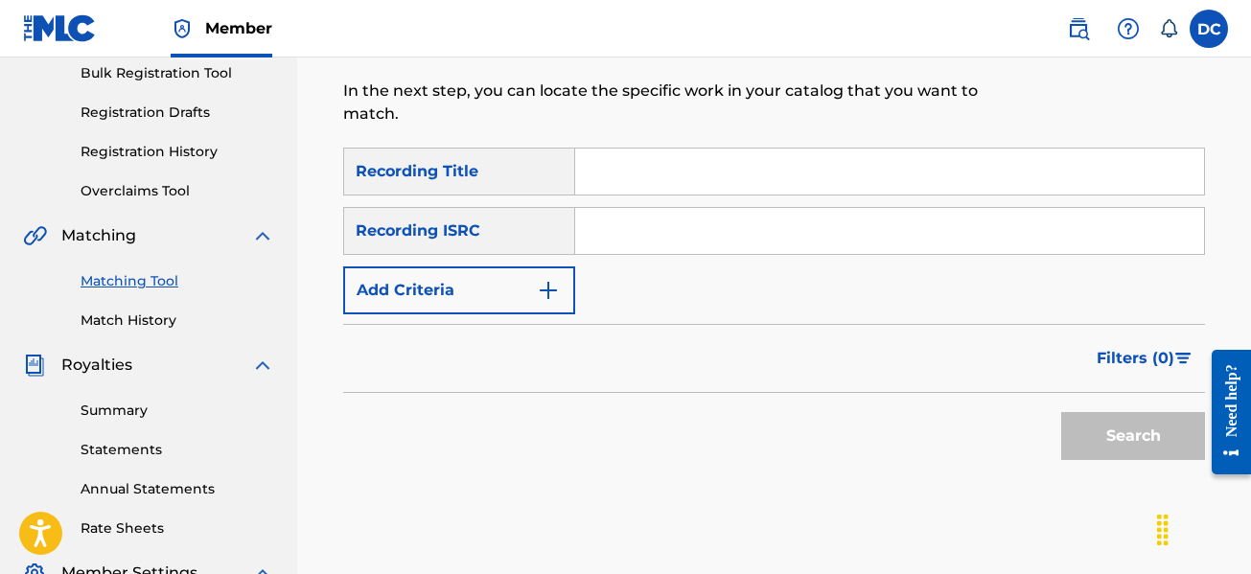
click at [150, 302] on div "Matching Tool Match History" at bounding box center [148, 288] width 251 height 83
click at [159, 325] on link "Match History" at bounding box center [177, 320] width 194 height 20
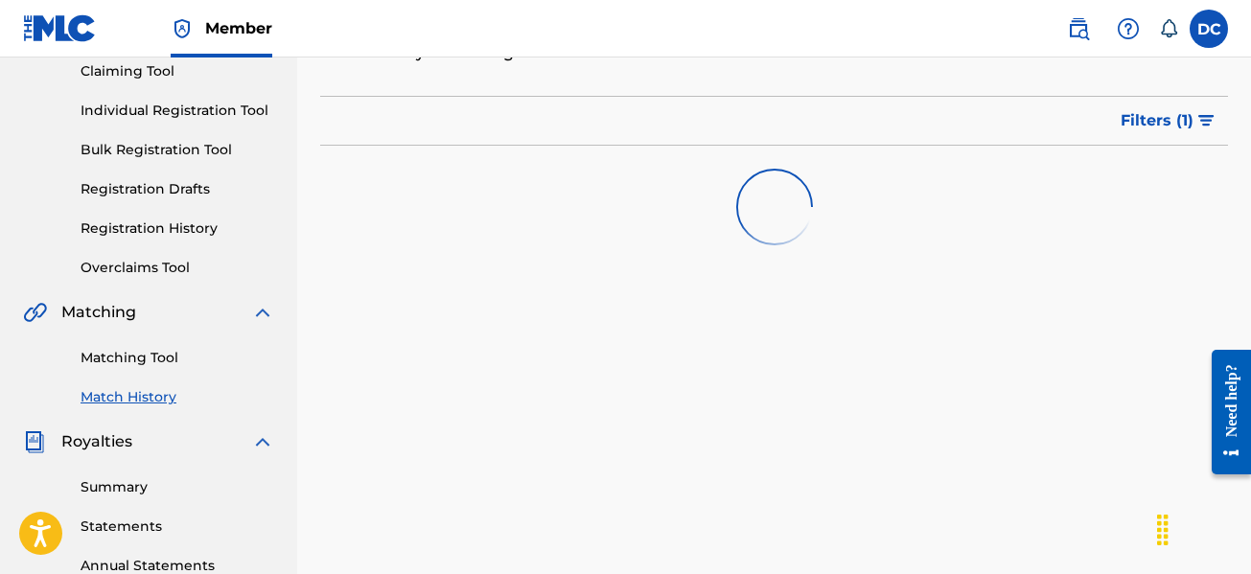
scroll to position [383, 0]
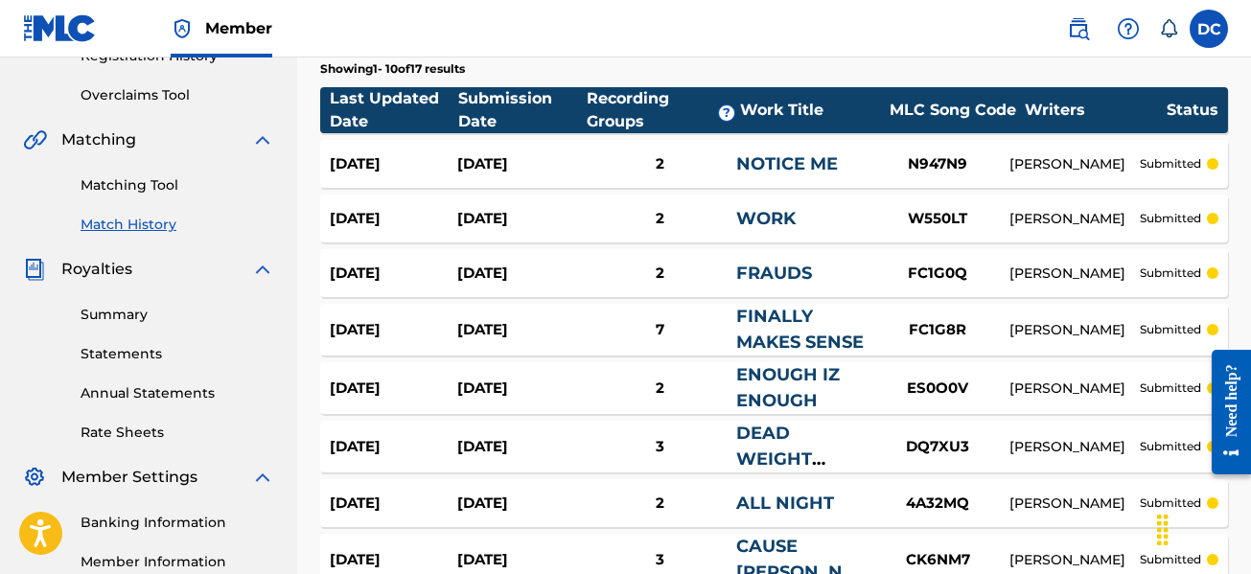
click at [478, 274] on div "Jul 20, 2025" at bounding box center [520, 274] width 127 height 22
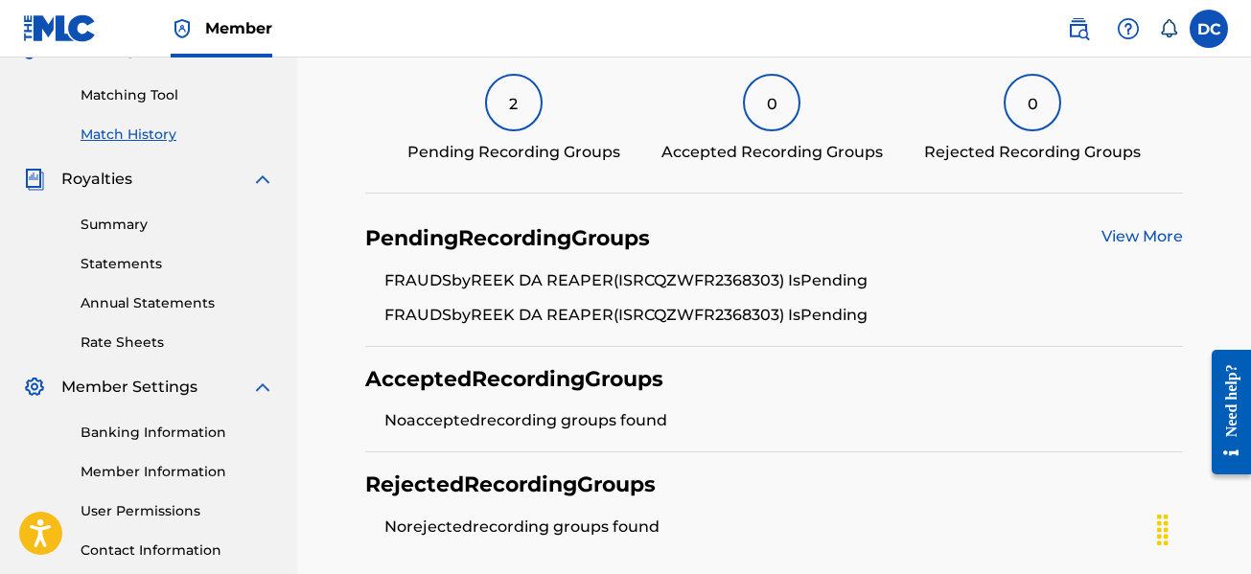
scroll to position [383, 0]
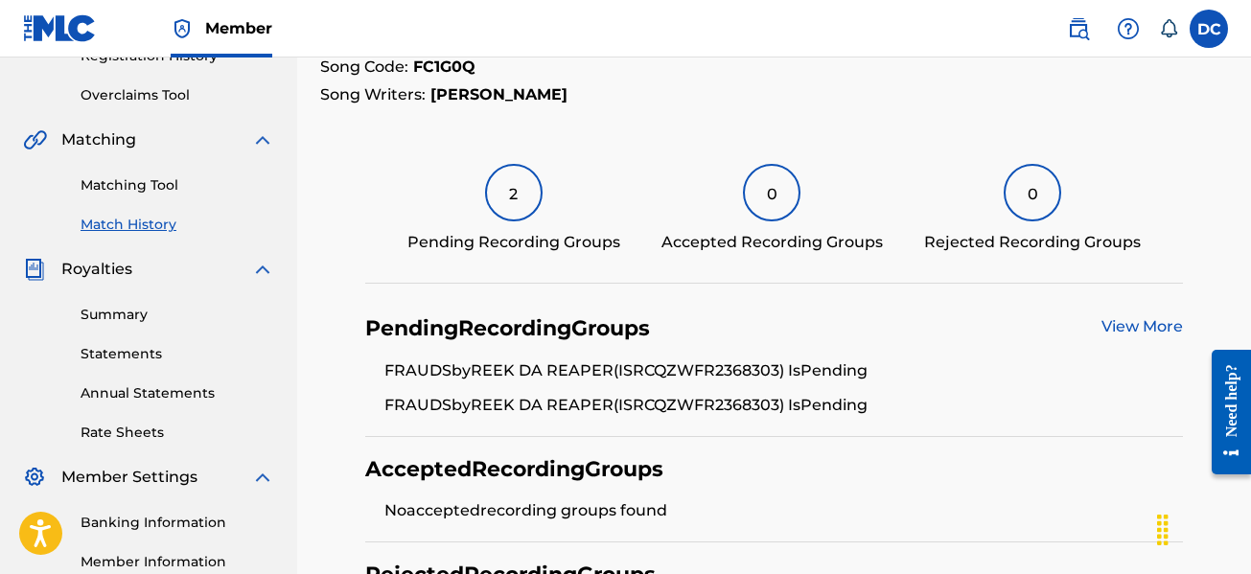
click at [1118, 316] on div "View More" at bounding box center [1141, 328] width 81 height 27
click at [1117, 328] on link "View More" at bounding box center [1141, 326] width 81 height 18
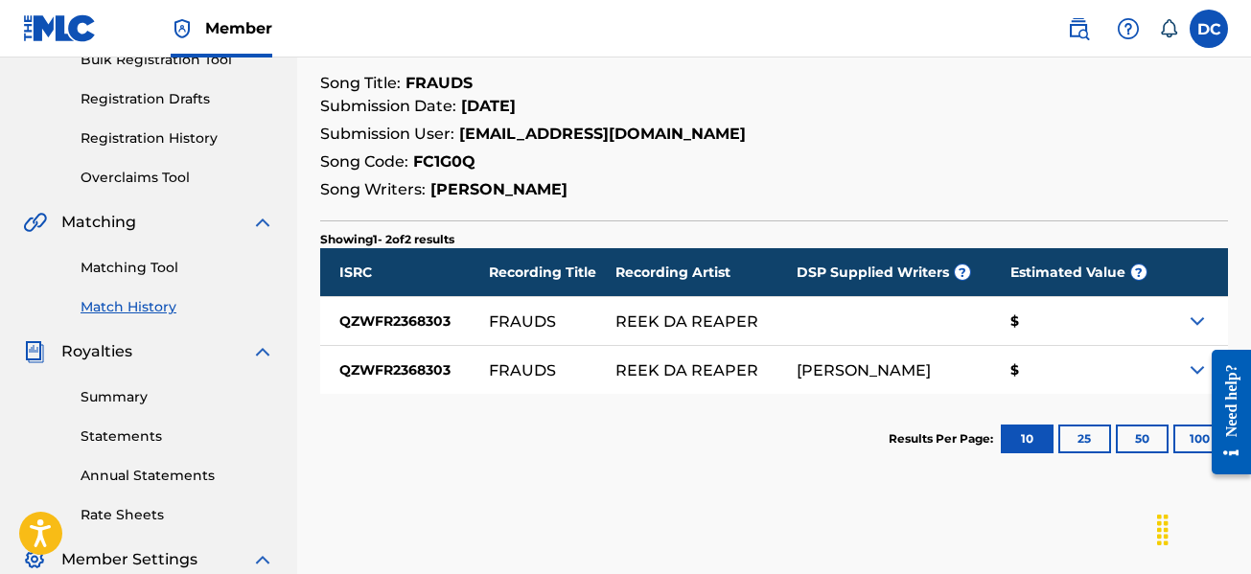
scroll to position [383, 0]
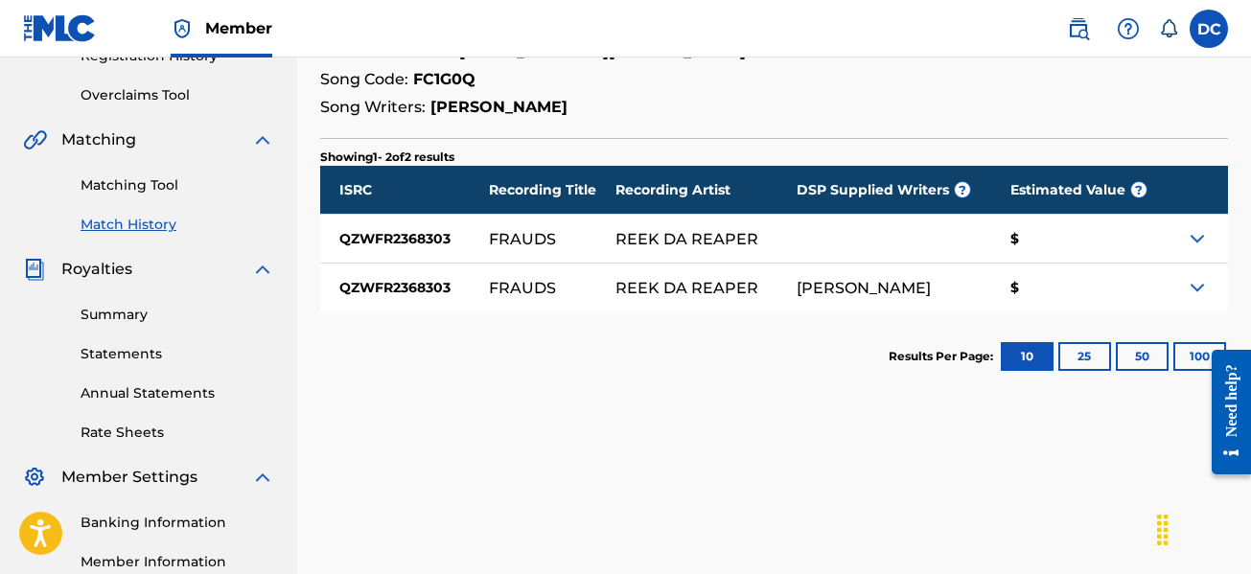
click at [1206, 242] on img at bounding box center [1196, 238] width 23 height 23
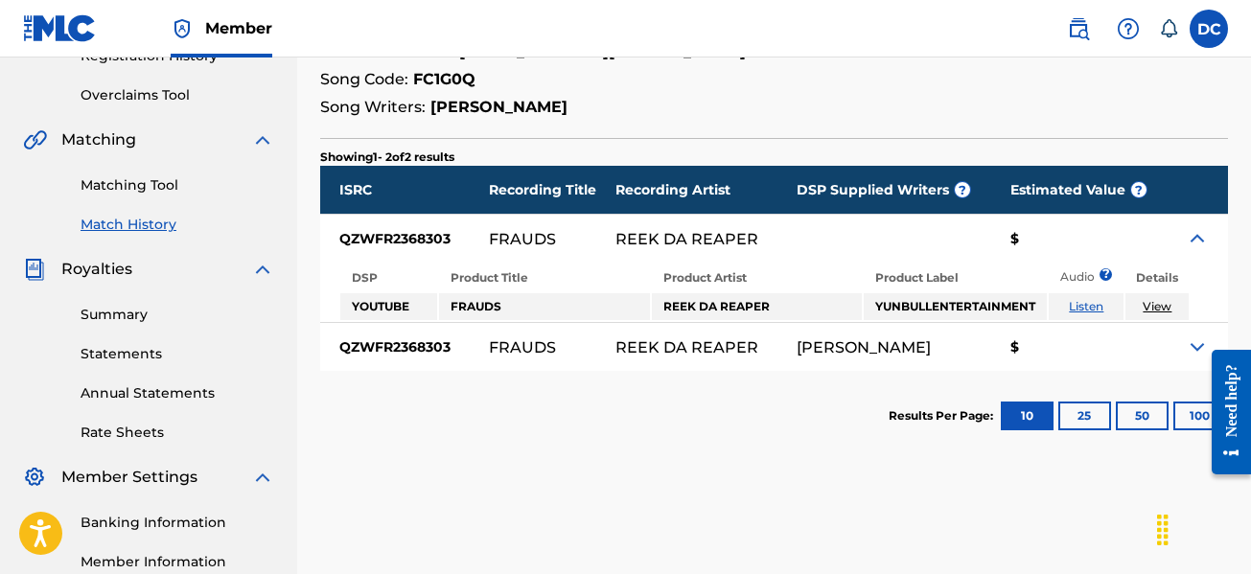
click at [1206, 242] on img at bounding box center [1196, 238] width 23 height 23
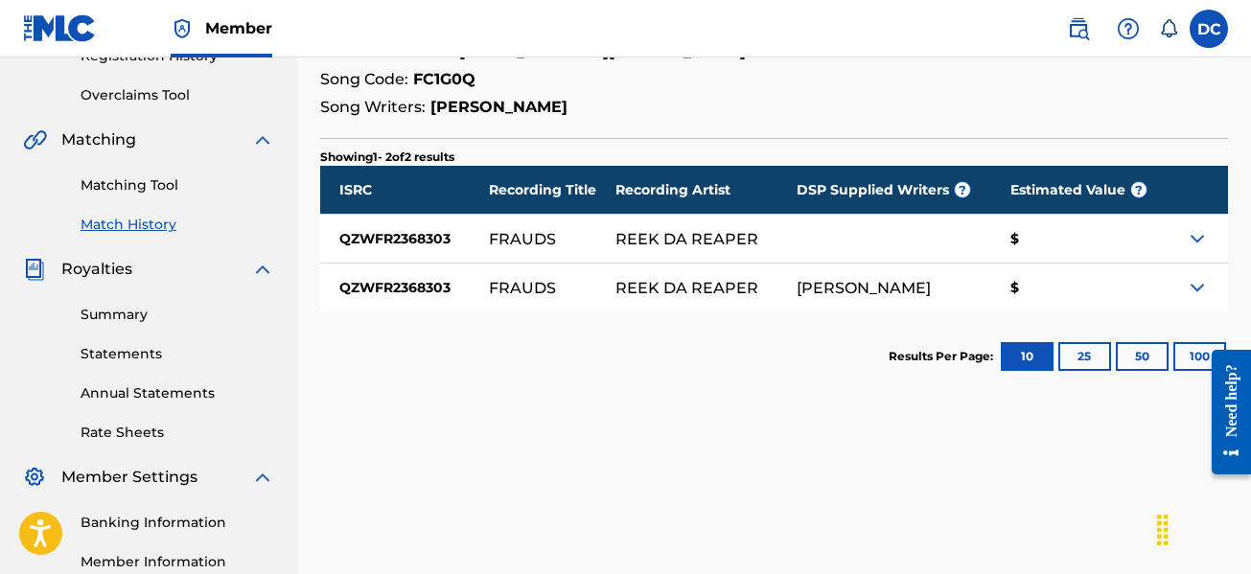
click at [1197, 276] on img at bounding box center [1196, 287] width 23 height 23
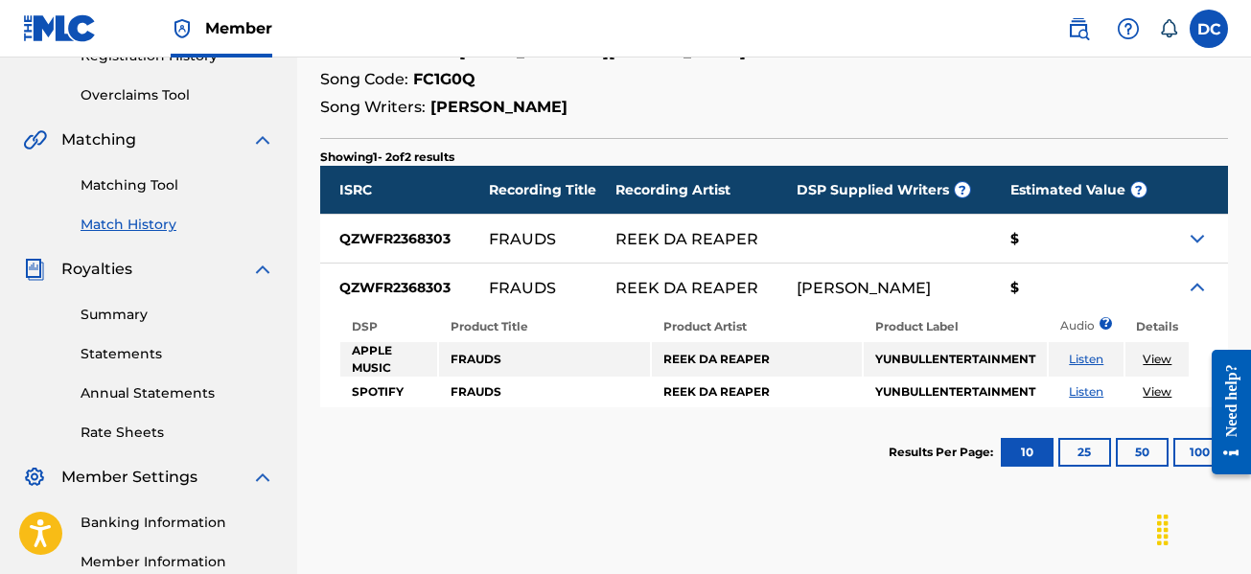
click at [1197, 276] on img at bounding box center [1196, 287] width 23 height 23
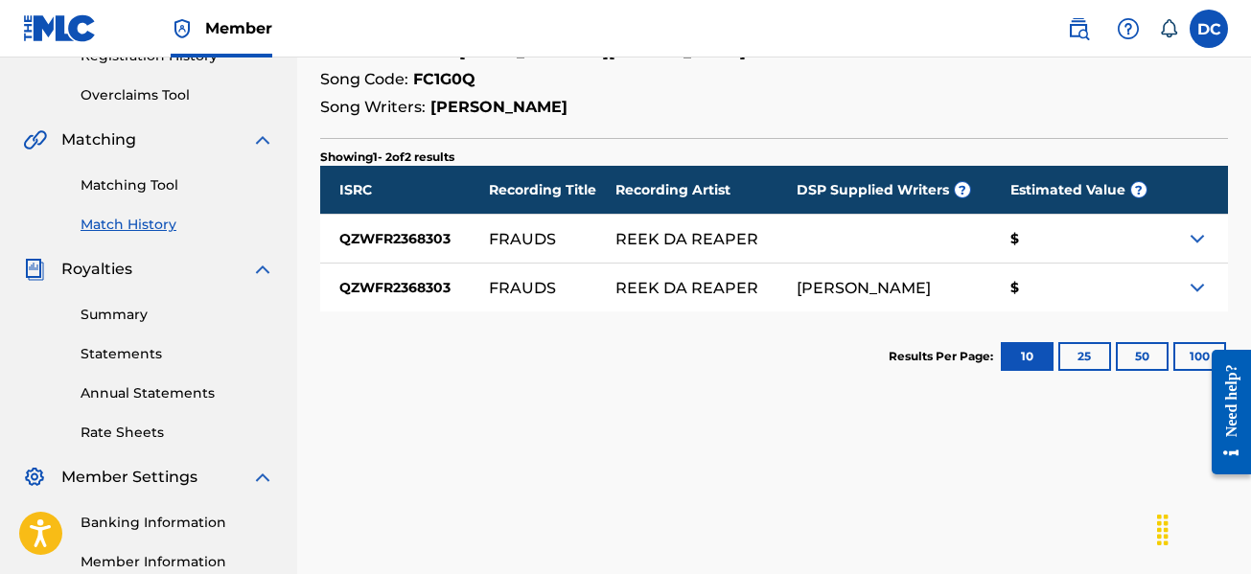
click at [1197, 276] on img at bounding box center [1196, 287] width 23 height 23
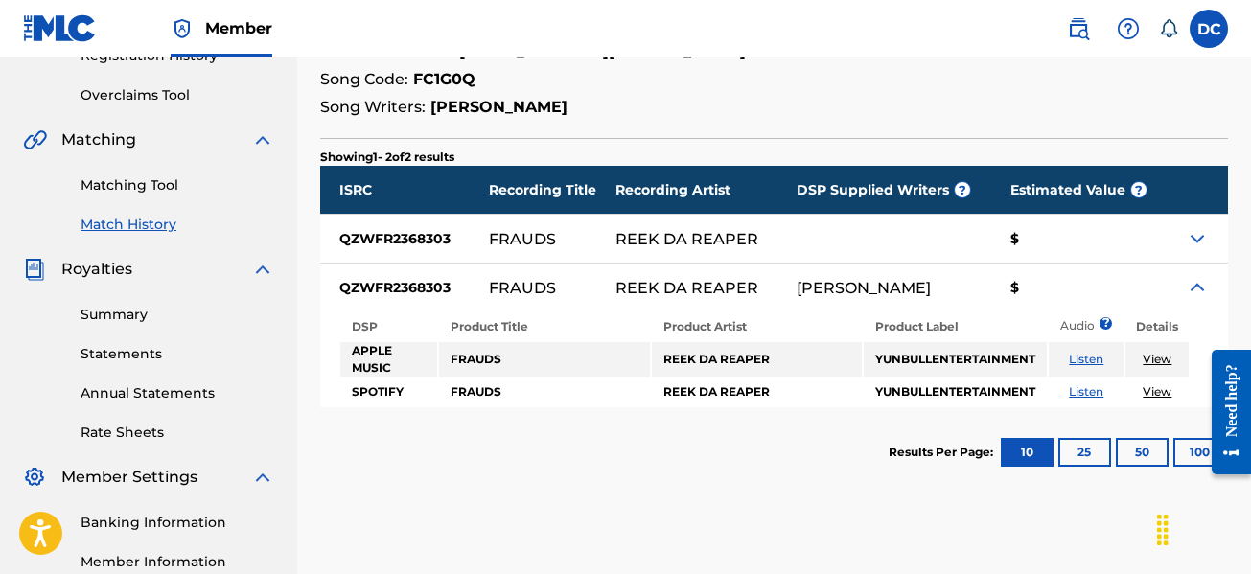
click at [1197, 276] on img at bounding box center [1196, 287] width 23 height 23
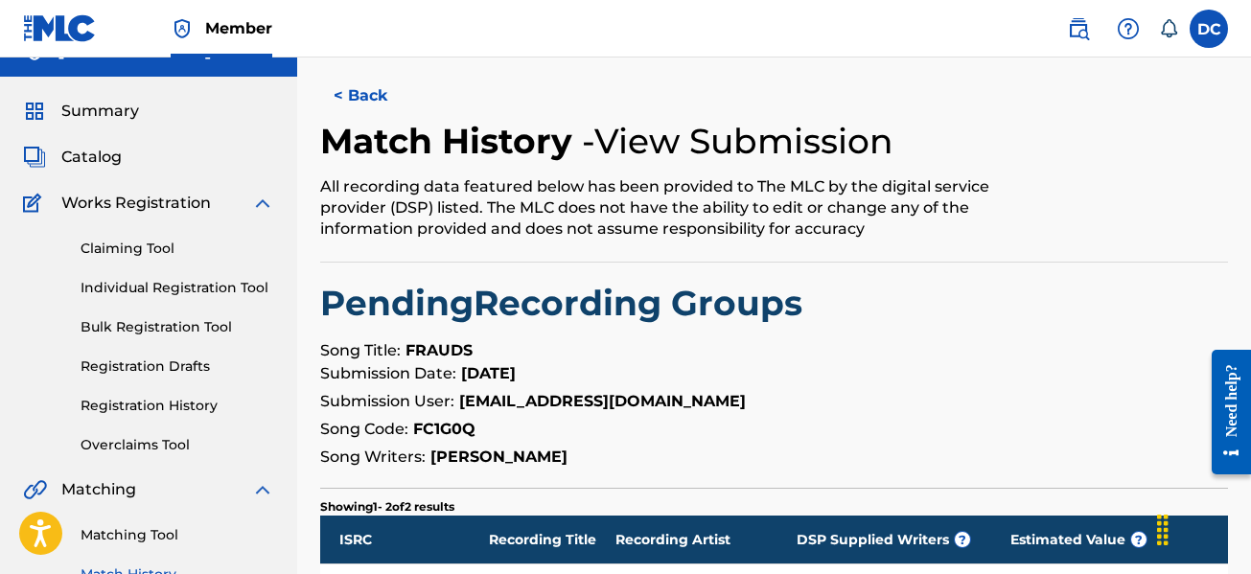
scroll to position [0, 0]
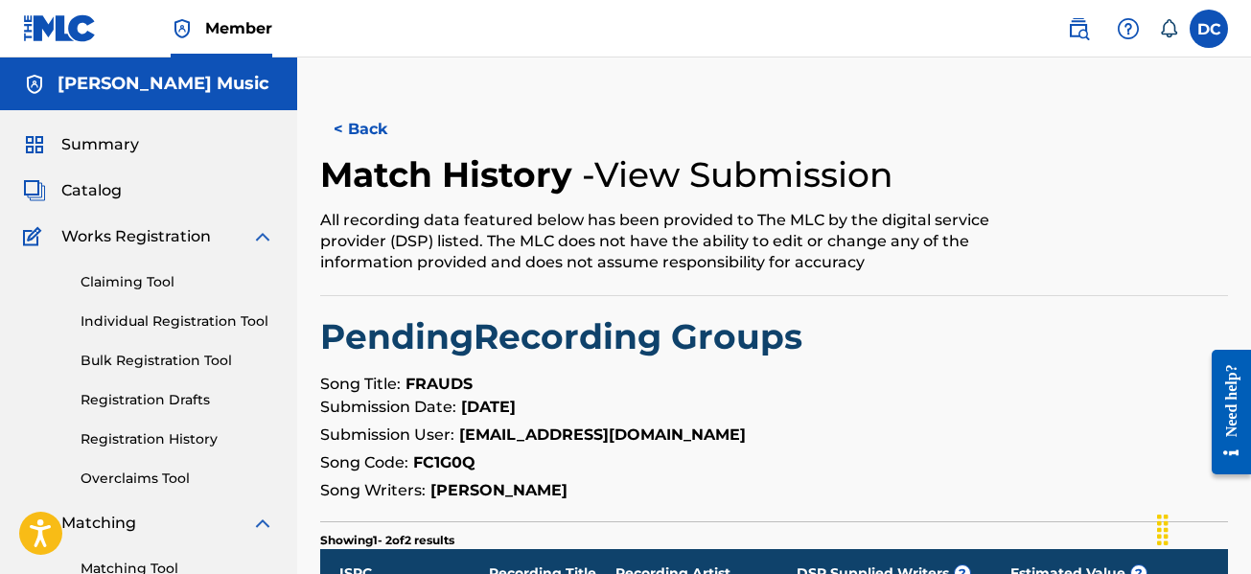
click at [357, 134] on button "< Back" at bounding box center [377, 129] width 115 height 48
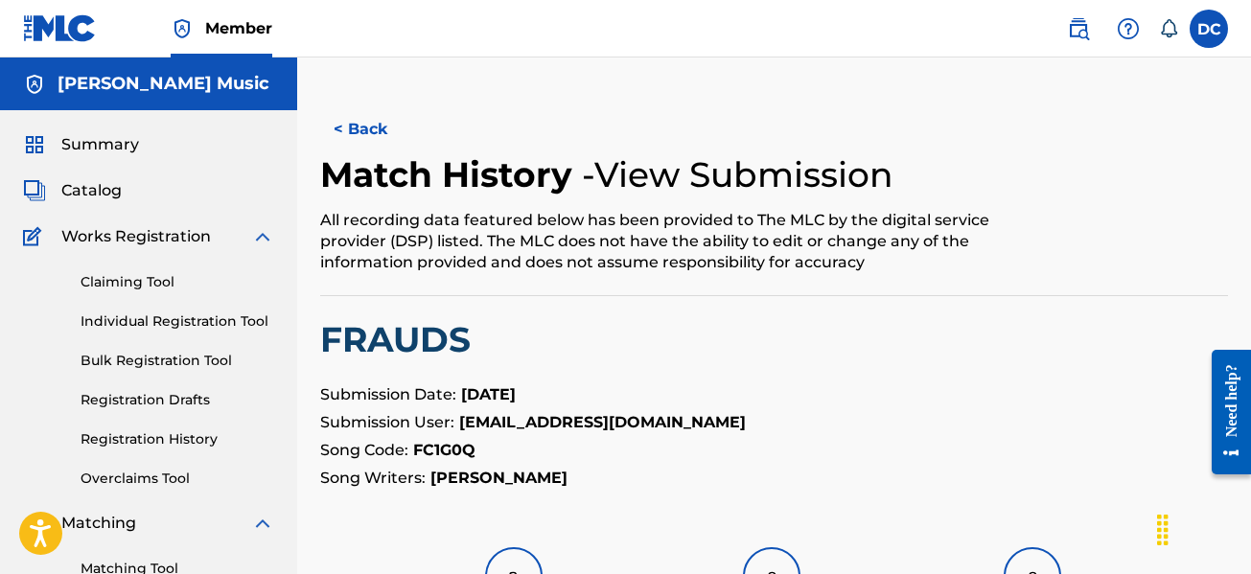
click at [371, 118] on button "< Back" at bounding box center [377, 129] width 115 height 48
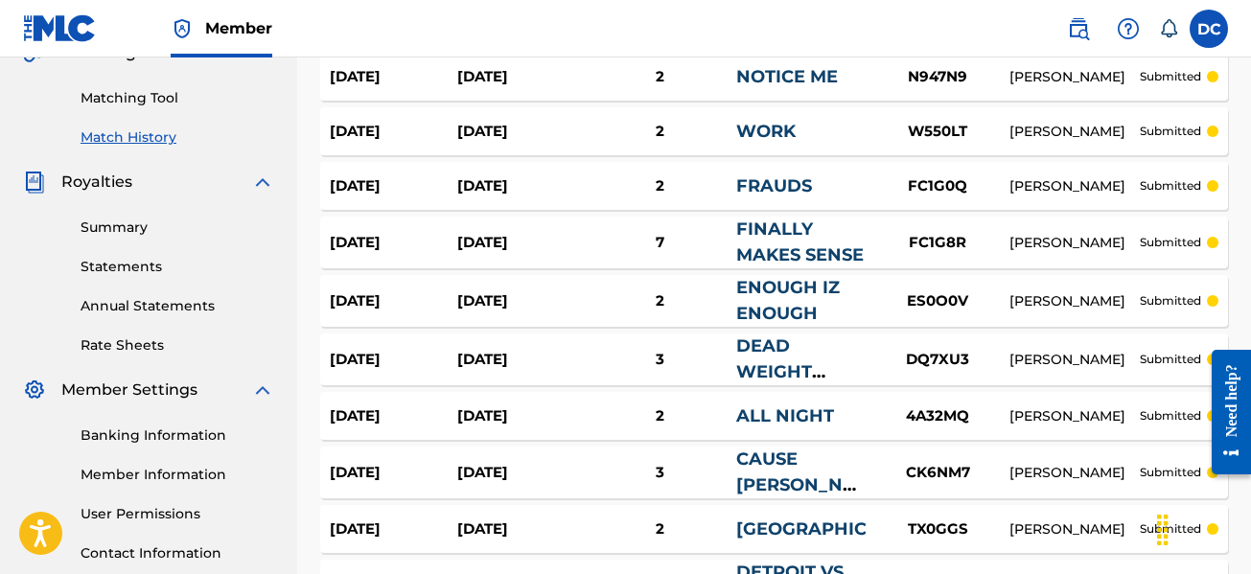
scroll to position [671, 0]
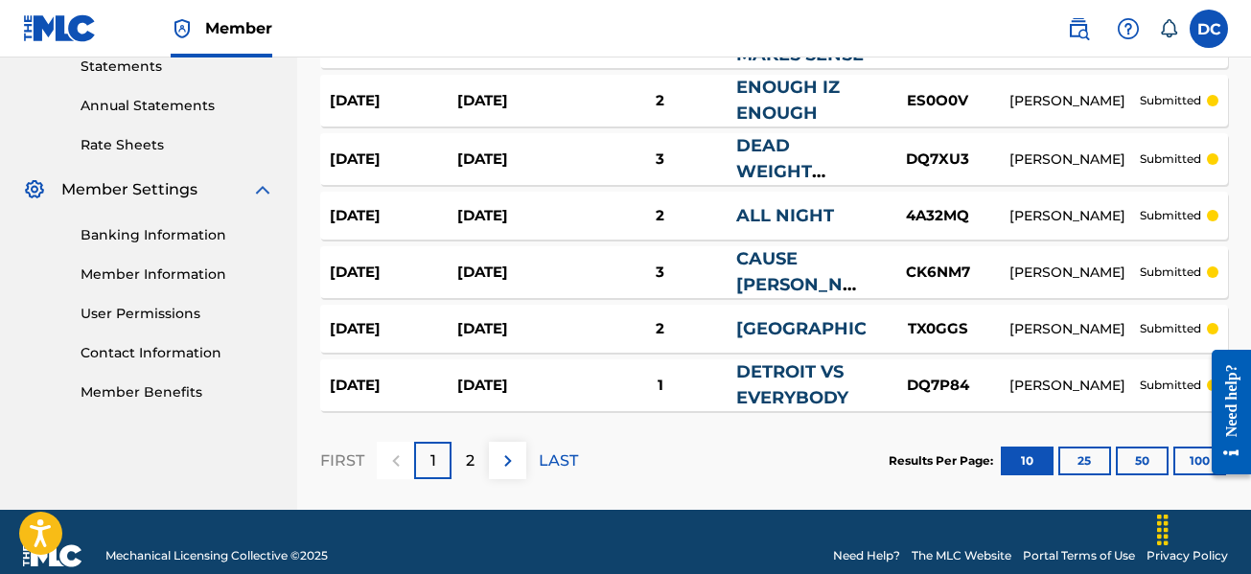
click at [788, 377] on link "DETROIT VS EVERYBODY" at bounding box center [792, 384] width 112 height 47
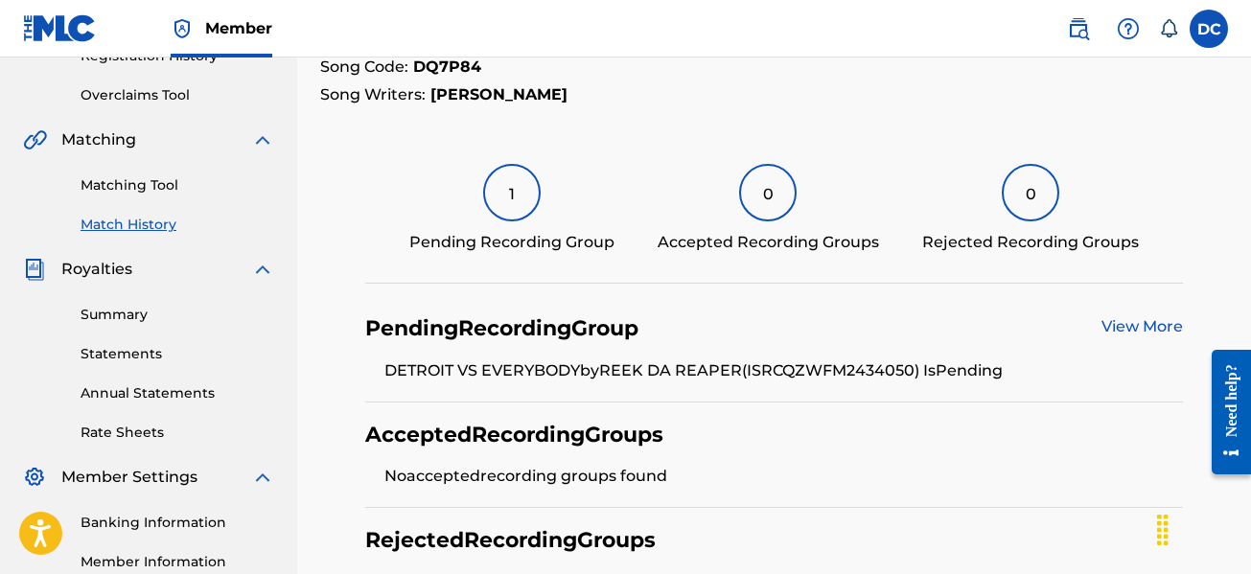
scroll to position [614, 0]
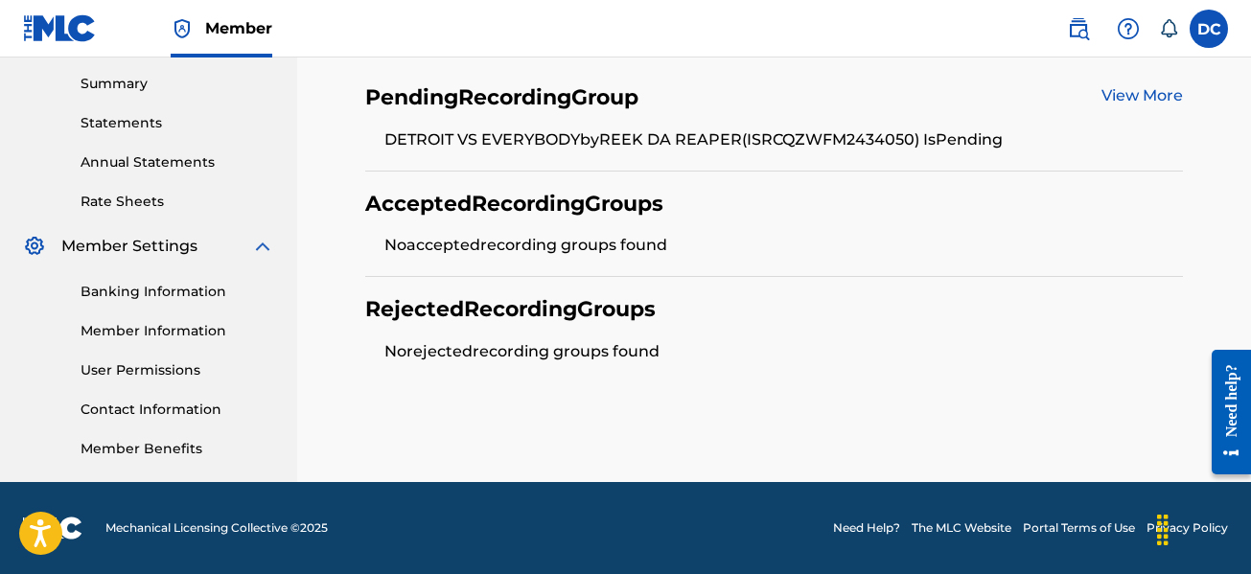
click at [1150, 90] on link "View More" at bounding box center [1141, 95] width 81 height 18
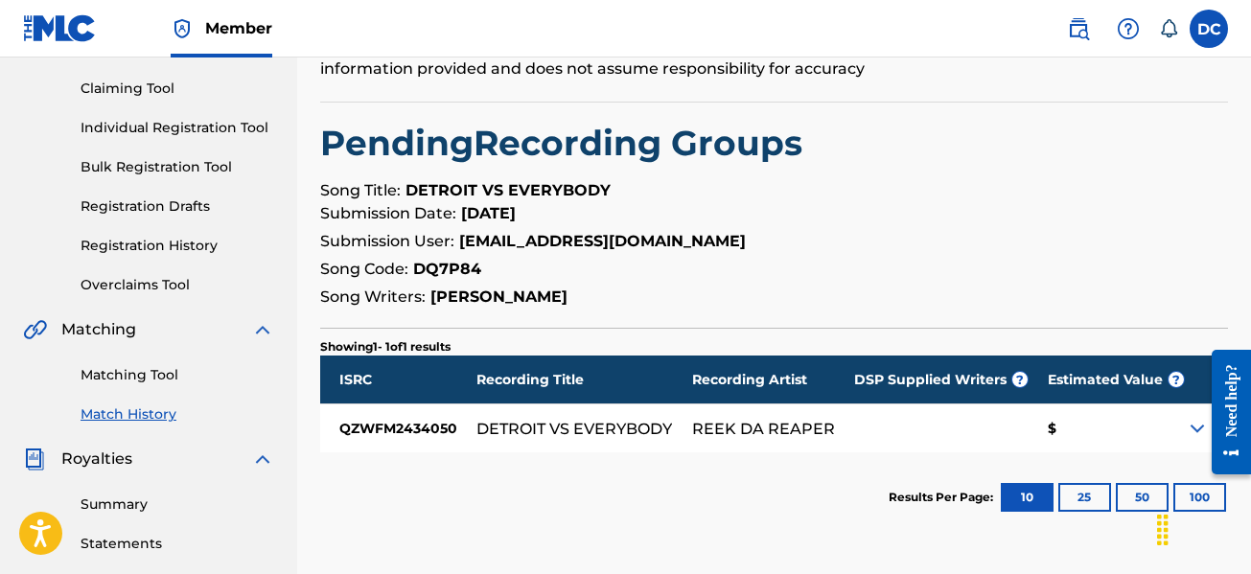
scroll to position [192, 0]
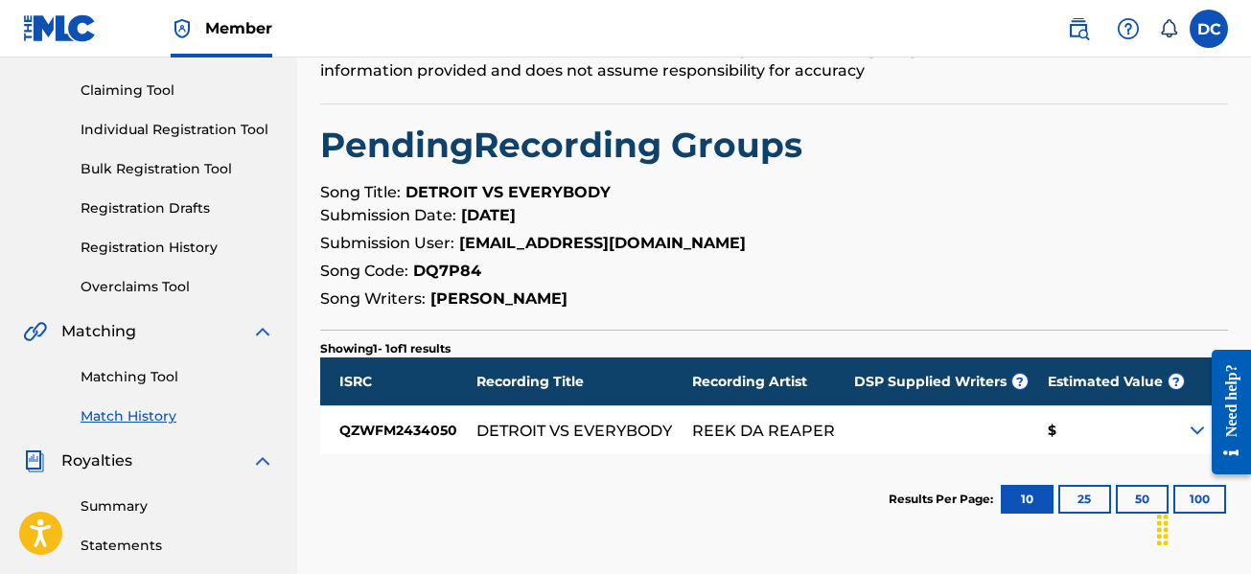
click at [1021, 434] on div at bounding box center [941, 430] width 174 height 48
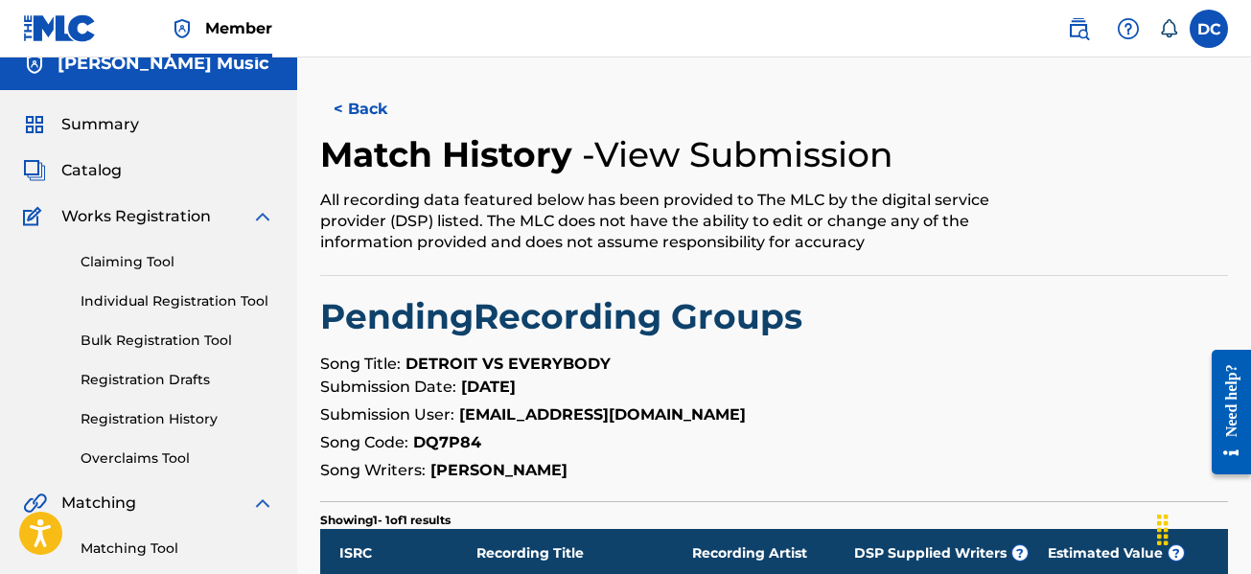
scroll to position [0, 0]
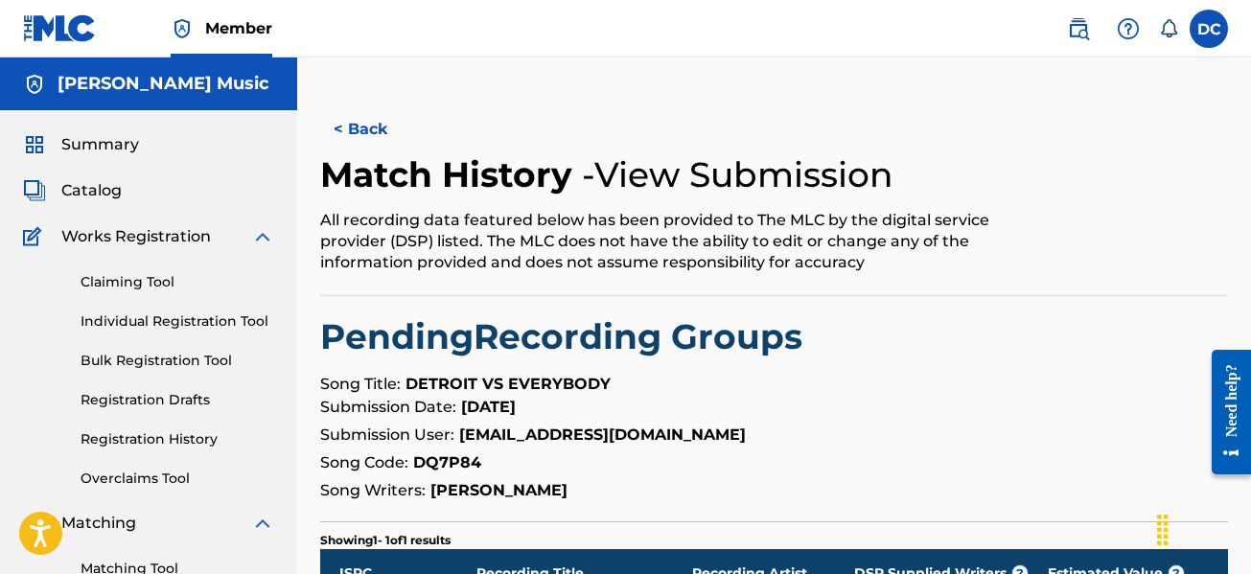
click at [386, 133] on button "< Back" at bounding box center [377, 129] width 115 height 48
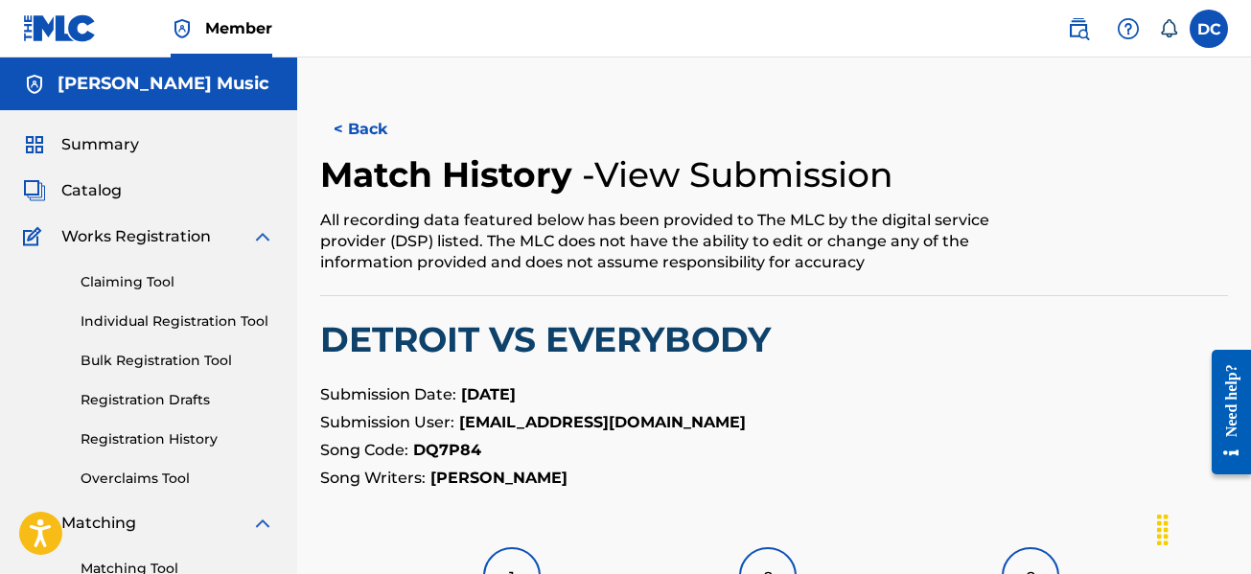
click at [366, 116] on button "< Back" at bounding box center [377, 129] width 115 height 48
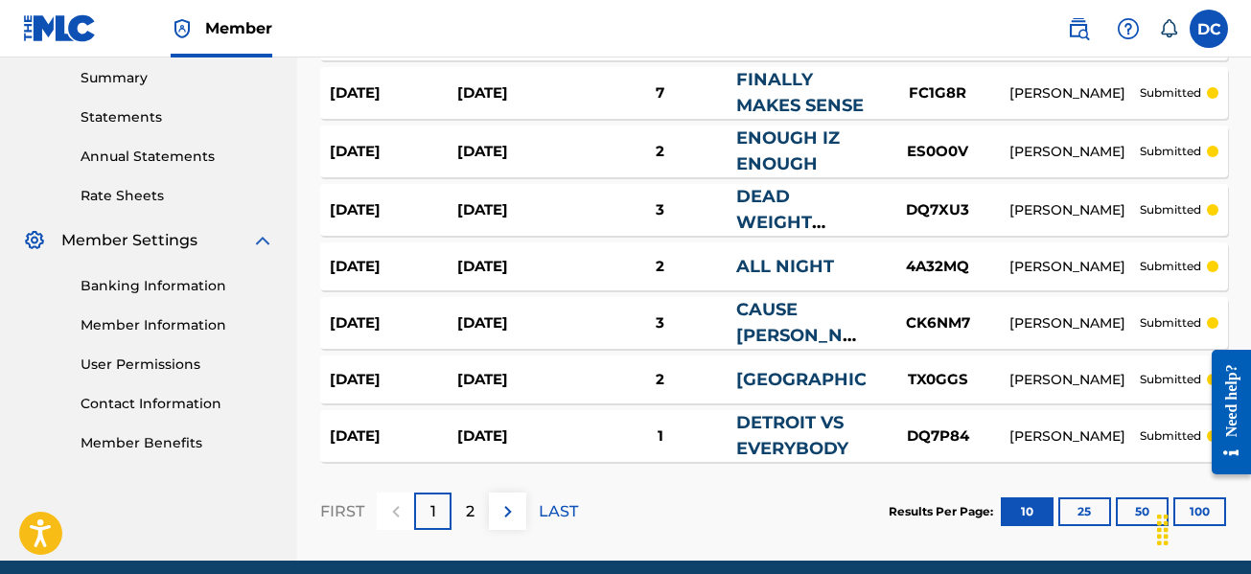
scroll to position [699, 0]
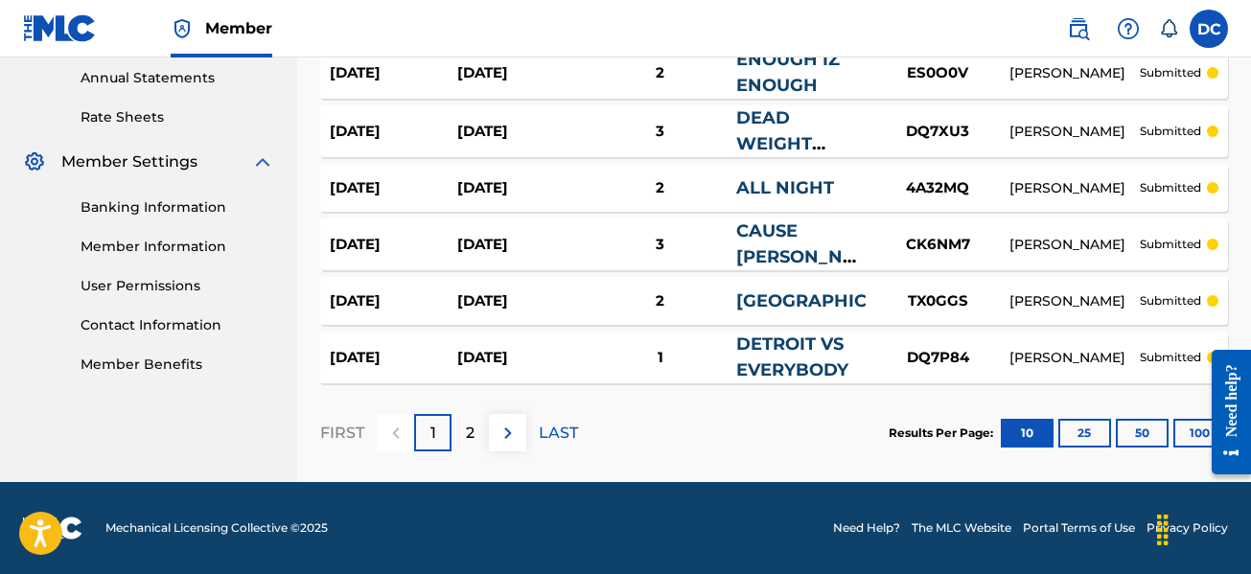
click at [1081, 434] on button "25" at bounding box center [1084, 433] width 53 height 29
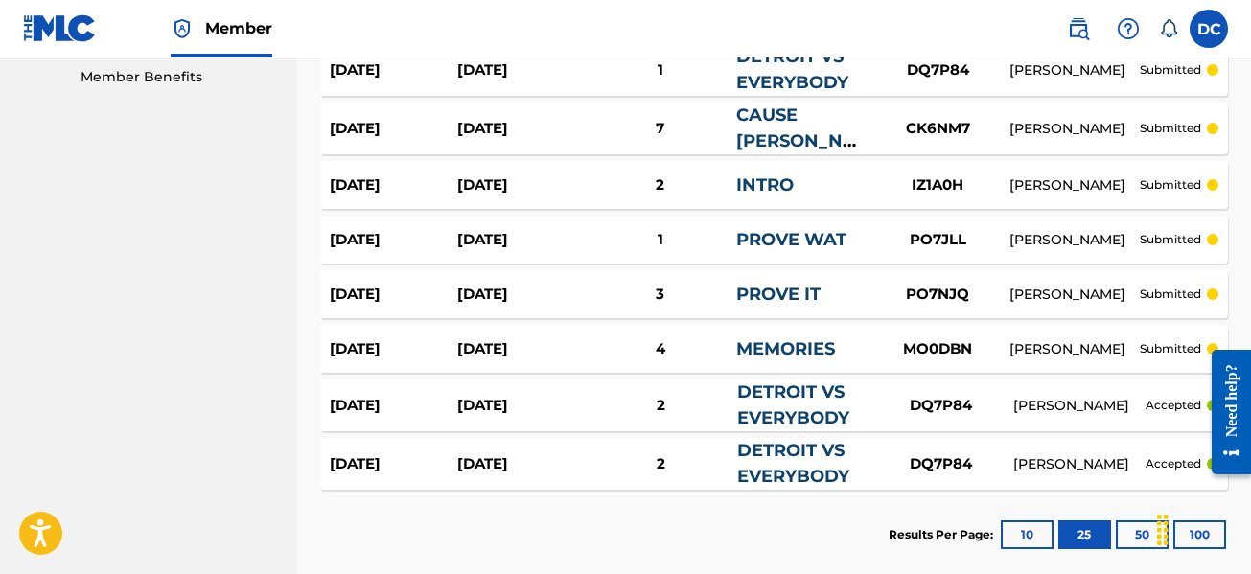
scroll to position [1084, 0]
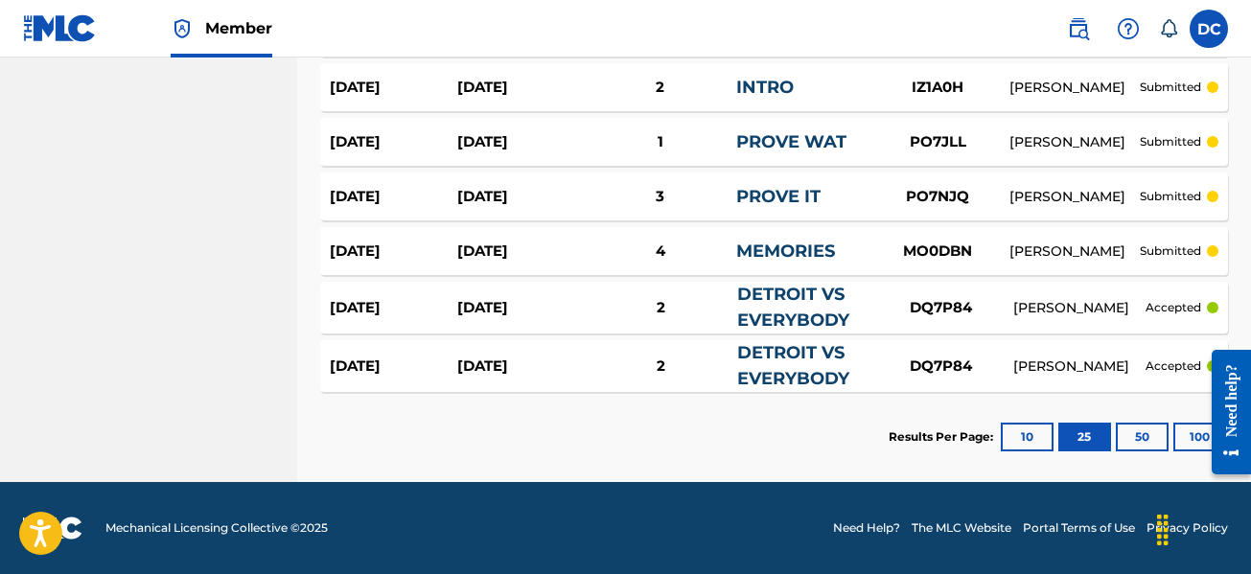
click at [786, 310] on link "DETROIT VS EVERYBODY" at bounding box center [793, 307] width 112 height 47
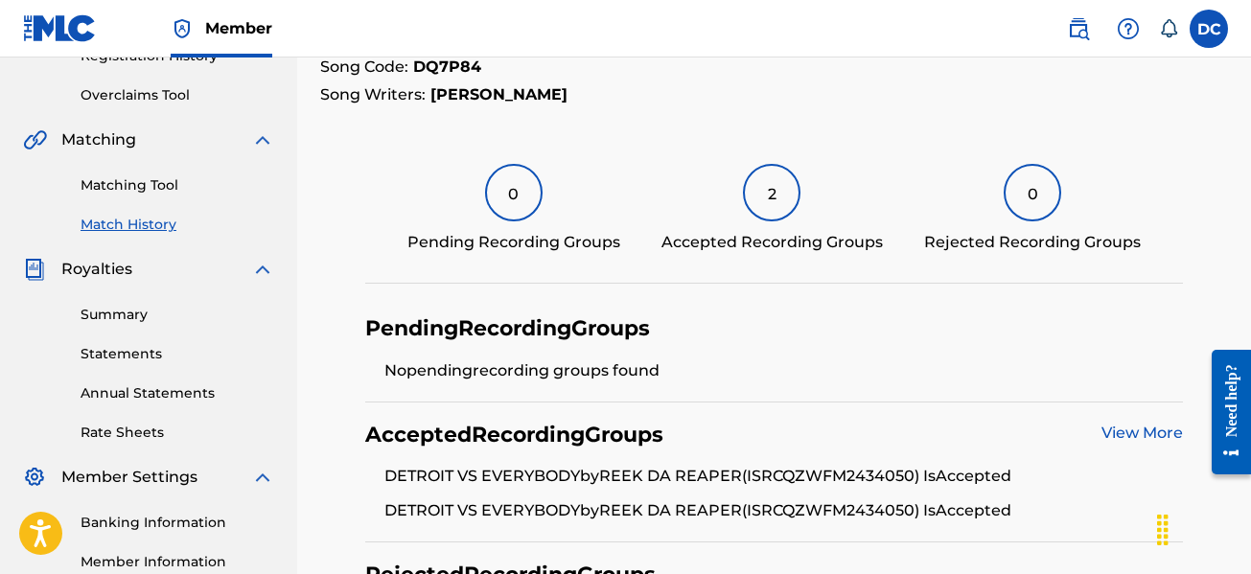
scroll to position [645, 0]
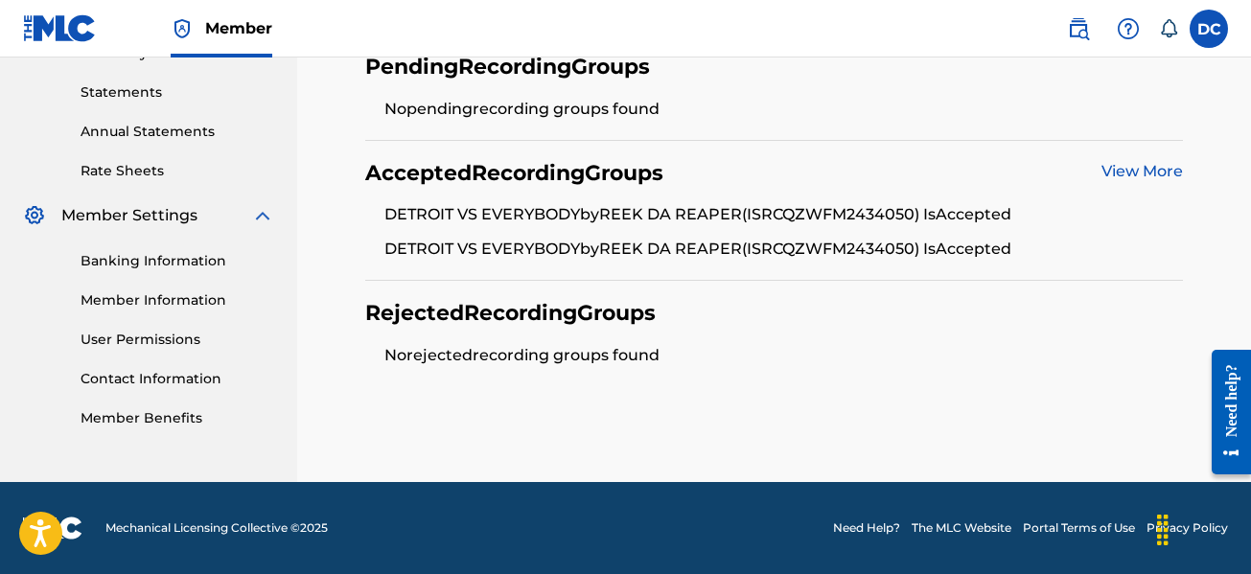
click at [1152, 176] on link "View More" at bounding box center [1141, 171] width 81 height 18
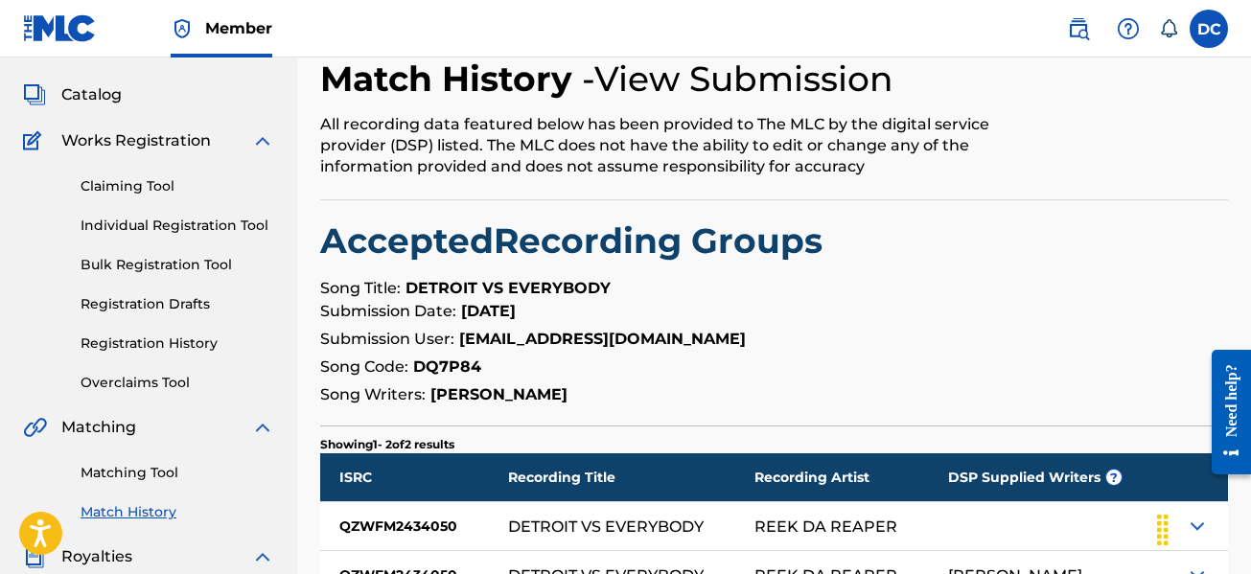
scroll to position [383, 0]
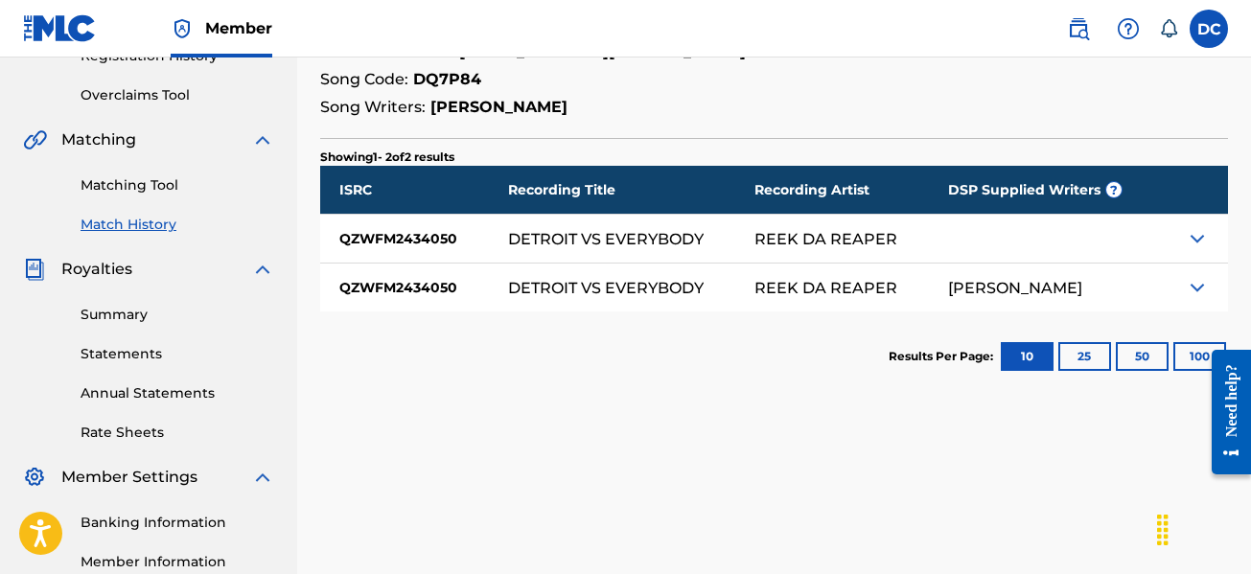
click at [1193, 292] on img at bounding box center [1196, 287] width 23 height 23
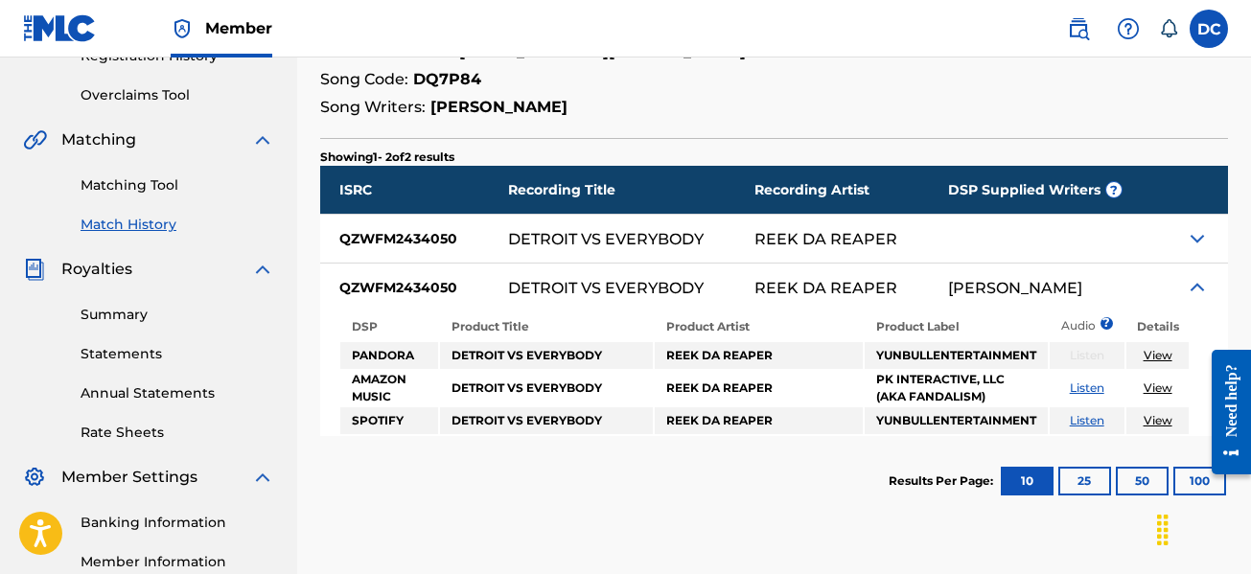
click at [1089, 388] on link "Listen" at bounding box center [1086, 387] width 34 height 14
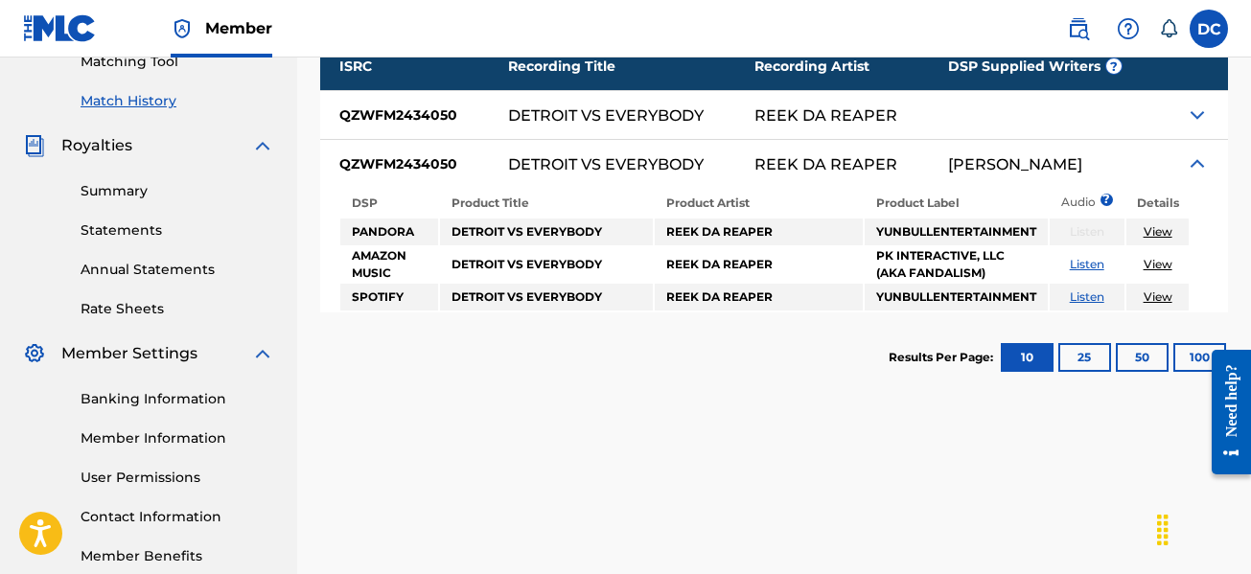
scroll to position [518, 0]
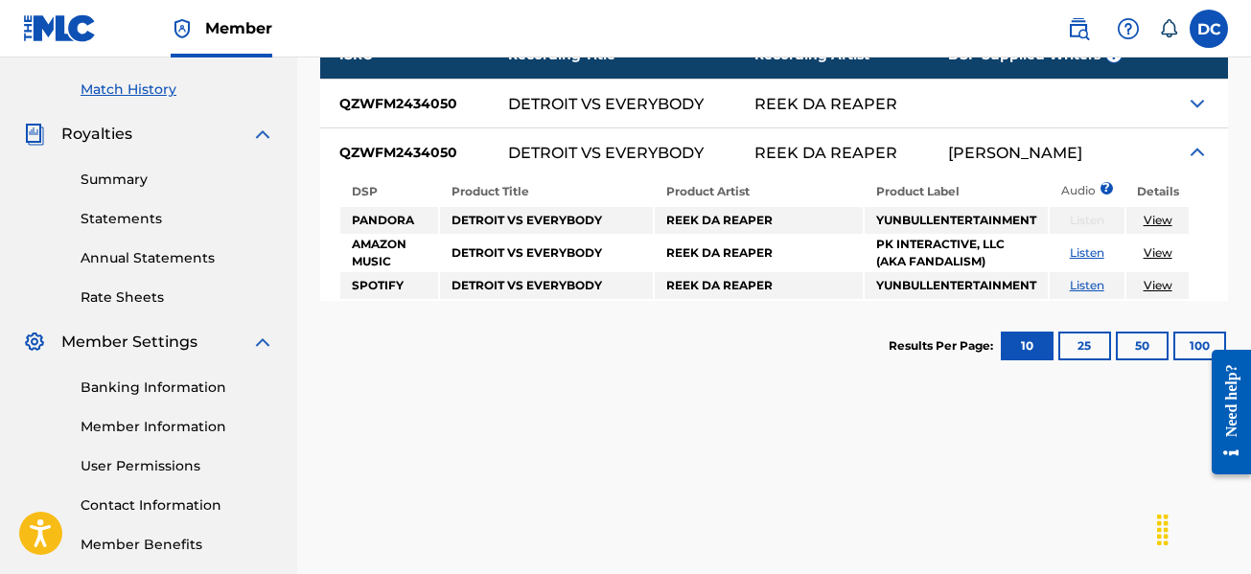
click at [1199, 153] on img at bounding box center [1196, 152] width 23 height 23
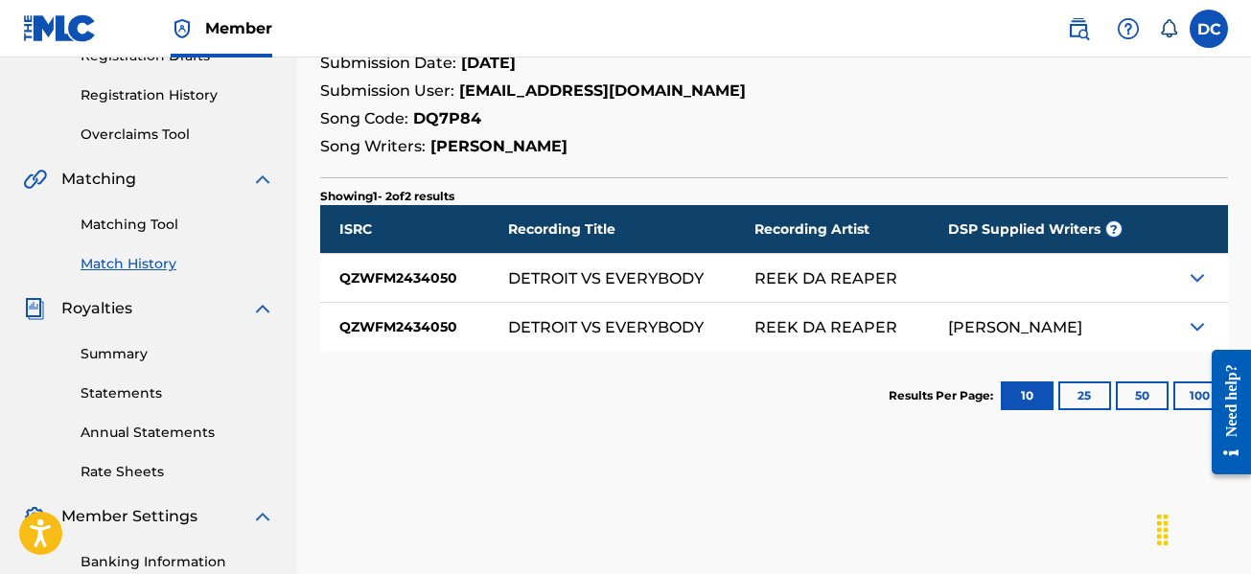
scroll to position [135, 0]
